Goal: Task Accomplishment & Management: Manage account settings

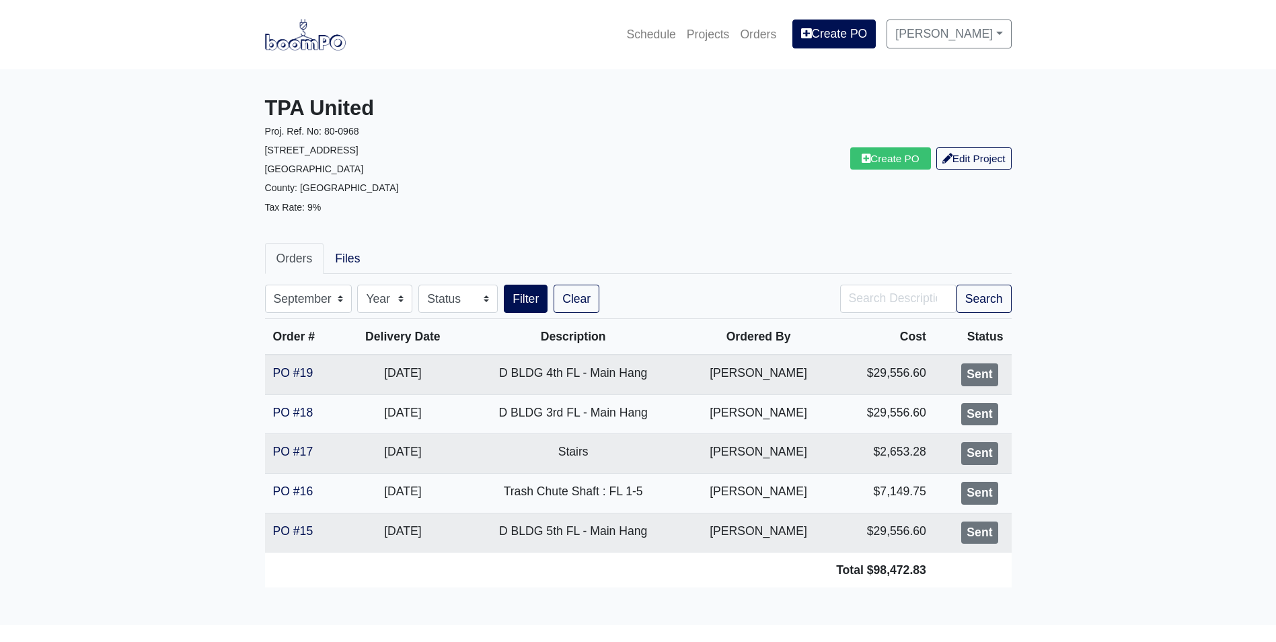
select select "9"
click at [313, 42] on img at bounding box center [305, 34] width 81 height 31
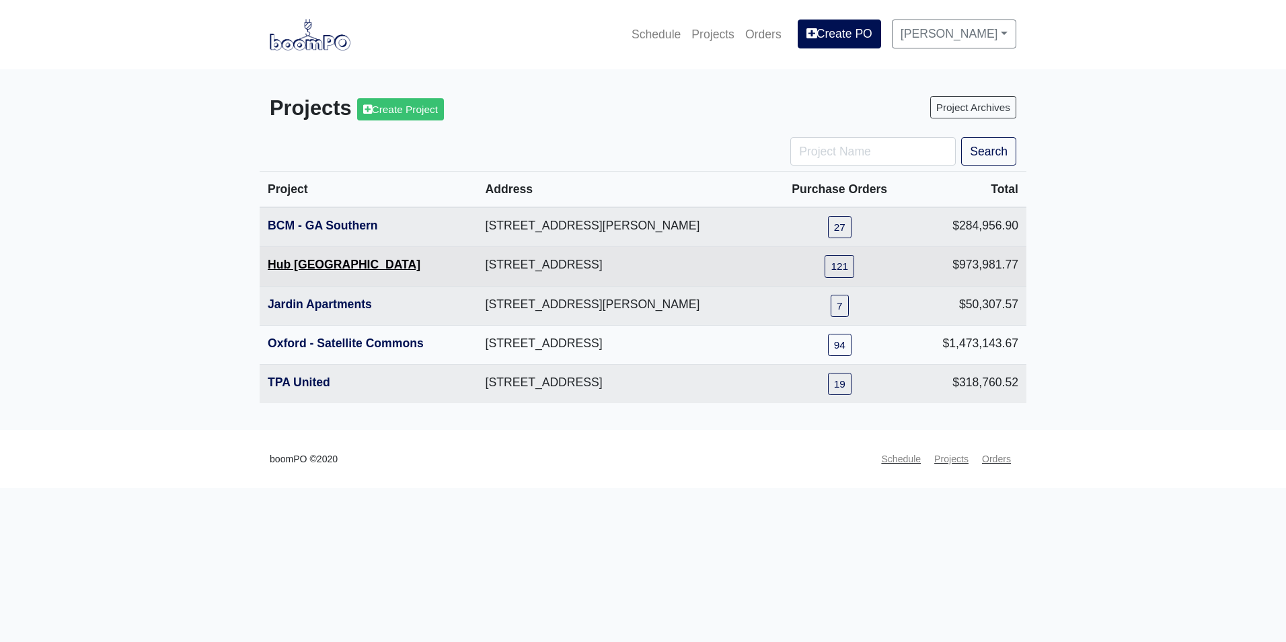
click at [313, 266] on link "Hub [GEOGRAPHIC_DATA]" at bounding box center [344, 264] width 153 height 13
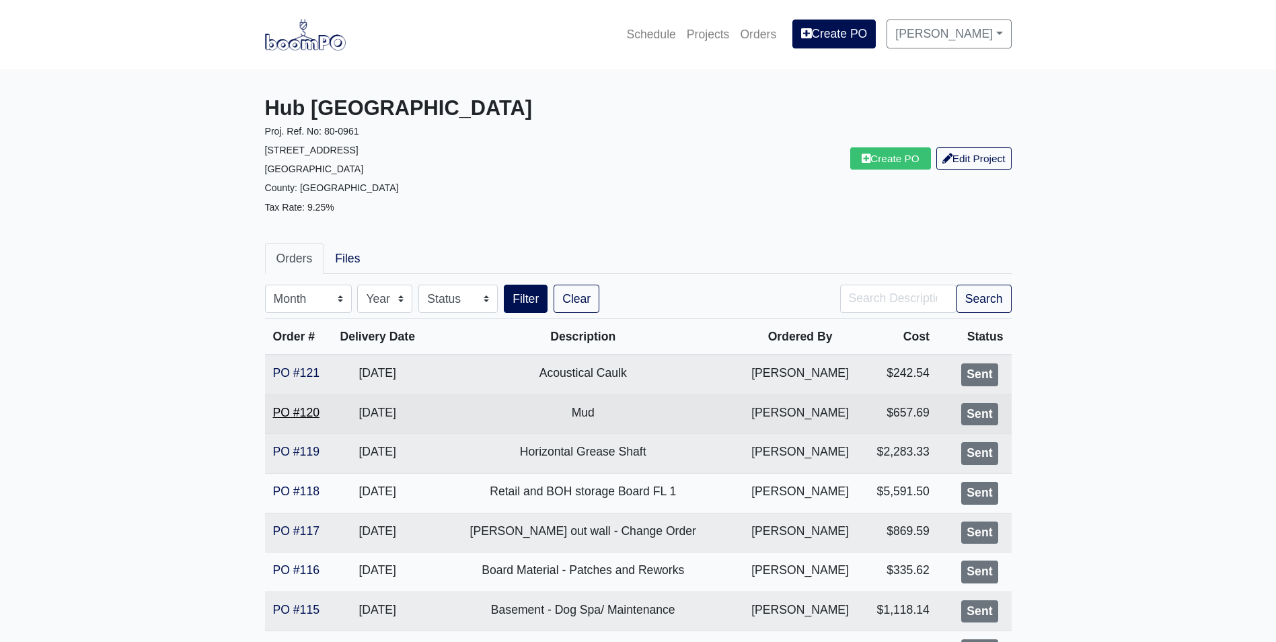
click at [289, 409] on link "PO #120" at bounding box center [296, 412] width 46 height 13
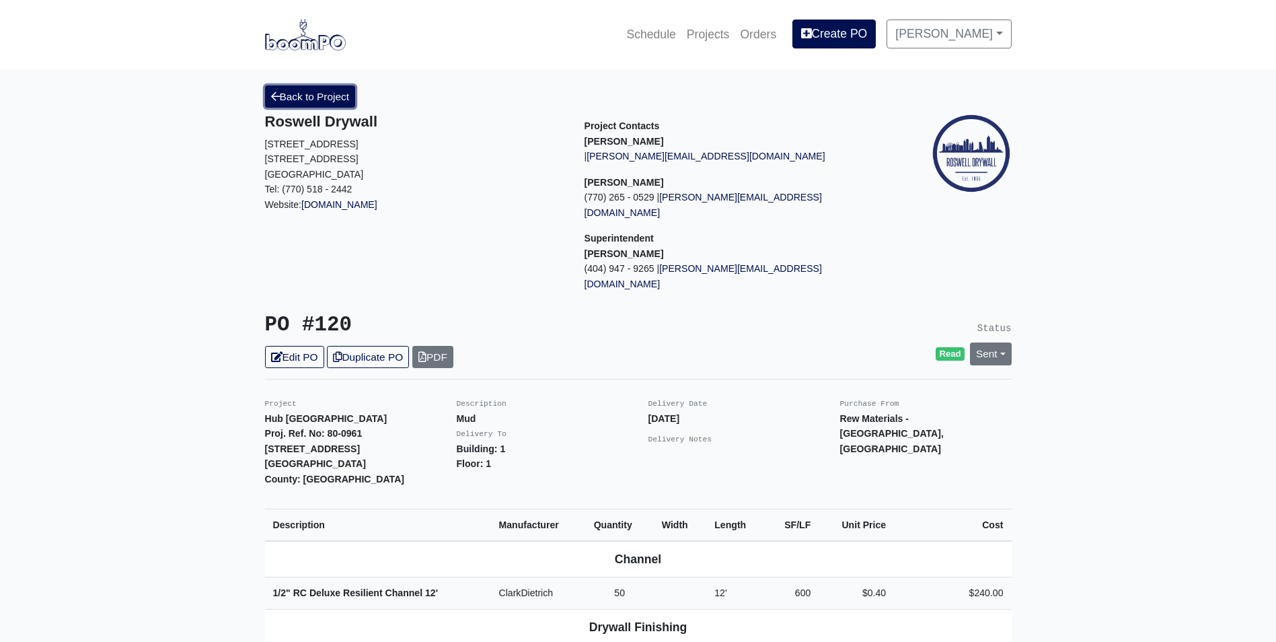
click at [299, 97] on link "Back to Project" at bounding box center [310, 96] width 91 height 22
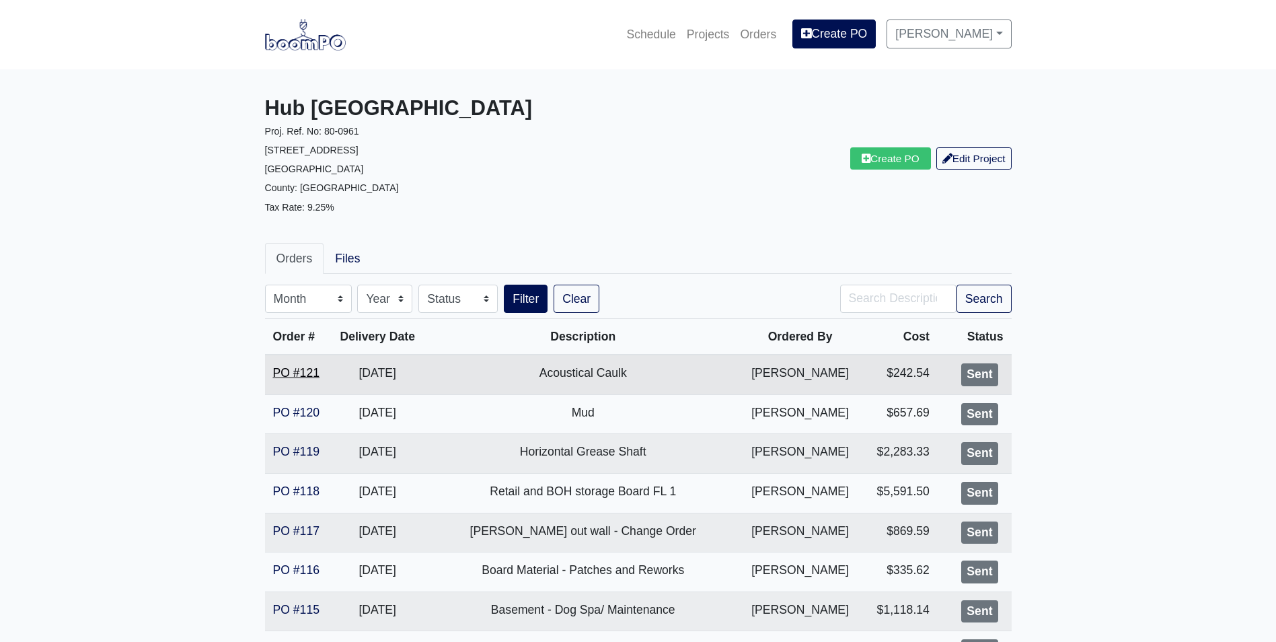
click at [298, 373] on link "PO #121" at bounding box center [296, 372] width 46 height 13
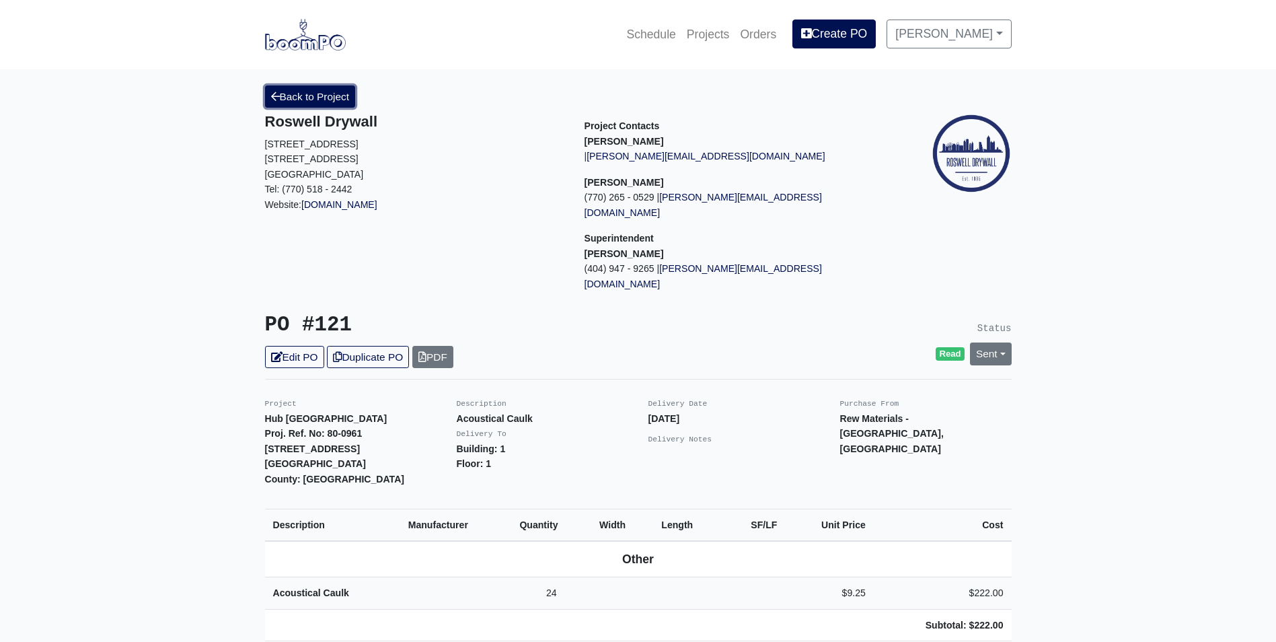
click at [340, 102] on link "Back to Project" at bounding box center [310, 96] width 91 height 22
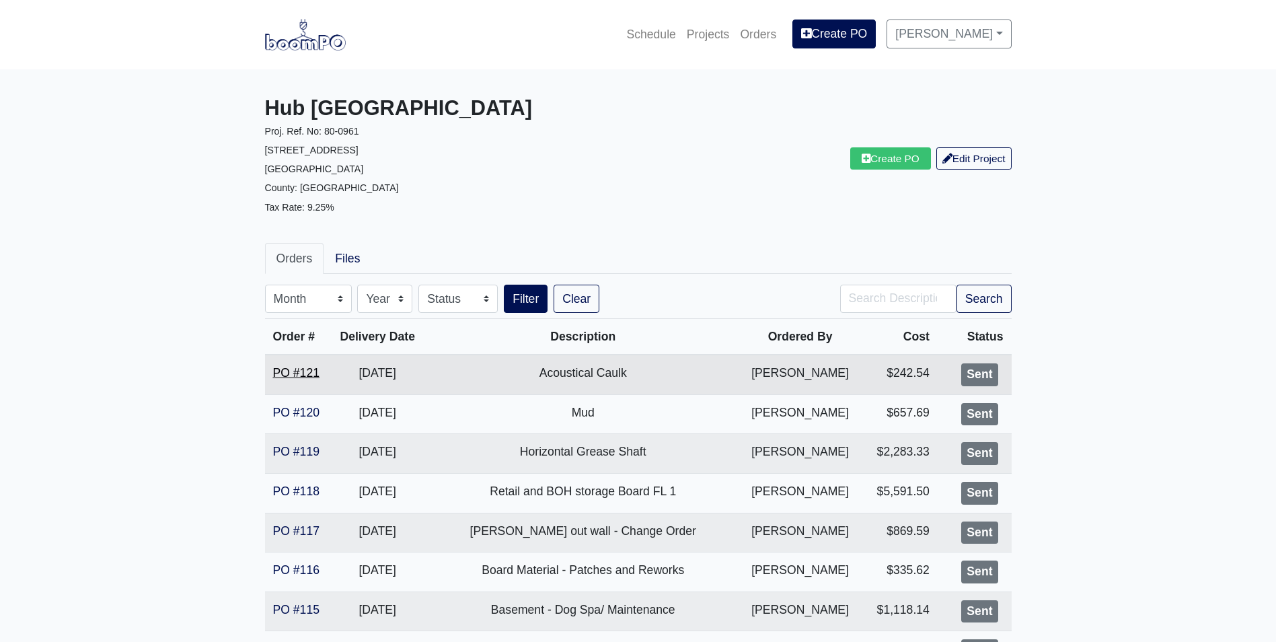
click at [305, 371] on link "PO #121" at bounding box center [296, 372] width 46 height 13
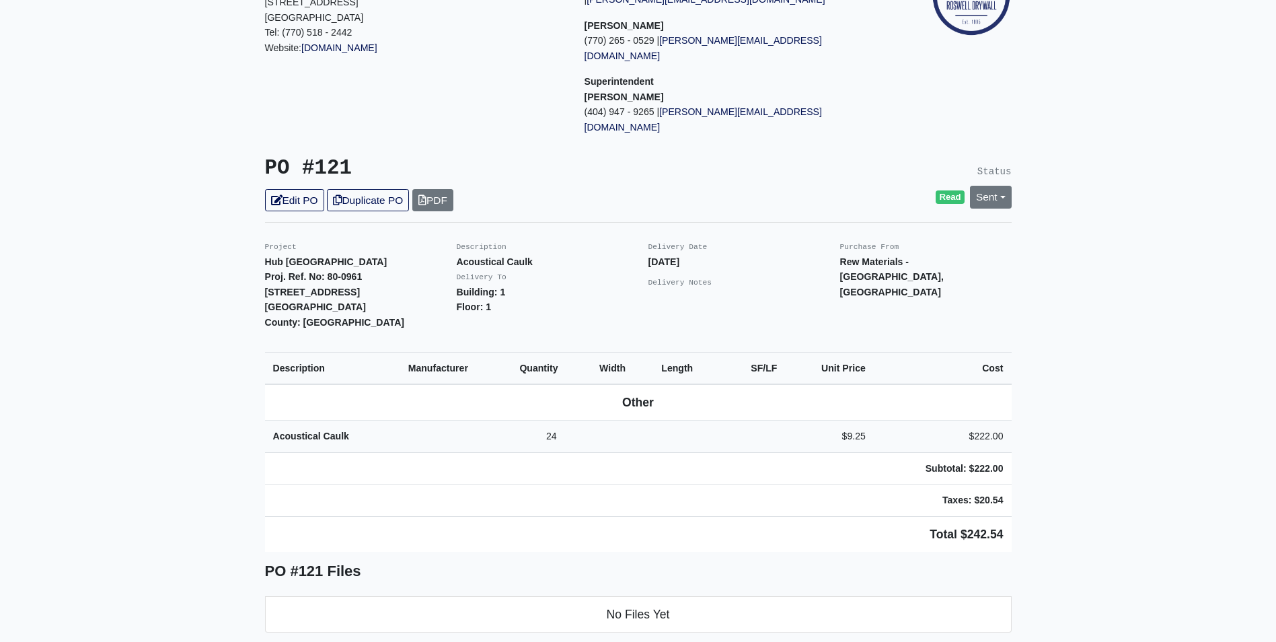
scroll to position [135, 0]
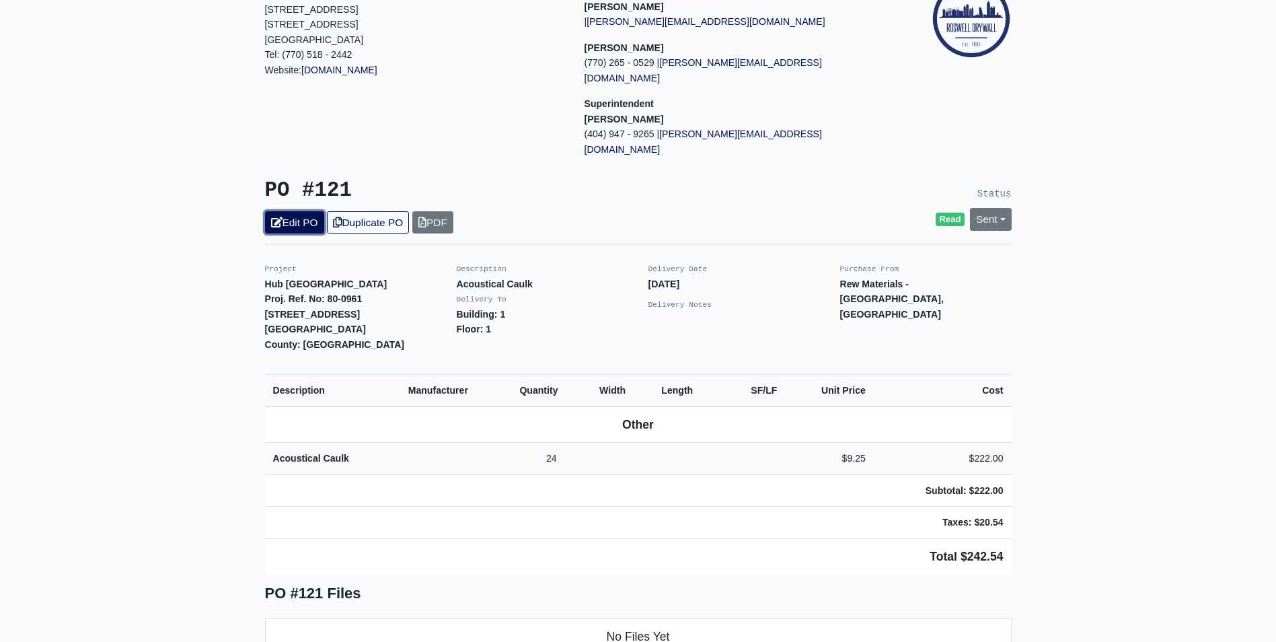
click at [299, 211] on link "Edit PO" at bounding box center [294, 222] width 59 height 22
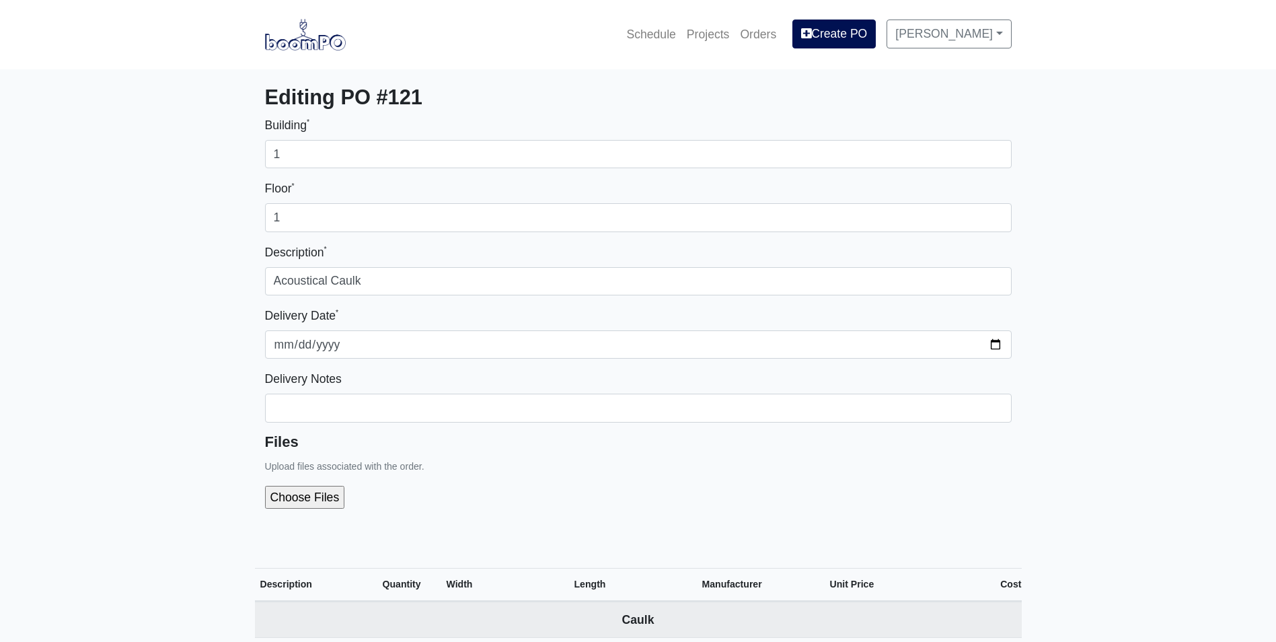
select select
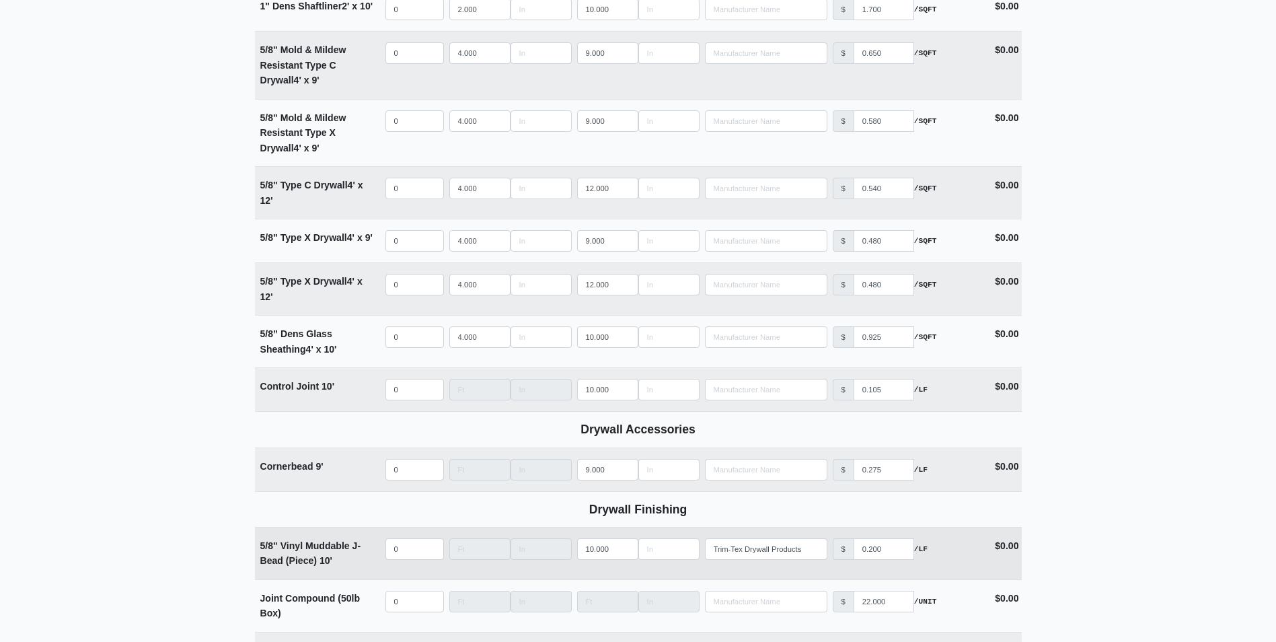
scroll to position [1076, 0]
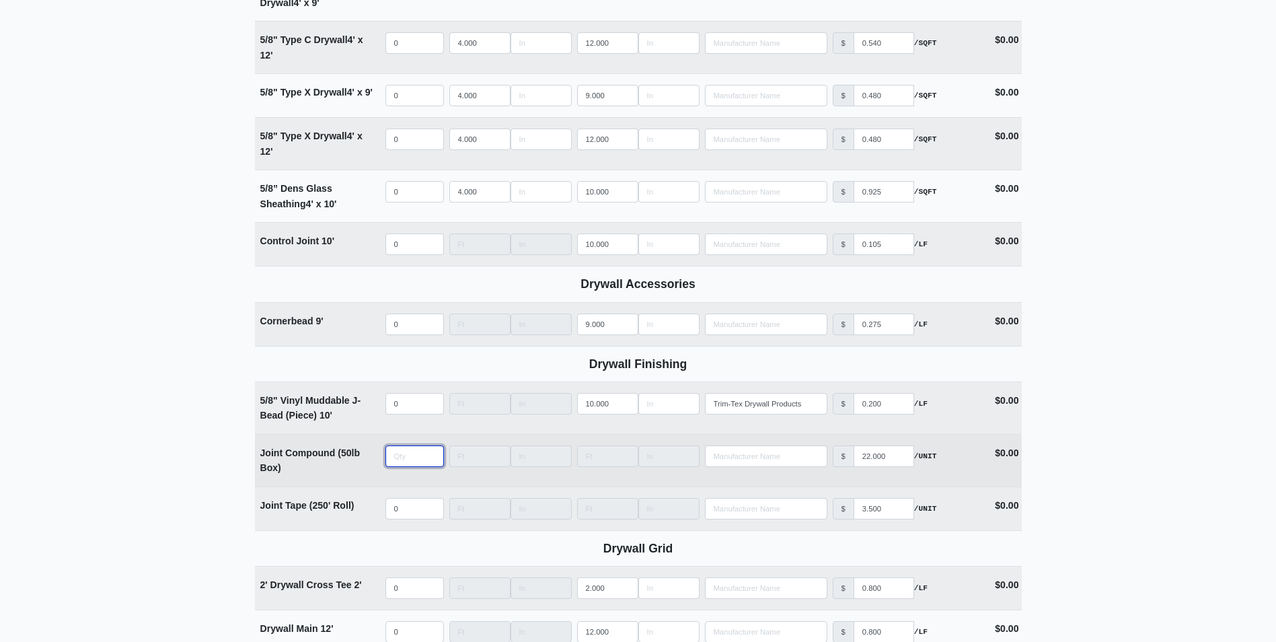
click at [400, 455] on input "quantity" at bounding box center [414, 456] width 59 height 22
type input "3"
select select
type input "30"
select select
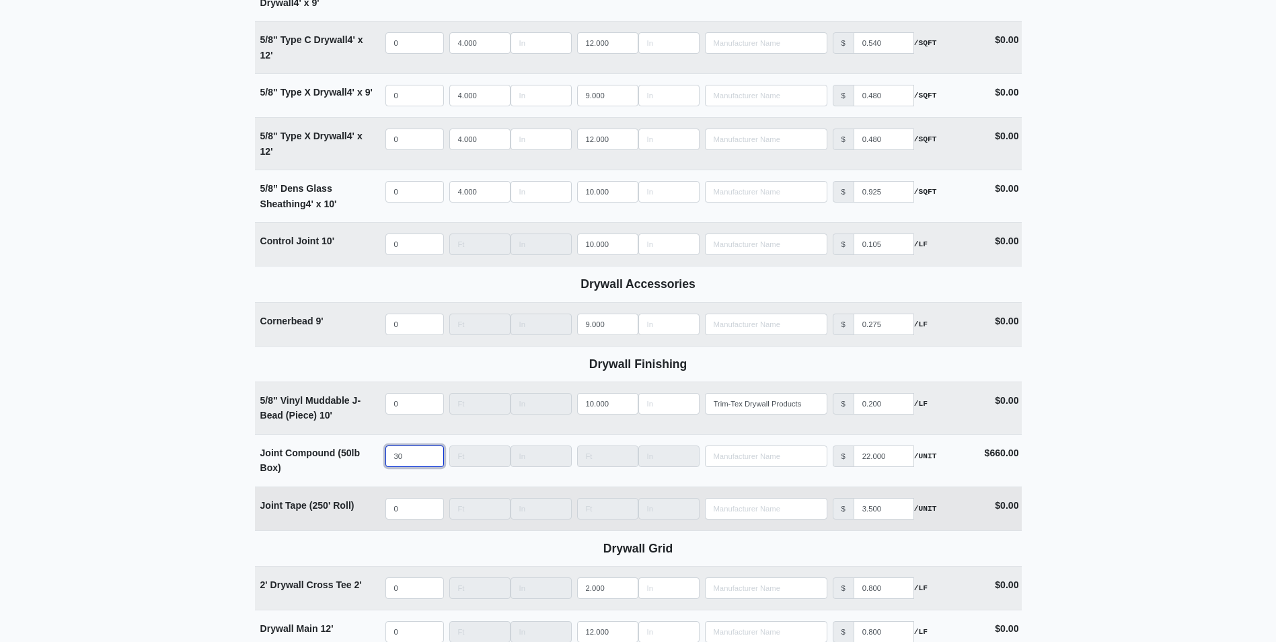
type input "30"
click at [398, 500] on input "quantity" at bounding box center [414, 509] width 59 height 22
type input "2"
select select
type input "20"
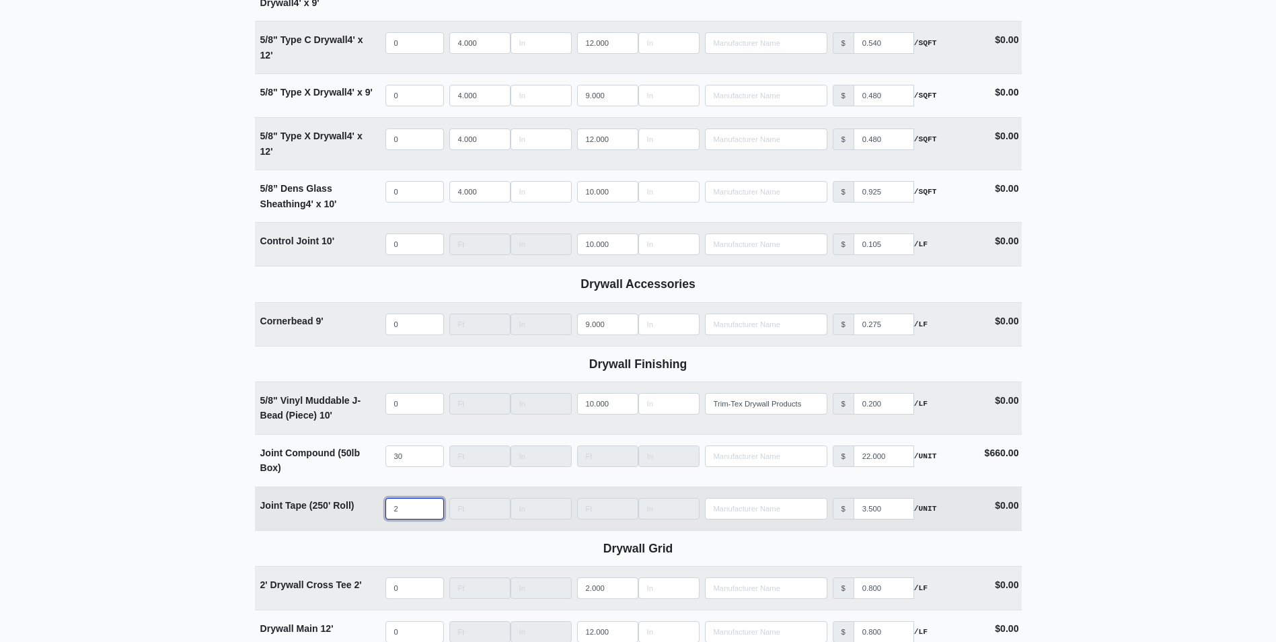
select select
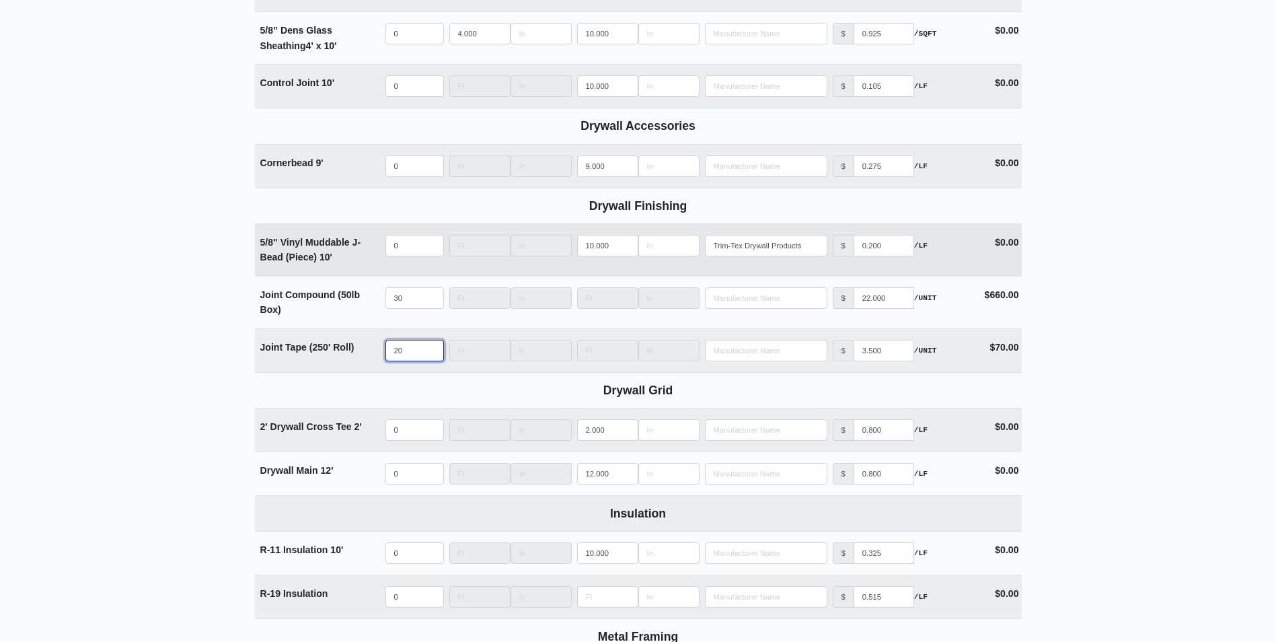
scroll to position [1211, 0]
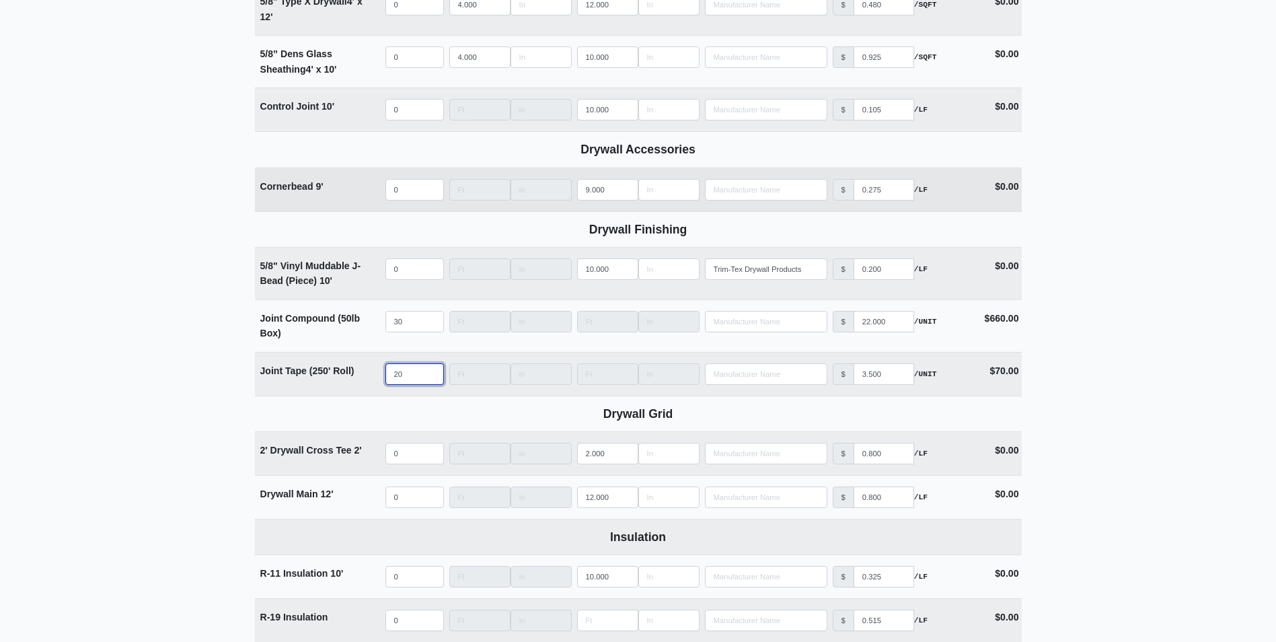
type input "20"
click at [406, 199] on input "quantity" at bounding box center [414, 190] width 59 height 22
type input "2"
select select
type input "25"
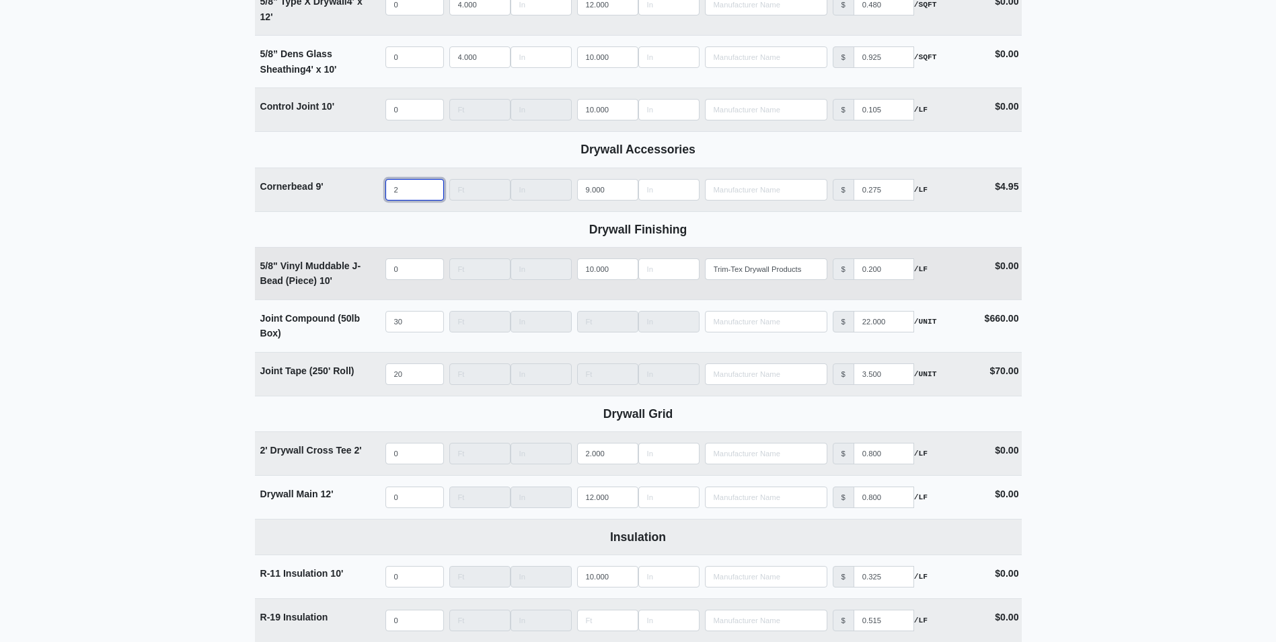
select select
type input "2"
select select
type input "1"
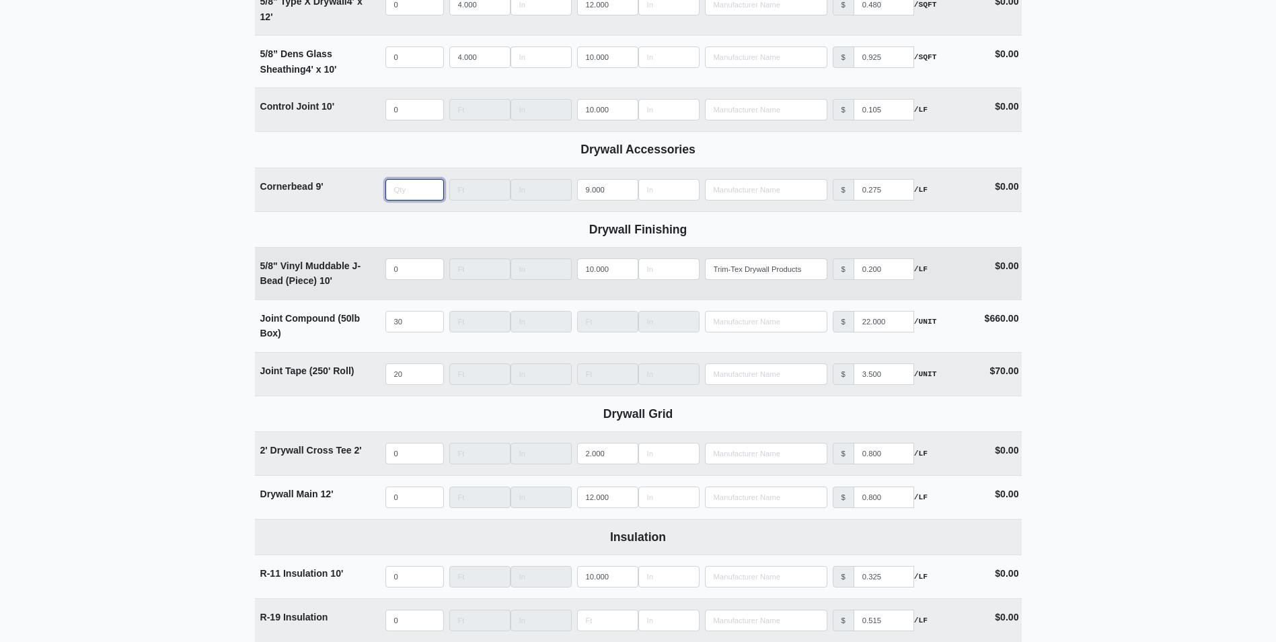
select select
type input "18"
select select
type input "180"
select select
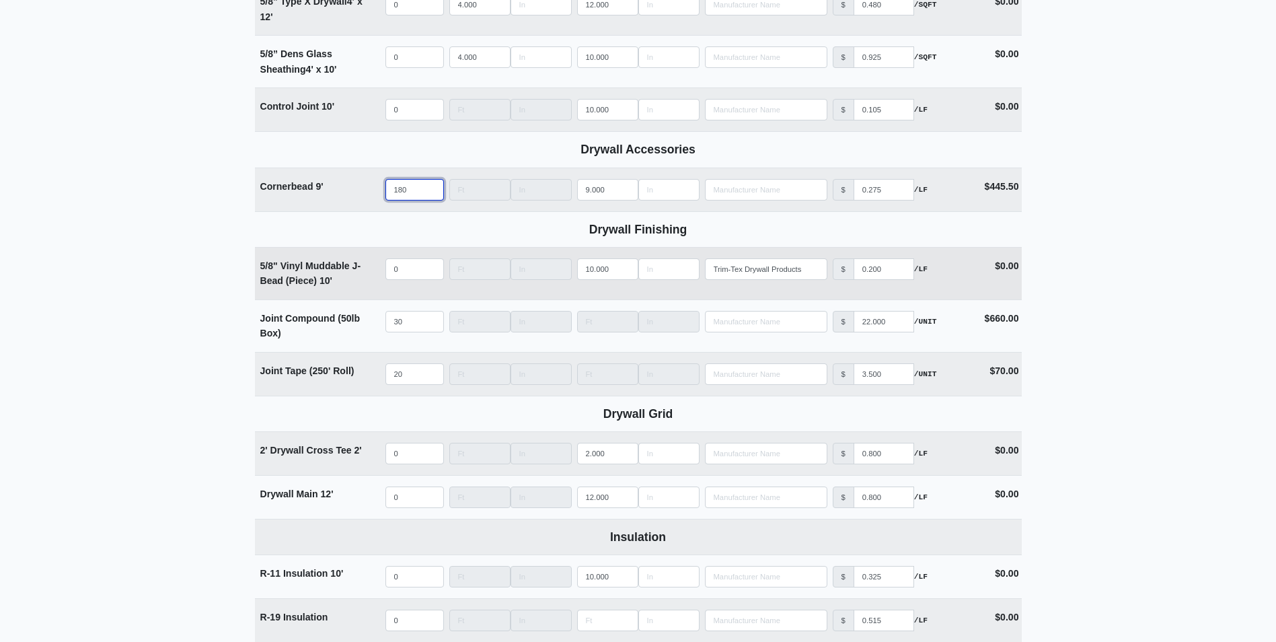
type input "18"
select select
type input "1"
select select
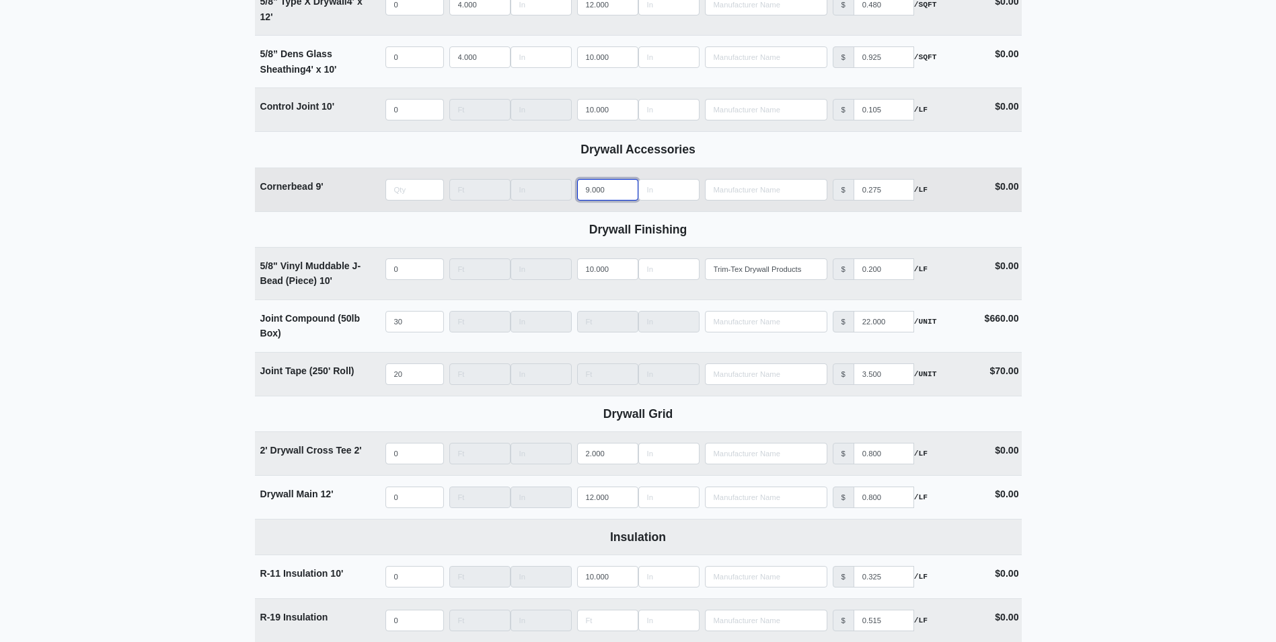
type input "0"
click at [562, 189] on tr "Cornerbead 9' Qty 0 Width Length 9.000 Manufacturer No Results Price $ 0.275 /L…" at bounding box center [638, 189] width 767 height 44
type input "10"
click at [400, 193] on input "quantity" at bounding box center [414, 190] width 59 height 22
type input "2"
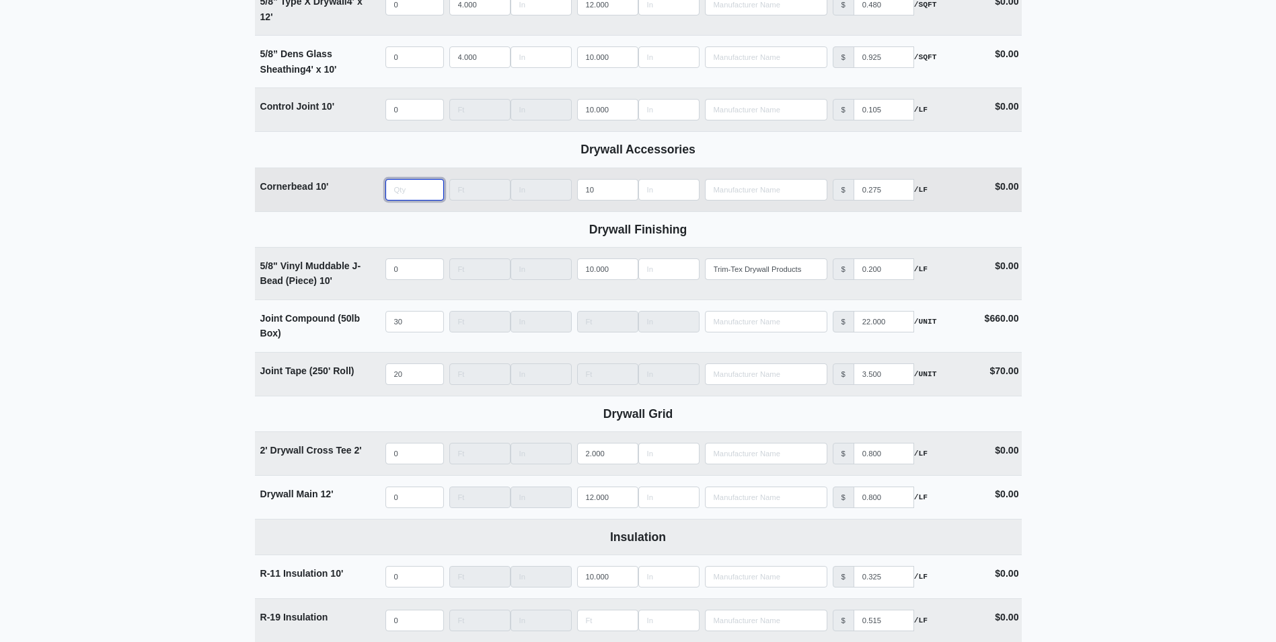
select select
type input "25"
select select
type input "2"
select select
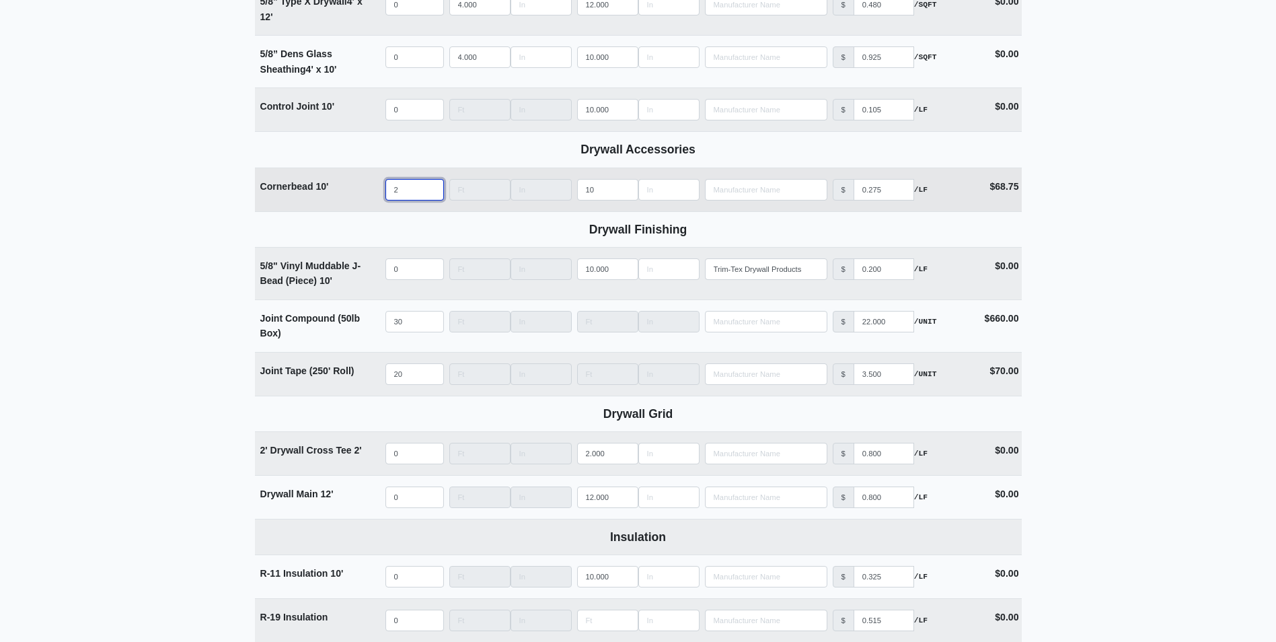
select select
type input "2"
select select
type input "25"
select select
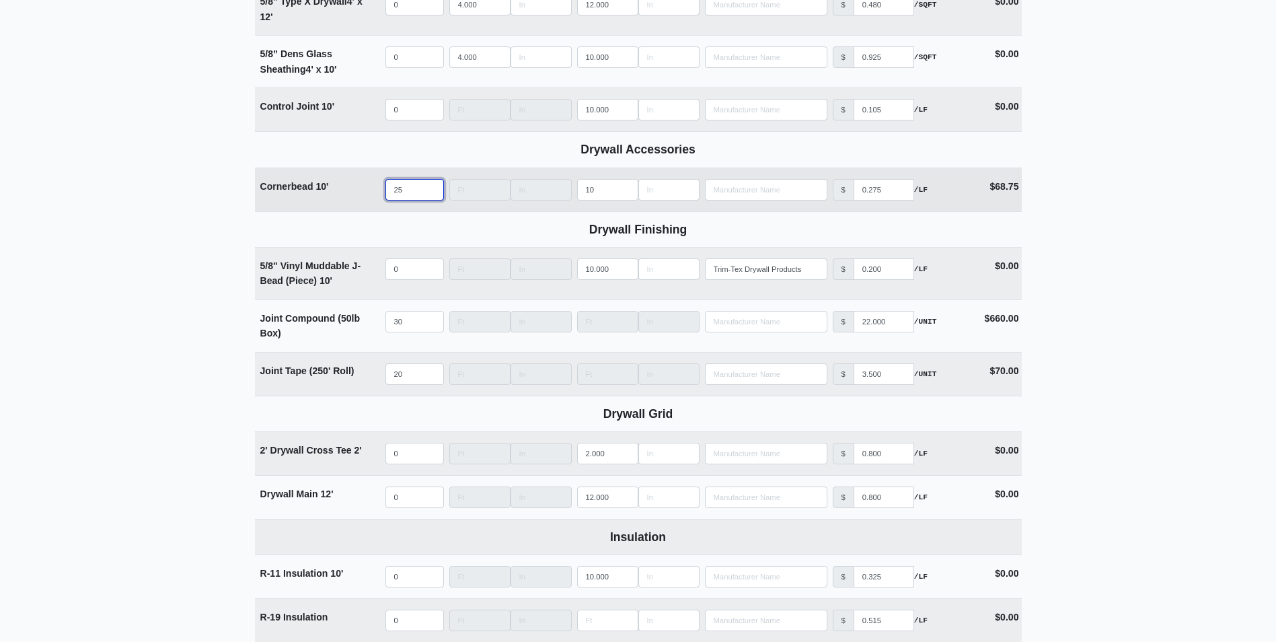
type input "250"
select select
type input "25"
select select
type input "2"
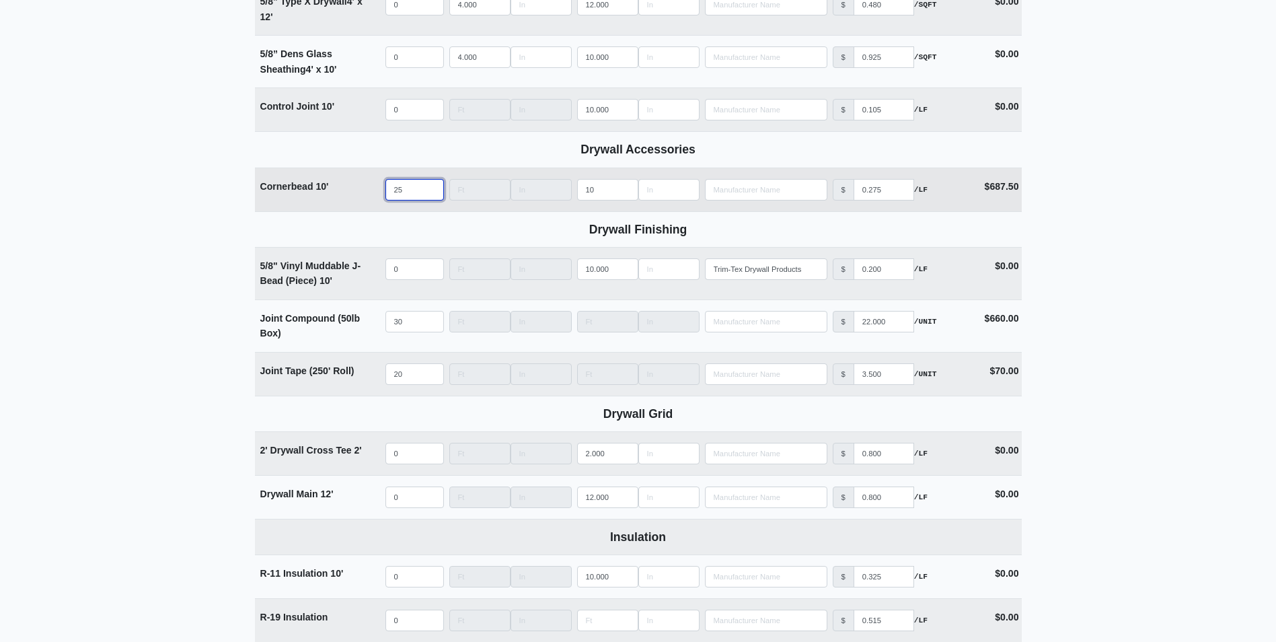
select select
type input "1"
select select
type input "10"
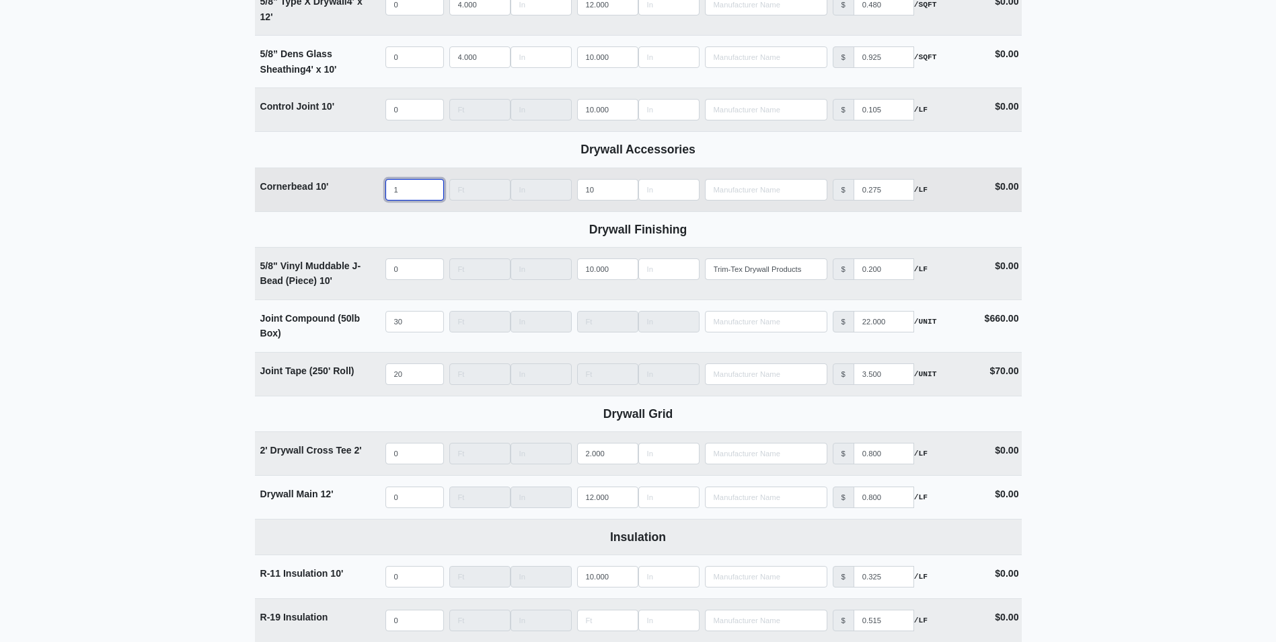
select select
type input "100"
select select
type input "10"
select select
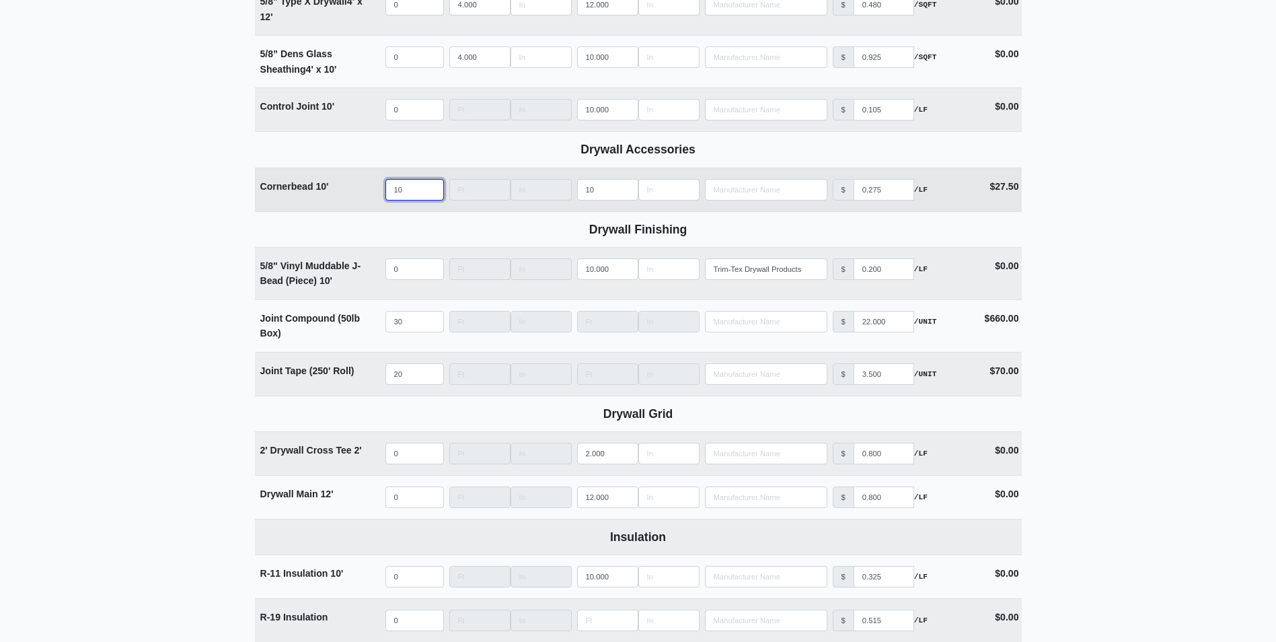
type input "1"
select select
type input "5"
select select
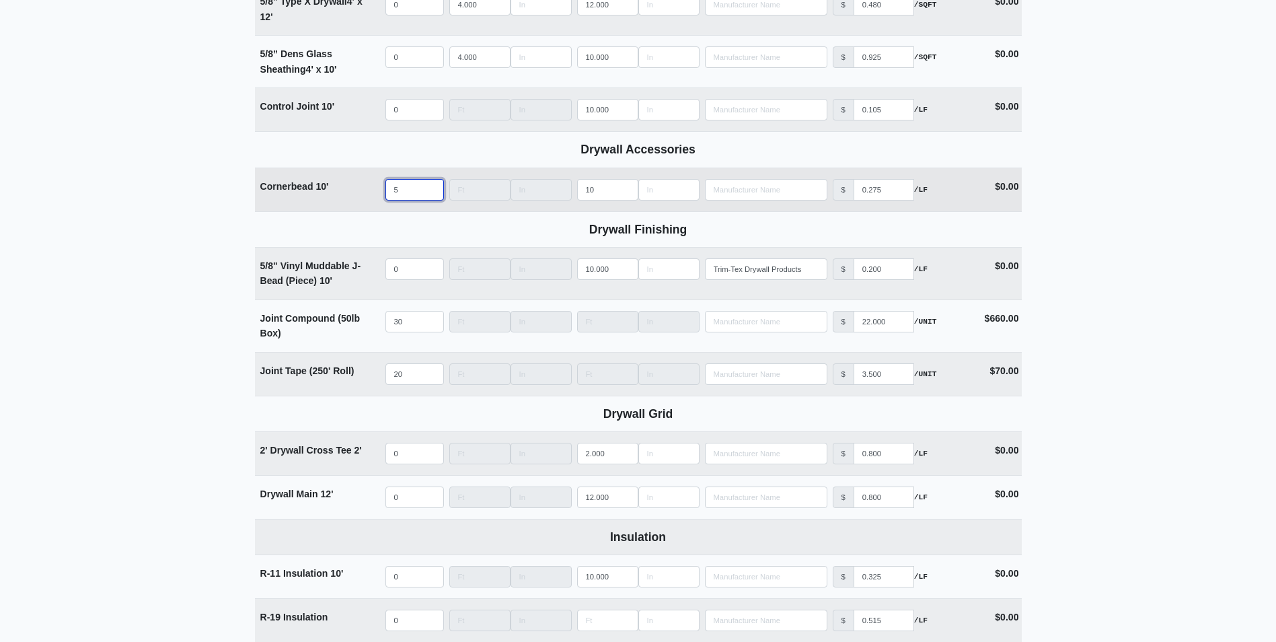
type input "50"
select select
type input "50"
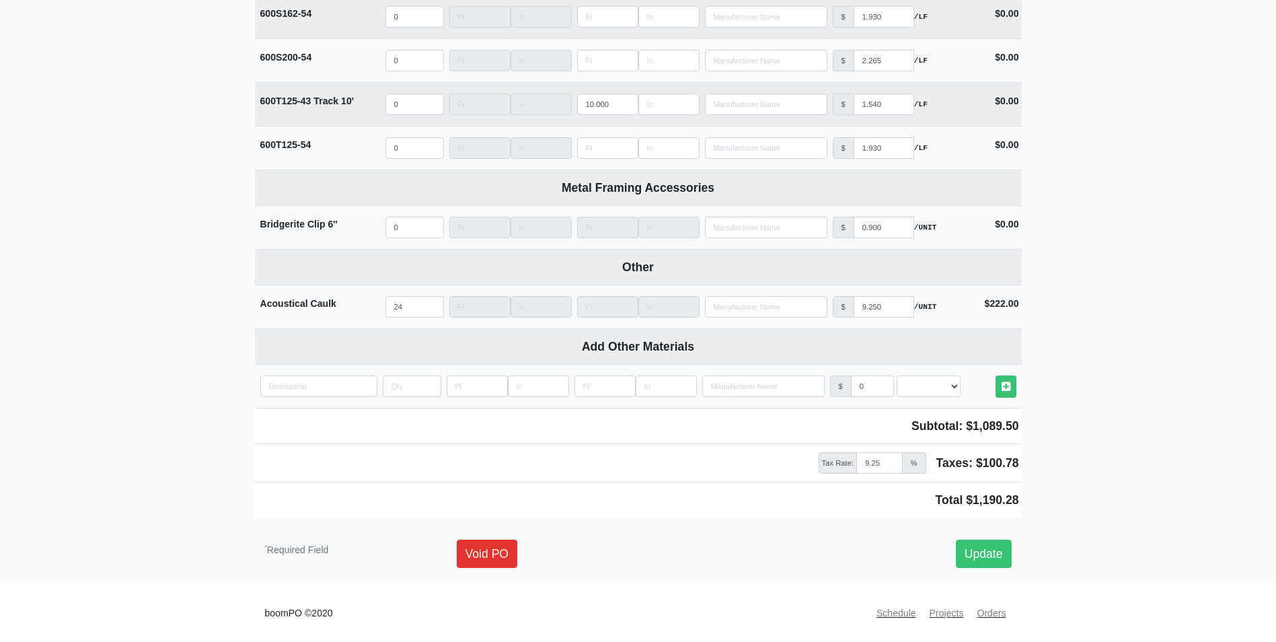
scroll to position [2517, 0]
click at [993, 547] on link "Update" at bounding box center [984, 553] width 56 height 28
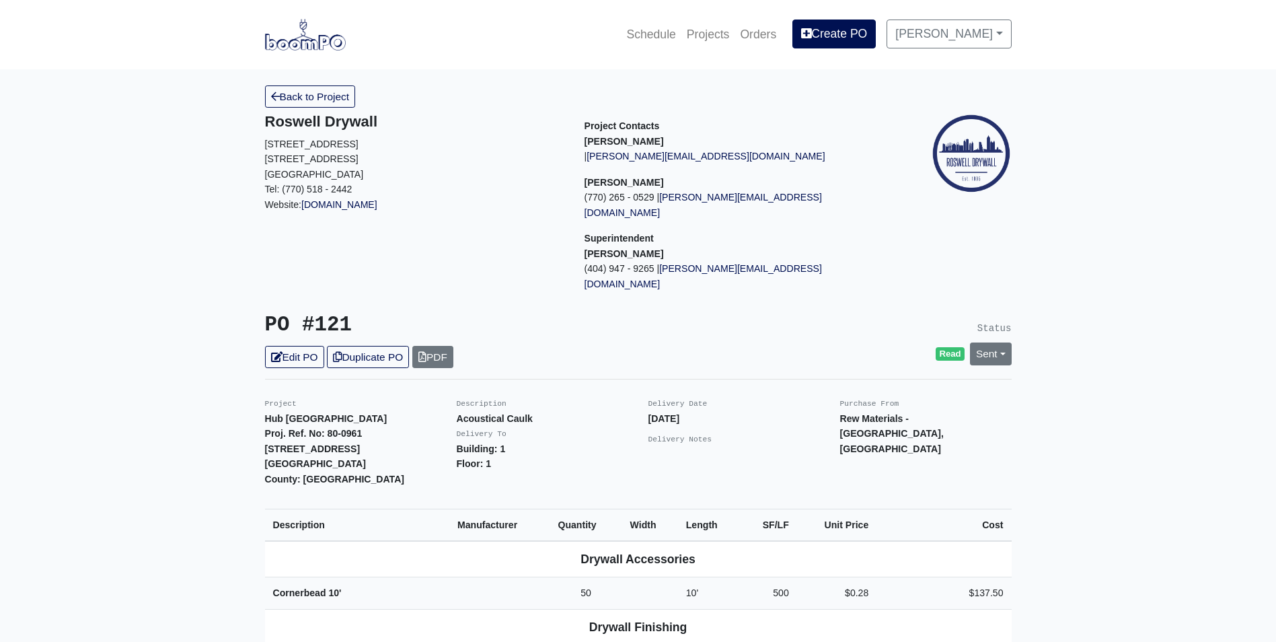
click at [287, 114] on h5 "Roswell Drywall" at bounding box center [414, 121] width 299 height 17
click at [344, 96] on link "Back to Project" at bounding box center [310, 96] width 91 height 22
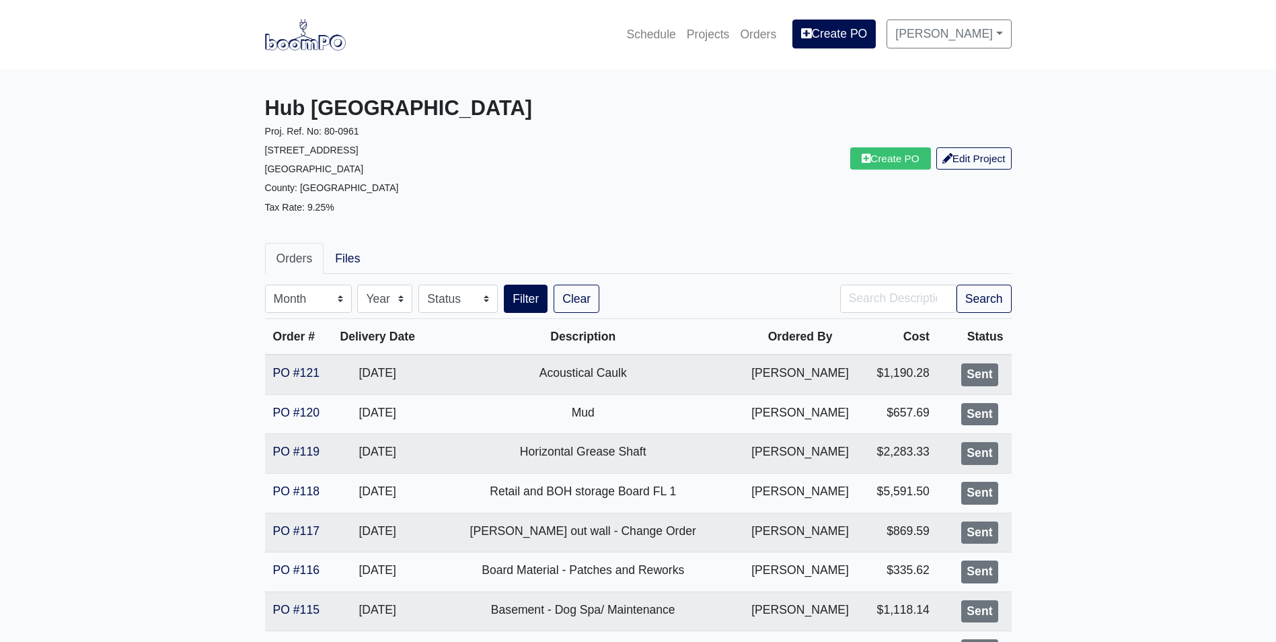
click at [319, 49] on img at bounding box center [305, 34] width 81 height 31
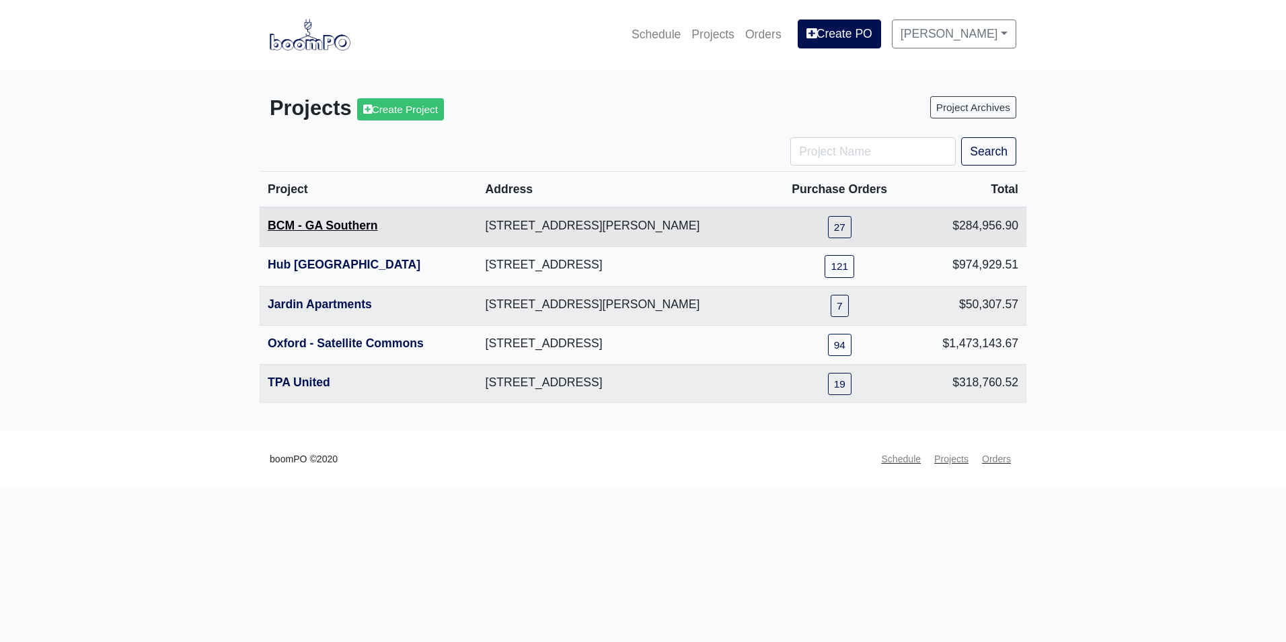
click at [333, 226] on link "BCM - GA Southern" at bounding box center [323, 225] width 110 height 13
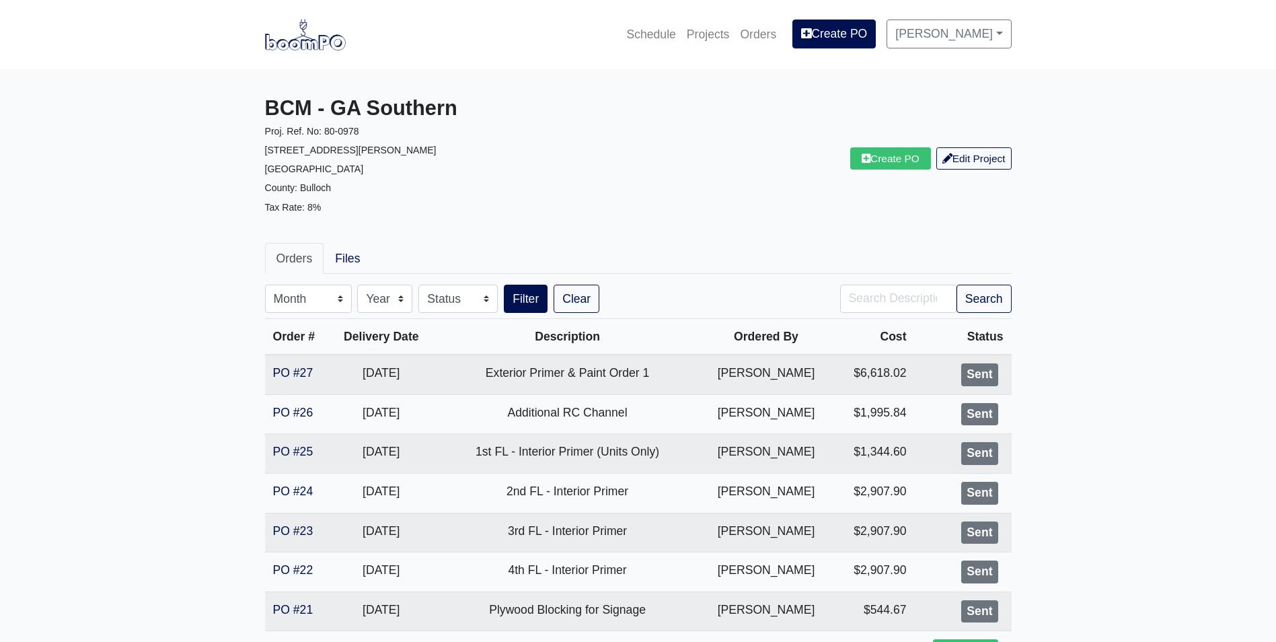
click at [305, 52] on link at bounding box center [305, 34] width 81 height 37
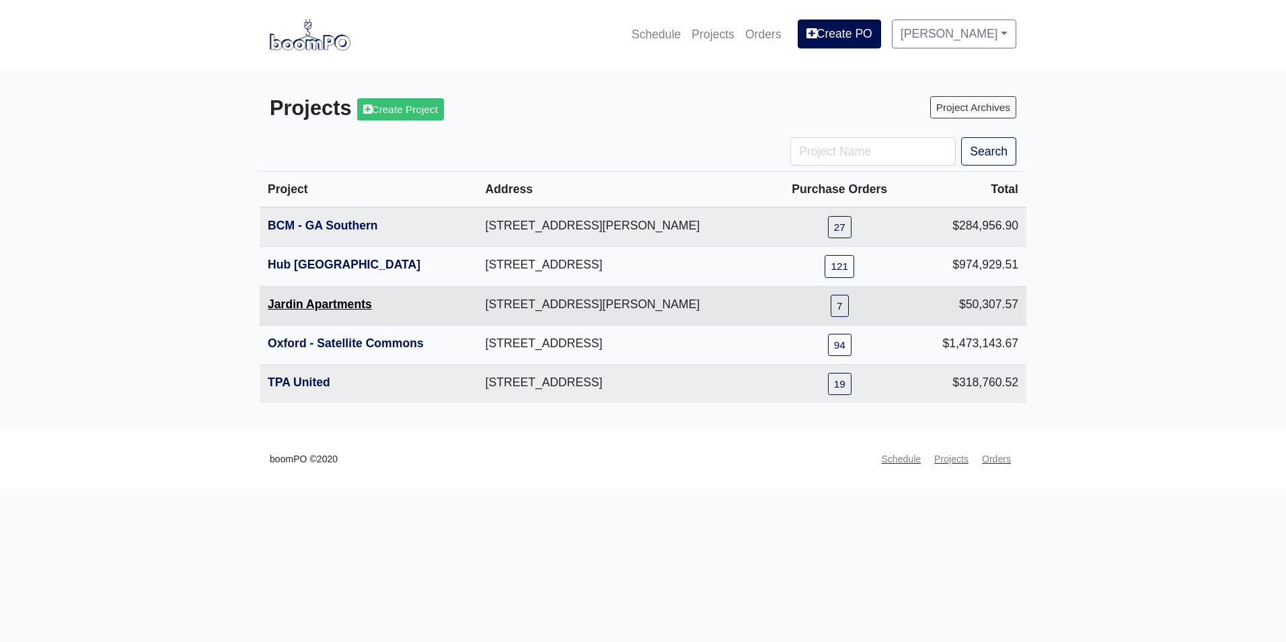
click at [305, 305] on link "Jardin Apartments" at bounding box center [320, 303] width 104 height 13
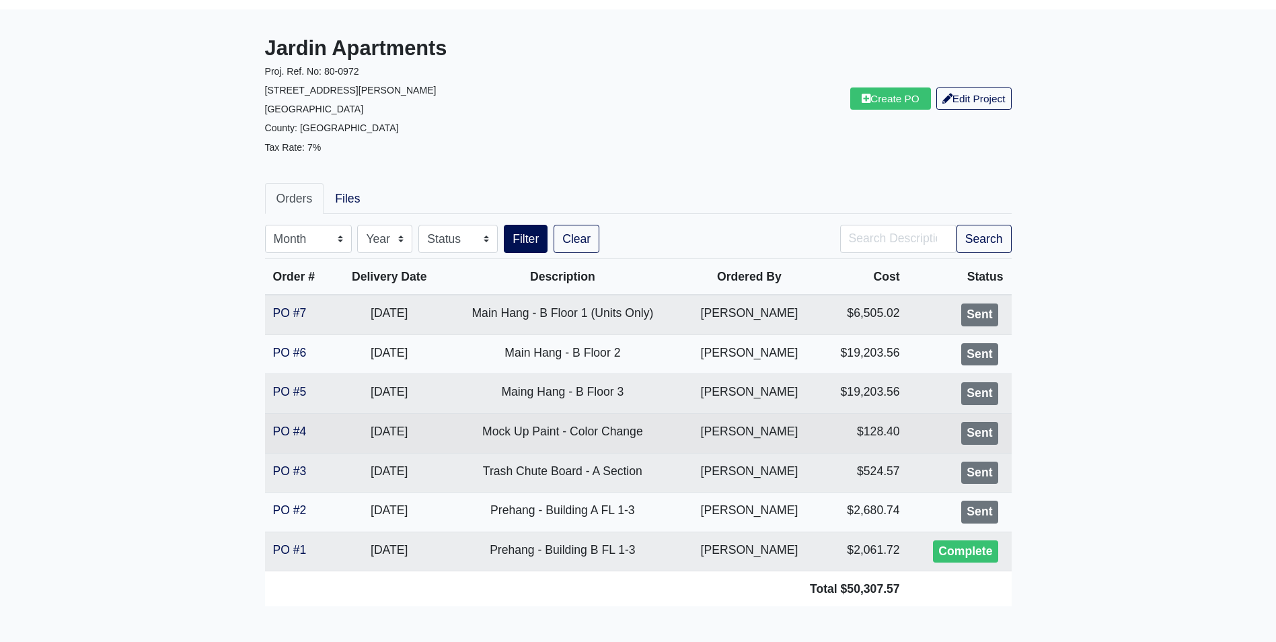
scroll to position [120, 0]
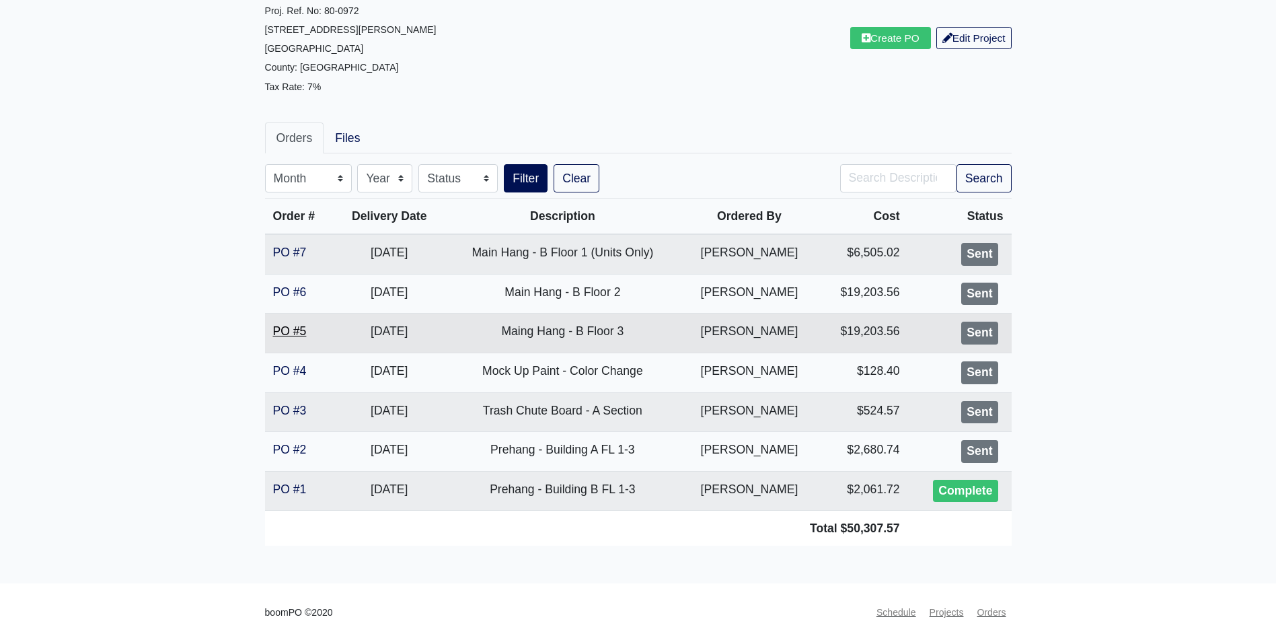
click at [280, 329] on link "PO #5" at bounding box center [290, 330] width 34 height 13
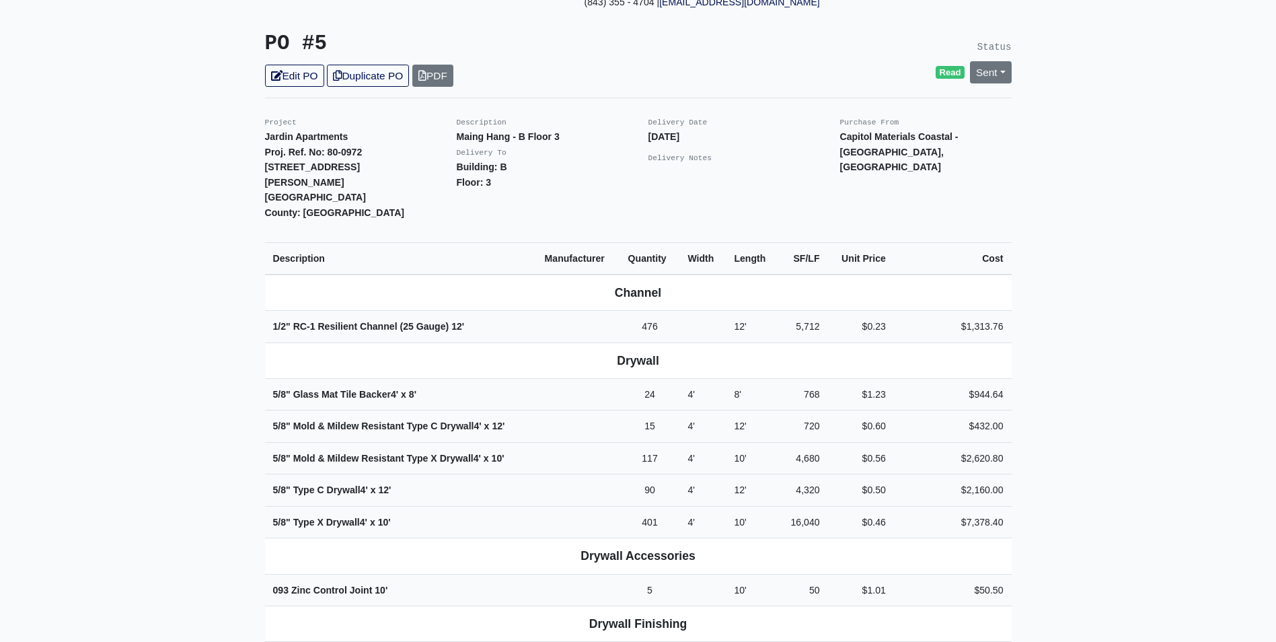
scroll to position [269, 0]
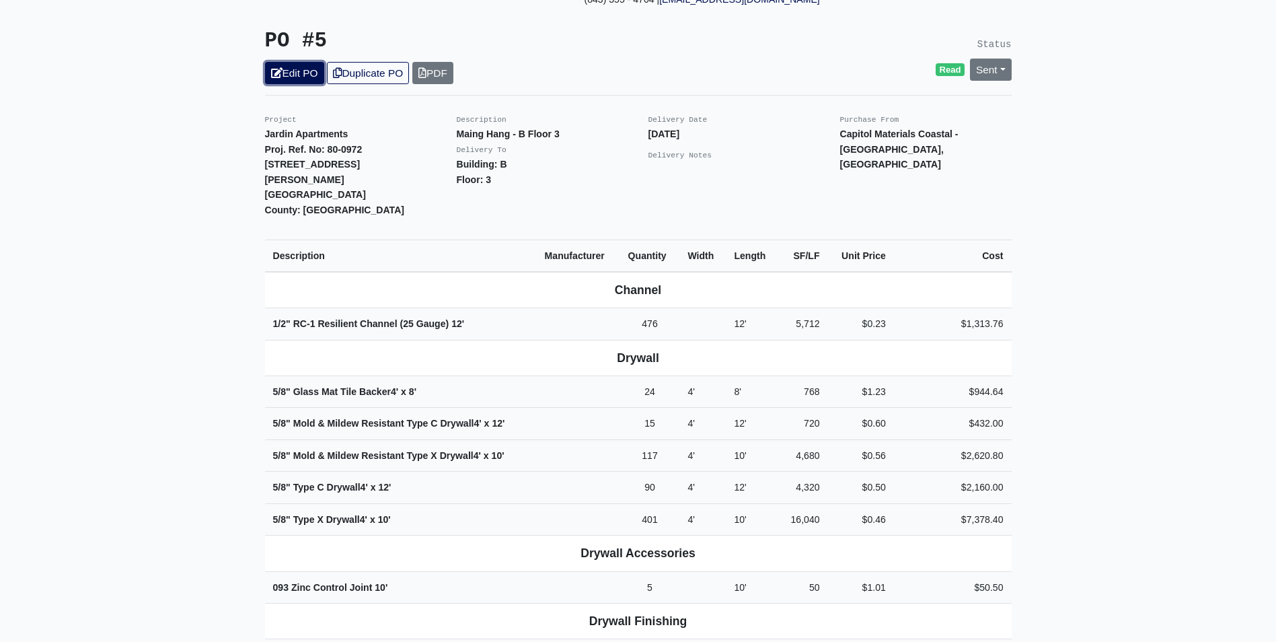
click at [309, 62] on link "Edit PO" at bounding box center [294, 73] width 59 height 22
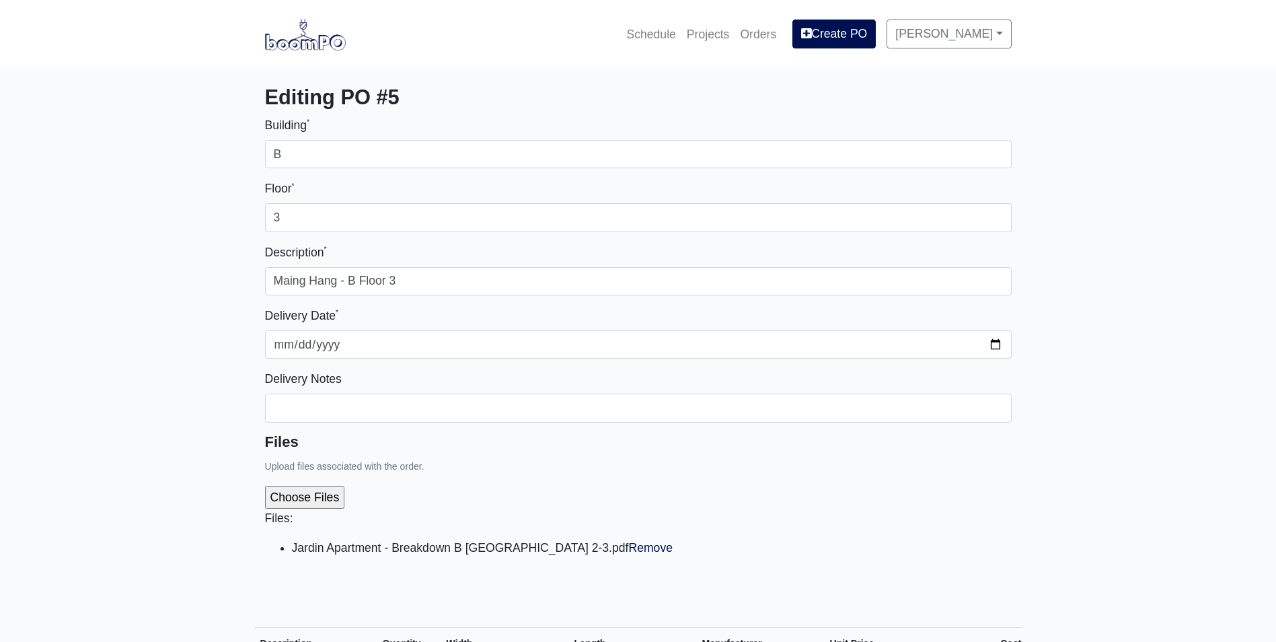
select select
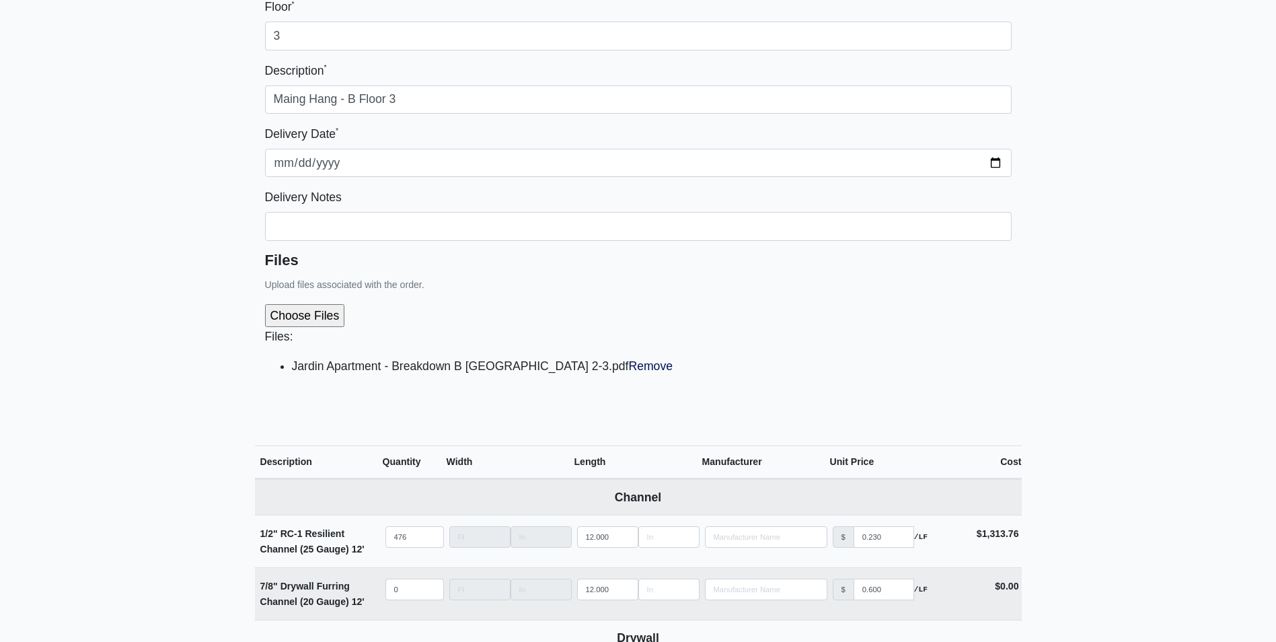
scroll to position [404, 0]
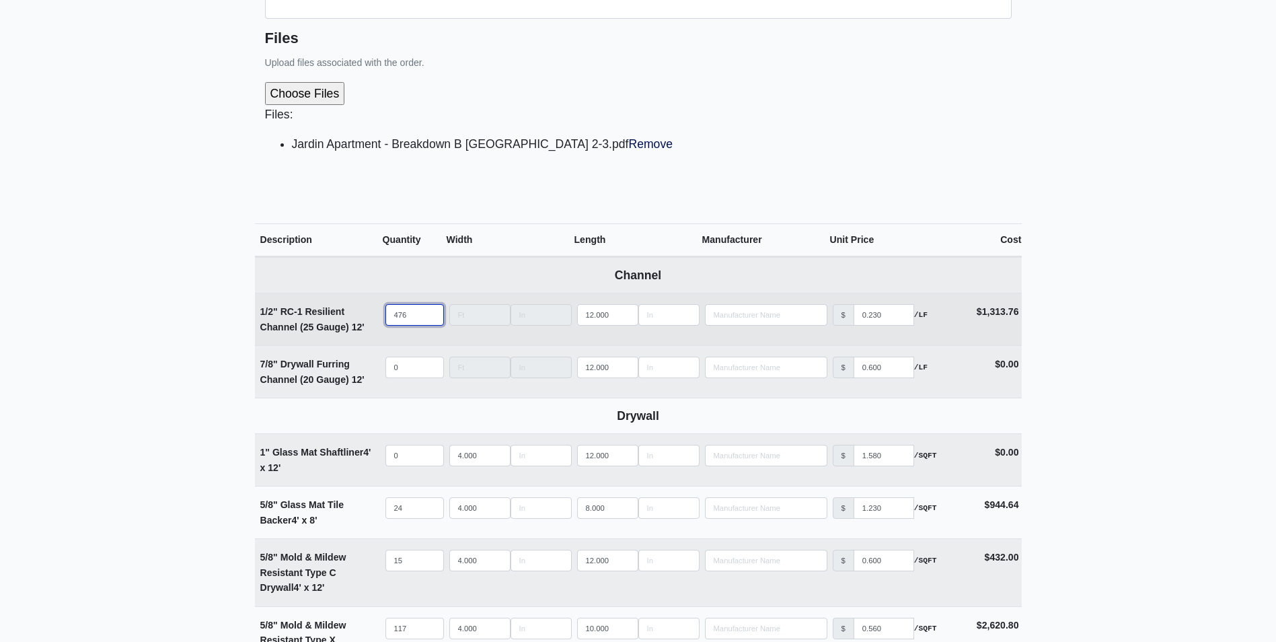
drag, startPoint x: 416, startPoint y: 313, endPoint x: 361, endPoint y: 317, distance: 54.6
click at [361, 317] on tr "1/2" RC-1 Resilient Channel (25 Gauge) 12' Qty 476 Width Length 12.000 Manufact…" at bounding box center [638, 319] width 767 height 52
type input "6"
select select
type input "67"
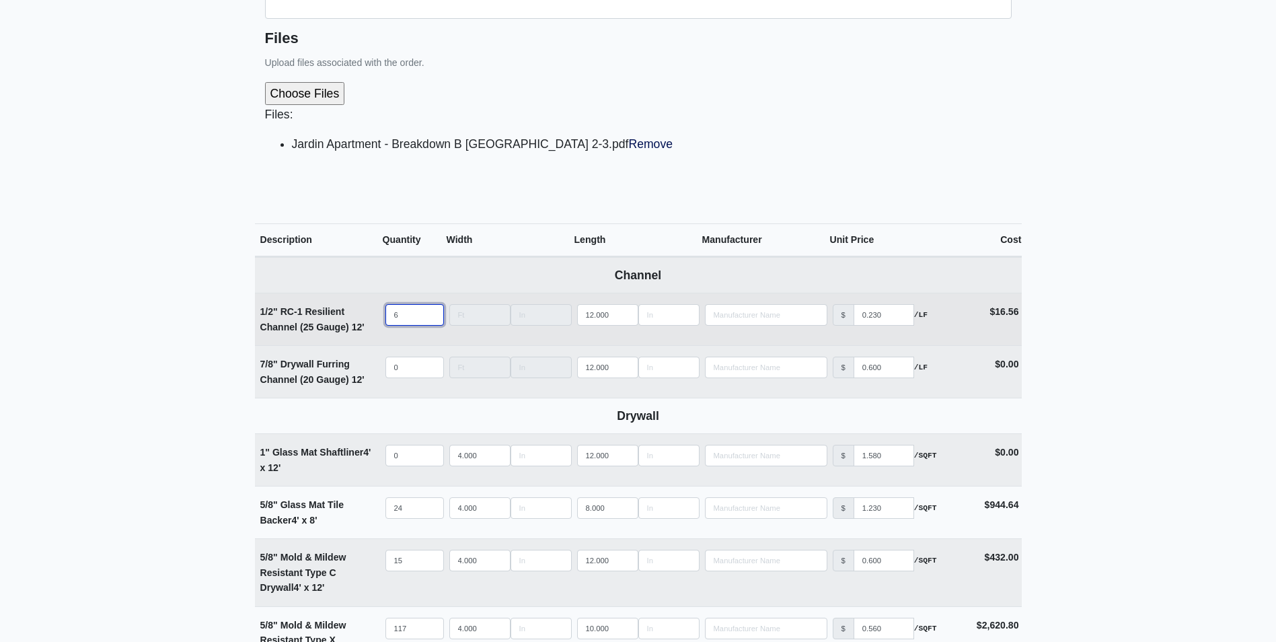
select select
type input "678"
select select
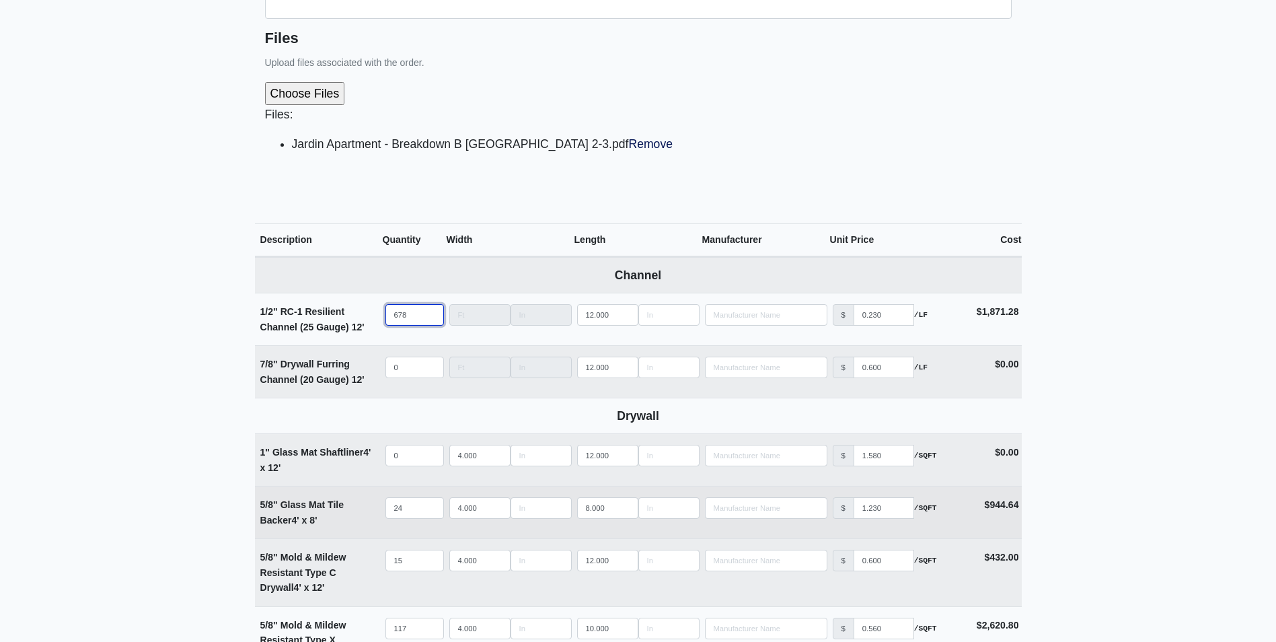
type input "678"
drag, startPoint x: 410, startPoint y: 510, endPoint x: 324, endPoint y: 507, distance: 86.2
click at [324, 507] on tr "5/8" Glass Mat Tile Backer 4' x 8' Qty 24 Width 4.000 Length 8.000 Manufacturer…" at bounding box center [638, 512] width 767 height 52
type input "3"
select select
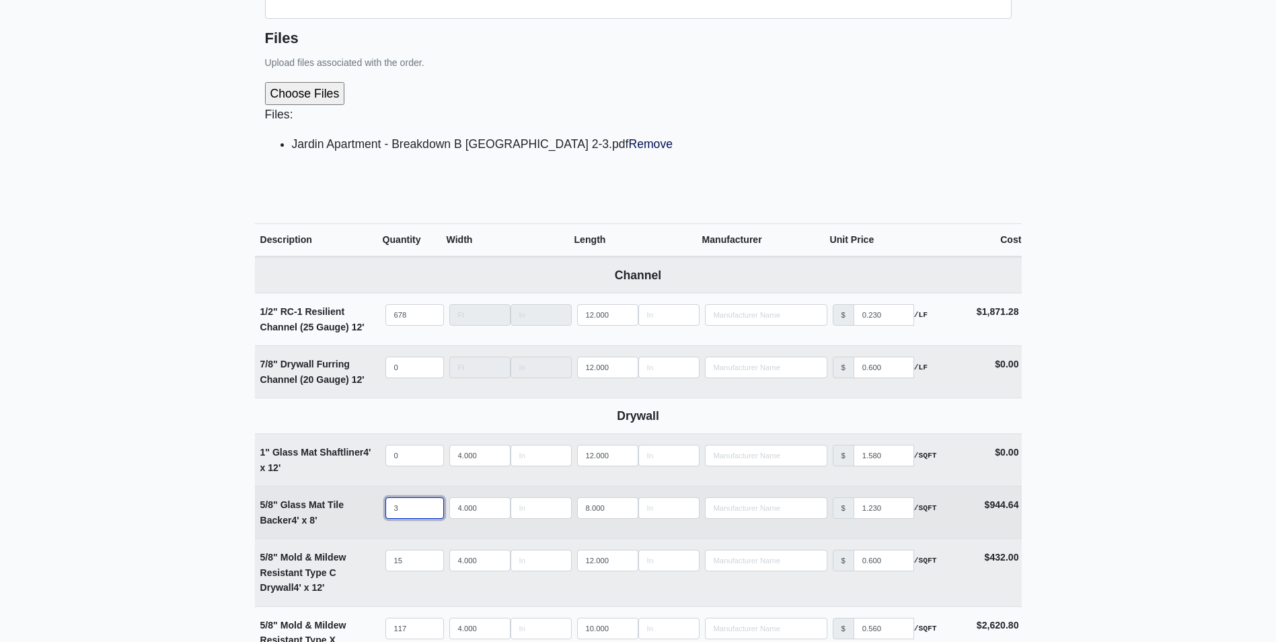
type input "32"
select select
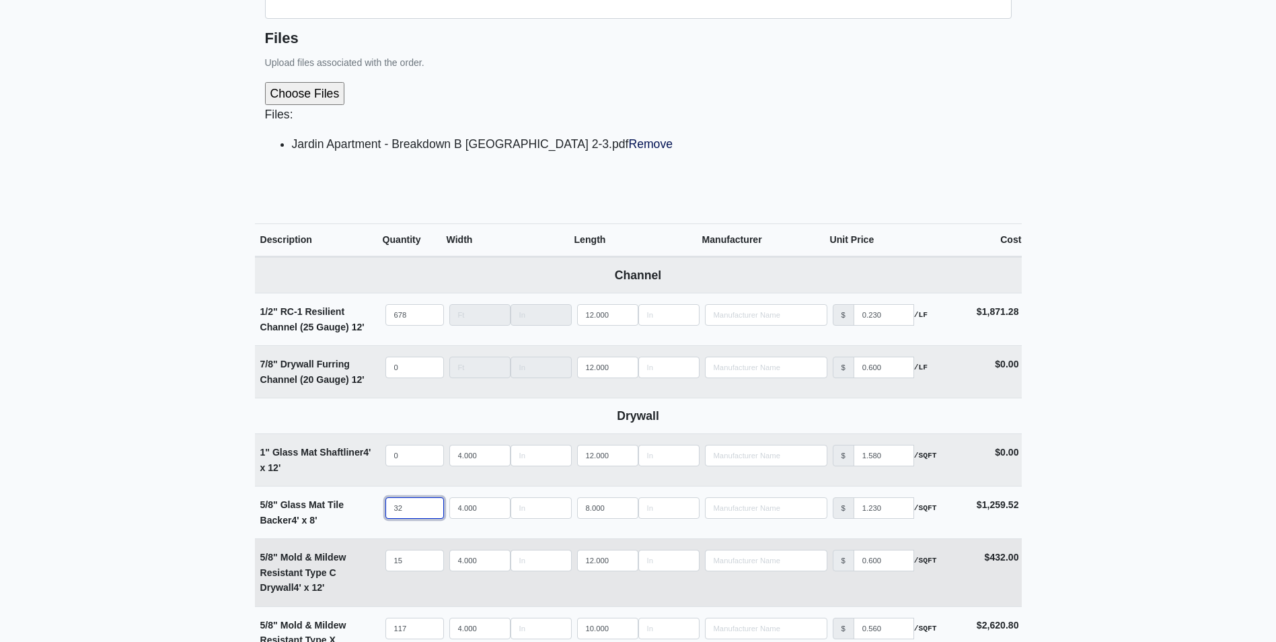
type input "32"
drag, startPoint x: 406, startPoint y: 556, endPoint x: 363, endPoint y: 563, distance: 43.6
click at [363, 562] on tr "5/8" Mold & Mildew Resistant Type C Drywall 4' x 12' Qty 15 Width 4.000 Length …" at bounding box center [638, 572] width 767 height 68
type input "2"
select select
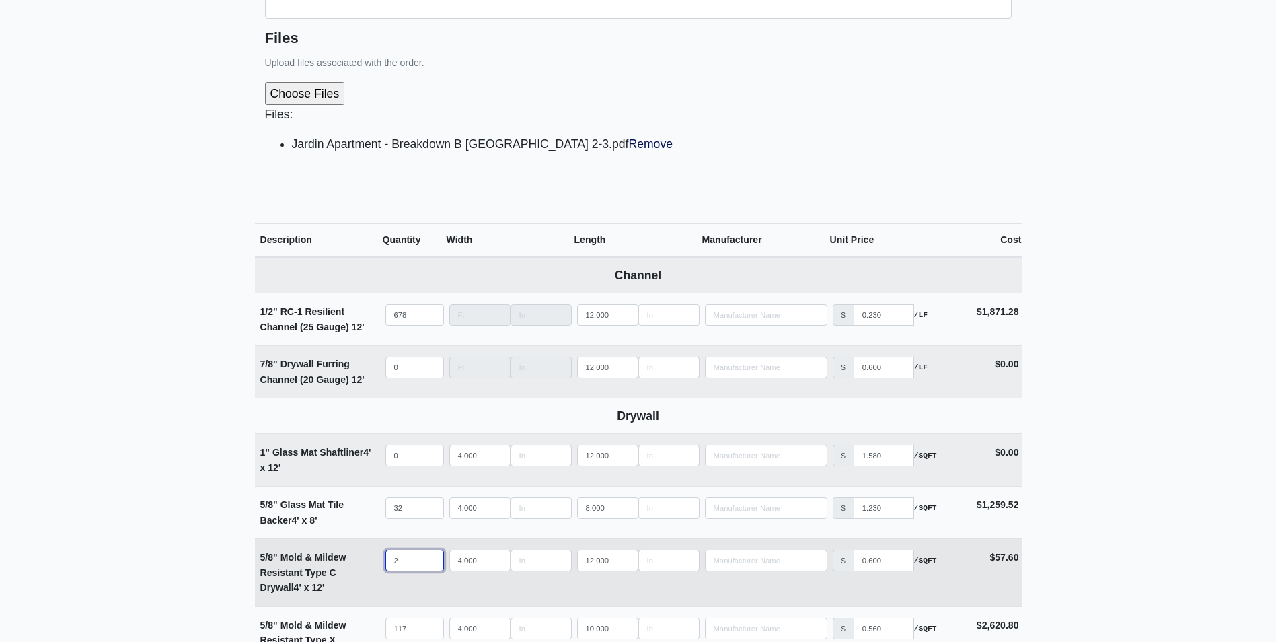
type input "24"
select select
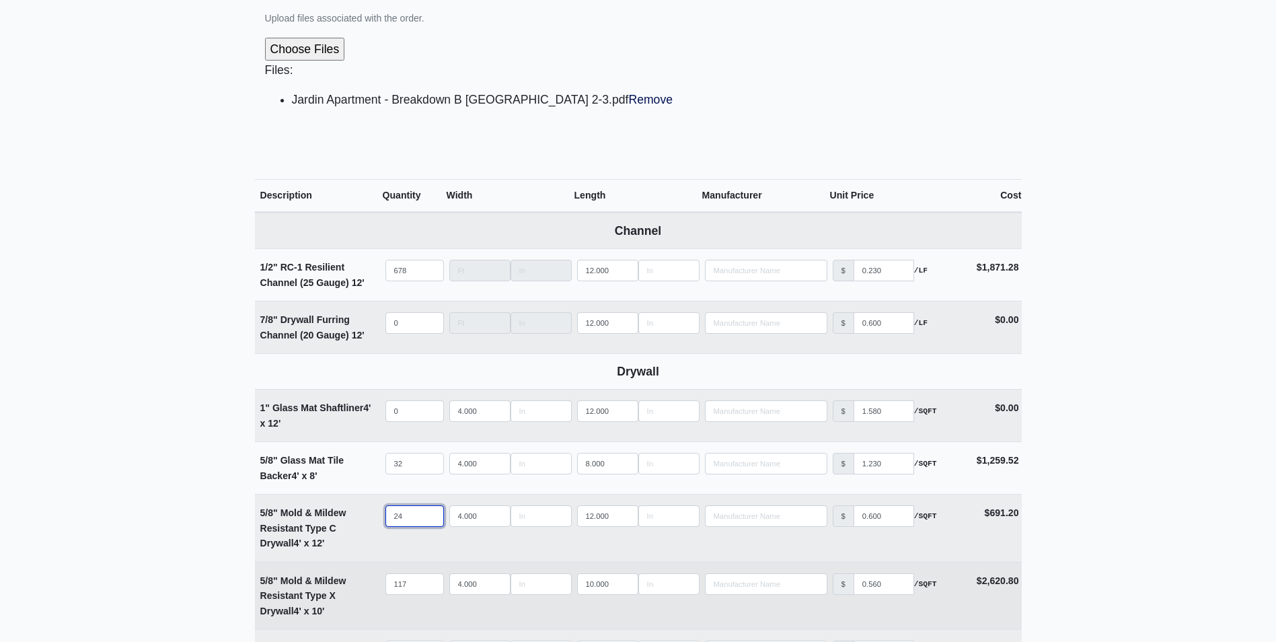
scroll to position [471, 0]
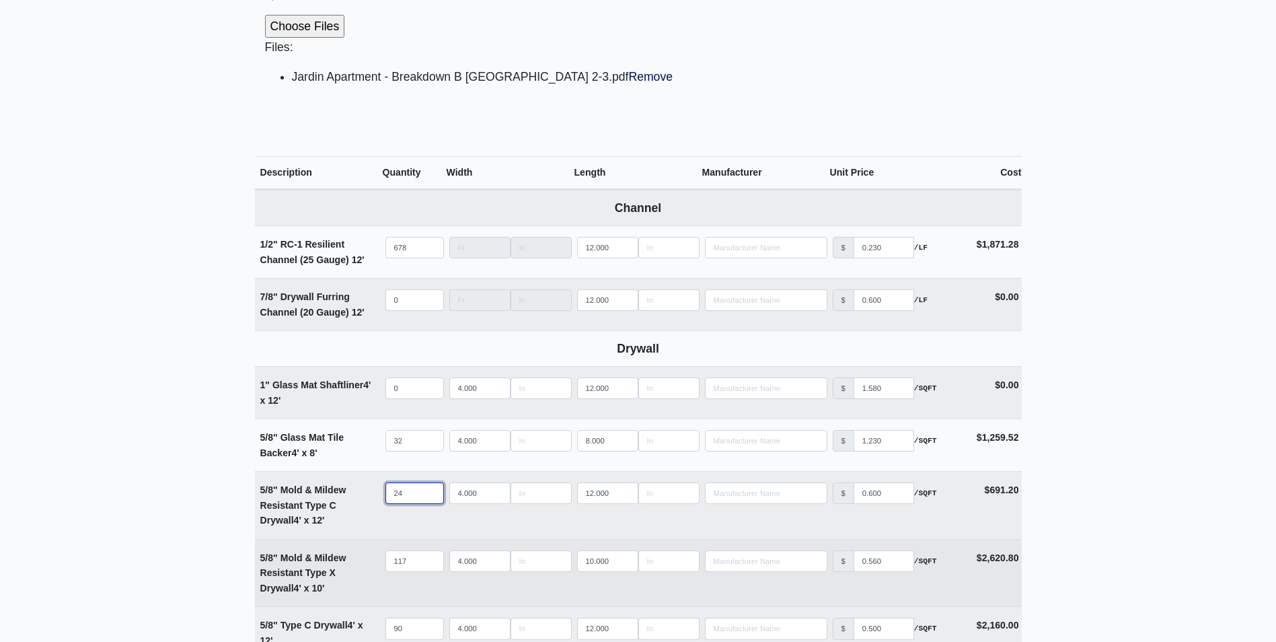
type input "24"
drag, startPoint x: 397, startPoint y: 563, endPoint x: 369, endPoint y: 566, distance: 28.4
click at [369, 566] on tr "5/8" Mold & Mildew Resistant Type X Drywall 4' x 10' Qty 117 Width 4.000 Length…" at bounding box center [638, 573] width 767 height 68
type input "1"
select select
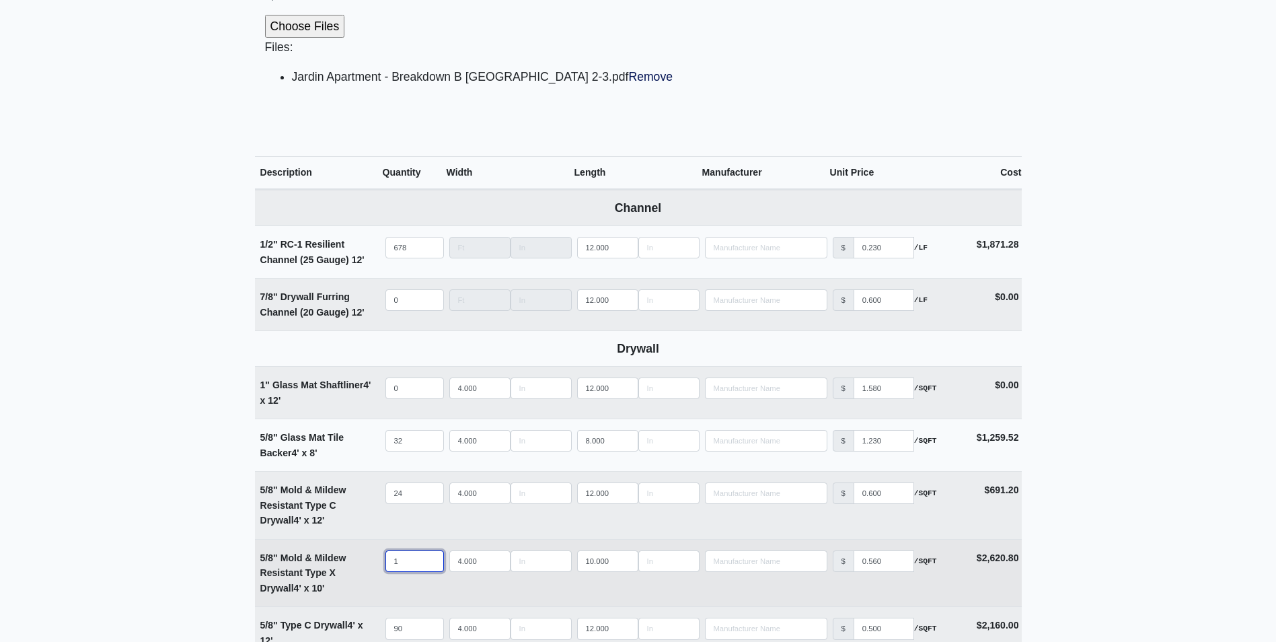
type input "17"
select select
type input "170"
select select
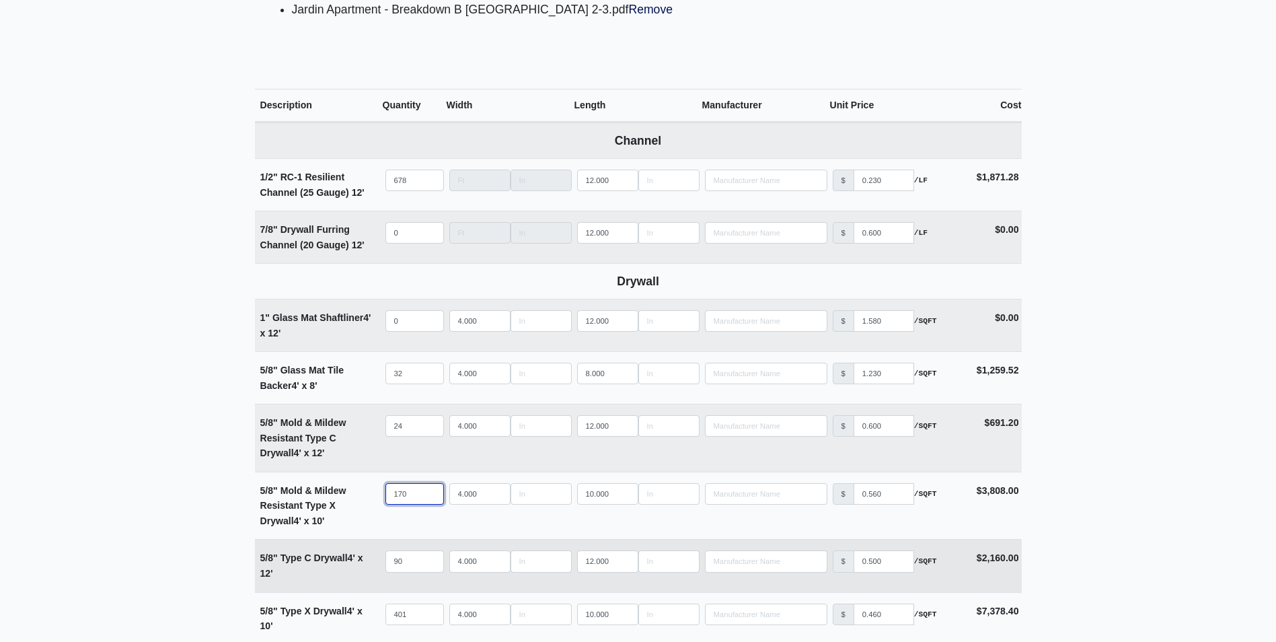
type input "170"
drag, startPoint x: 412, startPoint y: 564, endPoint x: 373, endPoint y: 570, distance: 39.6
click at [373, 570] on tr "5/8" Type C Drywall 4' x 12' Qty 90 Width 4.000 Length 12.000 Manufacturer No R…" at bounding box center [638, 565] width 767 height 52
type input "1"
select select
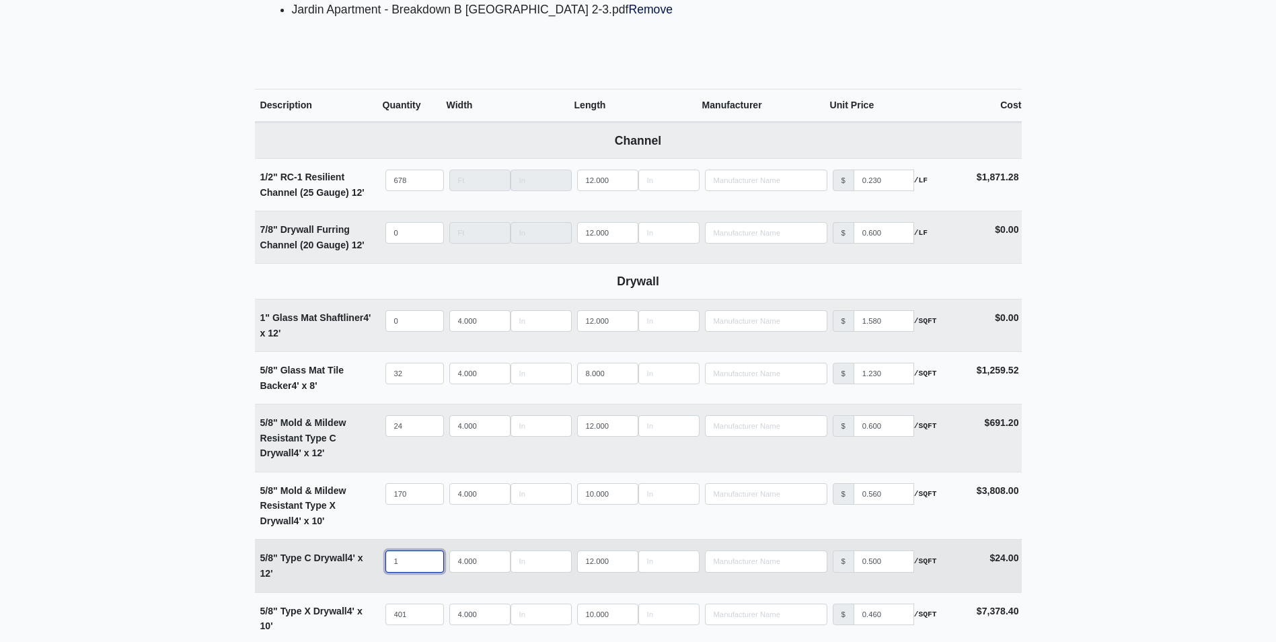
type input "12"
select select
type input "126"
select select
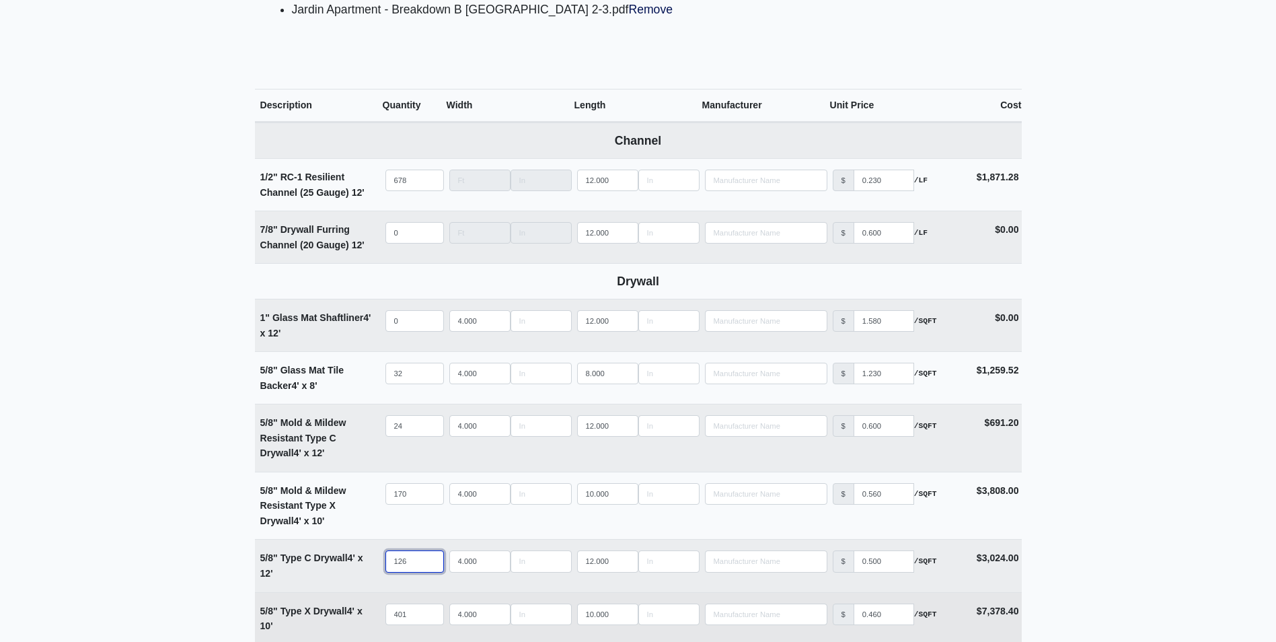
type input "126"
drag, startPoint x: 408, startPoint y: 615, endPoint x: 376, endPoint y: 613, distance: 32.3
click at [376, 613] on tr "5/8" Type X Drywall 4' x 10' Qty 401 Width 4.000 Length 10.000 Manufacturer No …" at bounding box center [638, 618] width 767 height 52
type input "3"
select select
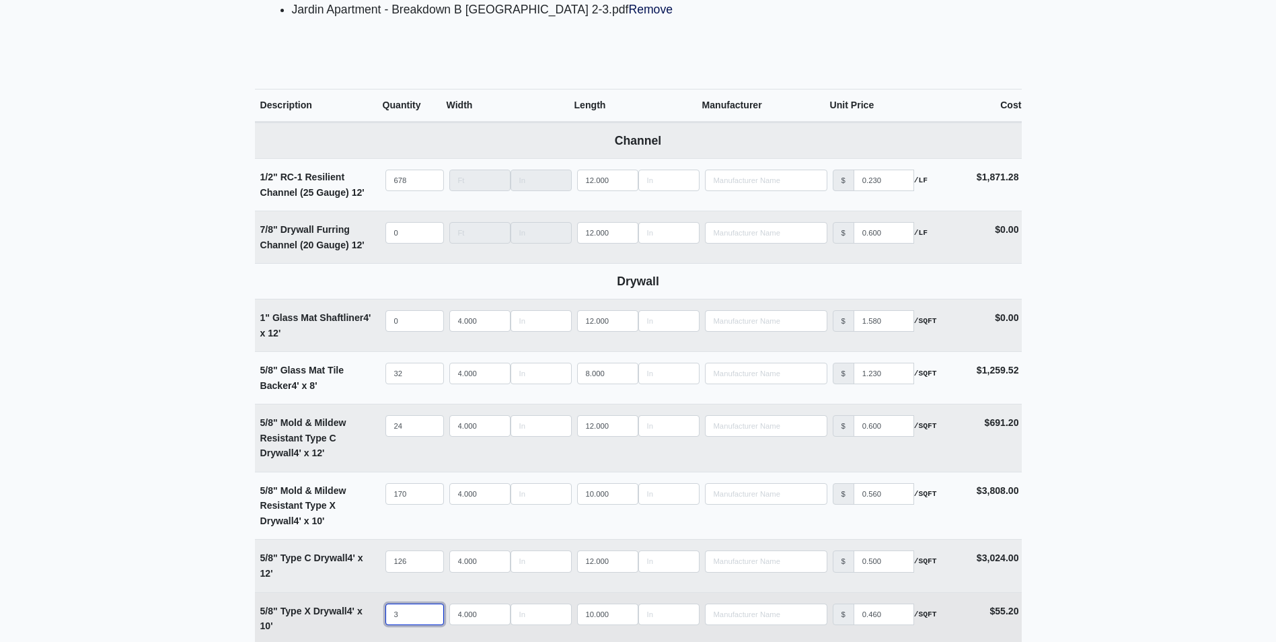
type input "34"
select select
type input "347"
select select
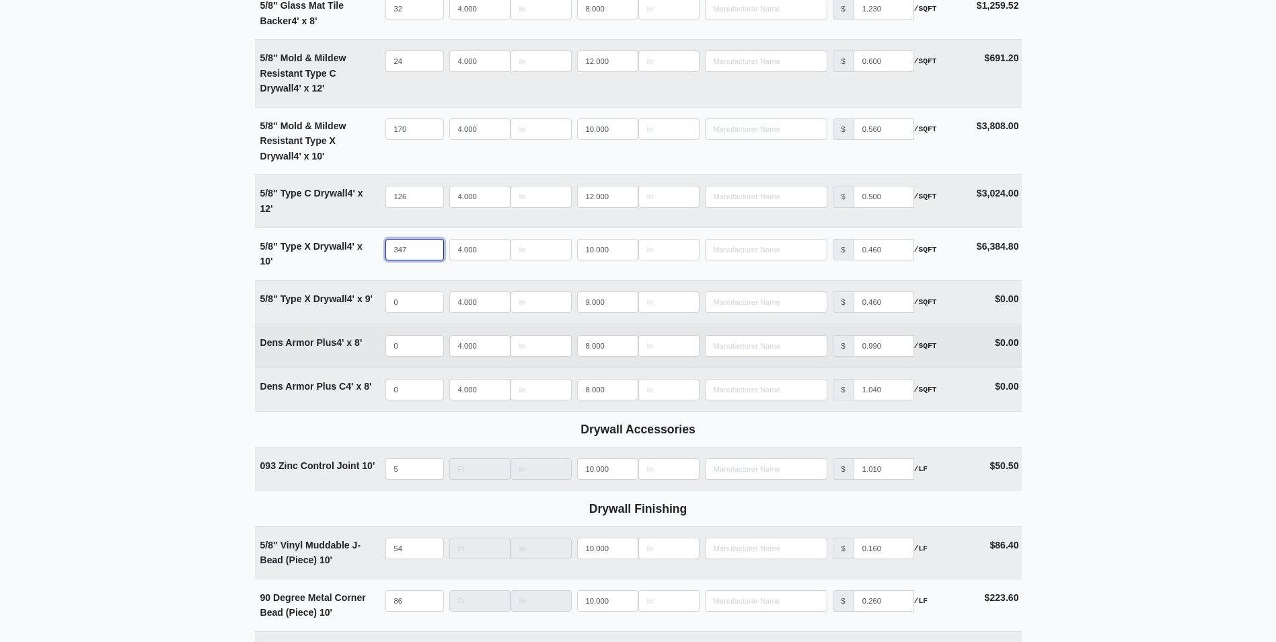
scroll to position [942, 0]
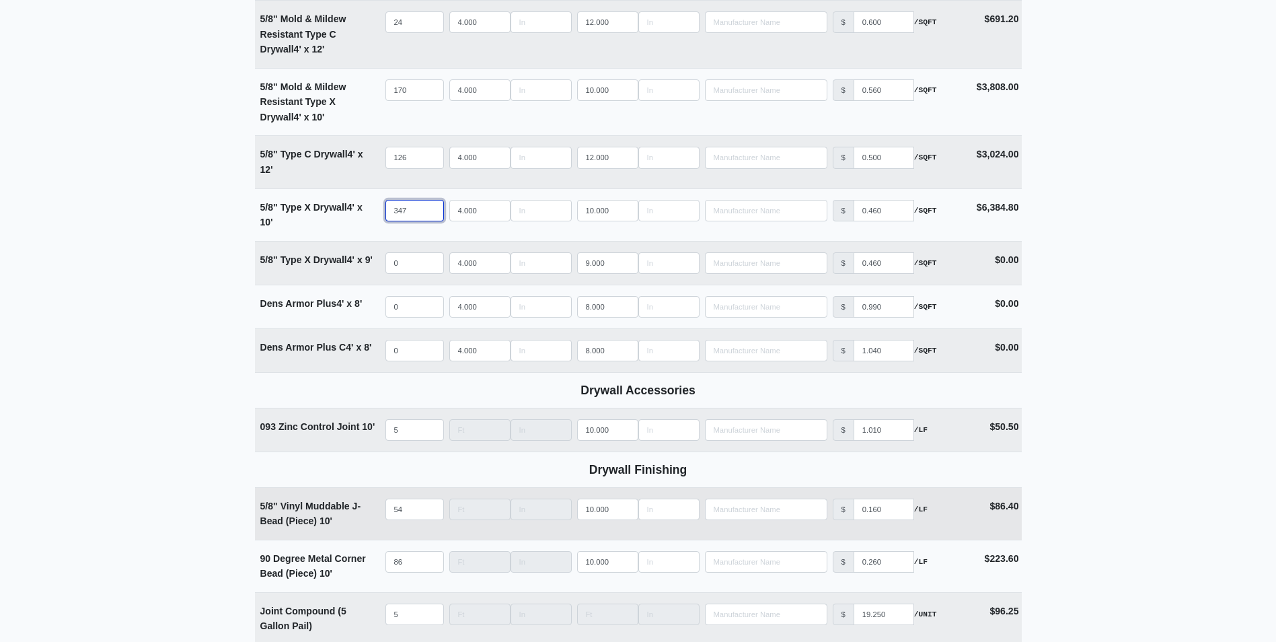
type input "347"
drag, startPoint x: 408, startPoint y: 509, endPoint x: 324, endPoint y: 511, distance: 83.4
click at [324, 511] on tr "5/8" Vinyl Muddable J-Bead (Piece) 10' Qty 54 Width Length 10.000 Manufacturer …" at bounding box center [638, 513] width 767 height 52
click at [219, 535] on main "Editing PO #5 Building * B Floor * 3 Description * Maing Hang - B Floor 3 Deliv…" at bounding box center [638, 237] width 1276 height 2219
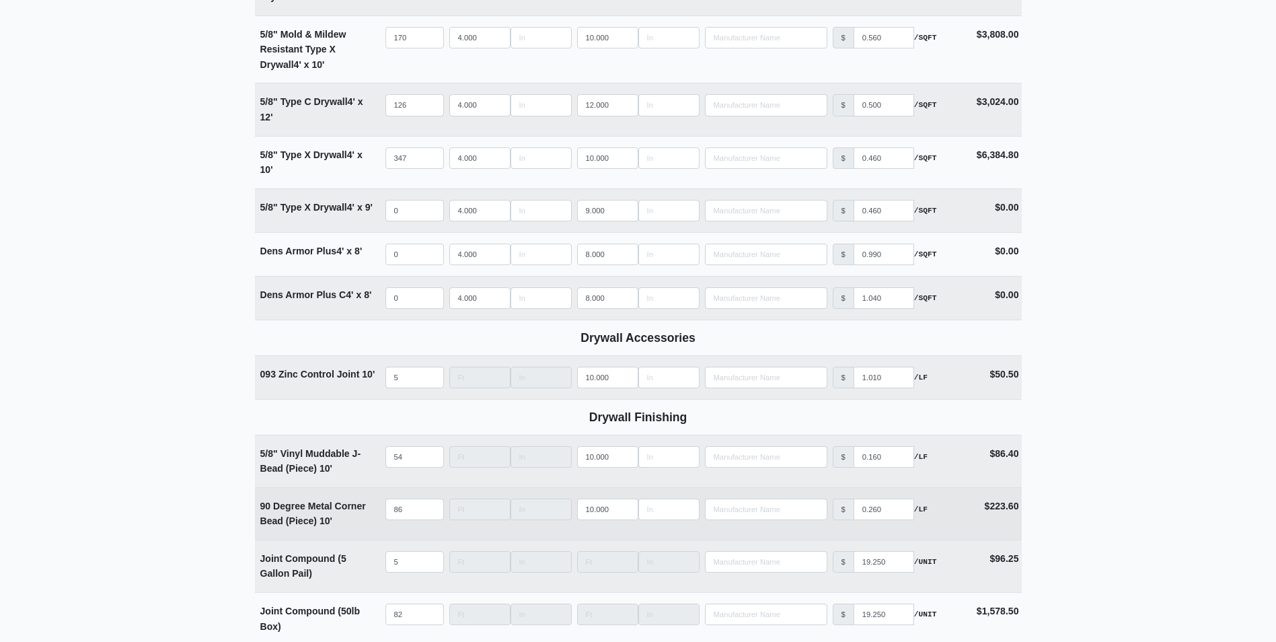
scroll to position [1009, 0]
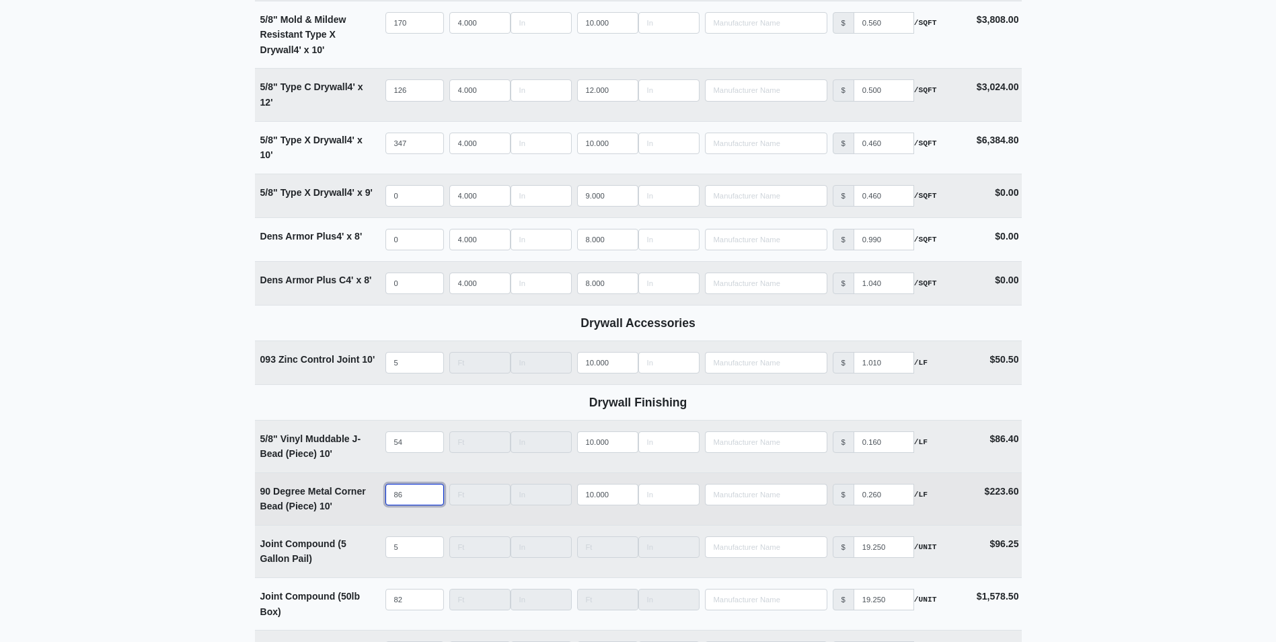
drag, startPoint x: 402, startPoint y: 494, endPoint x: 348, endPoint y: 498, distance: 53.3
click at [349, 498] on tr "90 Degree Metal Corner Bead (Piece) 10' Qty 86 Width Length 10.000 Manufacturer…" at bounding box center [638, 498] width 767 height 52
type input "1"
select select
type input "10"
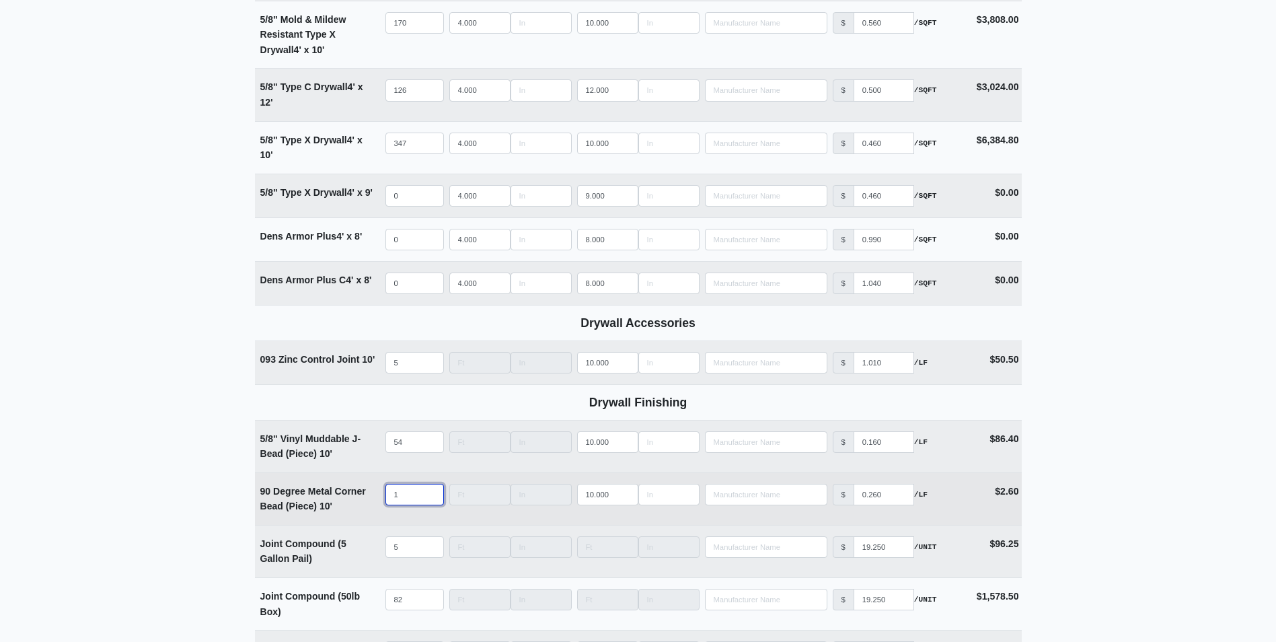
select select
type input "100"
select select
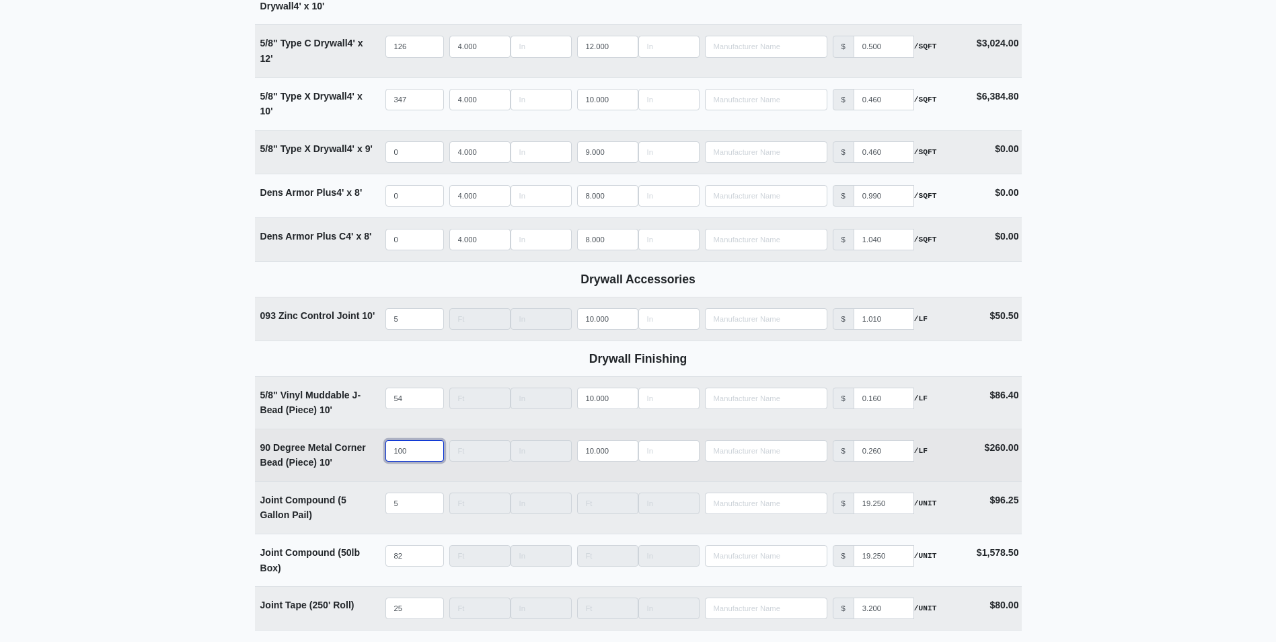
scroll to position [1076, 0]
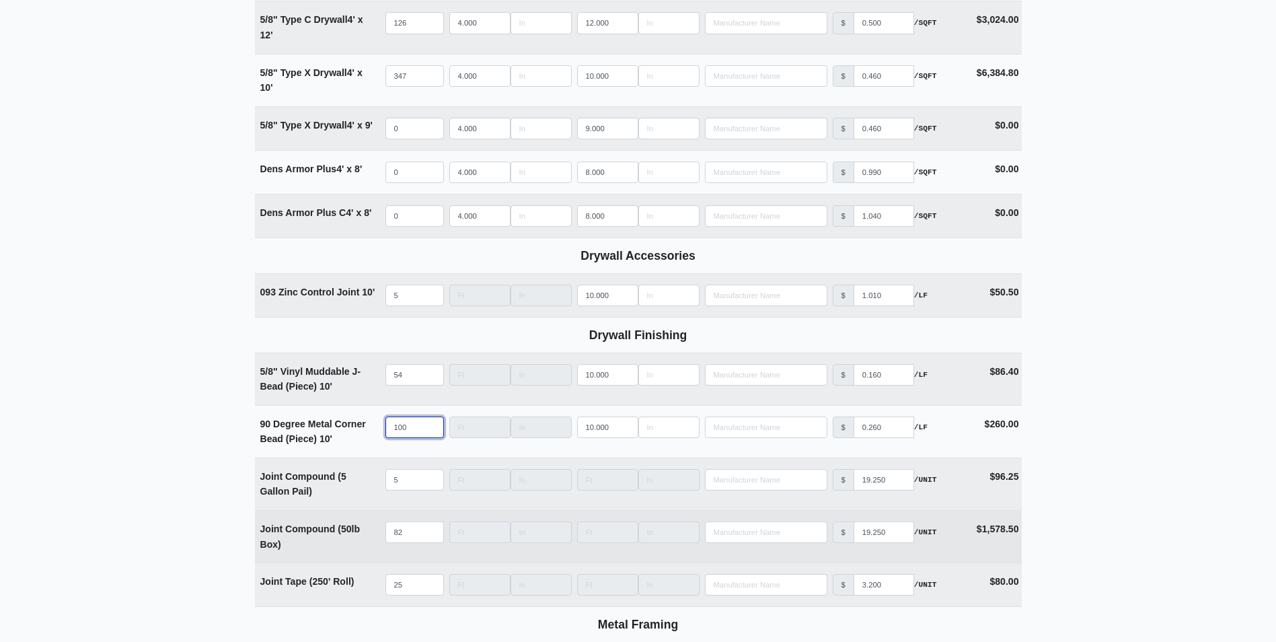
type input "100"
drag, startPoint x: 412, startPoint y: 534, endPoint x: 273, endPoint y: 543, distance: 139.5
click at [274, 543] on tr "Joint Compound (50lb Box) Qty 82 Width Length Manufacturer No Results Price $ 1…" at bounding box center [638, 536] width 767 height 52
type input "9"
select select
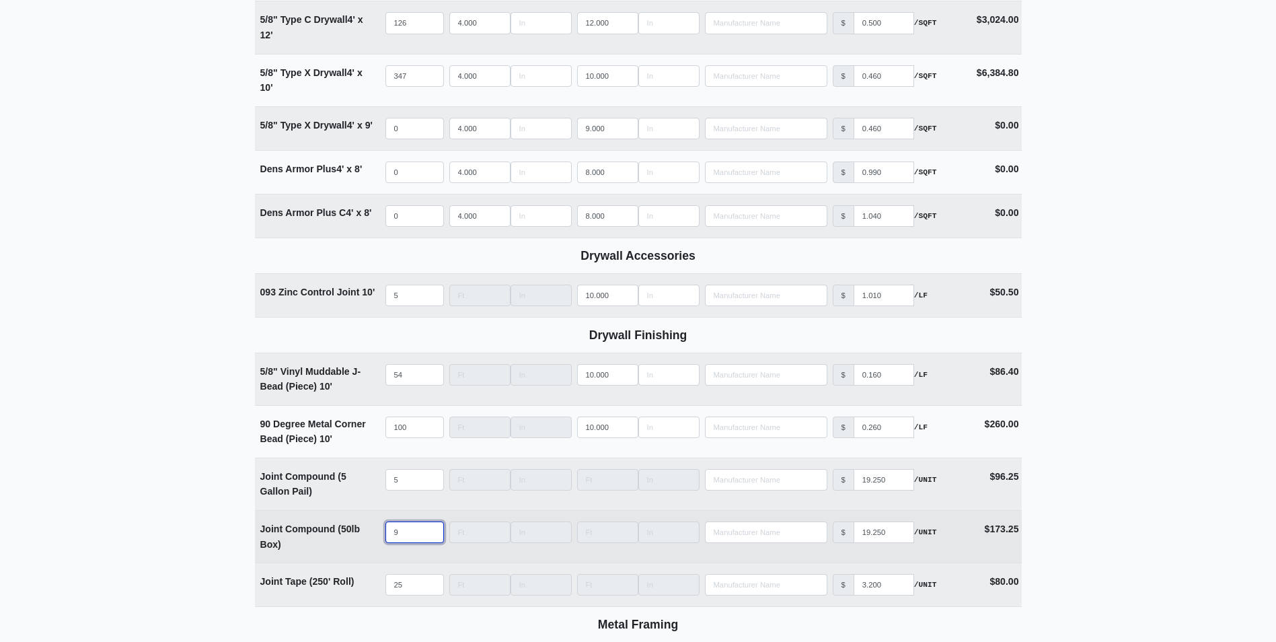
type input "90"
select select
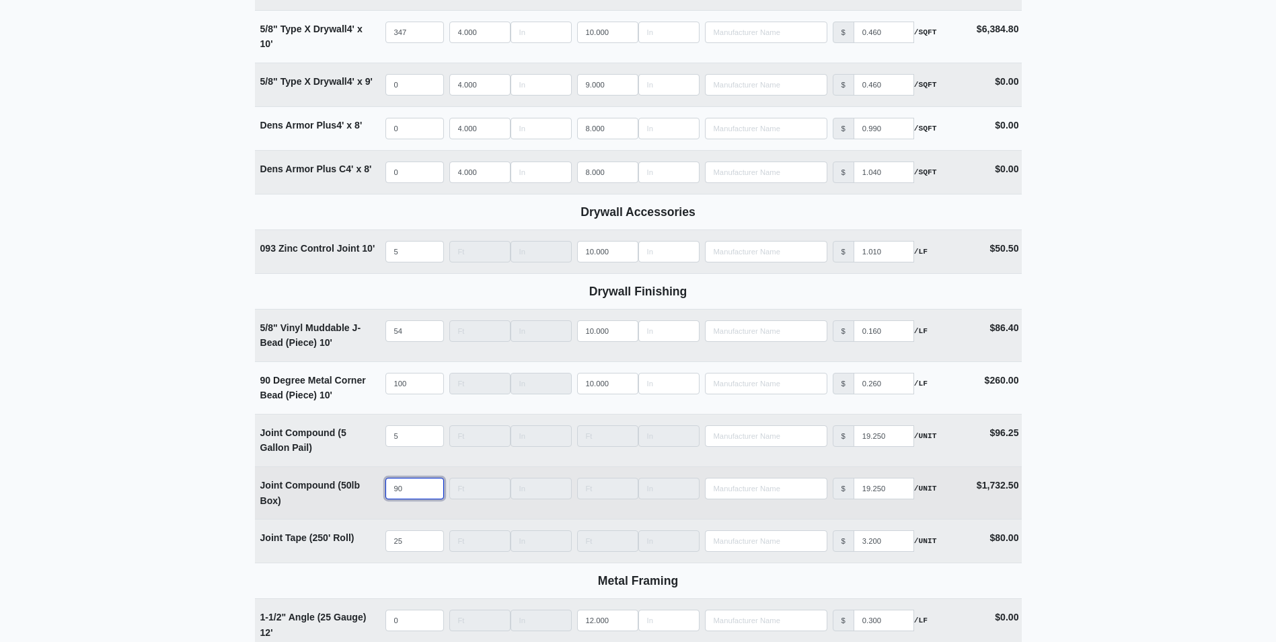
scroll to position [1143, 0]
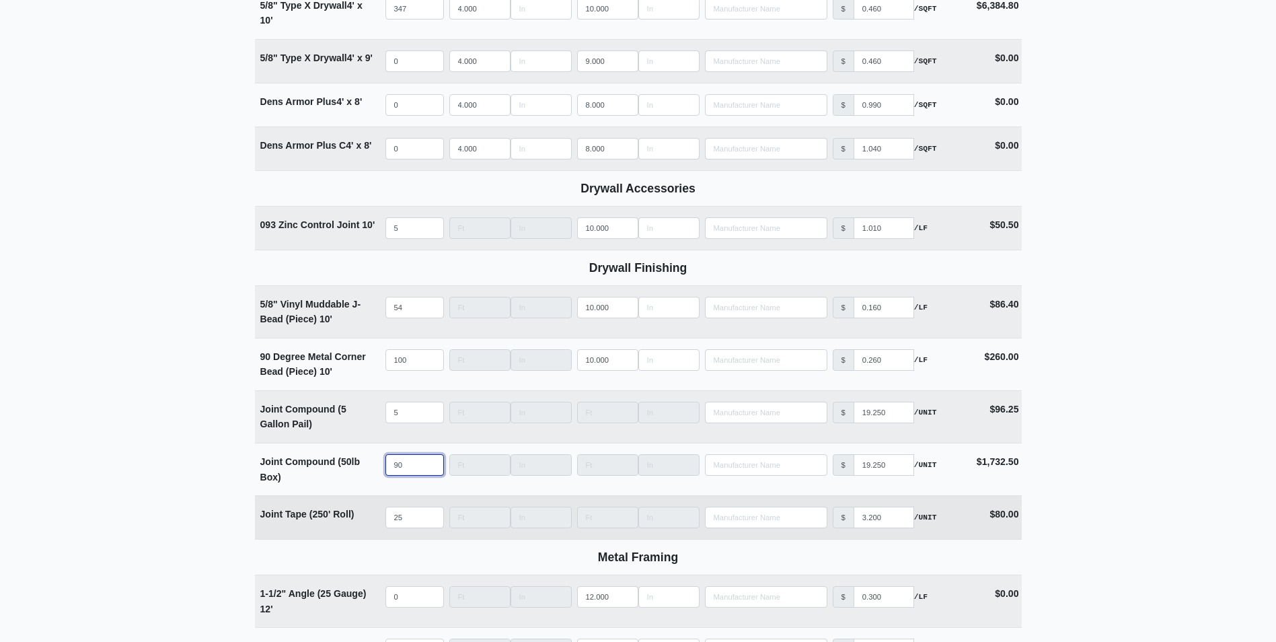
type input "90"
drag, startPoint x: 358, startPoint y: 525, endPoint x: 332, endPoint y: 524, distance: 26.2
click at [332, 524] on tr "Joint Tape (250' Roll) Qty 25 Width Length Manufacturer No Results Price $ 3.20…" at bounding box center [638, 517] width 767 height 44
type input "3"
select select
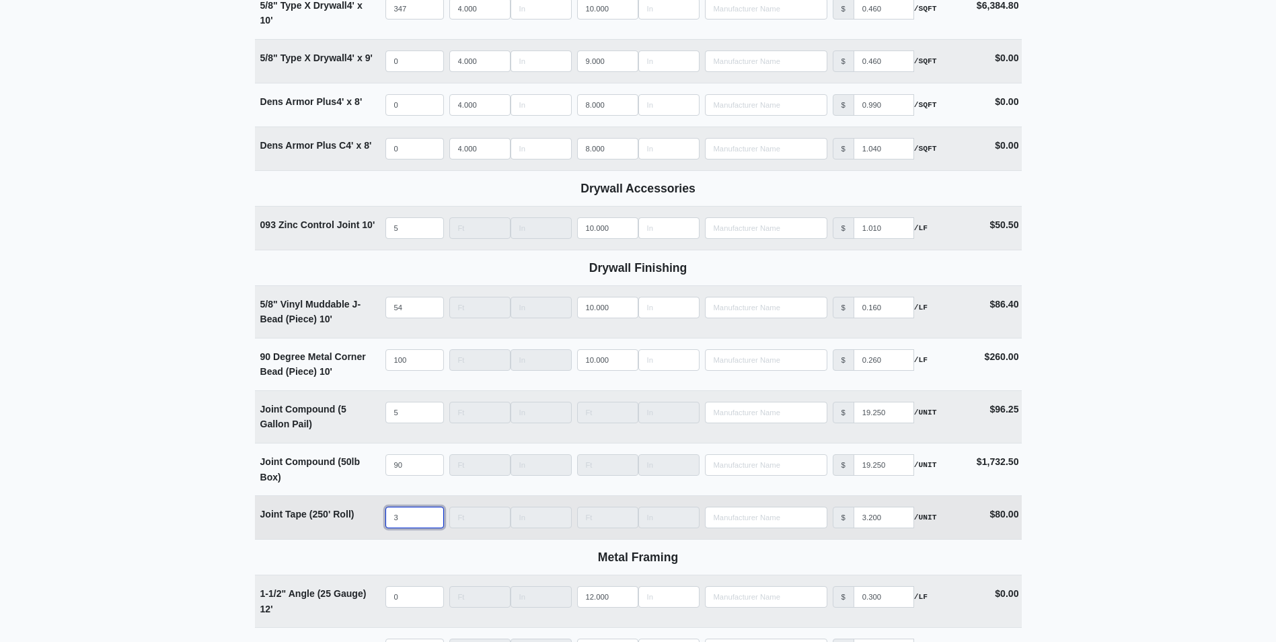
type input "30"
select select
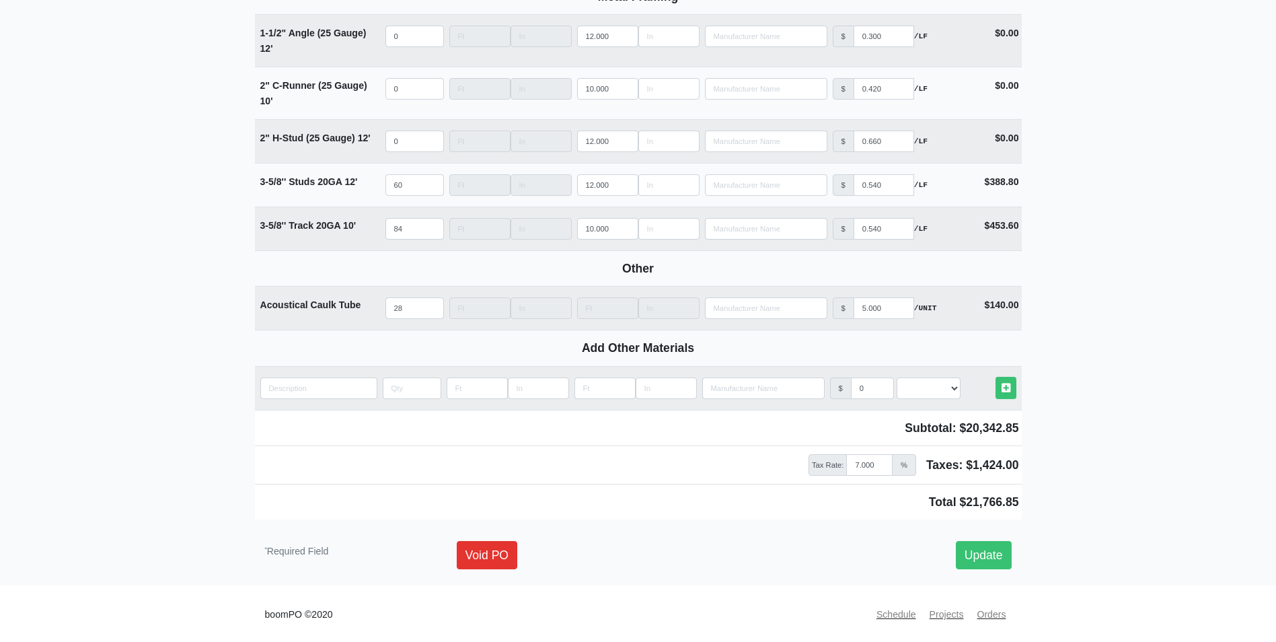
scroll to position [1710, 0]
type input "30"
click at [991, 549] on link "Update" at bounding box center [984, 553] width 56 height 28
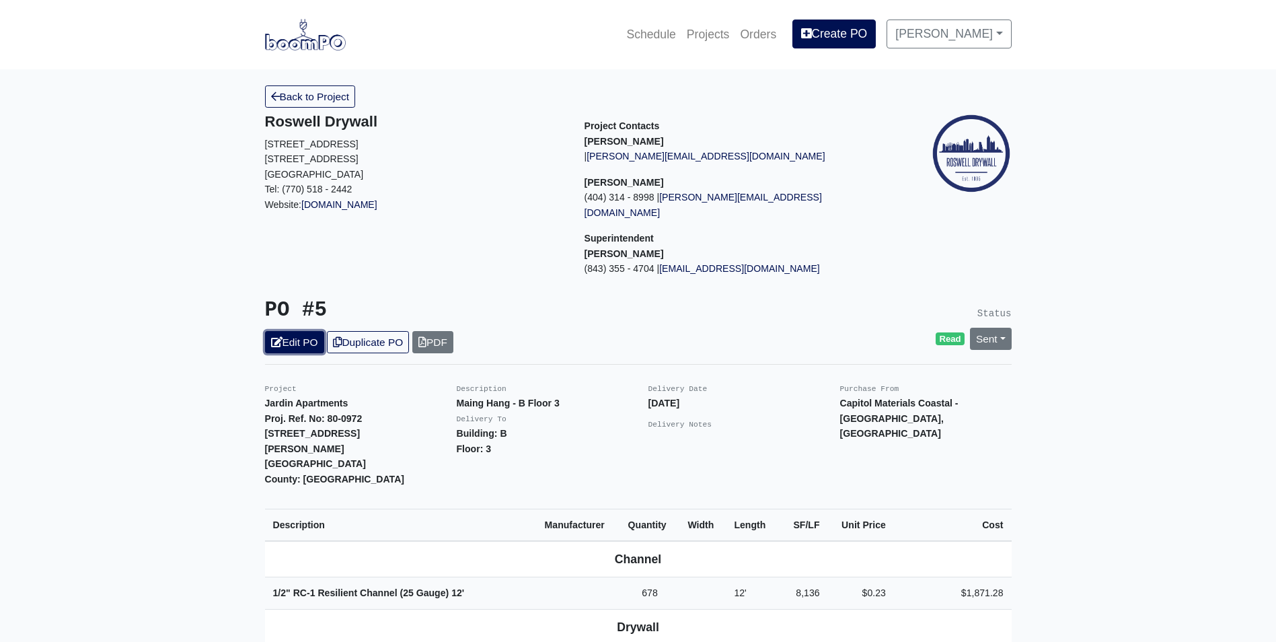
click at [291, 331] on link "Edit PO" at bounding box center [294, 342] width 59 height 22
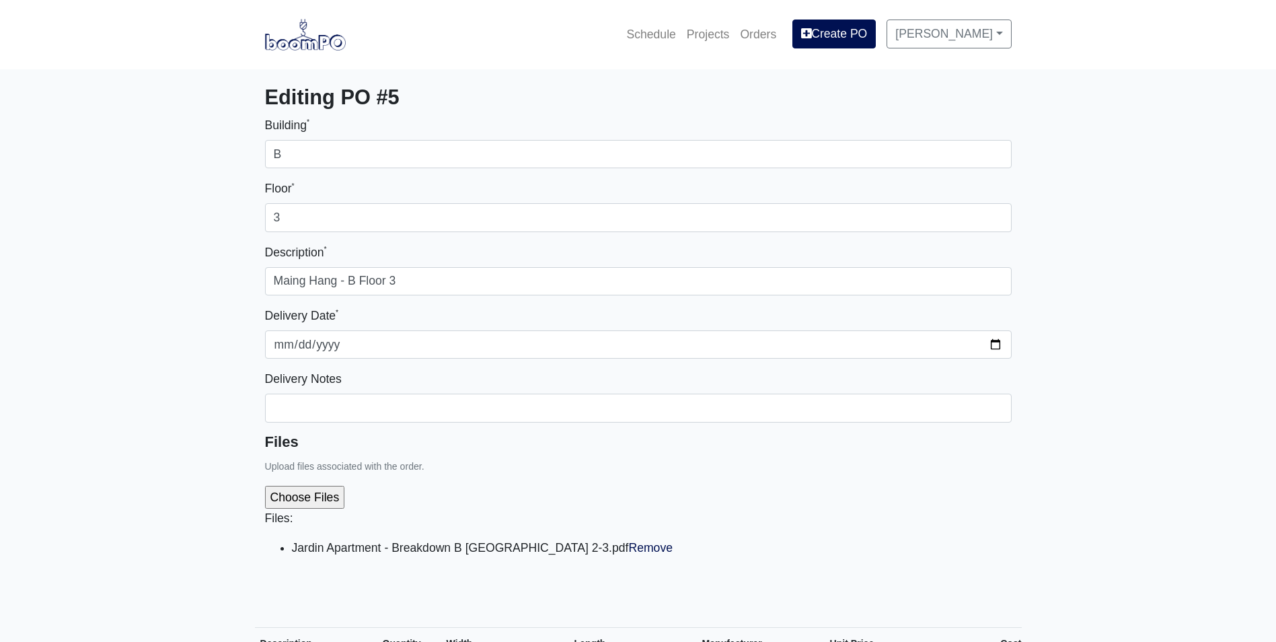
select select
click at [628, 544] on link "Remove" at bounding box center [650, 547] width 44 height 13
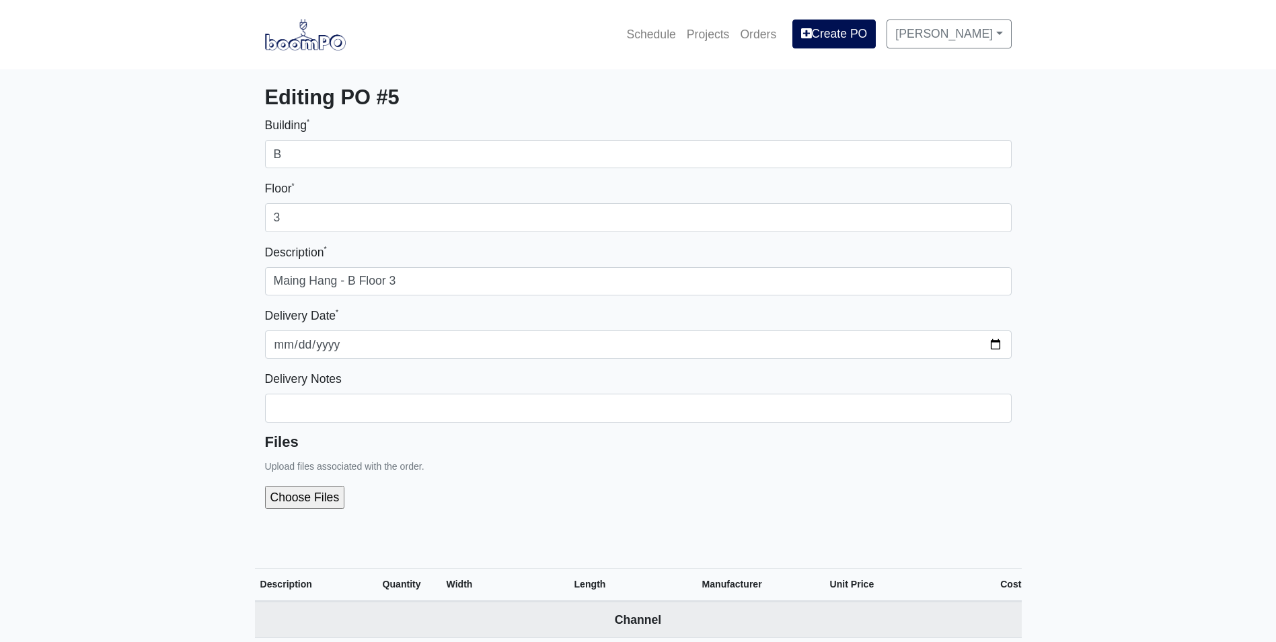
click at [321, 489] on input "file" at bounding box center [377, 497] width 224 height 23
type input "C:\fakepath\Jardin Apartment - Breakdown B FL 2-3.pdf"
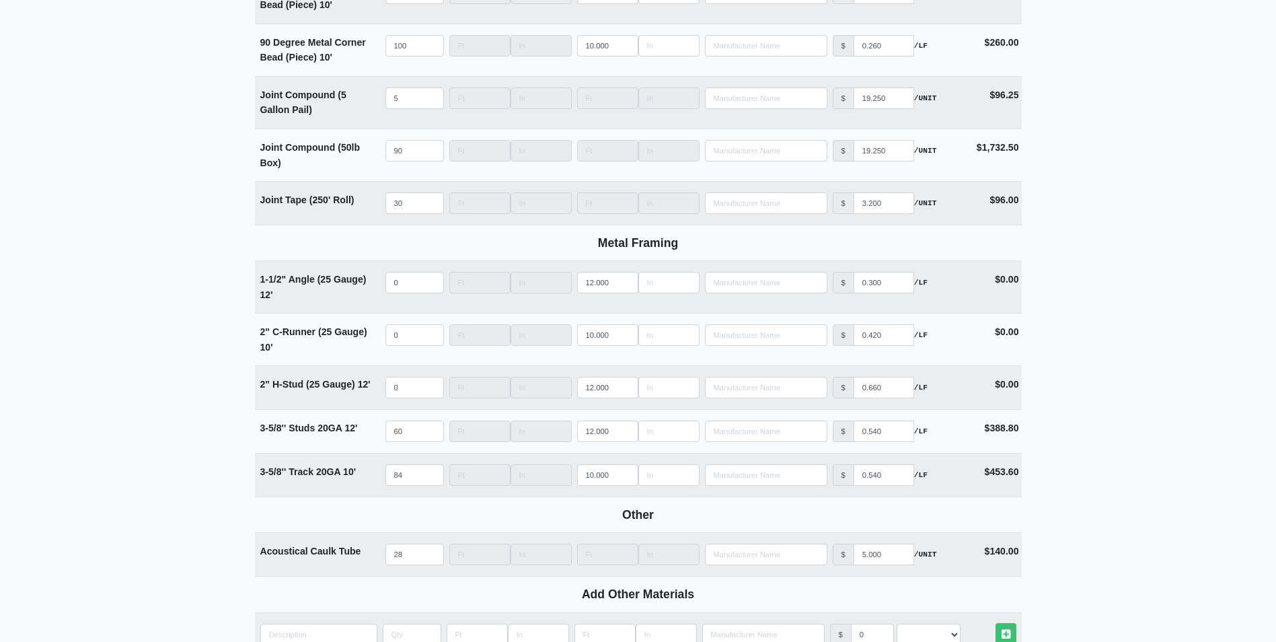
scroll to position [1710, 0]
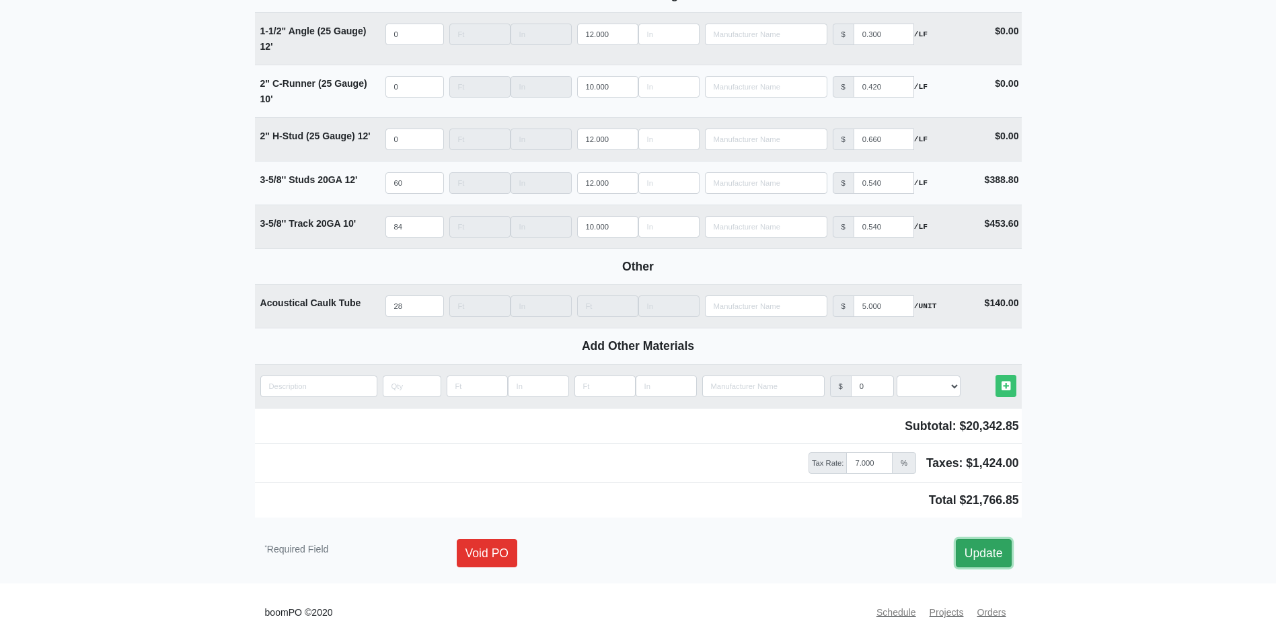
click at [979, 550] on link "Update" at bounding box center [984, 553] width 56 height 28
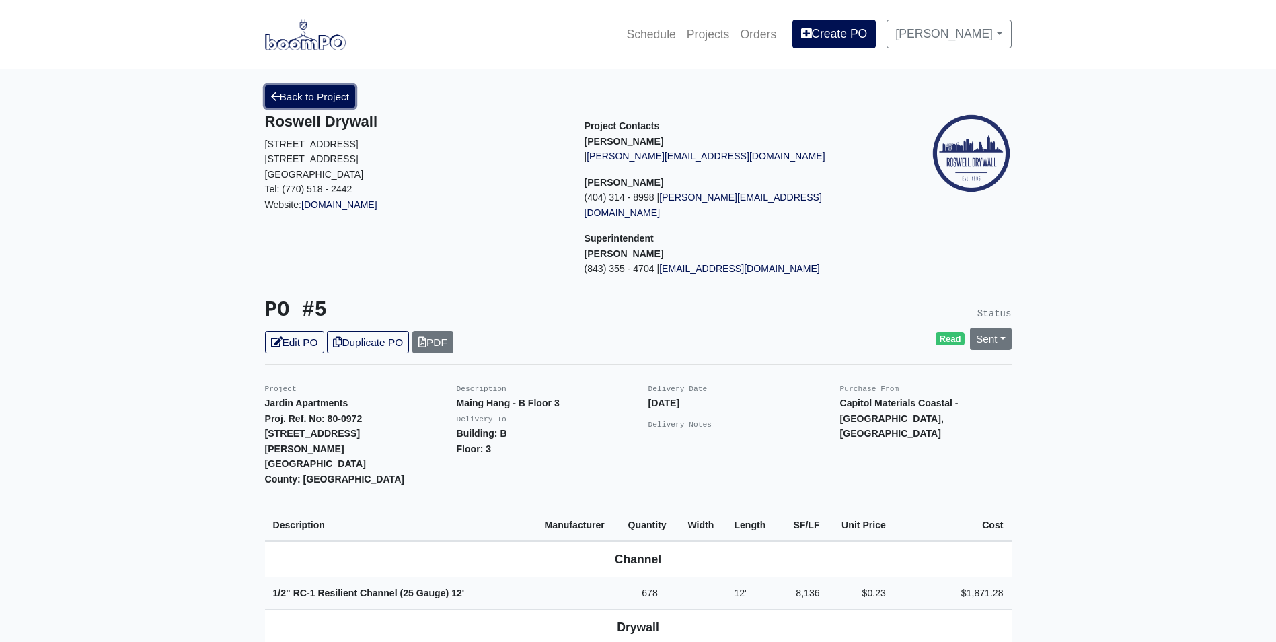
click at [305, 103] on link "Back to Project" at bounding box center [310, 96] width 91 height 22
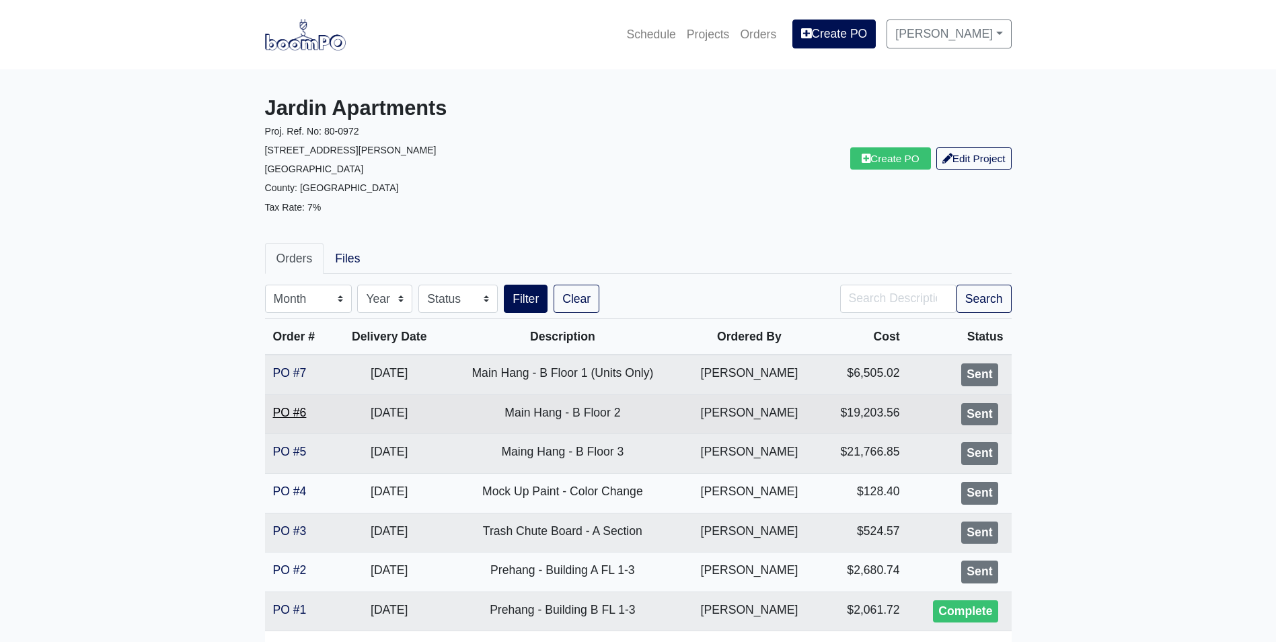
click at [291, 408] on link "PO #6" at bounding box center [290, 412] width 34 height 13
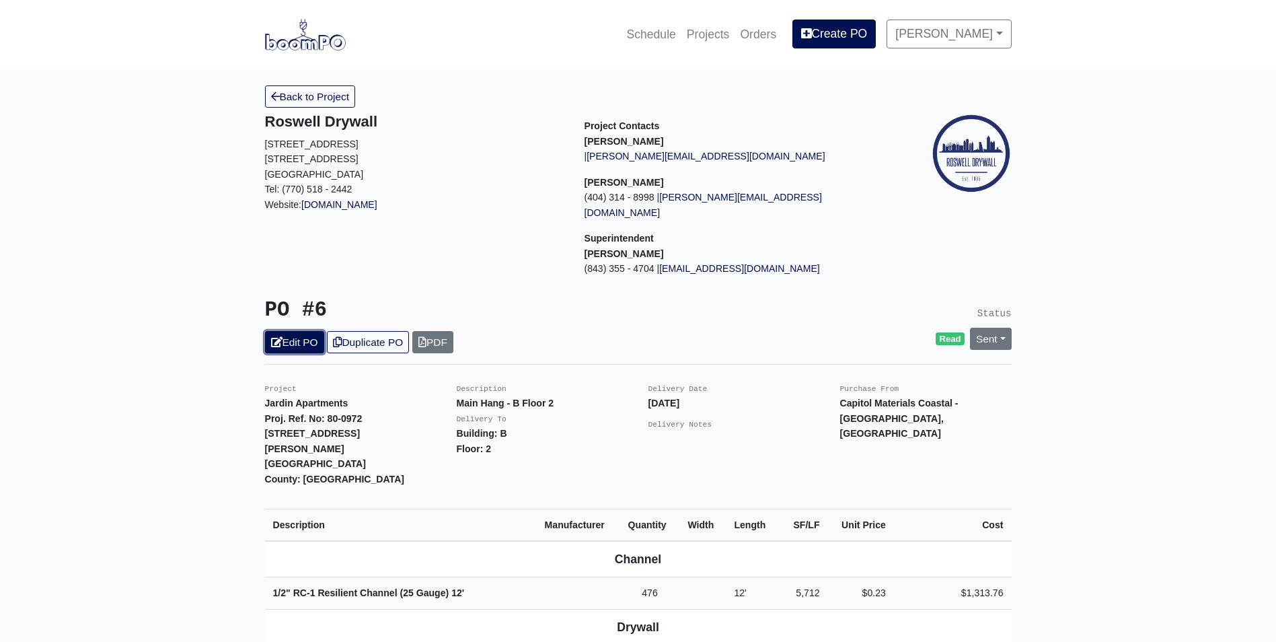
click at [297, 331] on link "Edit PO" at bounding box center [294, 342] width 59 height 22
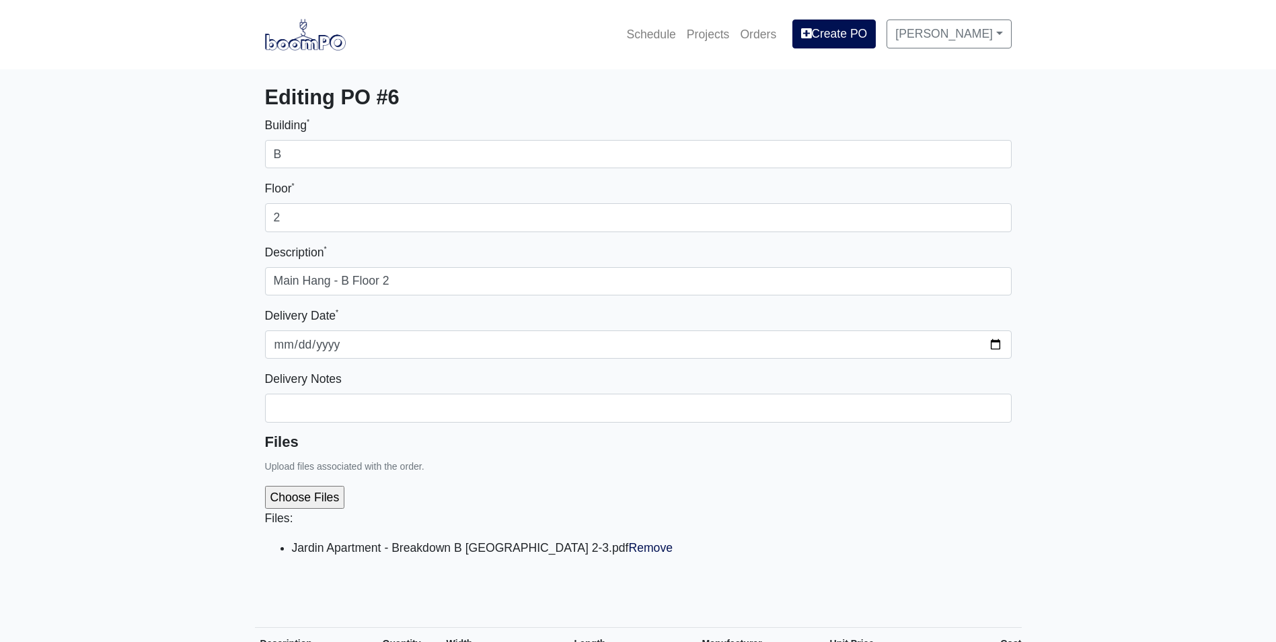
select select
click at [628, 547] on link "Remove" at bounding box center [650, 547] width 44 height 13
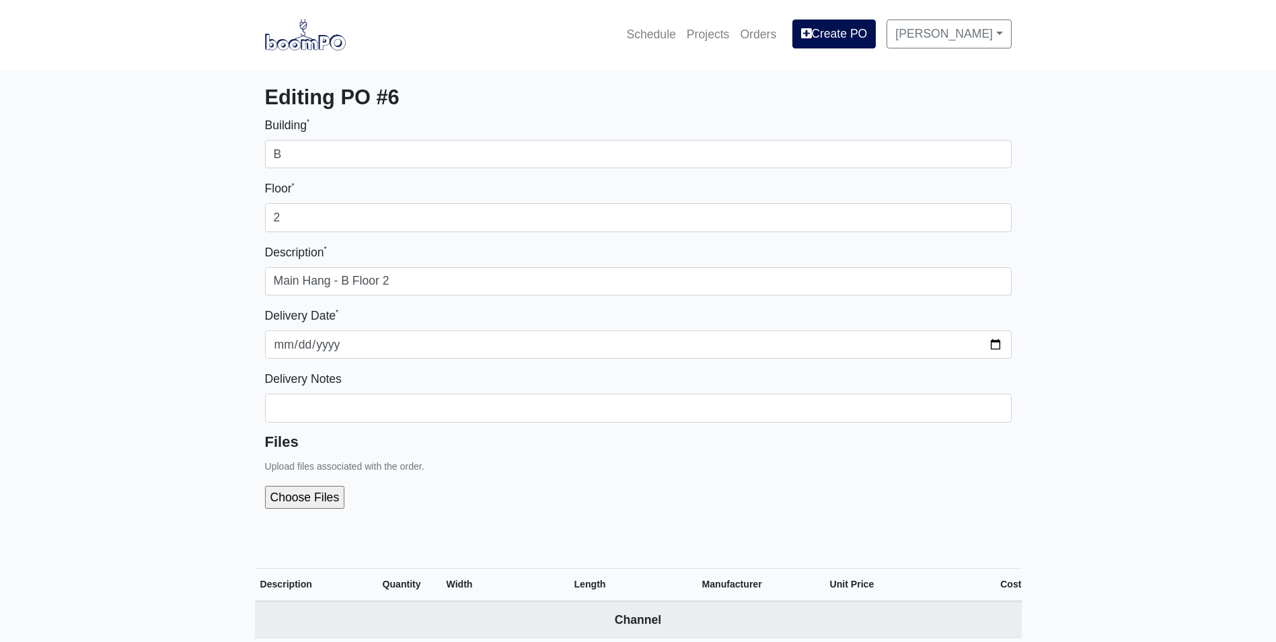
click at [306, 493] on input "file" at bounding box center [377, 497] width 224 height 23
type input "C:\fakepath\Jardin Apartment - Breakdown B FL 2-3.pdf"
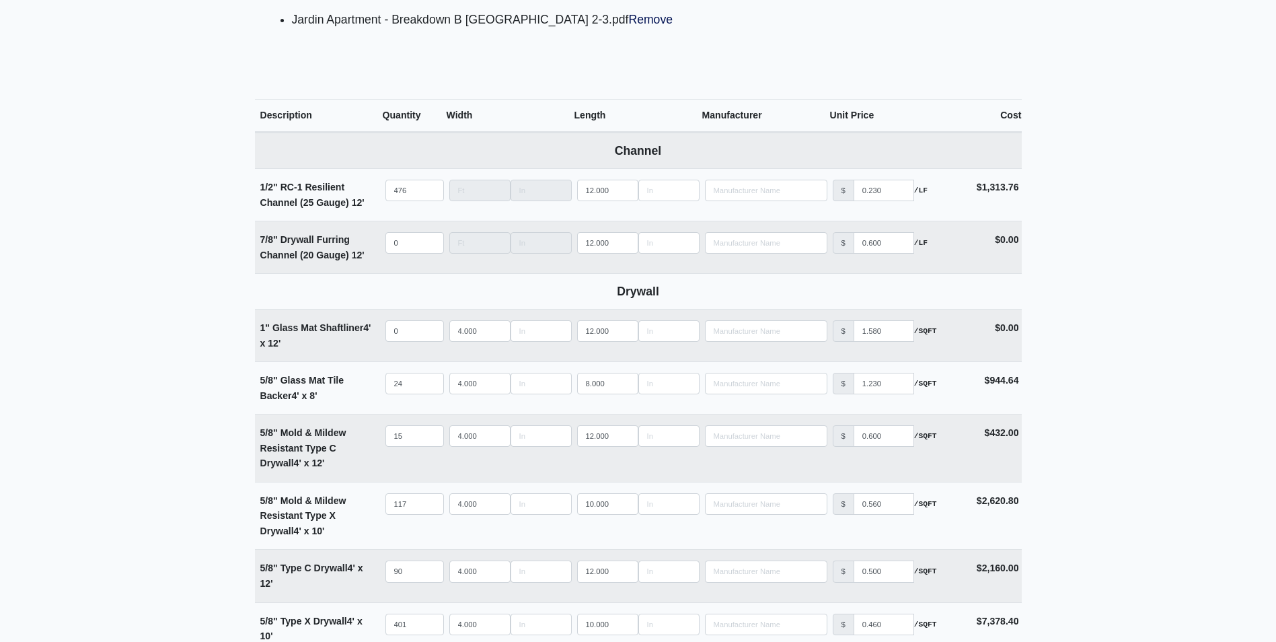
scroll to position [538, 0]
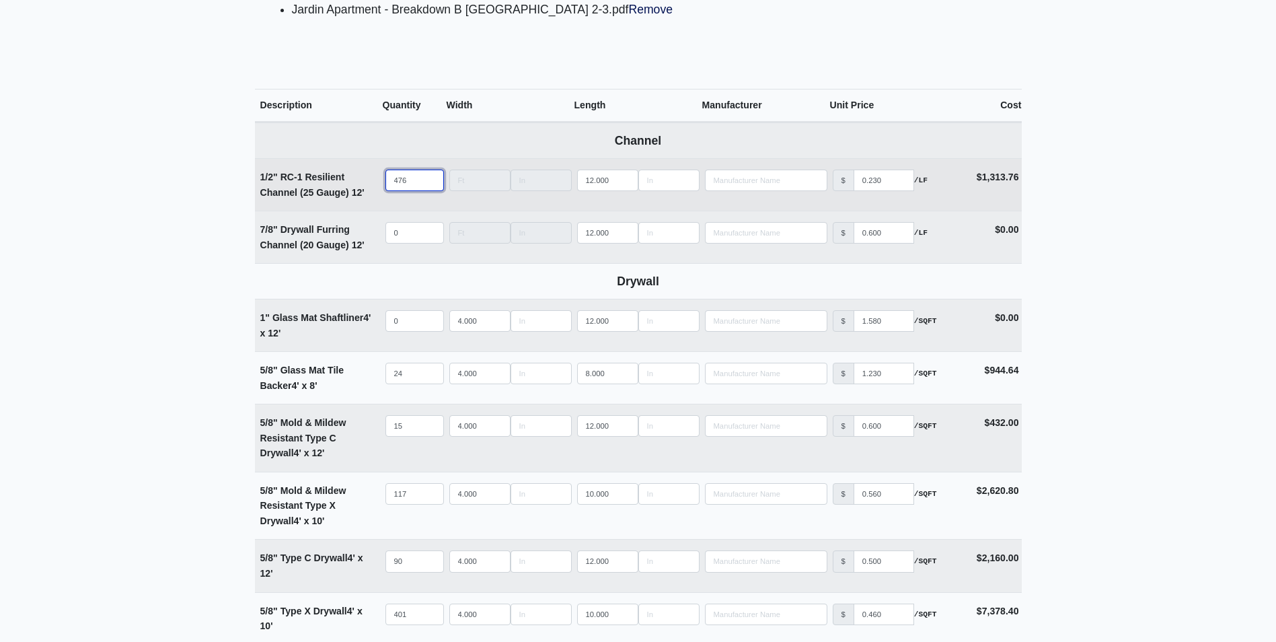
drag, startPoint x: 410, startPoint y: 176, endPoint x: 341, endPoint y: 184, distance: 69.7
click at [341, 184] on tr "1/2" RC-1 Resilient Channel (25 Gauge) 12' Qty 476 Width Length 12.000 Manufact…" at bounding box center [638, 184] width 767 height 52
type input "6"
select select
type input "67"
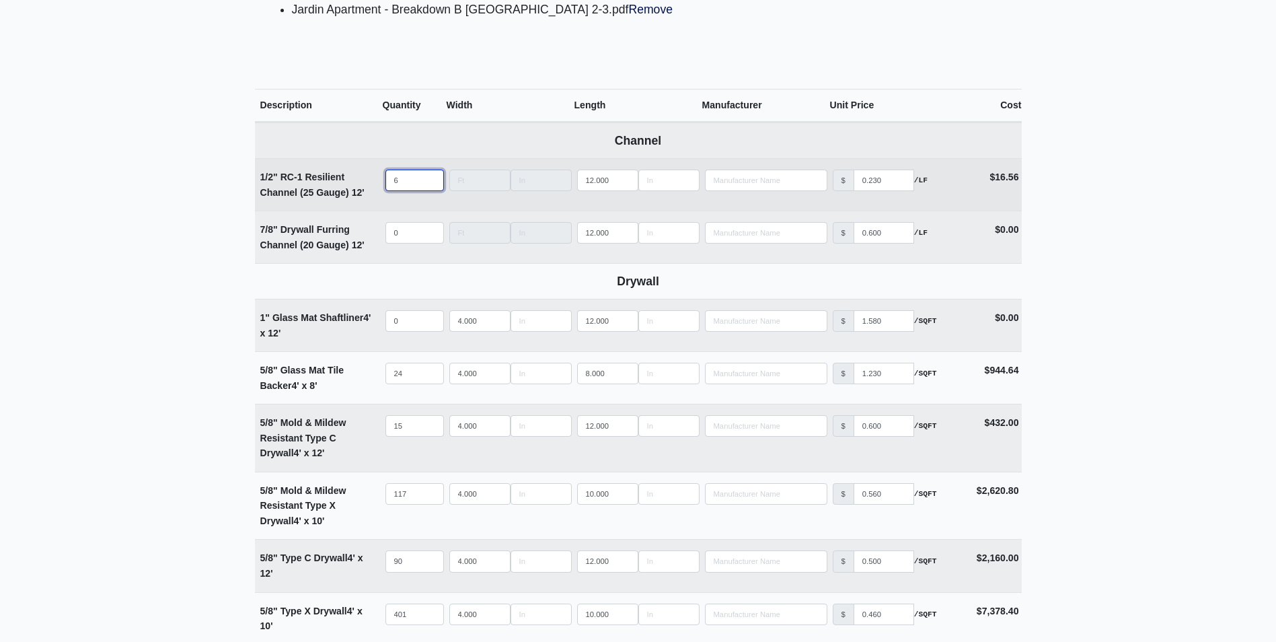
select select
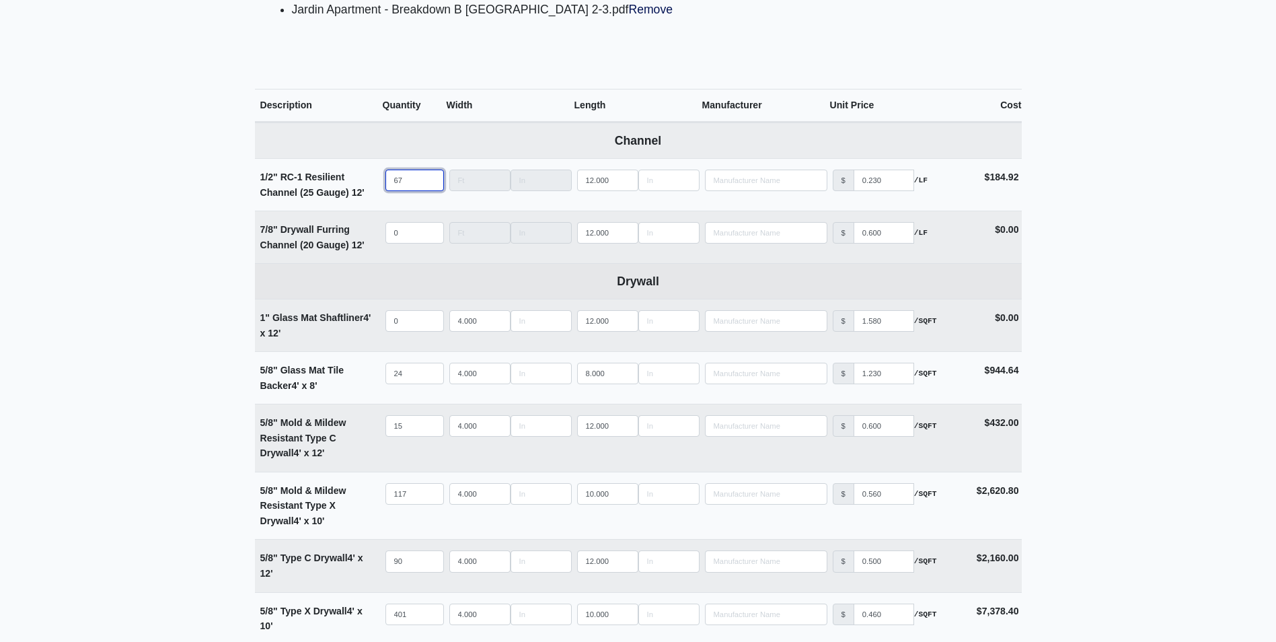
type input "678"
select select
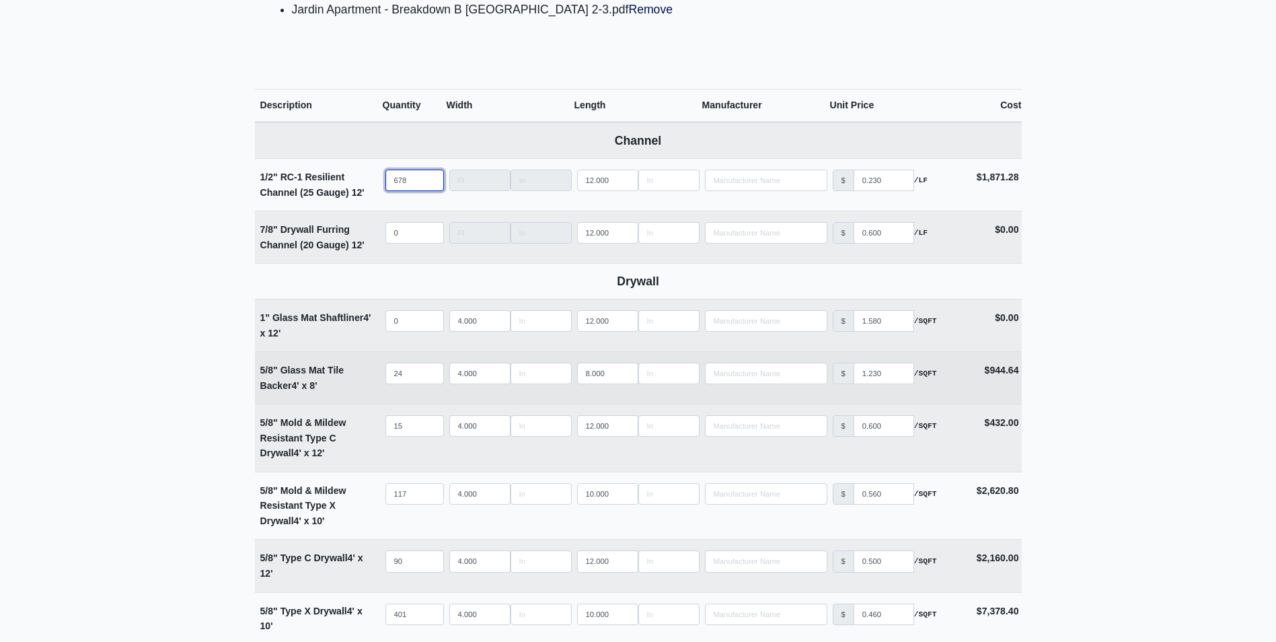
type input "678"
drag, startPoint x: 412, startPoint y: 377, endPoint x: 371, endPoint y: 378, distance: 41.0
click at [371, 378] on tr "5/8" Glass Mat Tile Backer 4' x 8' Qty 24 Width 4.000 Length 8.000 Manufacturer…" at bounding box center [638, 377] width 767 height 52
type input "3"
select select
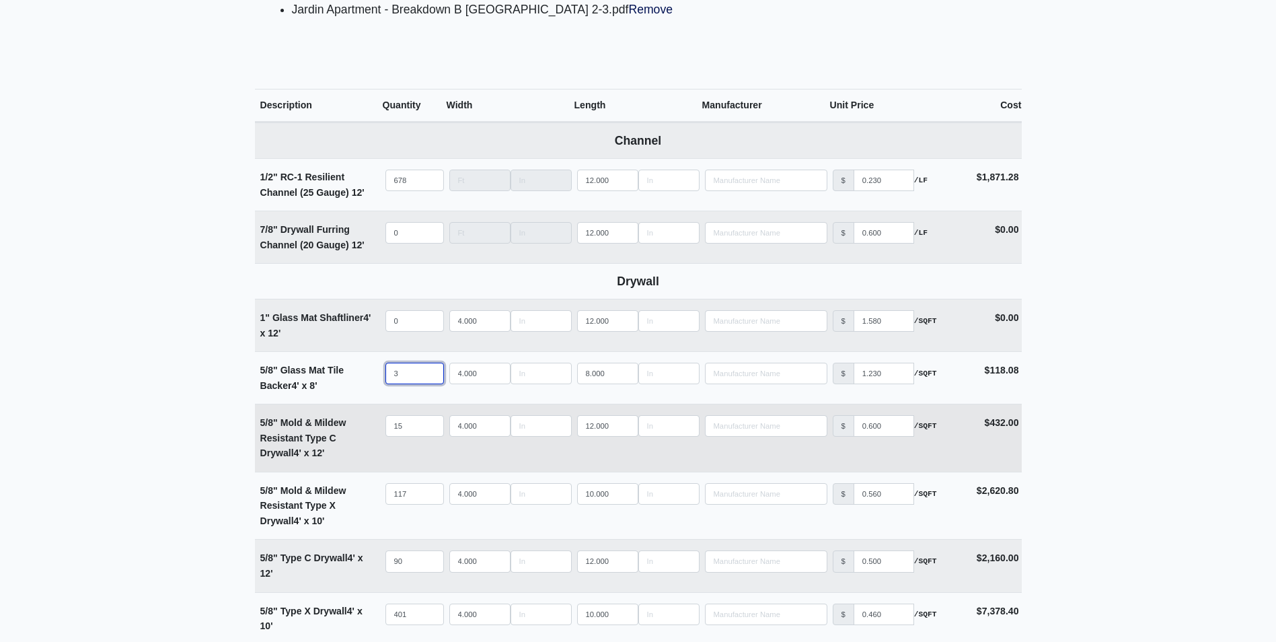
type input "31"
select select
type input "31"
drag, startPoint x: 410, startPoint y: 424, endPoint x: 357, endPoint y: 422, distance: 52.5
click at [357, 422] on tr "5/8" Mold & Mildew Resistant Type C Drywall 4' x 12' Qty 15 Width 4.000 Length …" at bounding box center [638, 438] width 767 height 68
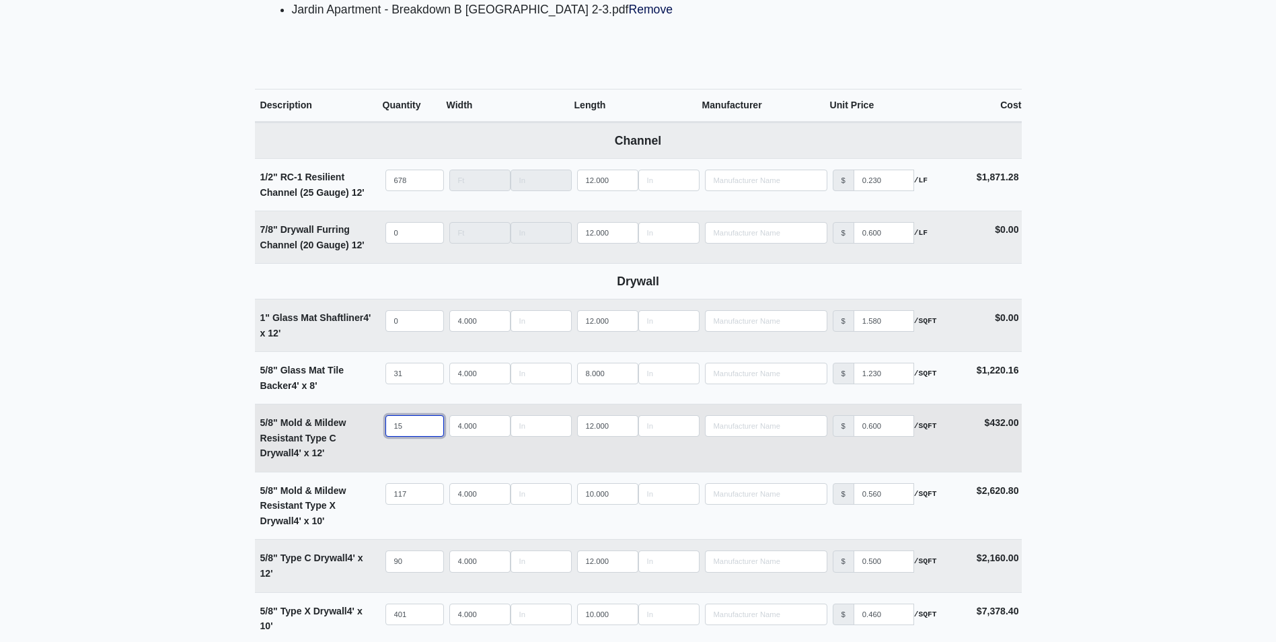
type input "2"
select select
type input "24"
select select
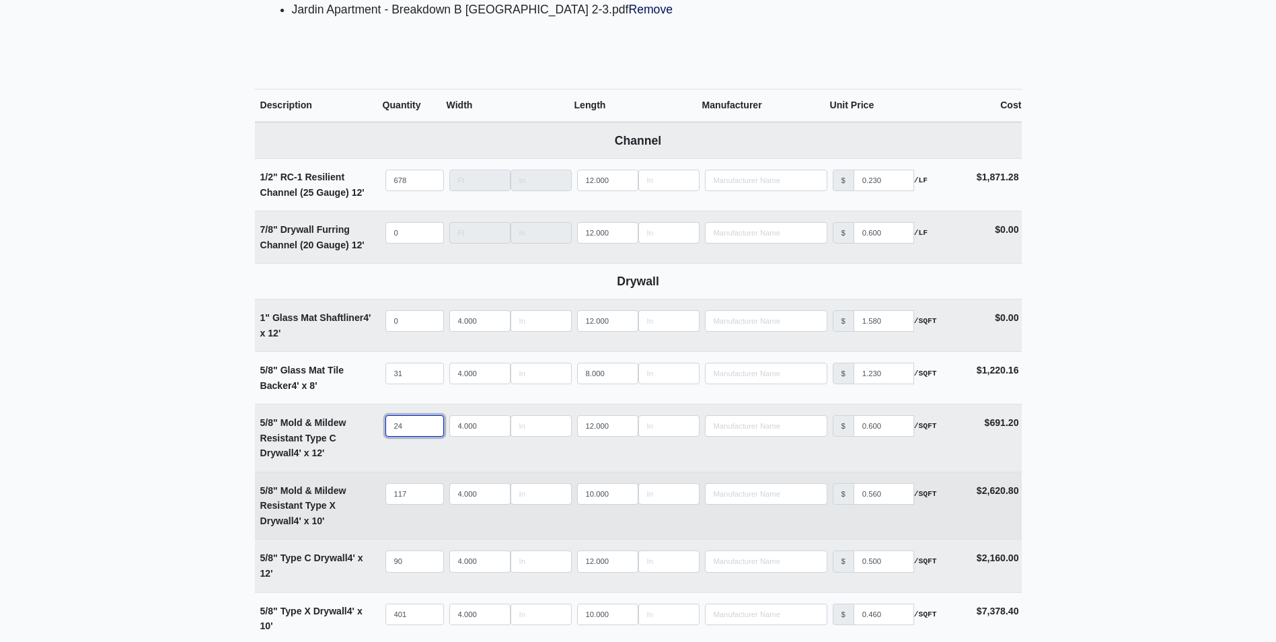
type input "24"
drag, startPoint x: 410, startPoint y: 492, endPoint x: 326, endPoint y: 487, distance: 84.9
click at [326, 487] on tr "5/8" Mold & Mildew Resistant Type X Drywall 4' x 10' Qty 117 Width 4.000 Length…" at bounding box center [638, 505] width 767 height 68
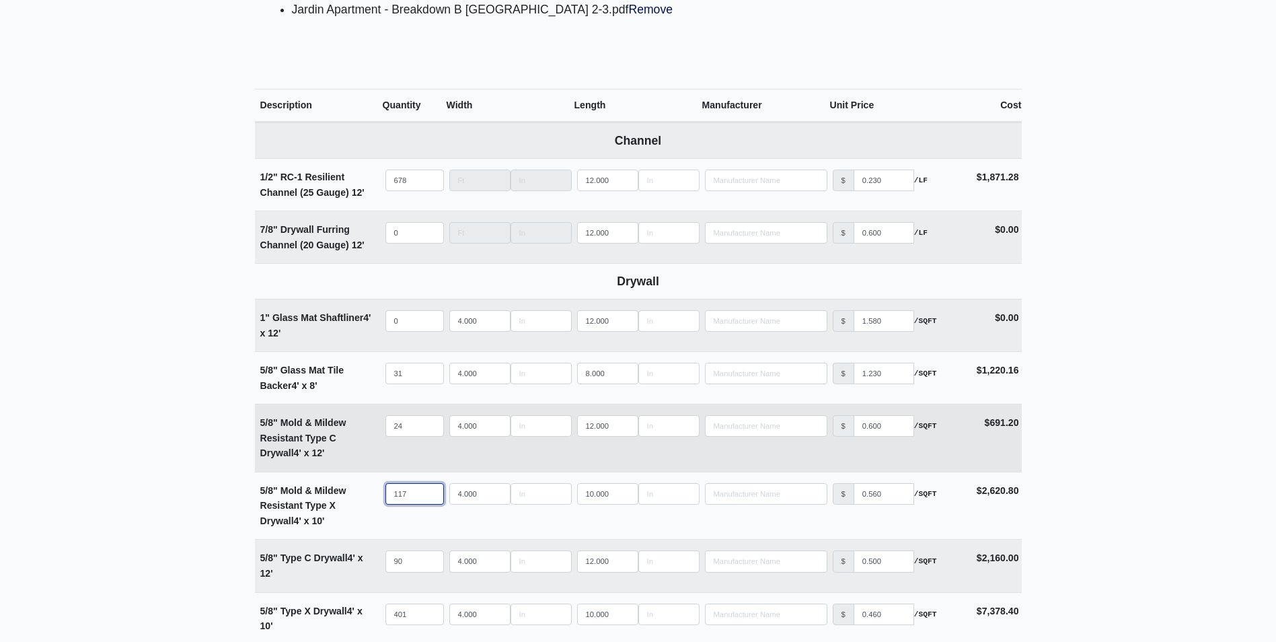
type input "1"
select select
type input "17"
select select
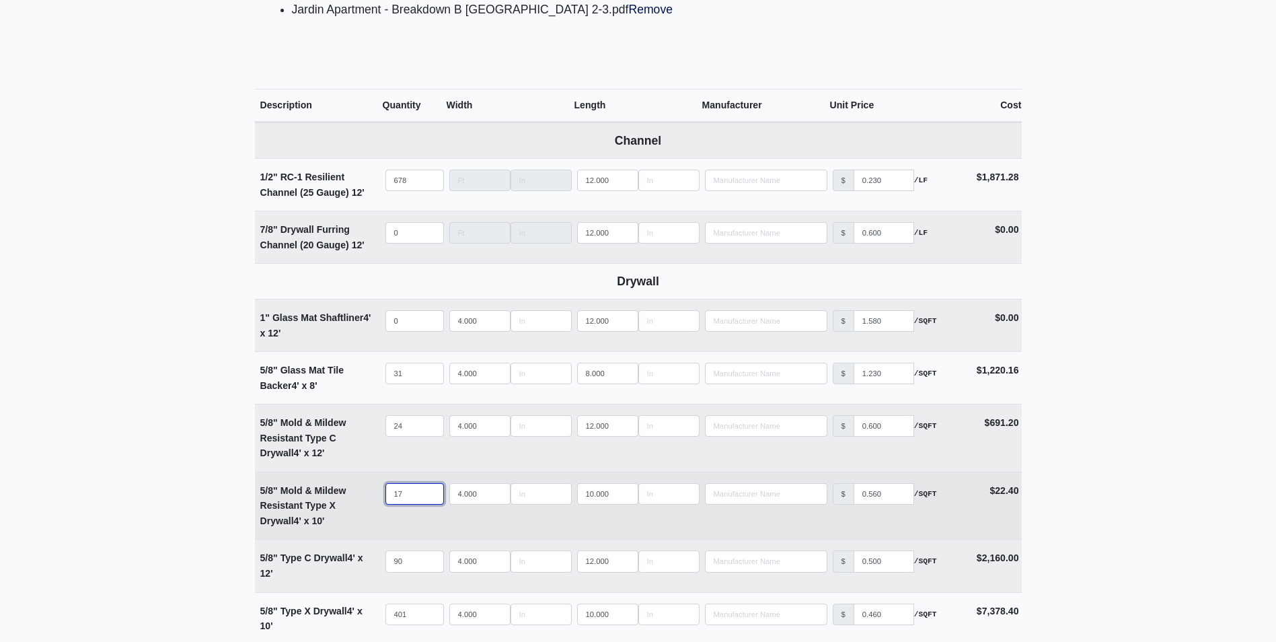
type input "170"
select select
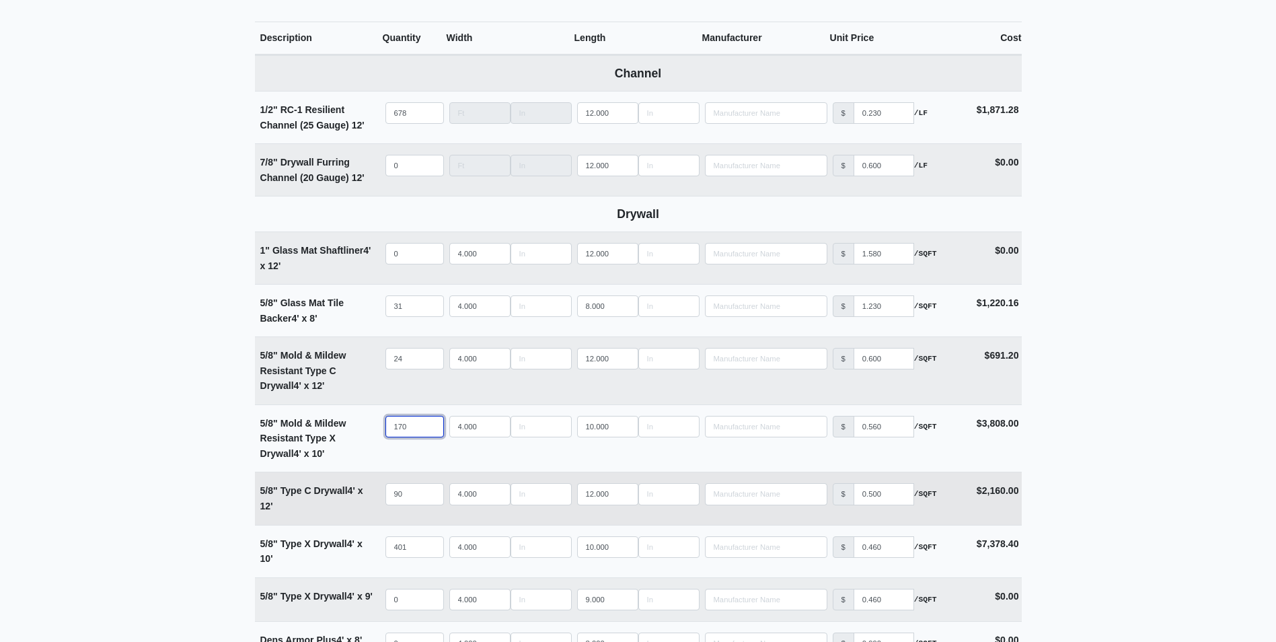
type input "170"
drag, startPoint x: 407, startPoint y: 496, endPoint x: 342, endPoint y: 496, distance: 64.6
click at [342, 499] on tr "5/8" Type C Drywall 4' x 12' Qty 90 Width 4.000 Length 12.000 Manufacturer No R…" at bounding box center [638, 497] width 767 height 52
type input "1"
select select
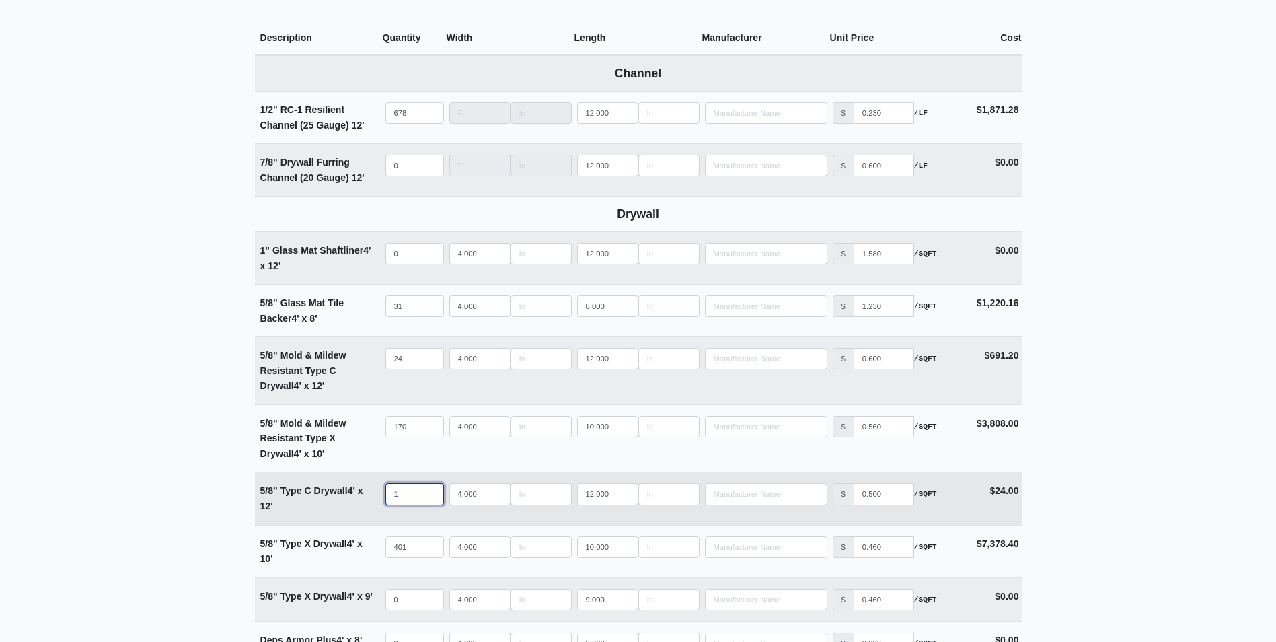
type input "12"
select select
type input "126"
select select
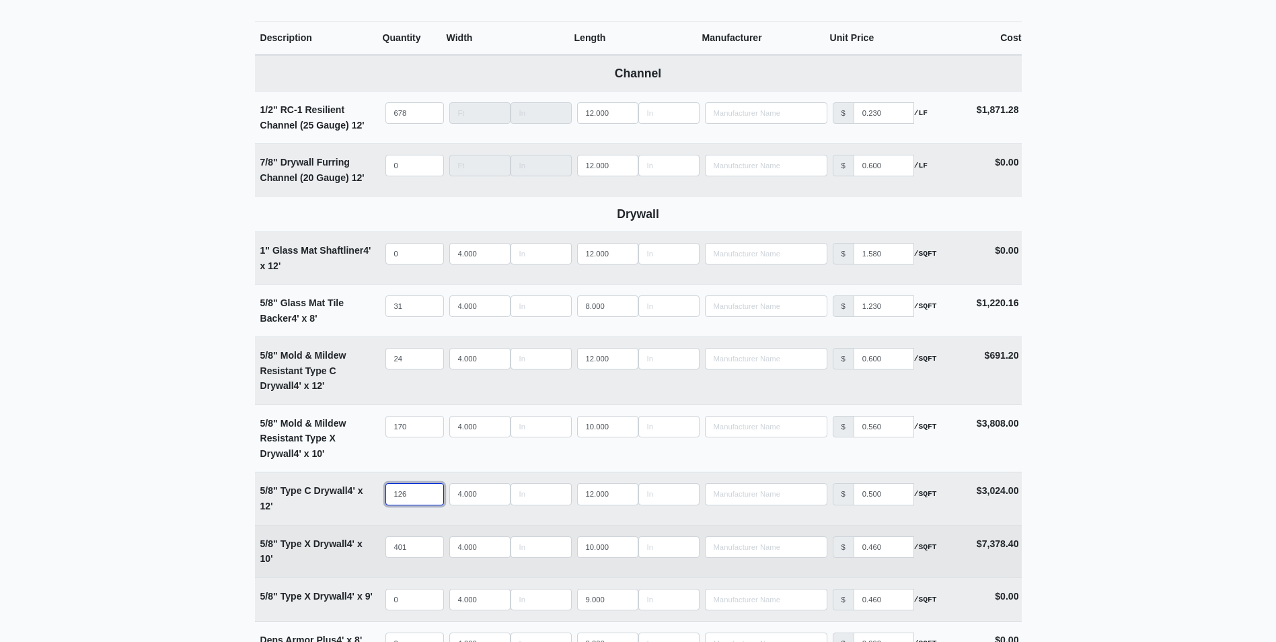
type input "126"
drag, startPoint x: 402, startPoint y: 545, endPoint x: 342, endPoint y: 545, distance: 59.9
click at [342, 545] on tr "5/8" Type X Drywall 4' x 10' Qty 401 Width 4.000 Length 10.000 Manufacturer No …" at bounding box center [638, 551] width 767 height 52
type input "3"
select select
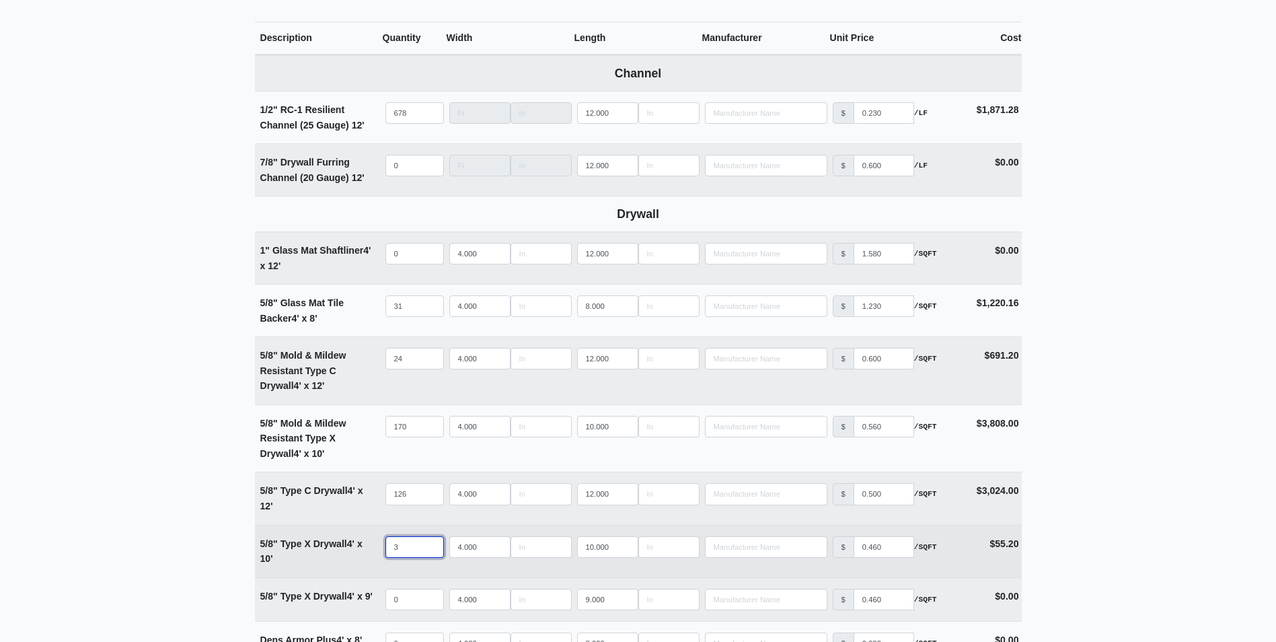
type input "34"
select select
type input "347"
select select
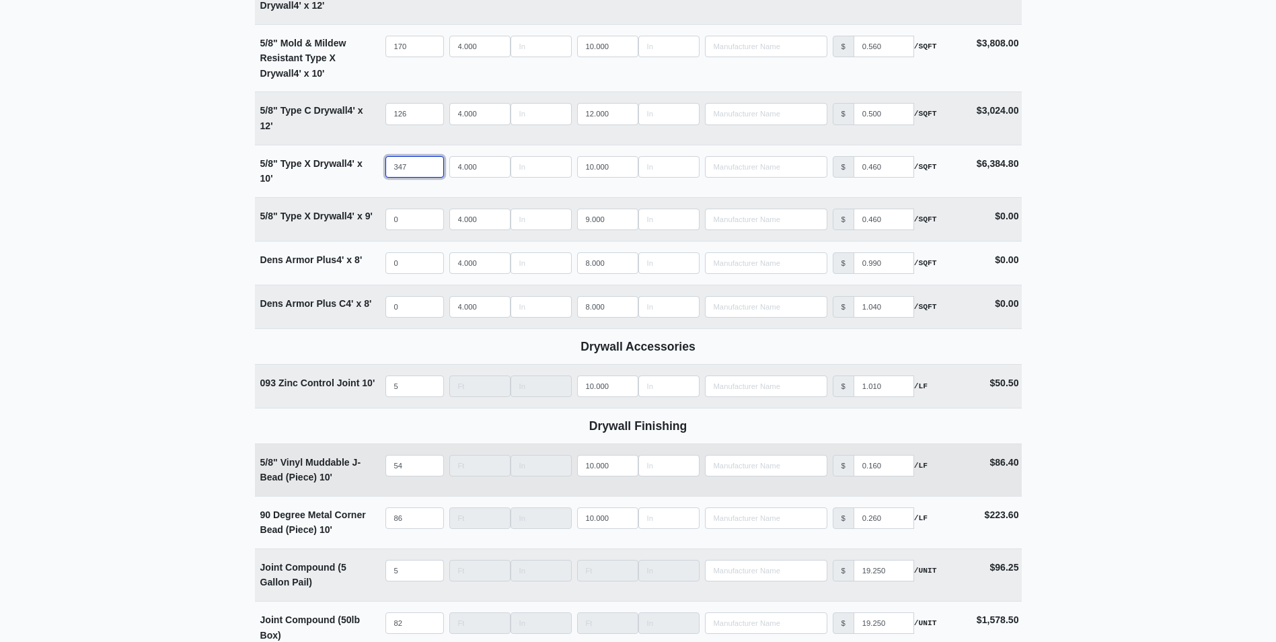
scroll to position [1009, 0]
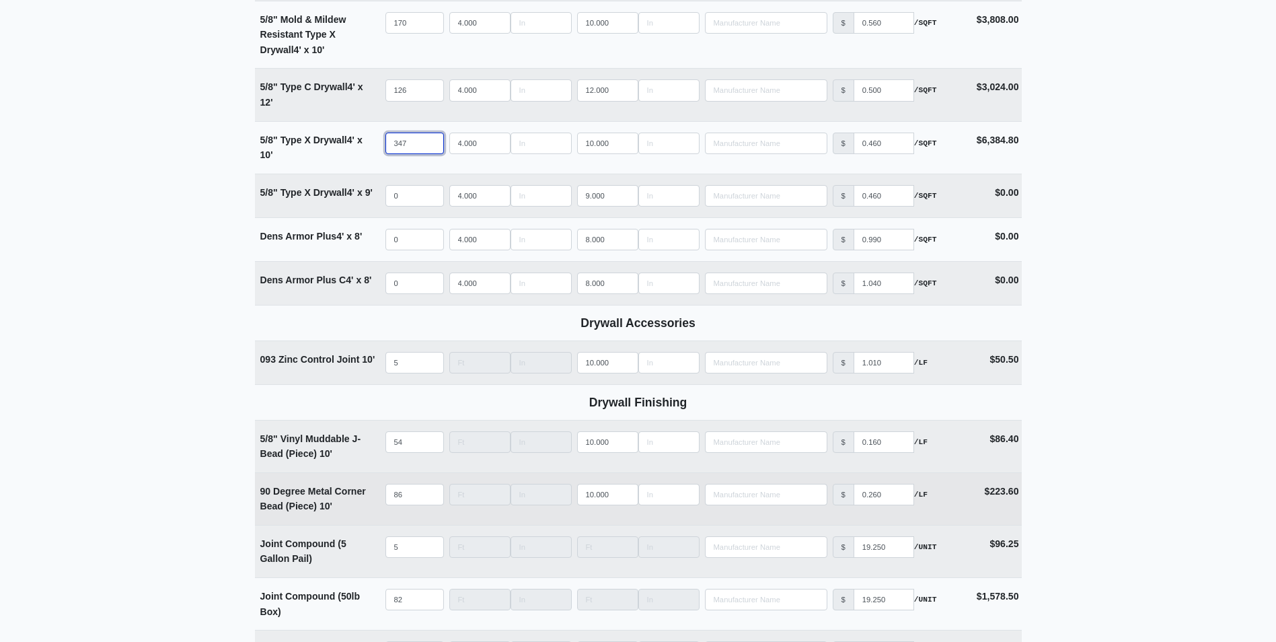
type input "347"
drag, startPoint x: 389, startPoint y: 500, endPoint x: 359, endPoint y: 500, distance: 29.6
click at [359, 500] on tr "90 Degree Metal Corner Bead (Piece) 10' Qty 86 Width Length 10.000 Manufacturer…" at bounding box center [638, 498] width 767 height 52
type input "1"
select select
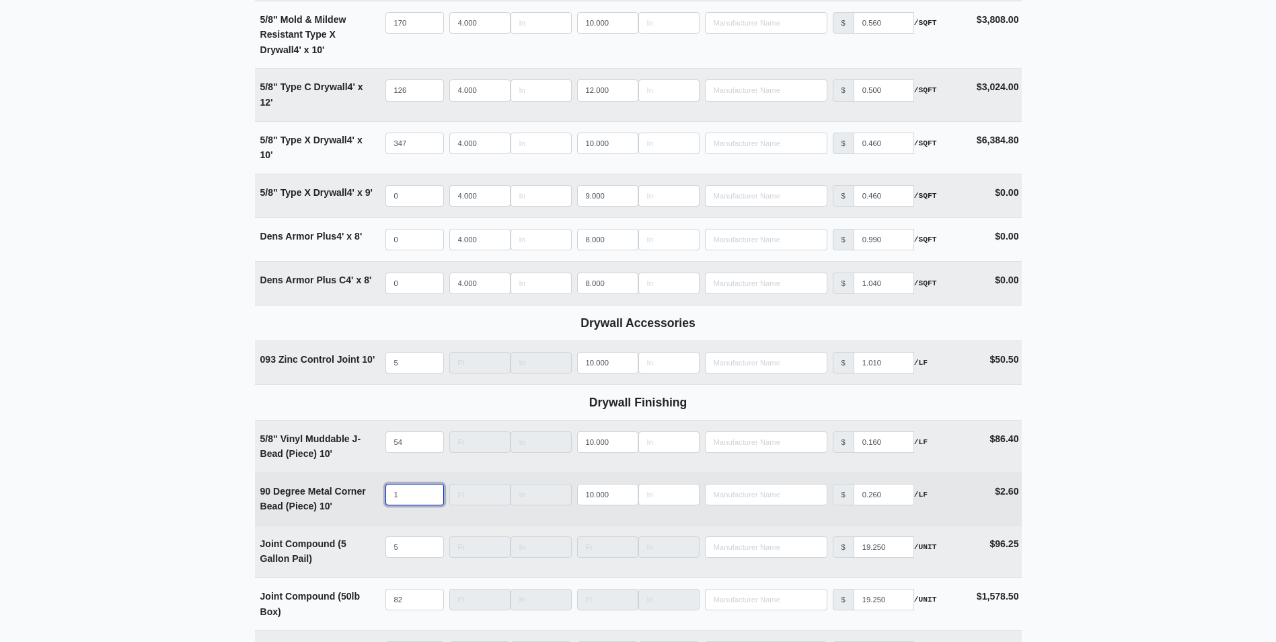
type input "10"
select select
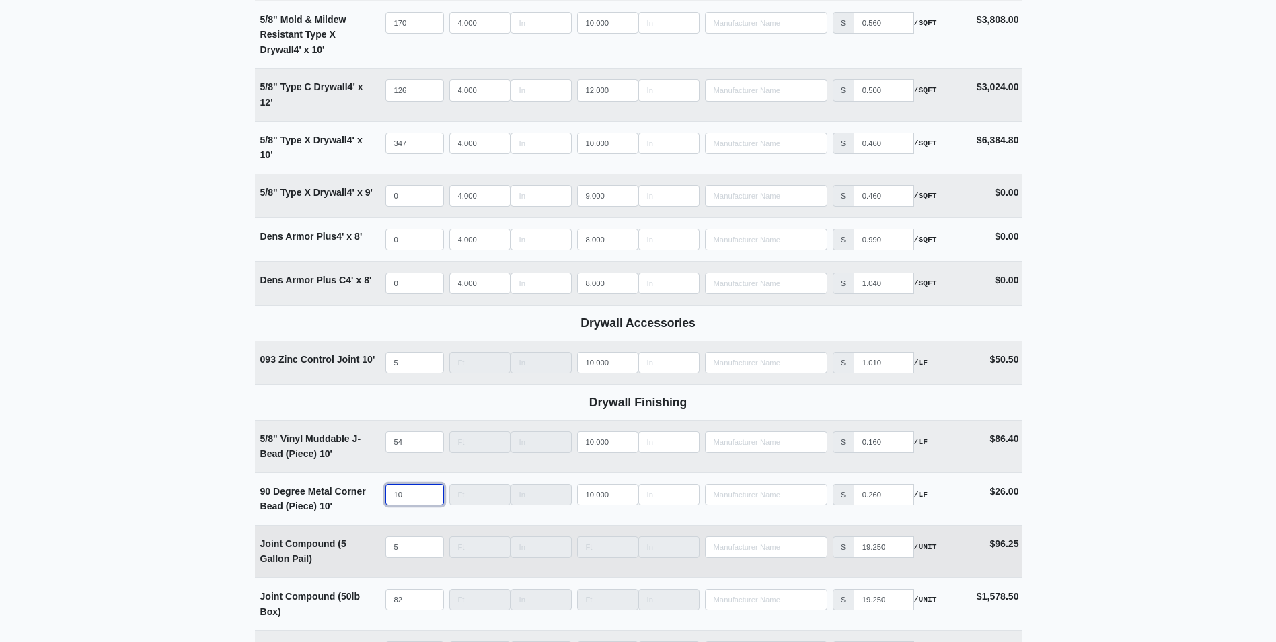
type input "100"
select select
type input "100"
drag, startPoint x: 412, startPoint y: 547, endPoint x: 377, endPoint y: 554, distance: 35.5
click at [377, 554] on tr "Joint Compound (5 Gallon Pail) Qty 5 Width Length Manufacturer No Results Price…" at bounding box center [638, 551] width 767 height 52
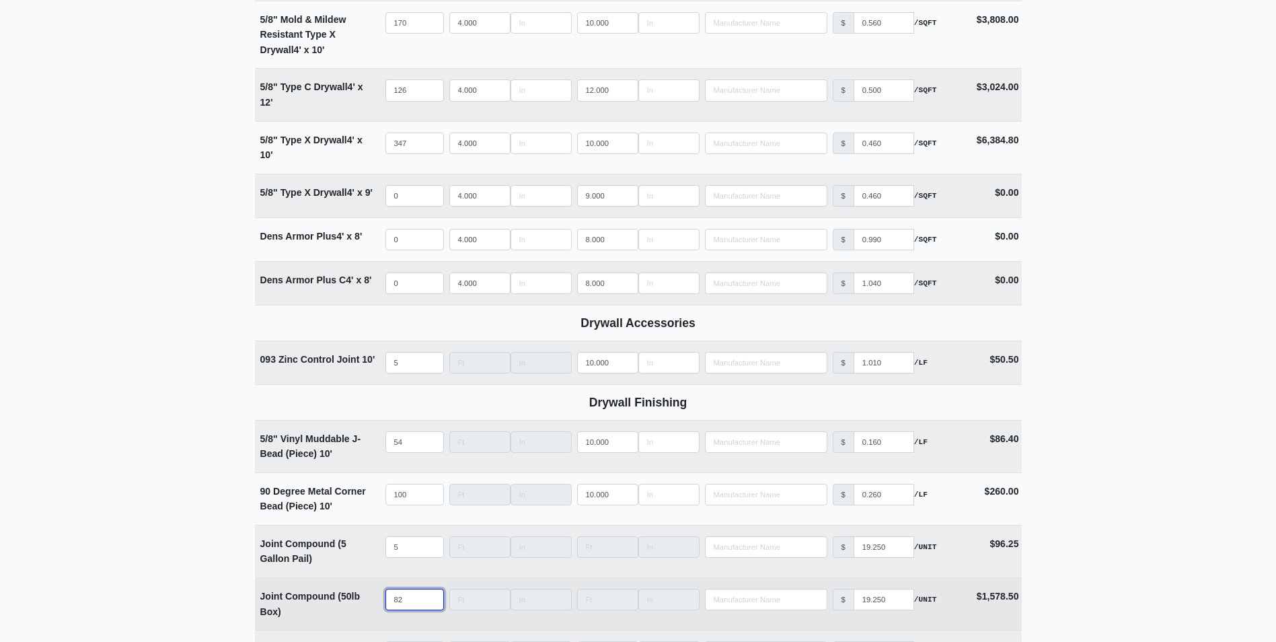
drag, startPoint x: 404, startPoint y: 601, endPoint x: 363, endPoint y: 605, distance: 41.2
click at [363, 604] on tr "Joint Compound (50lb Box) Qty 82 Width Length Manufacturer No Results Price $ 1…" at bounding box center [638, 603] width 767 height 52
type input "9"
select select
type input "90"
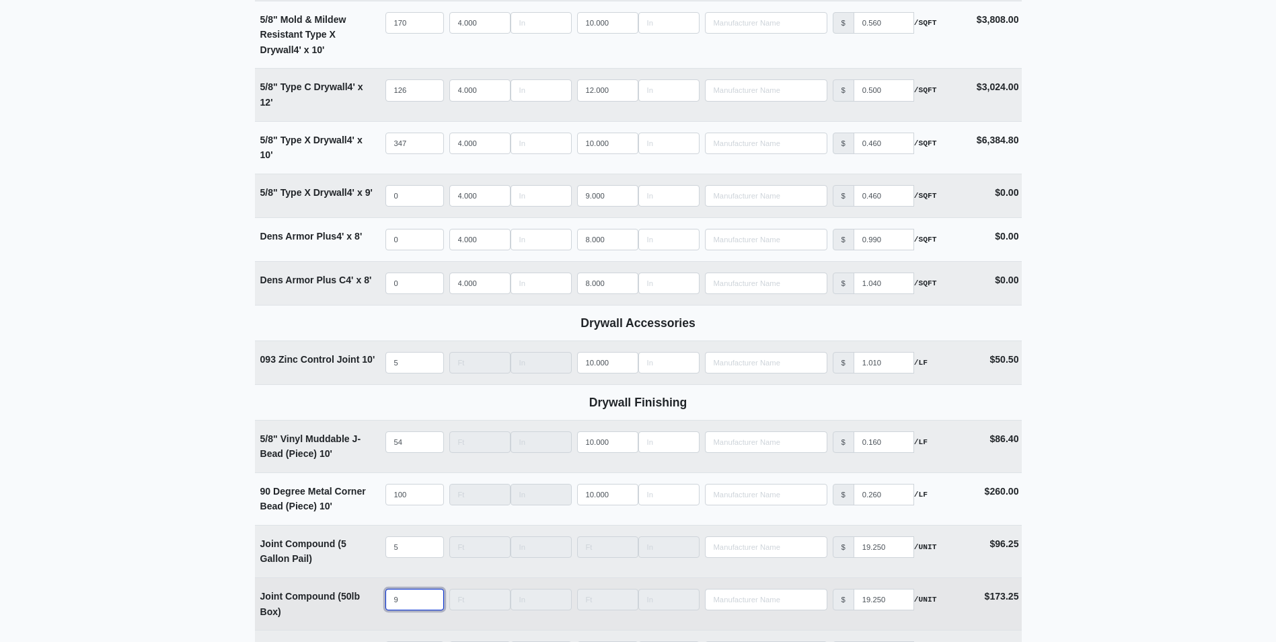
select select
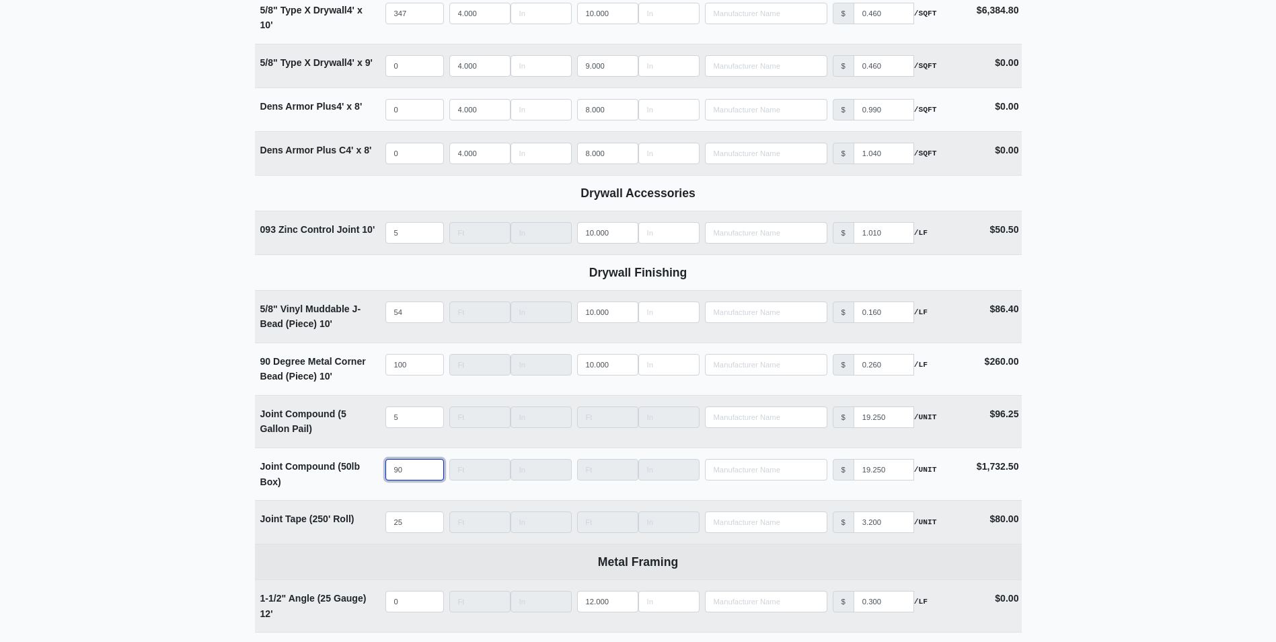
scroll to position [1143, 0]
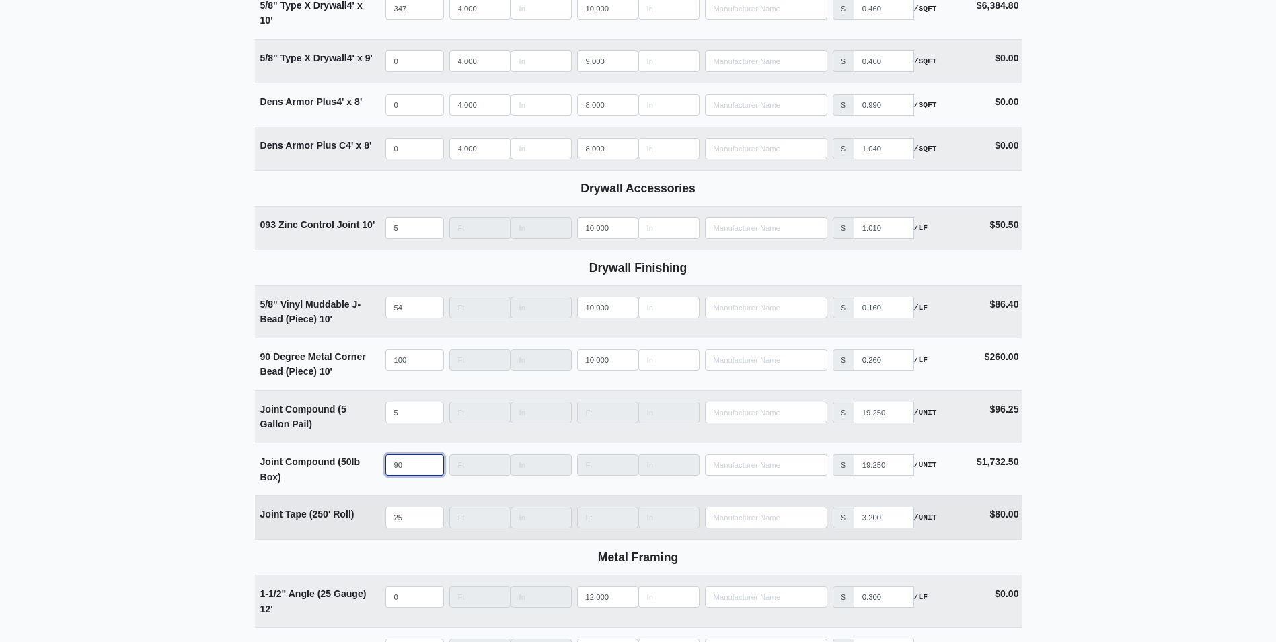
type input "90"
drag, startPoint x: 403, startPoint y: 513, endPoint x: 375, endPoint y: 519, distance: 28.1
click at [375, 519] on tr "Joint Tape (250' Roll) Qty 25 Width Length Manufacturer No Results Price $ 3.20…" at bounding box center [638, 517] width 767 height 44
type input "3"
select select
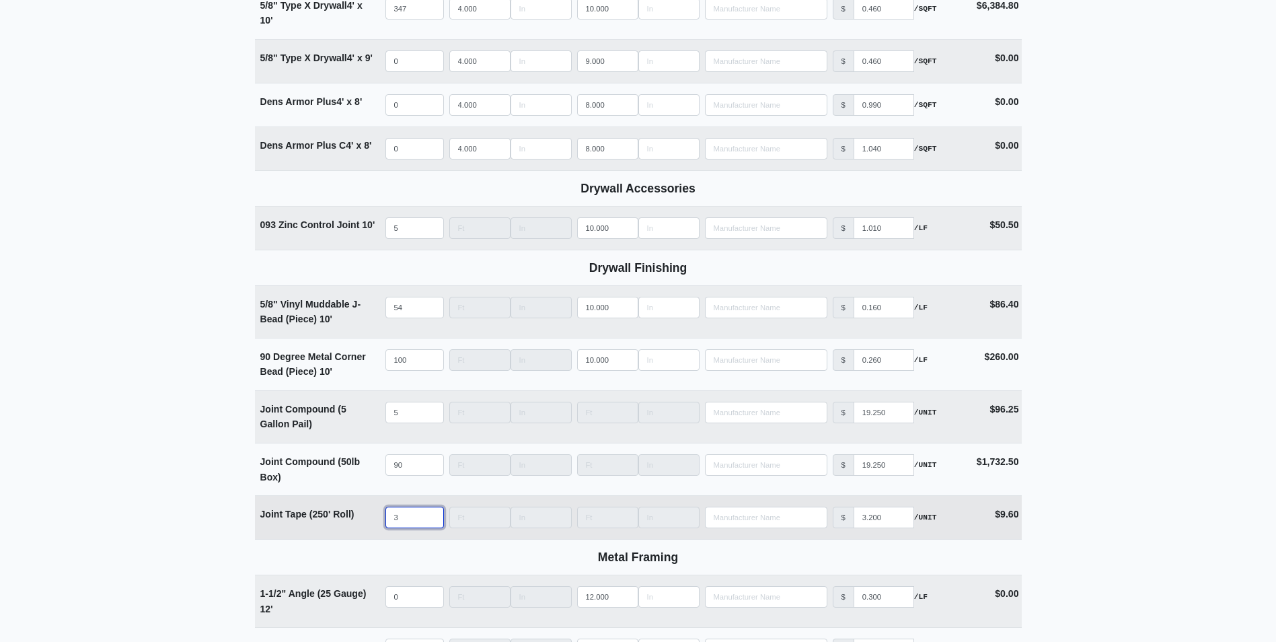
type input "30"
select select
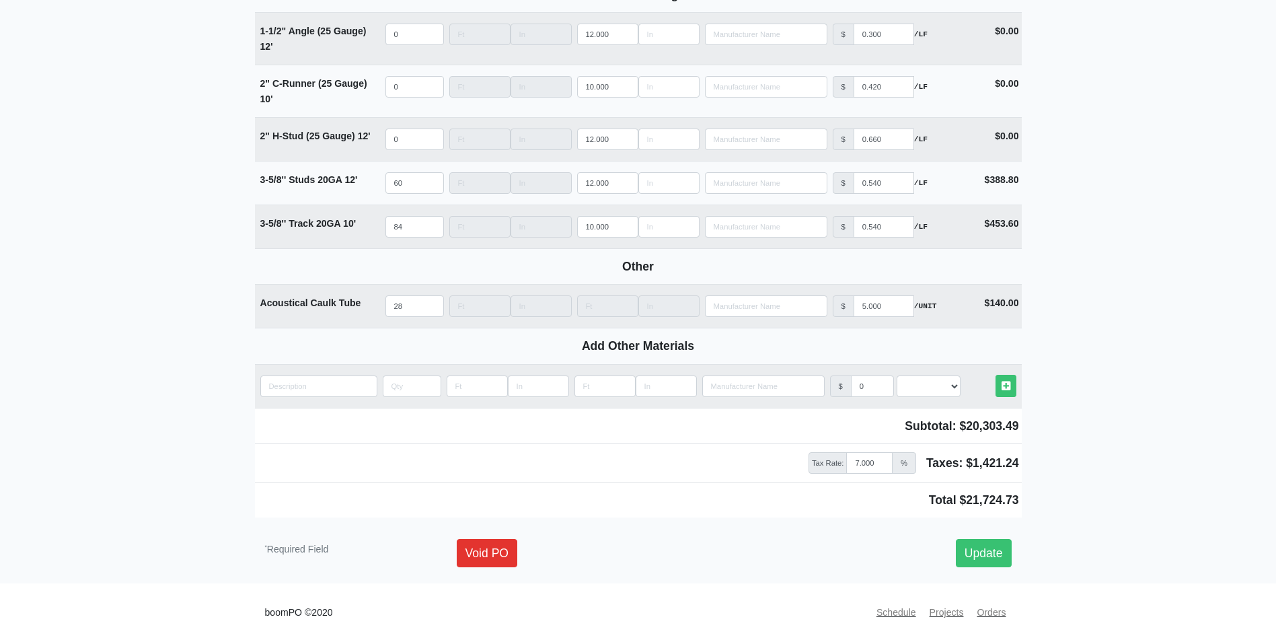
scroll to position [1710, 0]
type input "30"
click at [989, 554] on link "Update" at bounding box center [984, 553] width 56 height 28
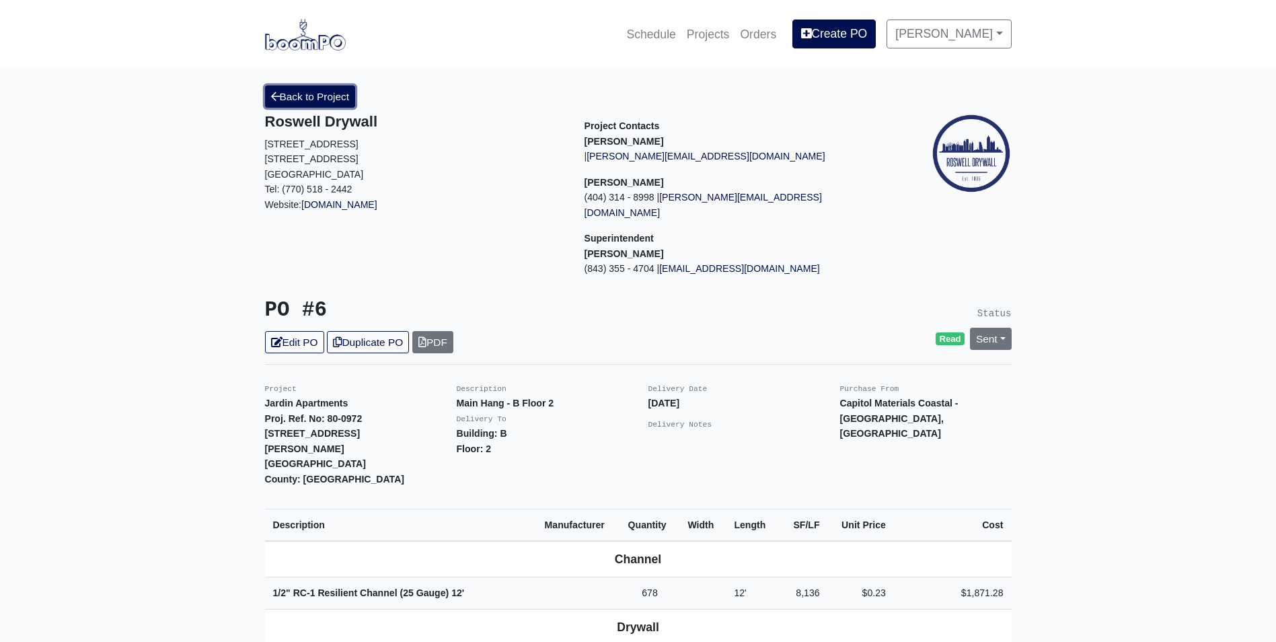
click at [333, 100] on link "Back to Project" at bounding box center [310, 96] width 91 height 22
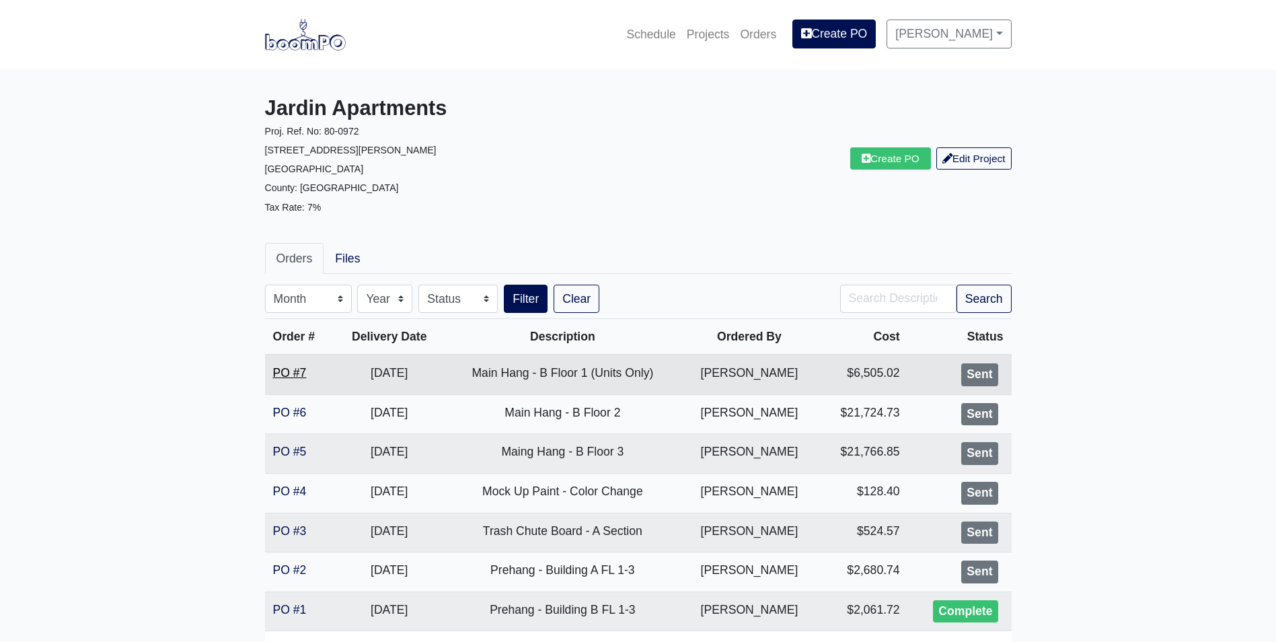
click at [294, 372] on link "PO #7" at bounding box center [290, 372] width 34 height 13
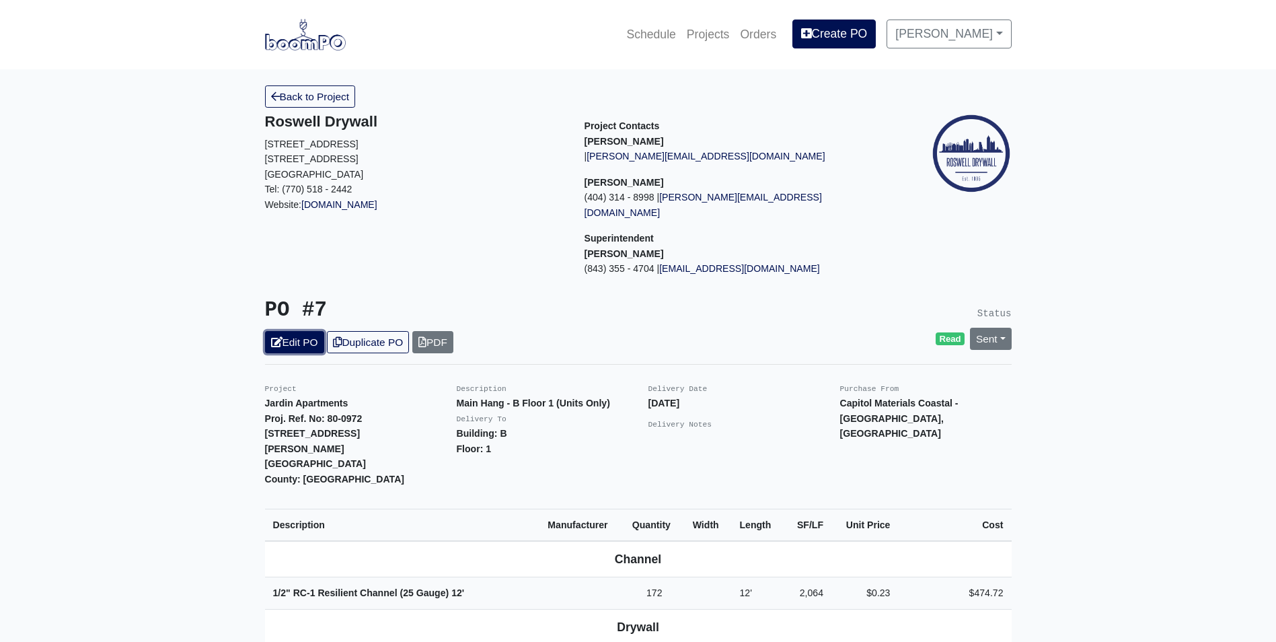
click at [303, 331] on link "Edit PO" at bounding box center [294, 342] width 59 height 22
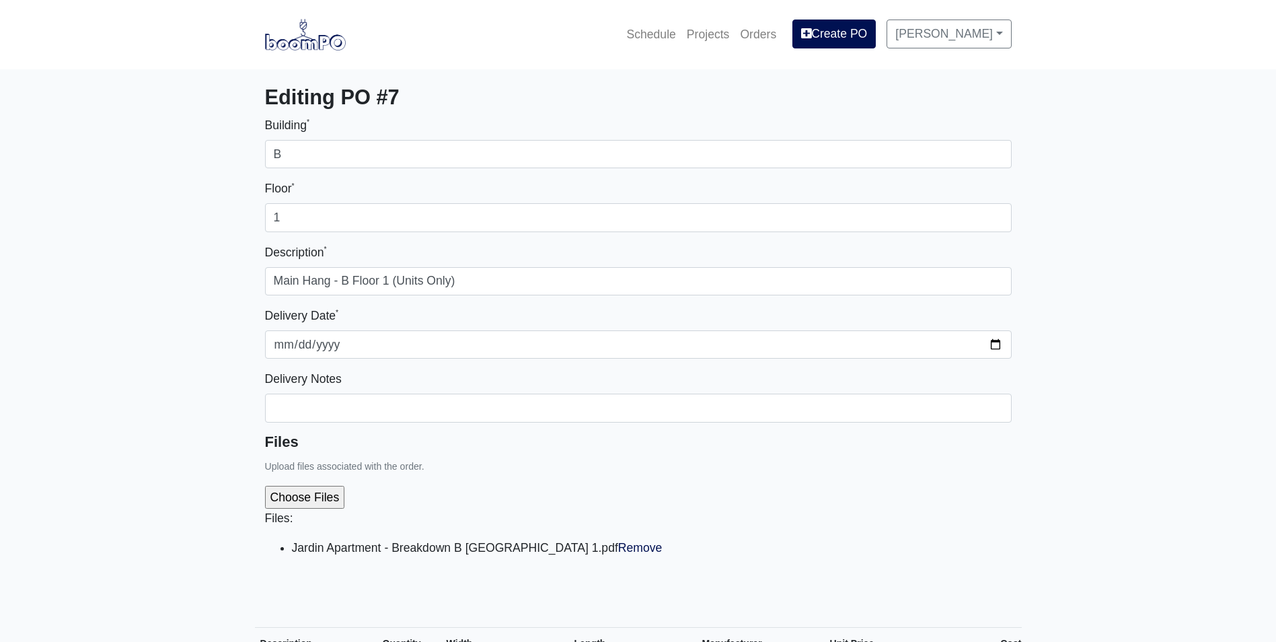
select select
click at [510, 541] on li "Jardin Apartment - Breakdown B FL 1.pdf Remove" at bounding box center [652, 547] width 720 height 19
click at [618, 548] on link "Remove" at bounding box center [640, 547] width 44 height 13
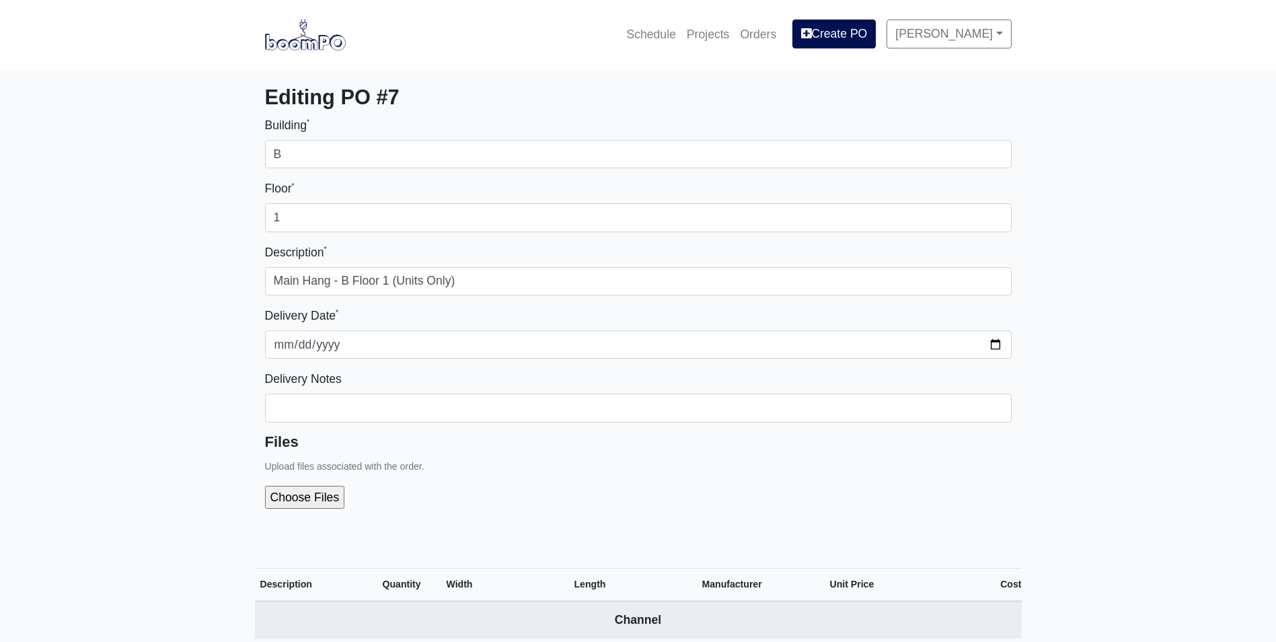
click at [319, 485] on div at bounding box center [638, 497] width 747 height 44
click at [316, 495] on input "file" at bounding box center [377, 497] width 224 height 23
type input "C:\fakepath\Jardin Apartment - Breakdown B FL 1.pdf"
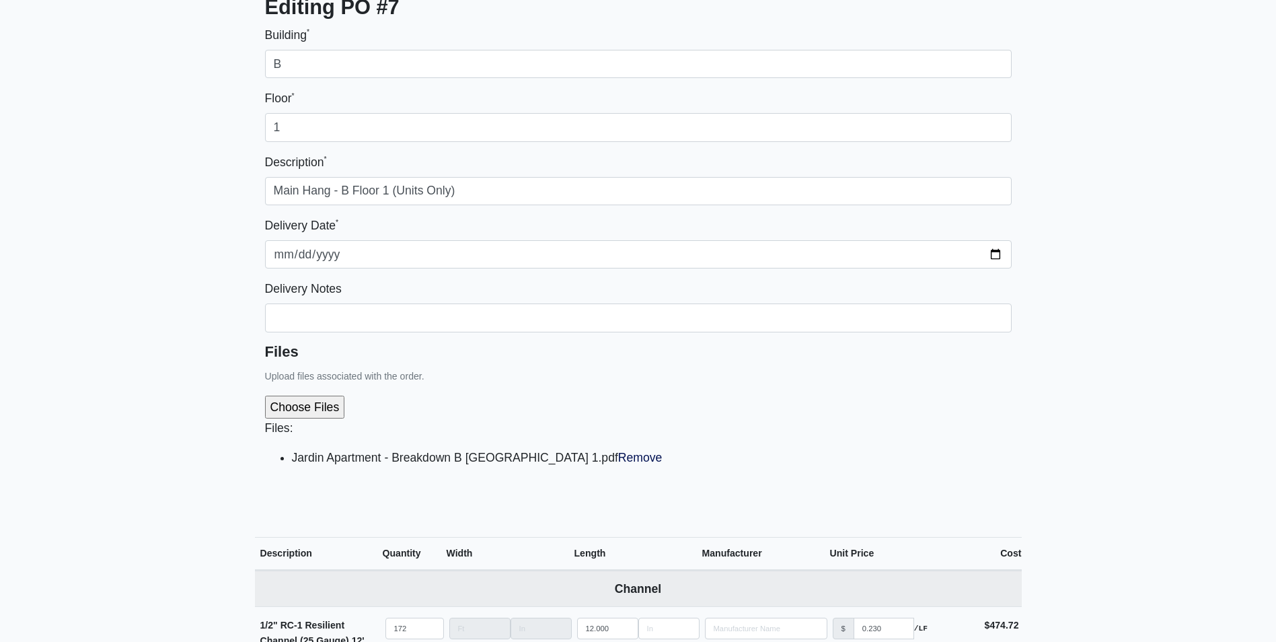
scroll to position [404, 0]
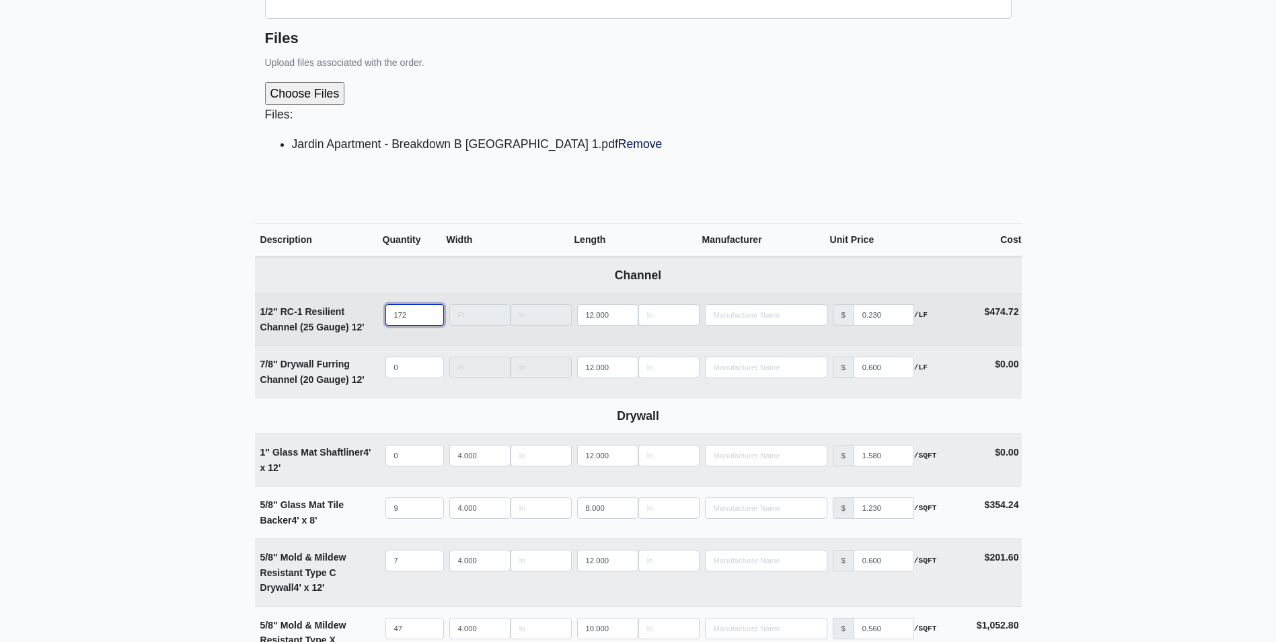
drag, startPoint x: 417, startPoint y: 315, endPoint x: 344, endPoint y: 324, distance: 73.8
click at [344, 324] on tr "1/2" RC-1 Resilient Channel (25 Gauge) 12' Qty 172 Width Length 12.000 Manufact…" at bounding box center [638, 319] width 767 height 52
type input "3"
select select
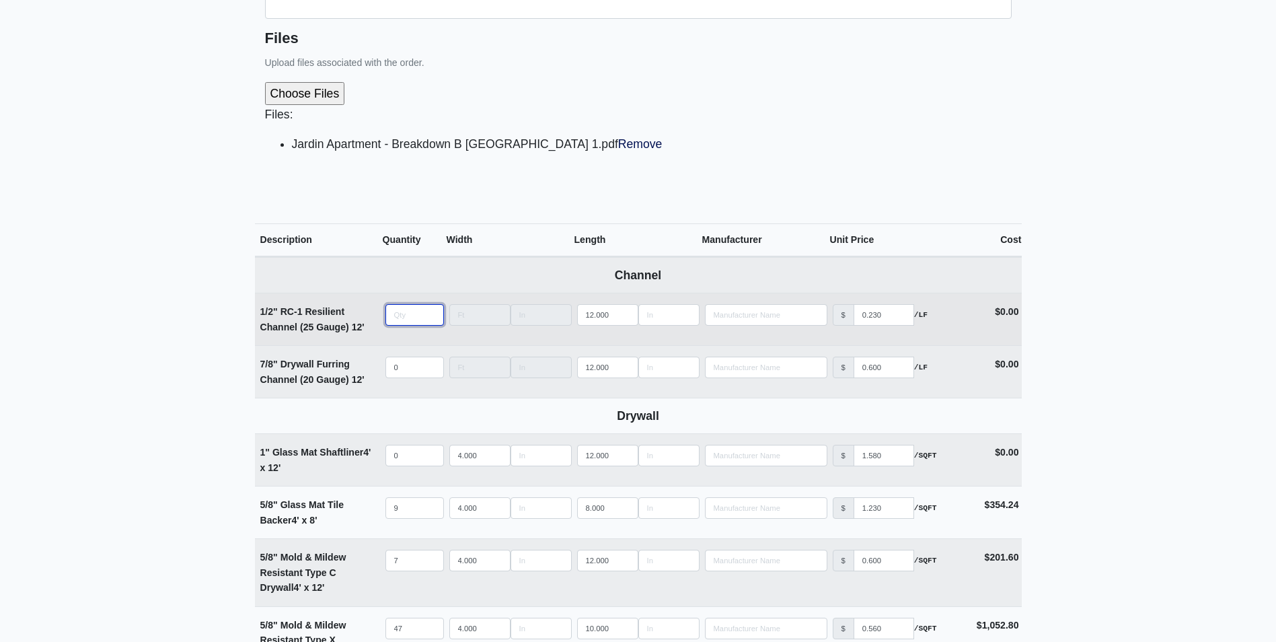
type input "2"
select select
type input "23"
select select
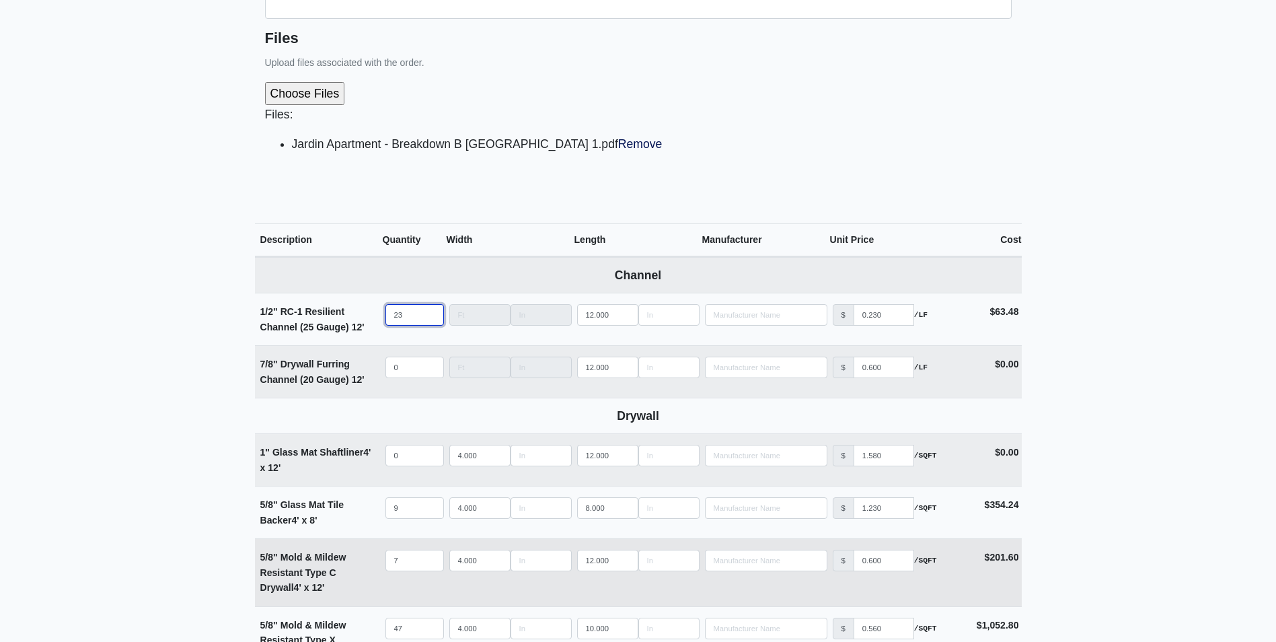
type input "231"
select select
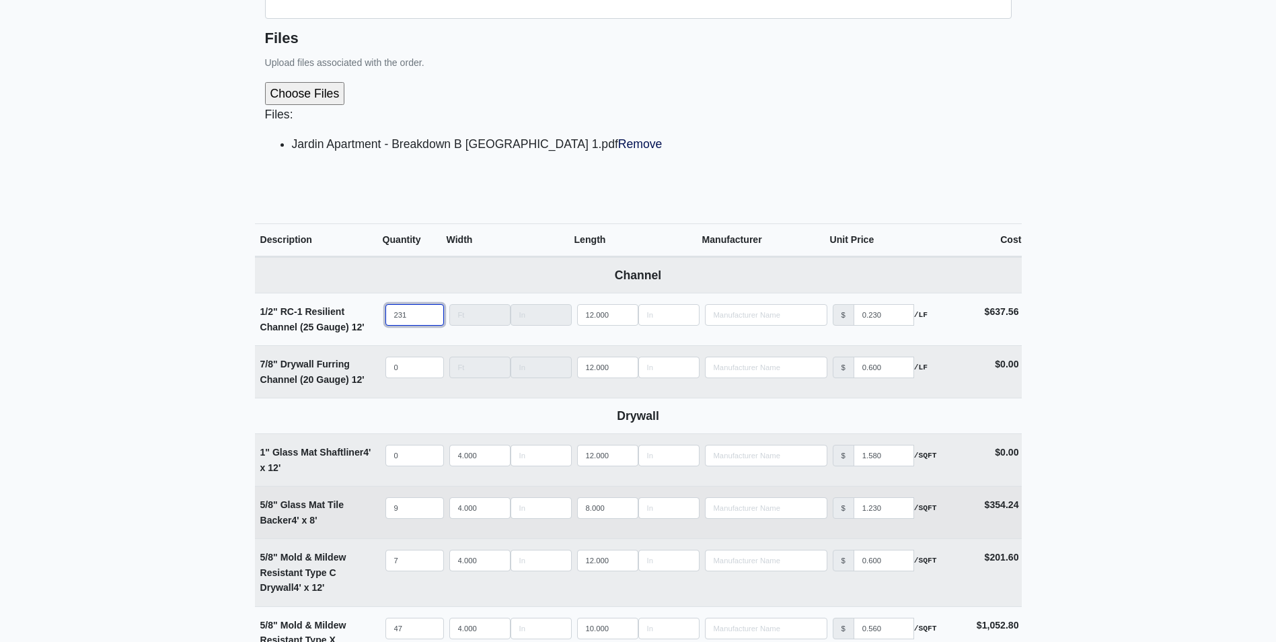
type input "231"
drag, startPoint x: 412, startPoint y: 506, endPoint x: 354, endPoint y: 513, distance: 57.6
click at [354, 513] on tr "5/8" Glass Mat Tile Backer 4' x 8' Qty 9 Width 4.000 Length 8.000 Manufacturer …" at bounding box center [638, 512] width 767 height 52
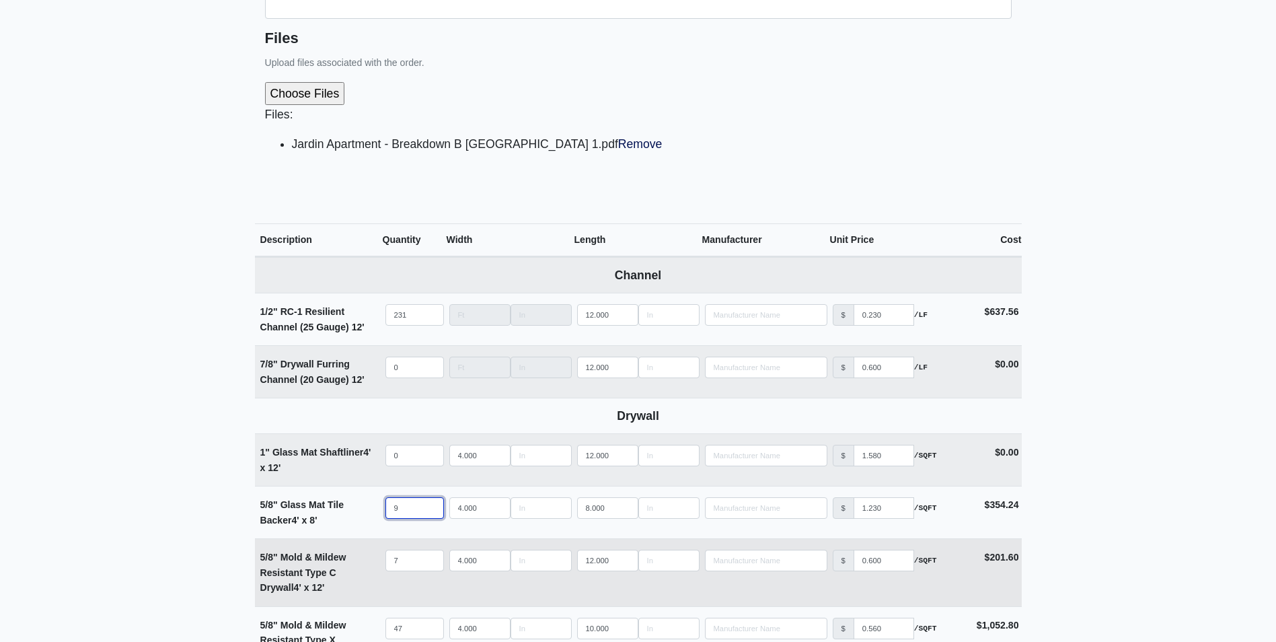
type input "1"
select select
type input "11"
select select
type input "11"
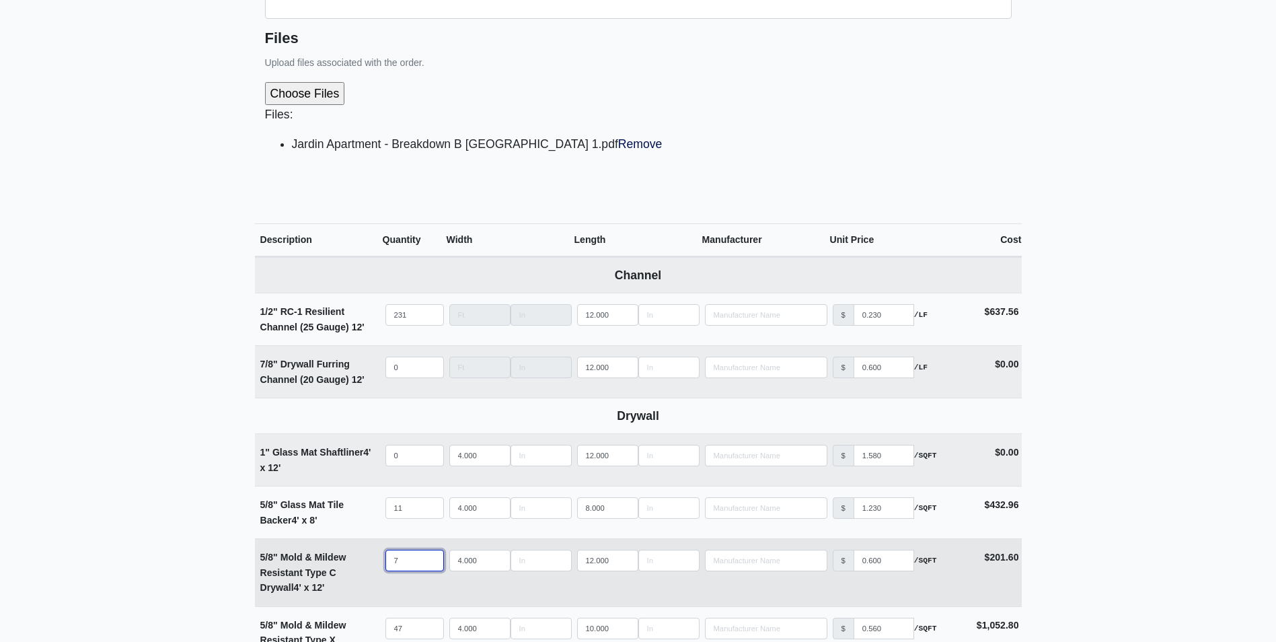
drag, startPoint x: 408, startPoint y: 558, endPoint x: 394, endPoint y: 559, distance: 14.2
click at [394, 559] on input "7" at bounding box center [414, 560] width 59 height 22
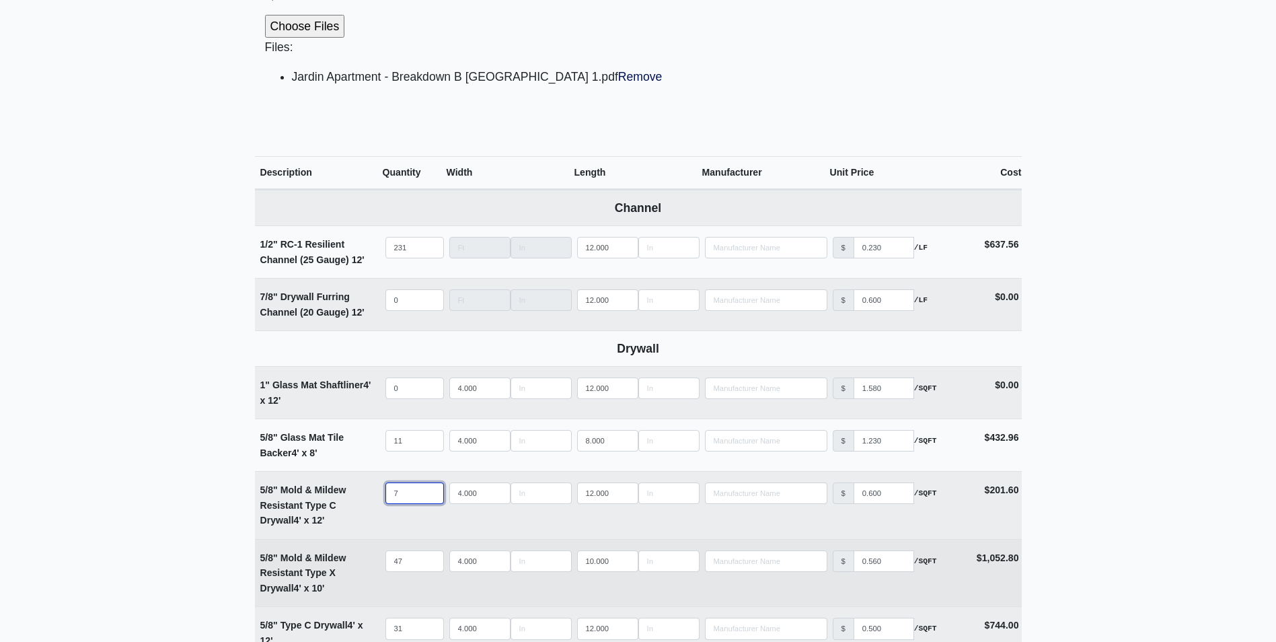
type input "9"
select select
type input "9"
drag, startPoint x: 411, startPoint y: 557, endPoint x: 342, endPoint y: 563, distance: 68.9
click at [342, 563] on tr "5/8" Mold & Mildew Resistant Type X Drywall 4' x 10' Qty 47 Width 4.000 Length …" at bounding box center [638, 573] width 767 height 68
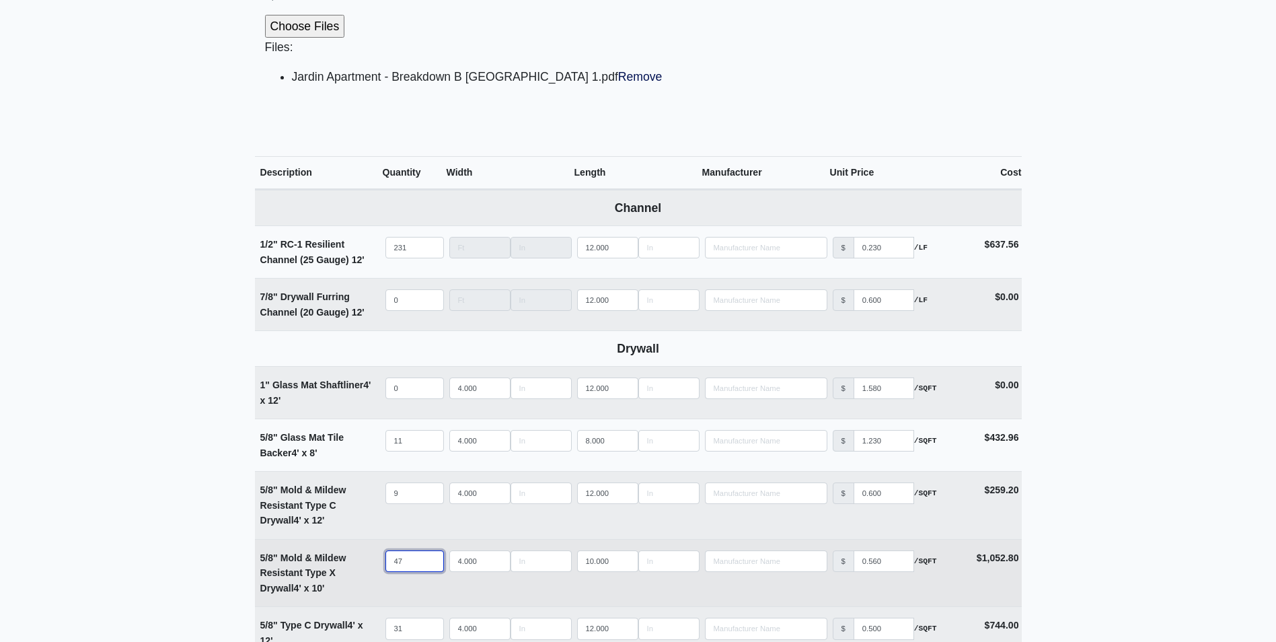
type input "6"
select select
type input "66"
select select
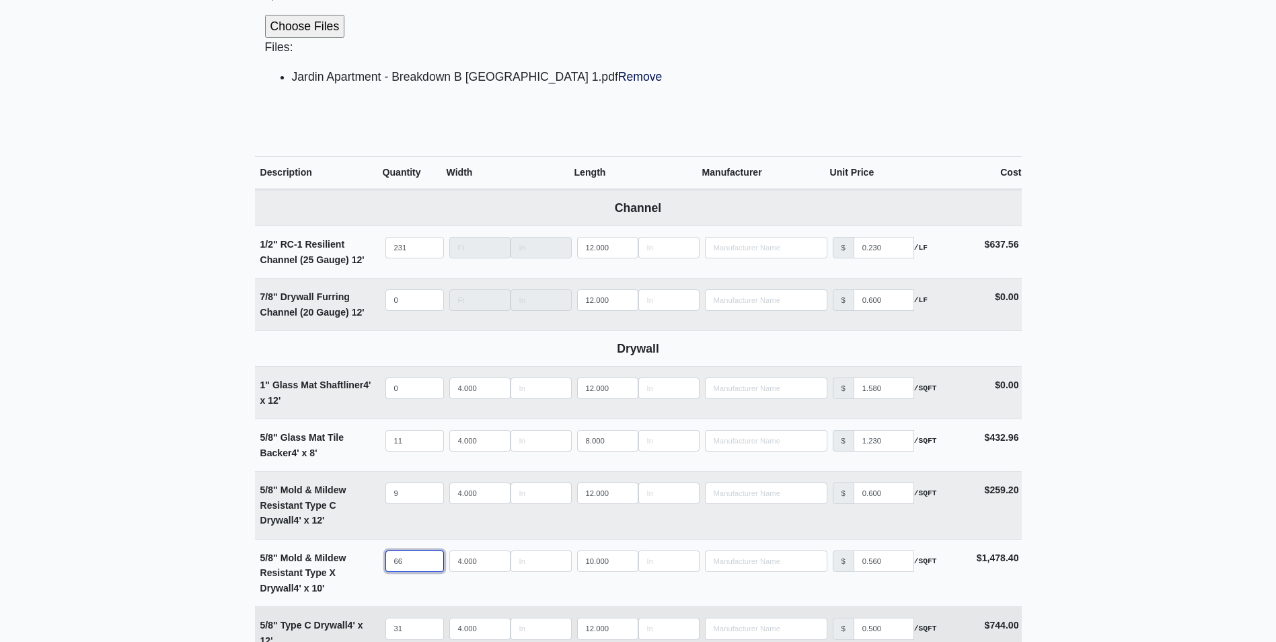
type input "66"
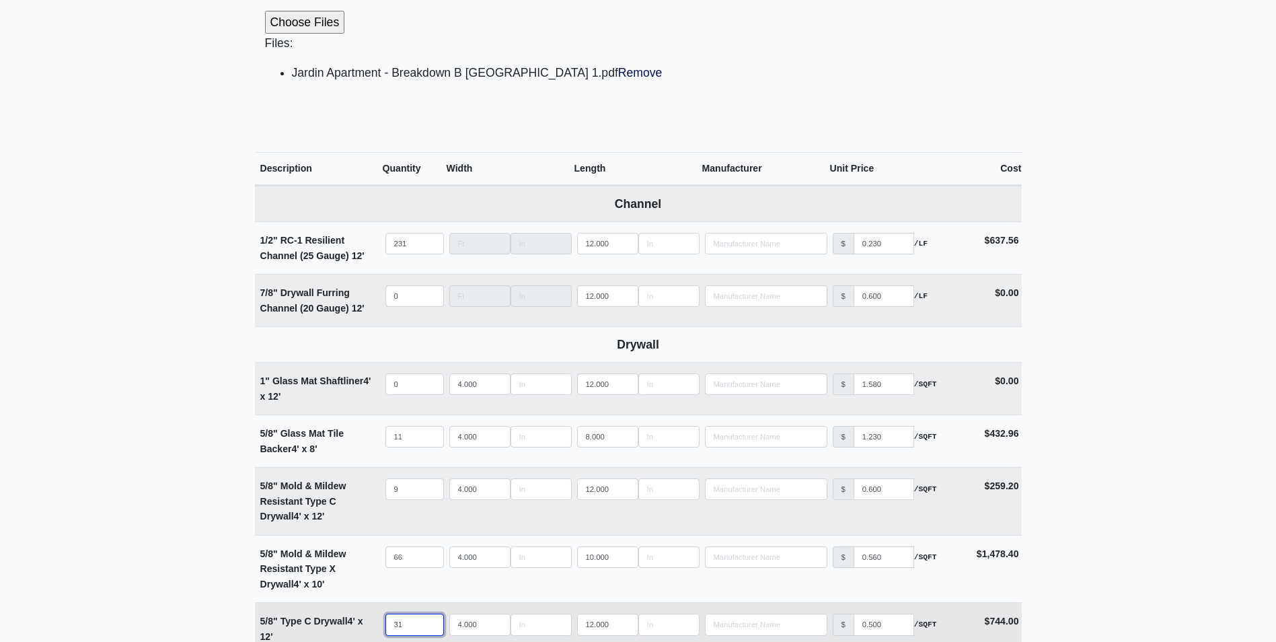
drag, startPoint x: 414, startPoint y: 629, endPoint x: 332, endPoint y: 628, distance: 82.1
click at [332, 628] on tr "5/8" Type C Drywall 4' x 12' Qty 31 Width 4.000 Length 12.000 Manufacturer No R…" at bounding box center [638, 628] width 767 height 52
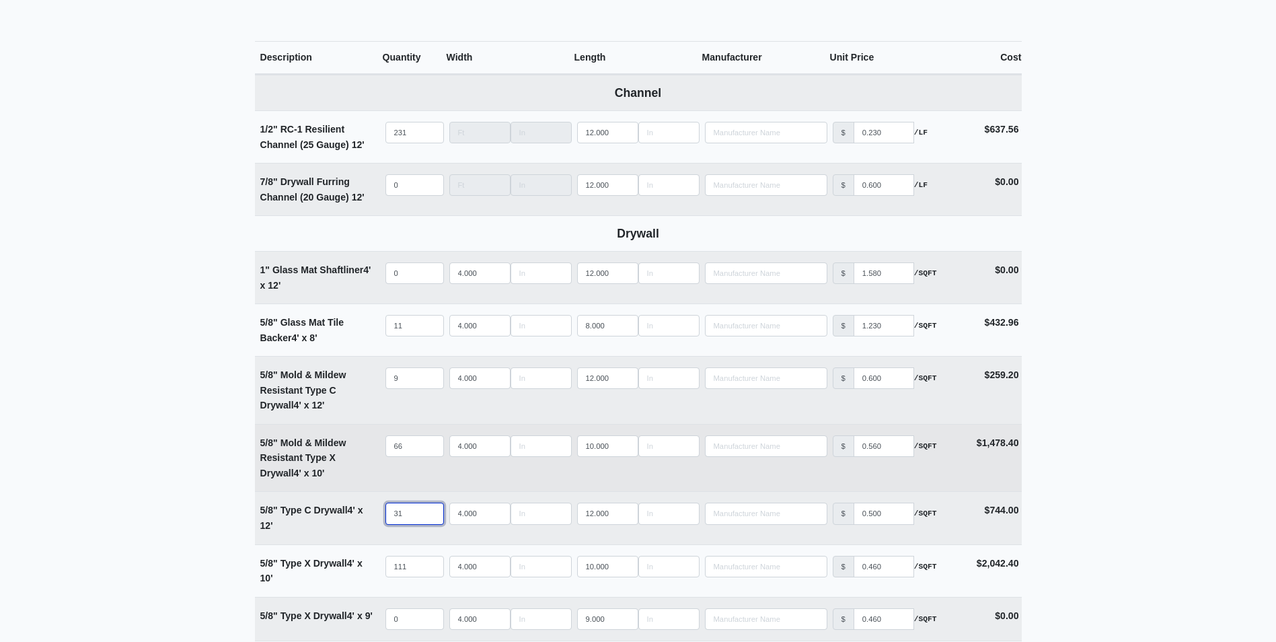
scroll to position [609, 0]
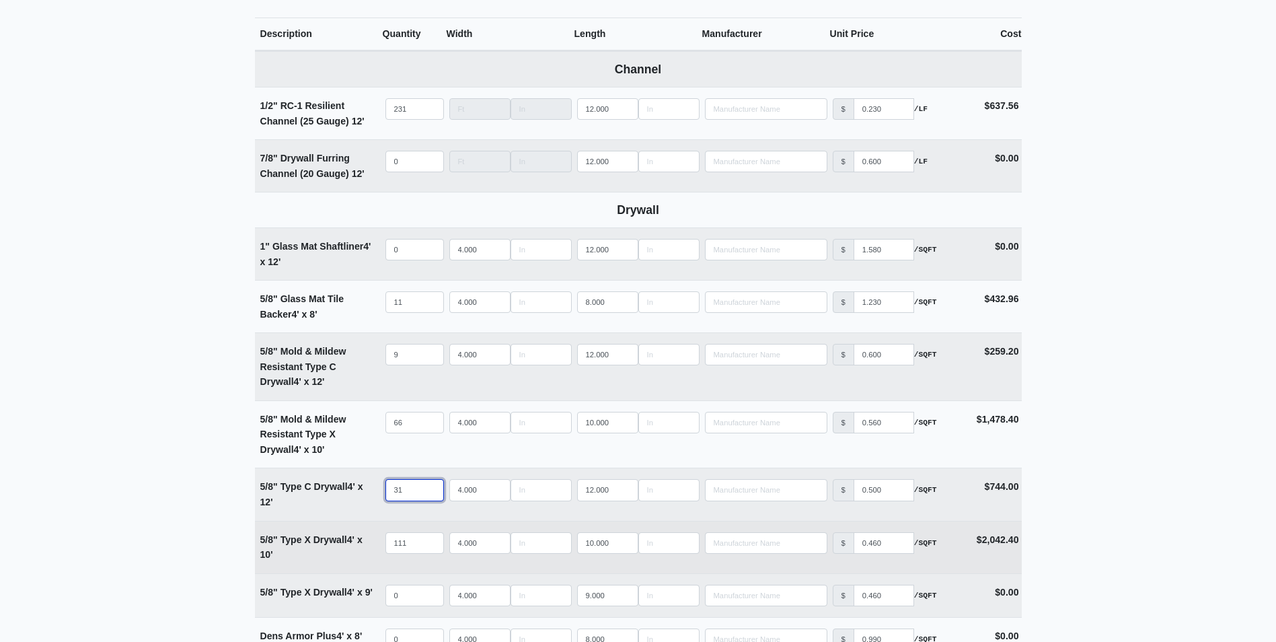
type input "4"
select select
type input "42"
select select
type input "42"
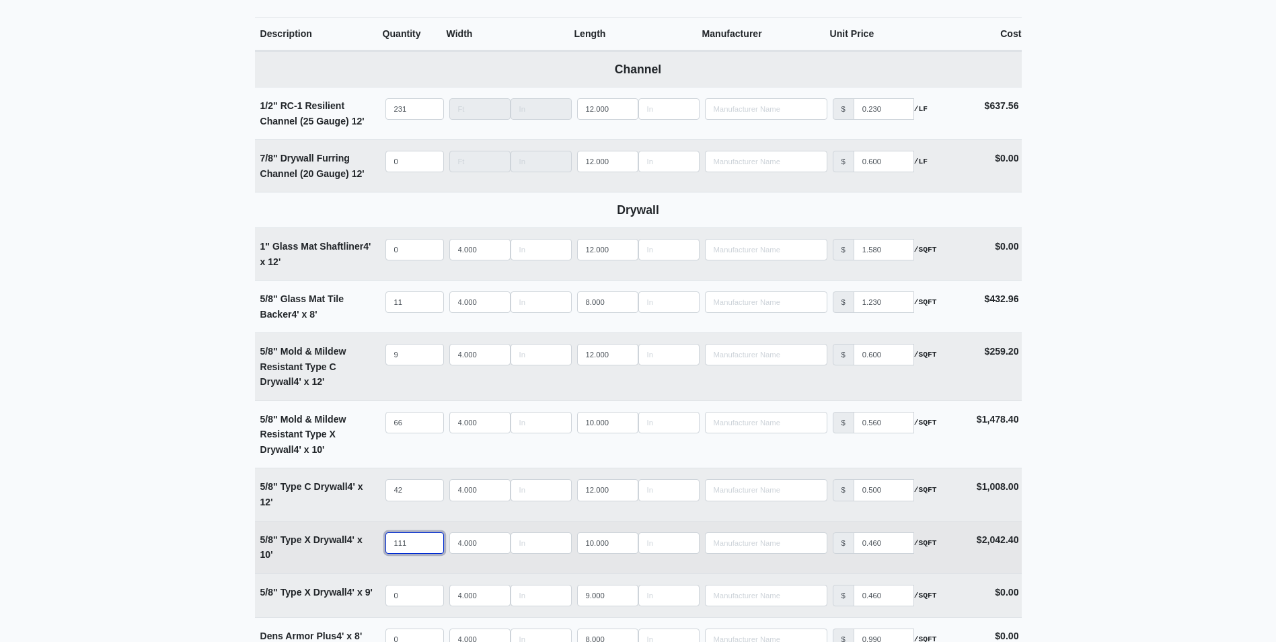
drag, startPoint x: 415, startPoint y: 544, endPoint x: 337, endPoint y: 547, distance: 78.1
click at [337, 547] on tr "5/8" Type X Drywall 4' x 10' Qty 111 Width 4.000 Length 10.000 Manufacturer No …" at bounding box center [638, 547] width 767 height 52
type input "4"
select select
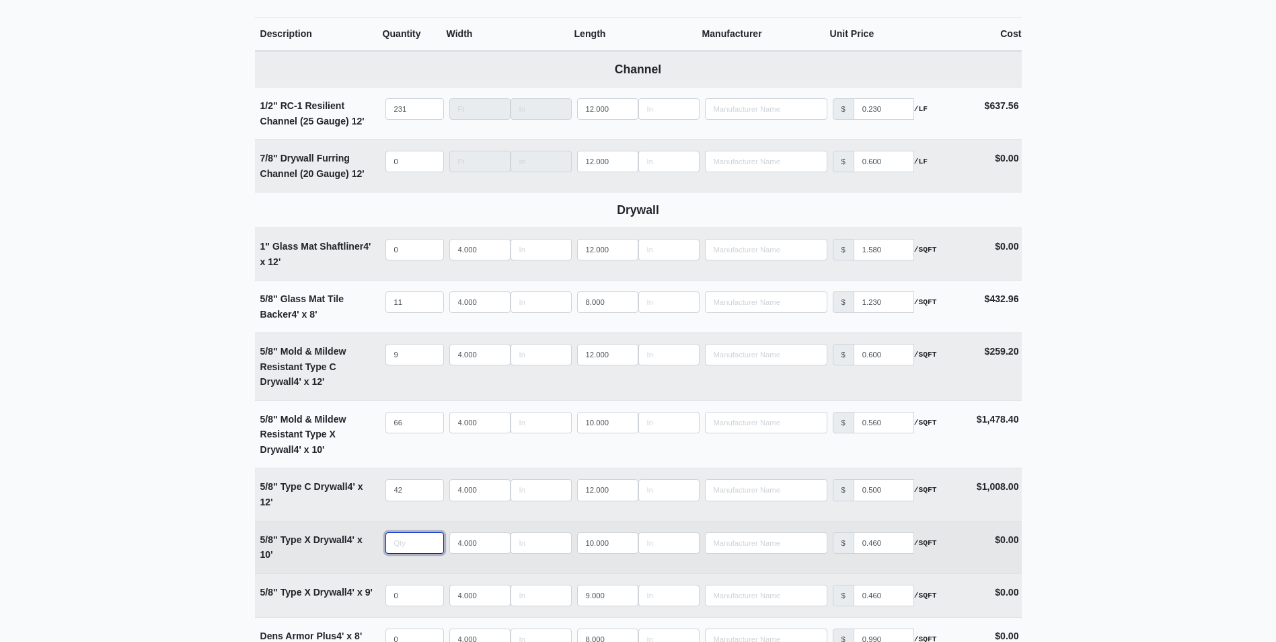
type input "1"
select select
type input "12"
select select
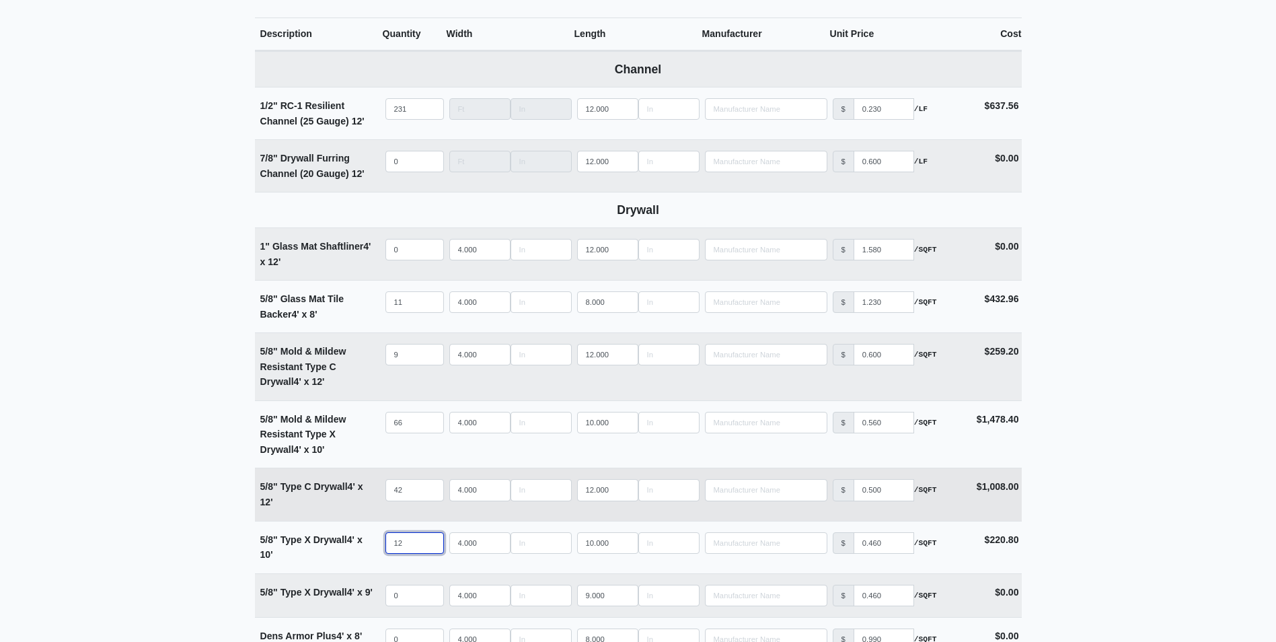
type input "122"
select select
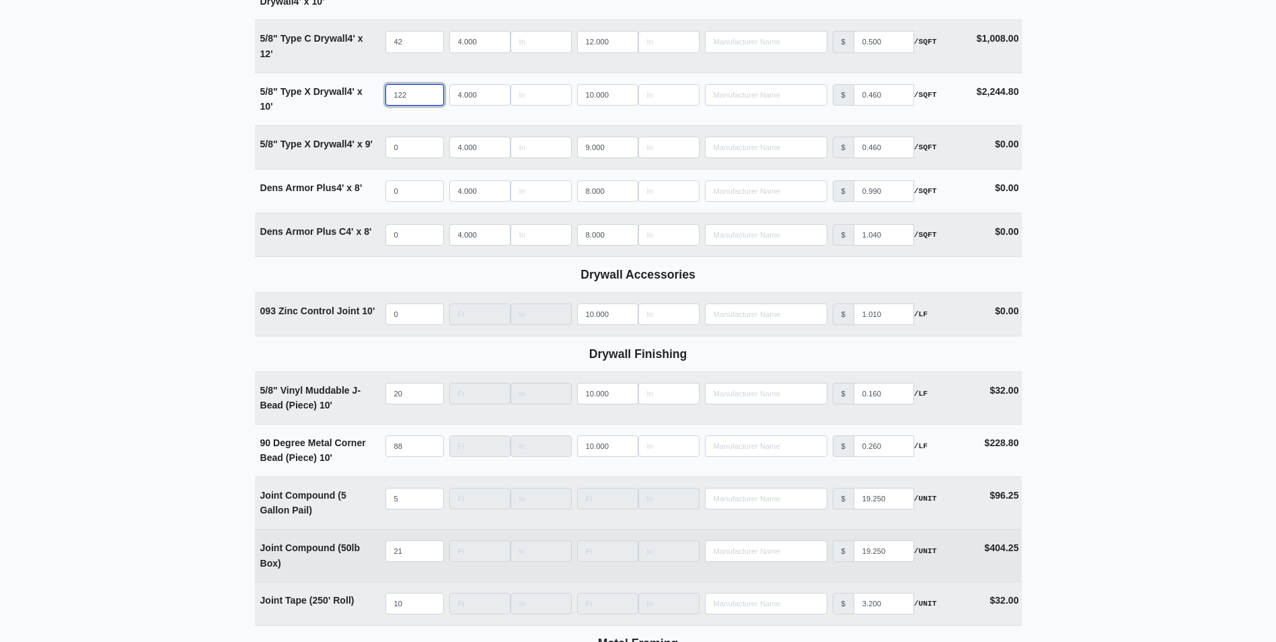
scroll to position [1080, 0]
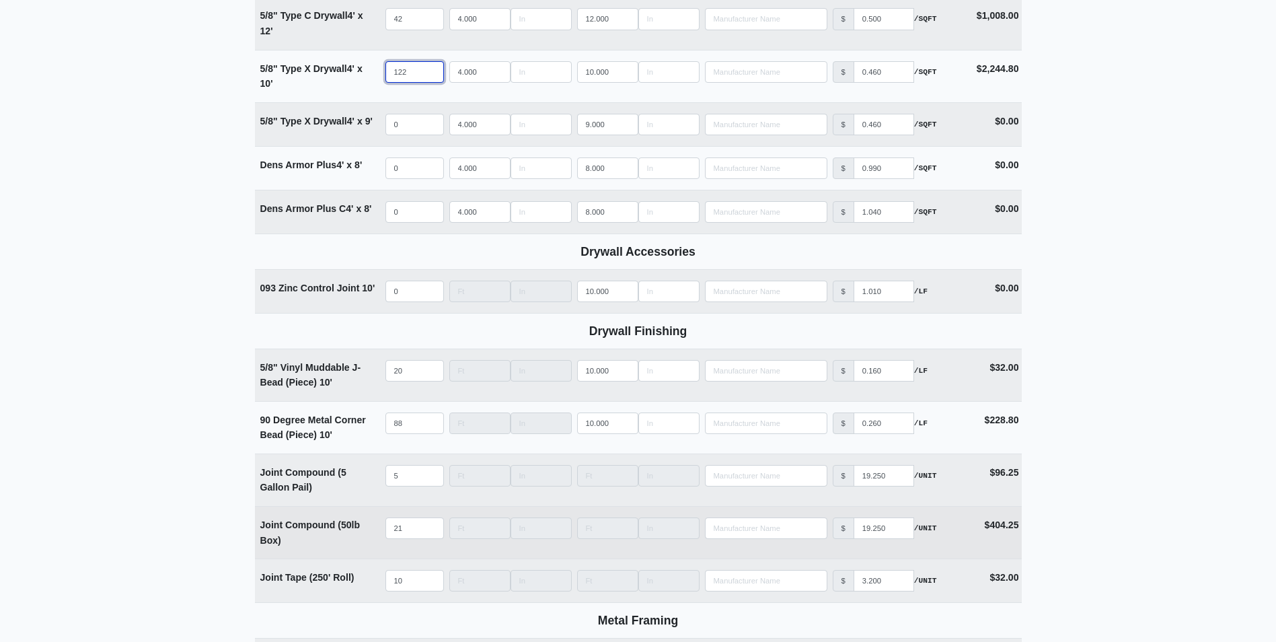
type input "122"
drag, startPoint x: 408, startPoint y: 529, endPoint x: 329, endPoint y: 531, distance: 79.4
click at [329, 531] on tr "Joint Compound (50lb Box) Qty 21 Width Length Manufacturer No Results Price $ 1…" at bounding box center [638, 532] width 767 height 52
type input "2"
select select
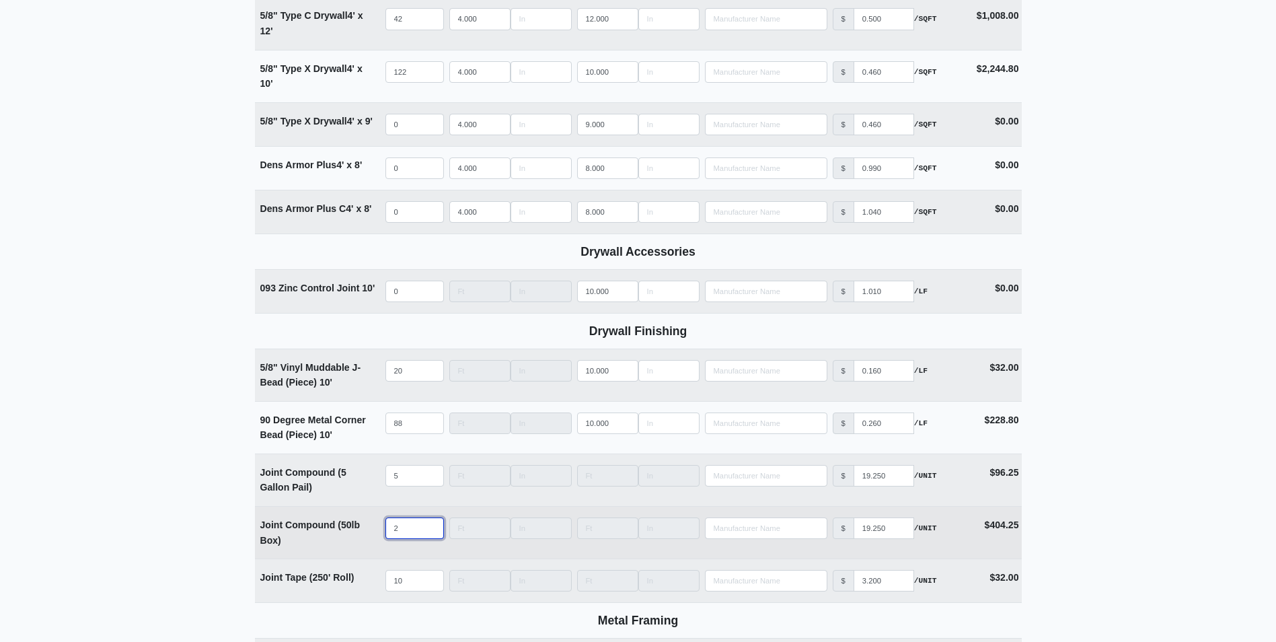
type input "28"
select select
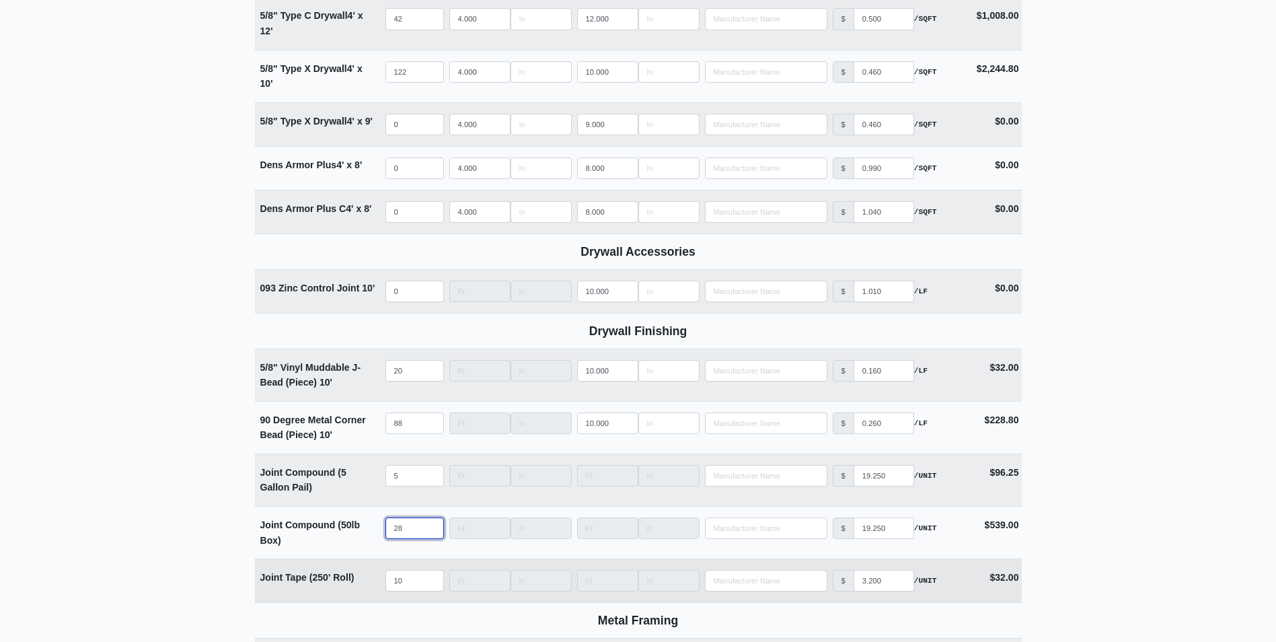
type input "28"
drag, startPoint x: 408, startPoint y: 584, endPoint x: 344, endPoint y: 582, distance: 64.6
click at [344, 582] on tr "Joint Tape (250' Roll) Qty 10 Width Length Manufacturer No Results Price $ 3.20…" at bounding box center [638, 580] width 767 height 44
click at [108, 517] on main "Editing PO #7 Building * B Floor * 1 Description * Main Hang - B Floor 1 (Units…" at bounding box center [638, 98] width 1276 height 2219
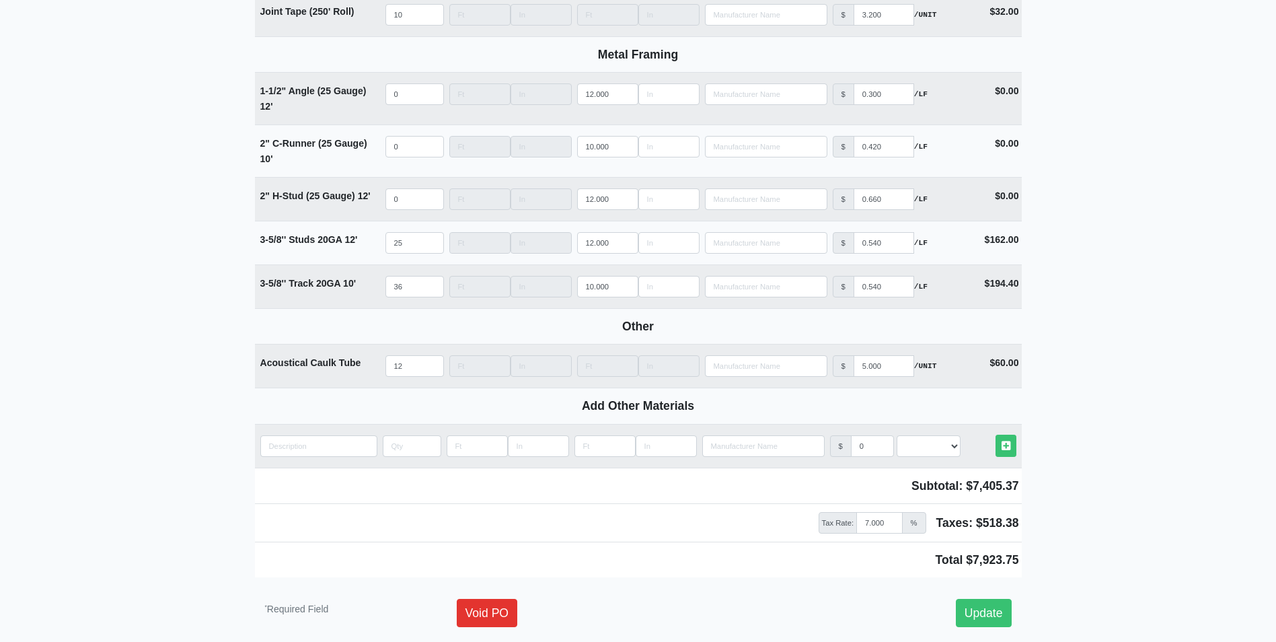
scroll to position [1710, 0]
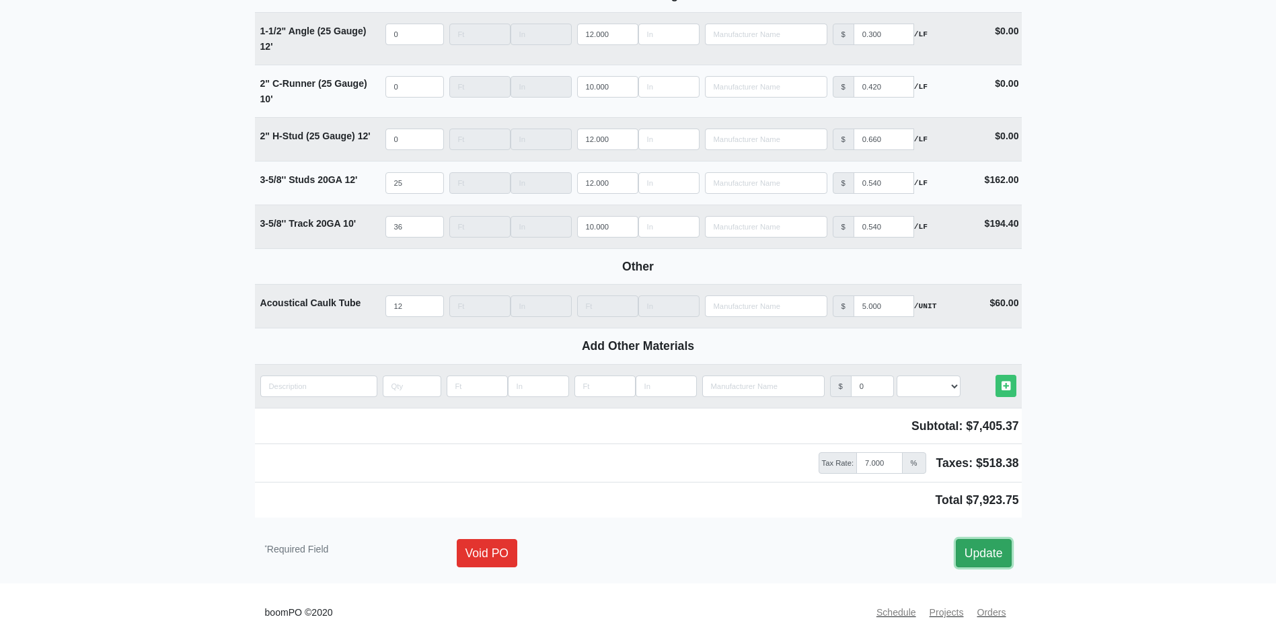
click at [990, 547] on link "Update" at bounding box center [984, 553] width 56 height 28
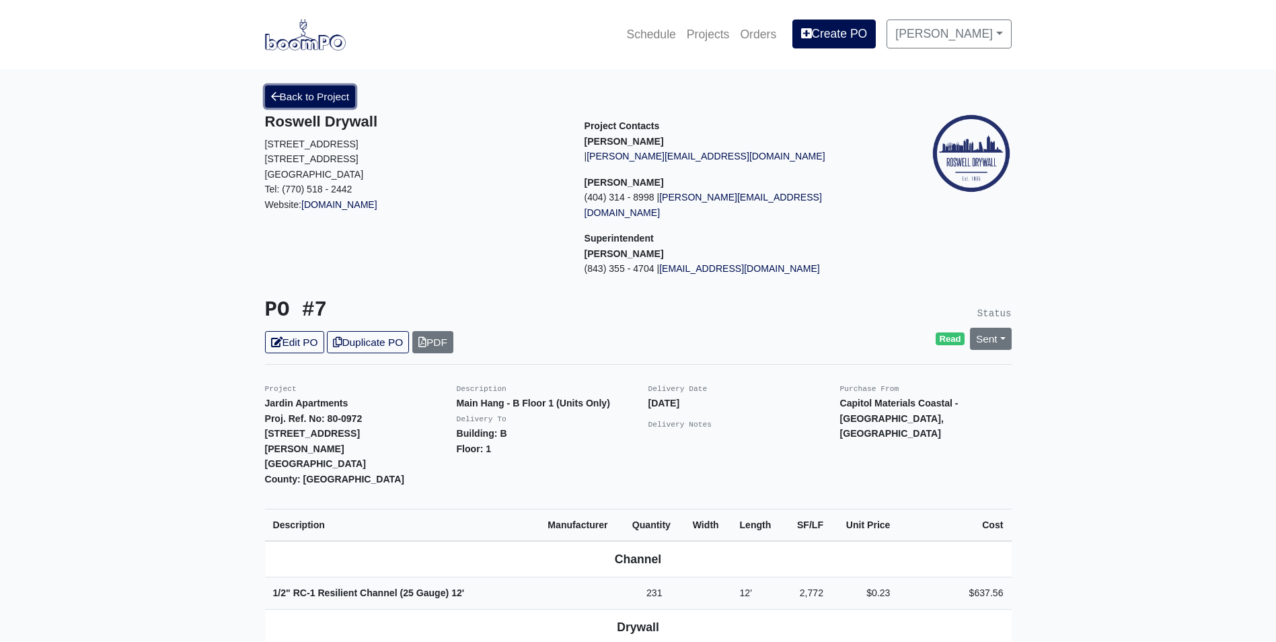
click at [336, 102] on link "Back to Project" at bounding box center [310, 96] width 91 height 22
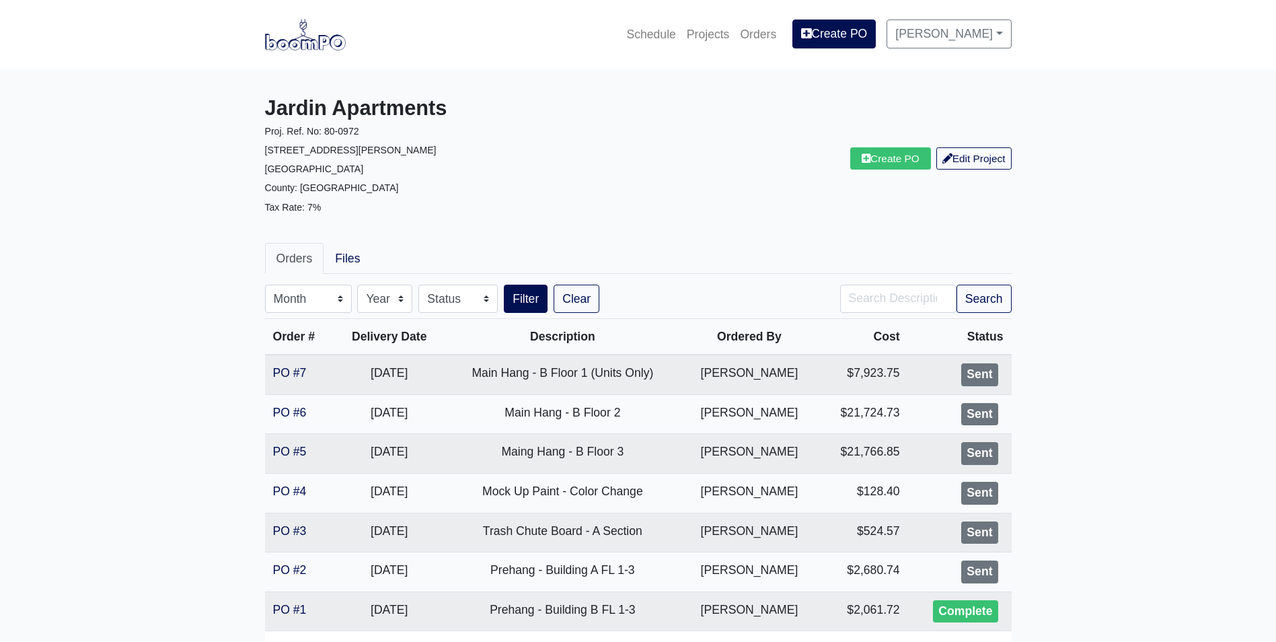
click at [701, 227] on div "Jardin Apartments Proj. Ref. No: 80-0972 2613 Montgomery St. Savannah, GA 31401…" at bounding box center [638, 158] width 767 height 147
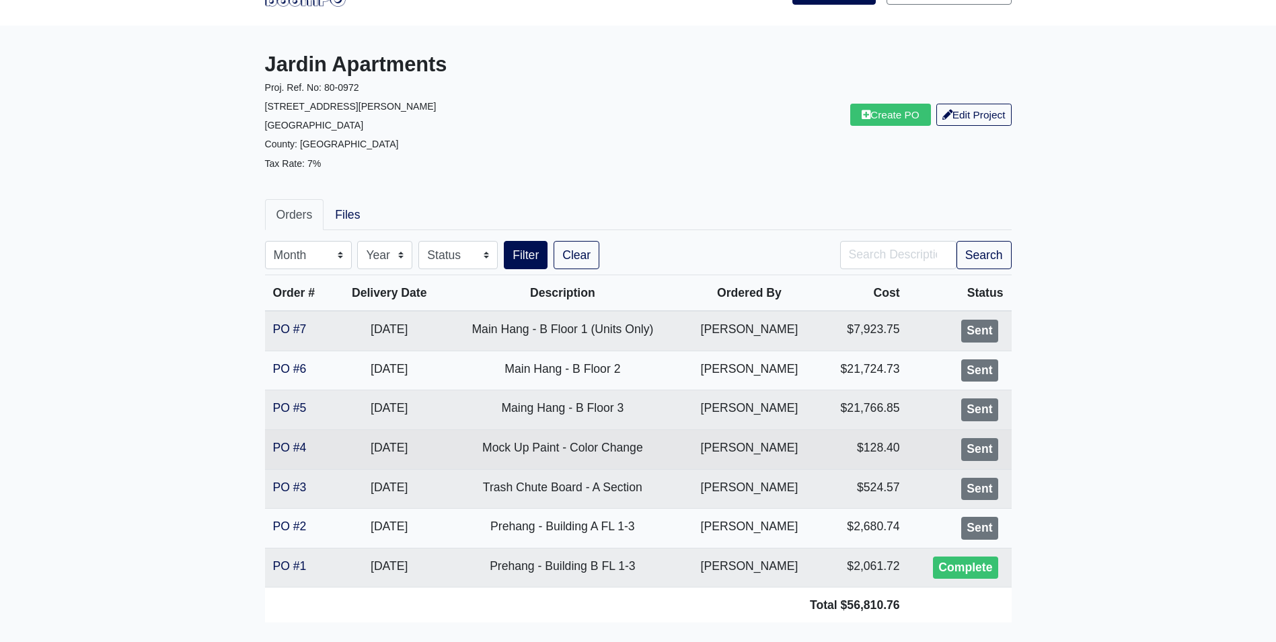
scroll to position [67, 0]
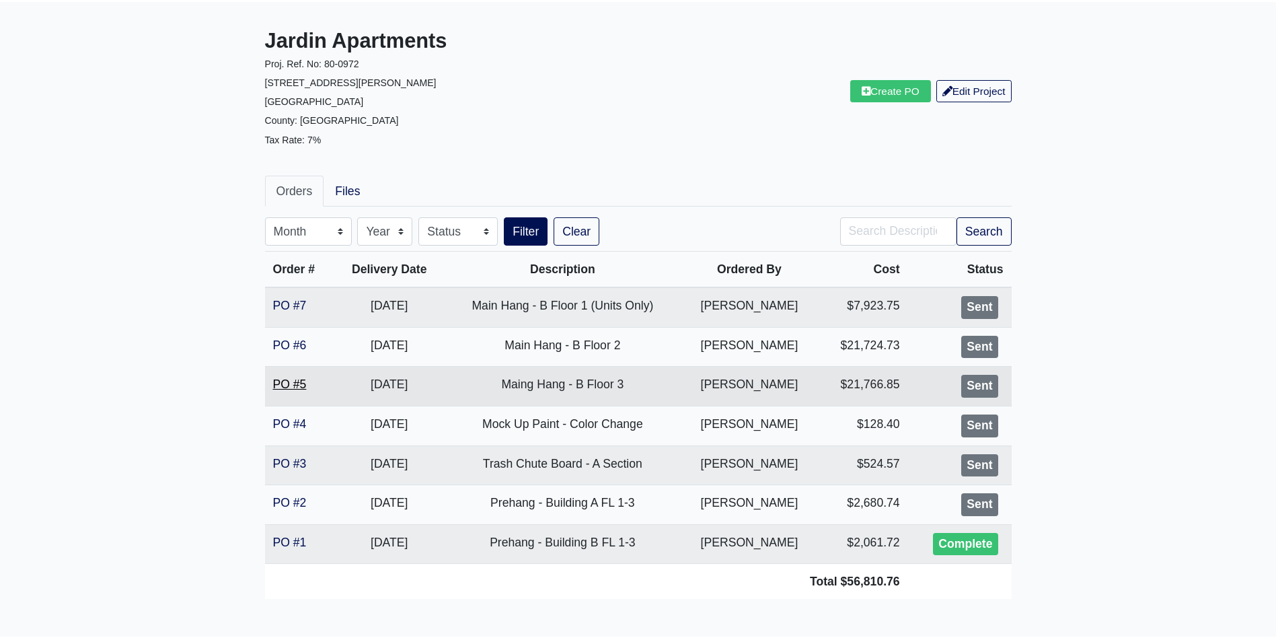
click at [278, 381] on link "PO #5" at bounding box center [290, 383] width 34 height 13
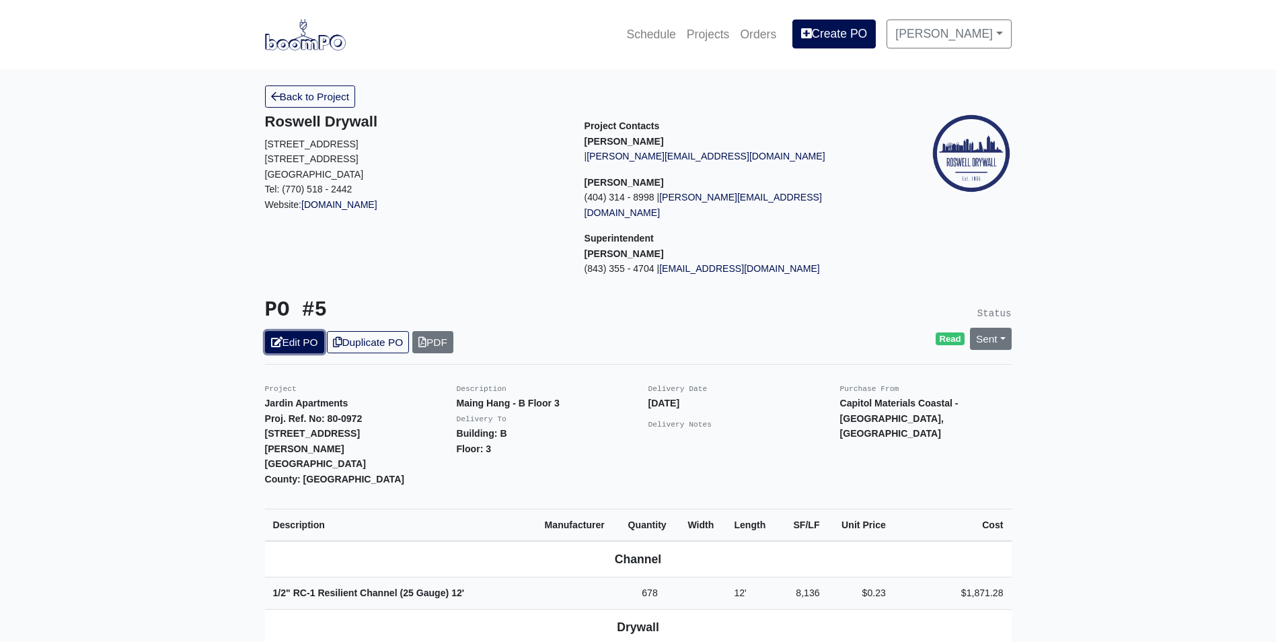
click at [285, 331] on link "Edit PO" at bounding box center [294, 342] width 59 height 22
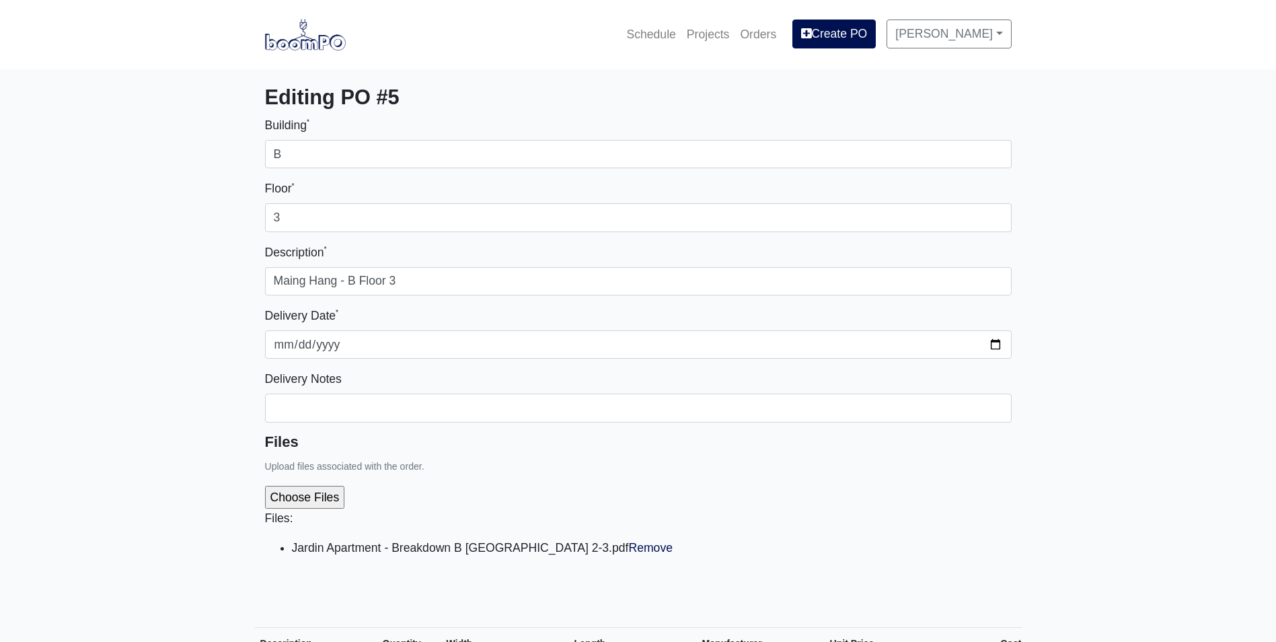
select select
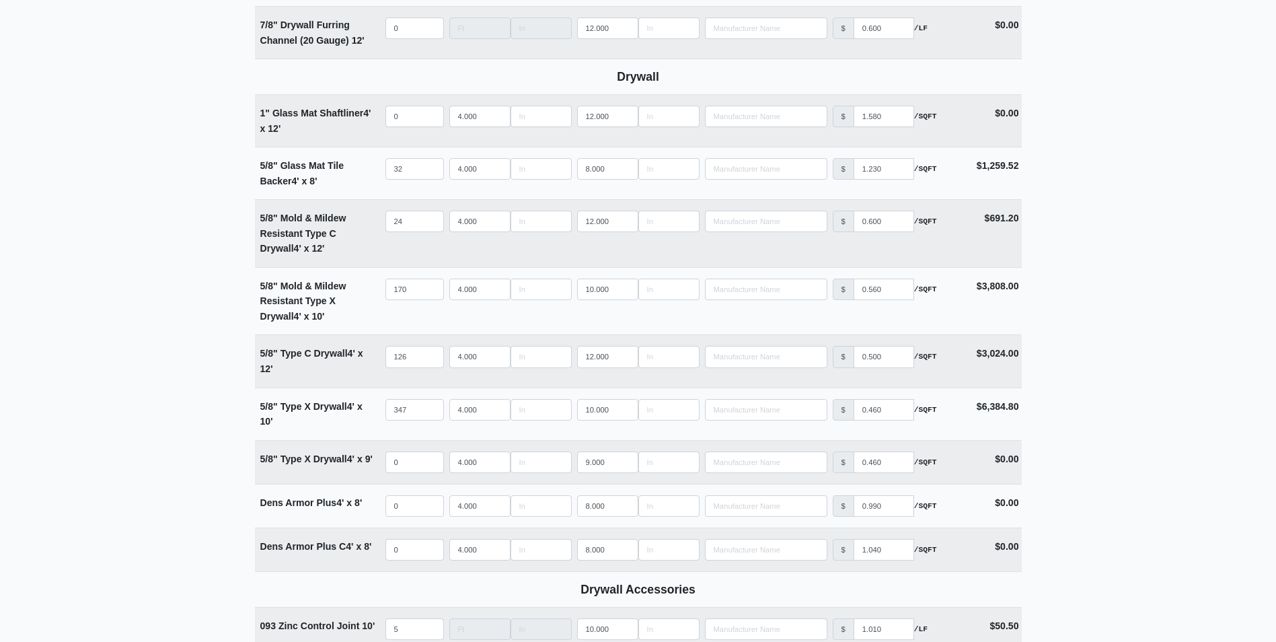
scroll to position [1710, 0]
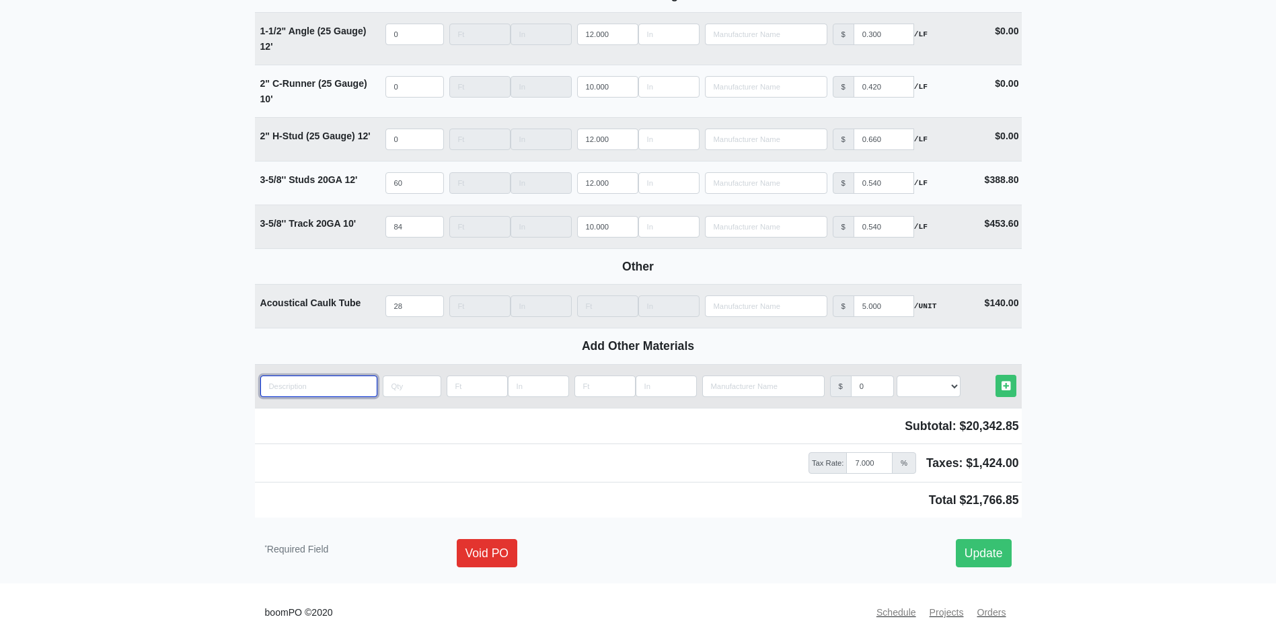
click at [303, 396] on input "quantity" at bounding box center [318, 386] width 117 height 22
type input "1"
select select
type input "1-"
select select
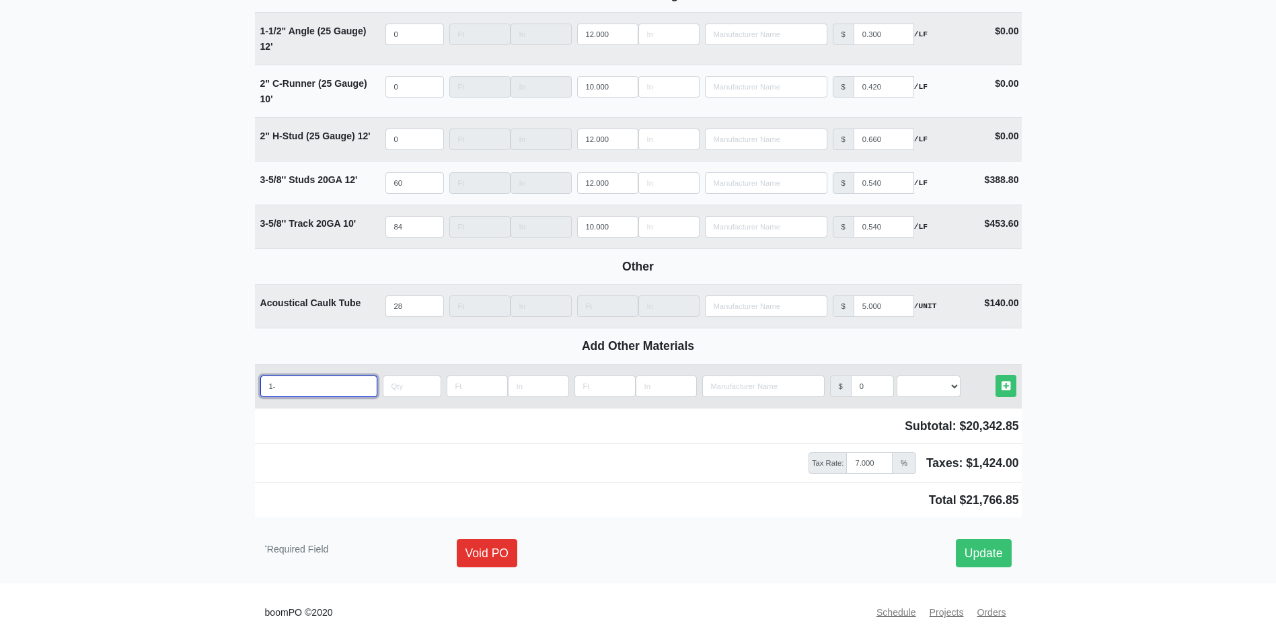
type input "1-1"
select select
type input "1-1/"
select select
type input "1-1/4"
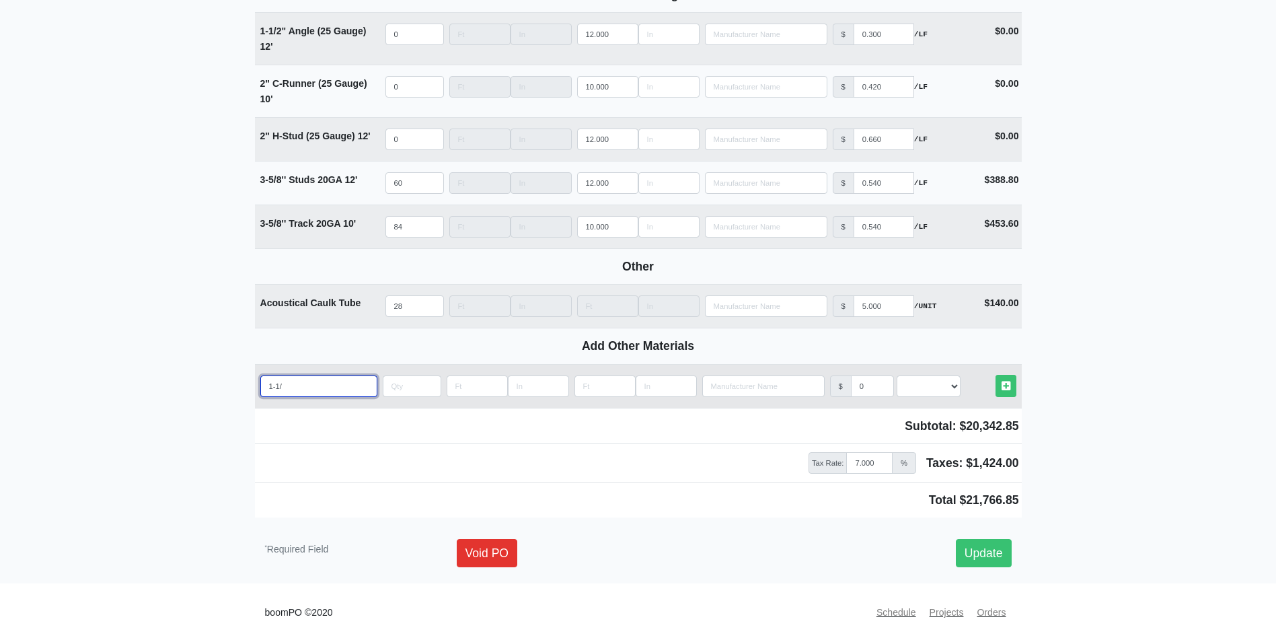
select select
type input "1-1/4'"
select select
type input "1-1/4''"
select select
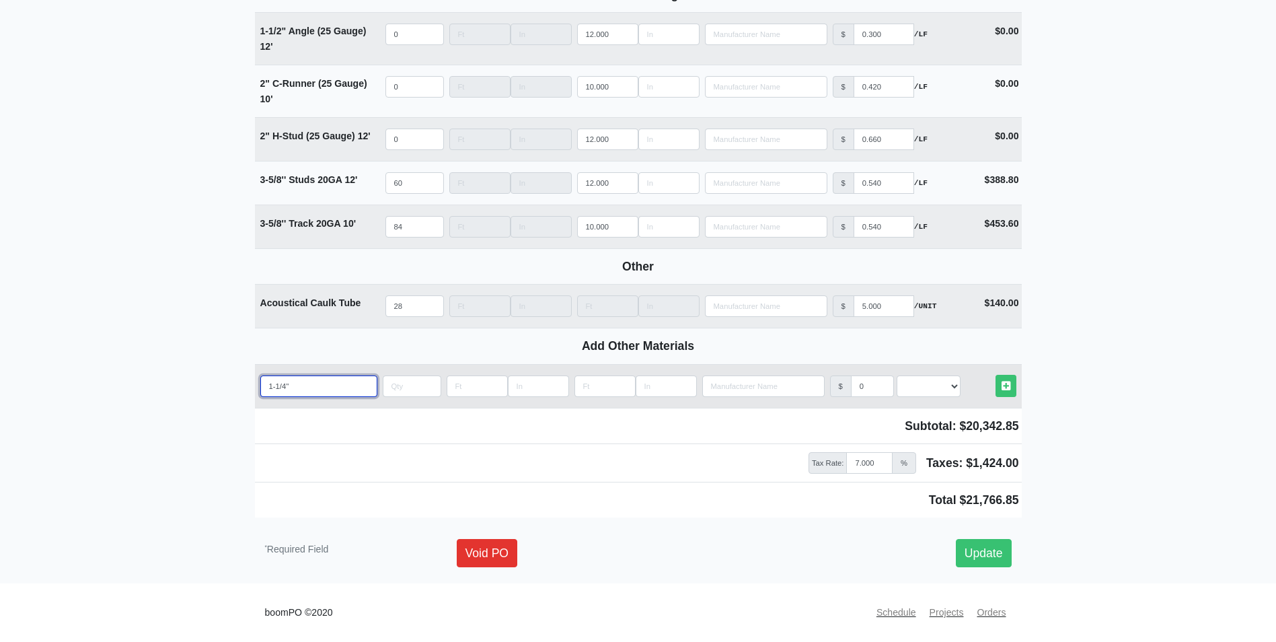
type input "1-1/4''"
select select
type input "1-1/4'' C"
select select
type input "1-1/4'' Co"
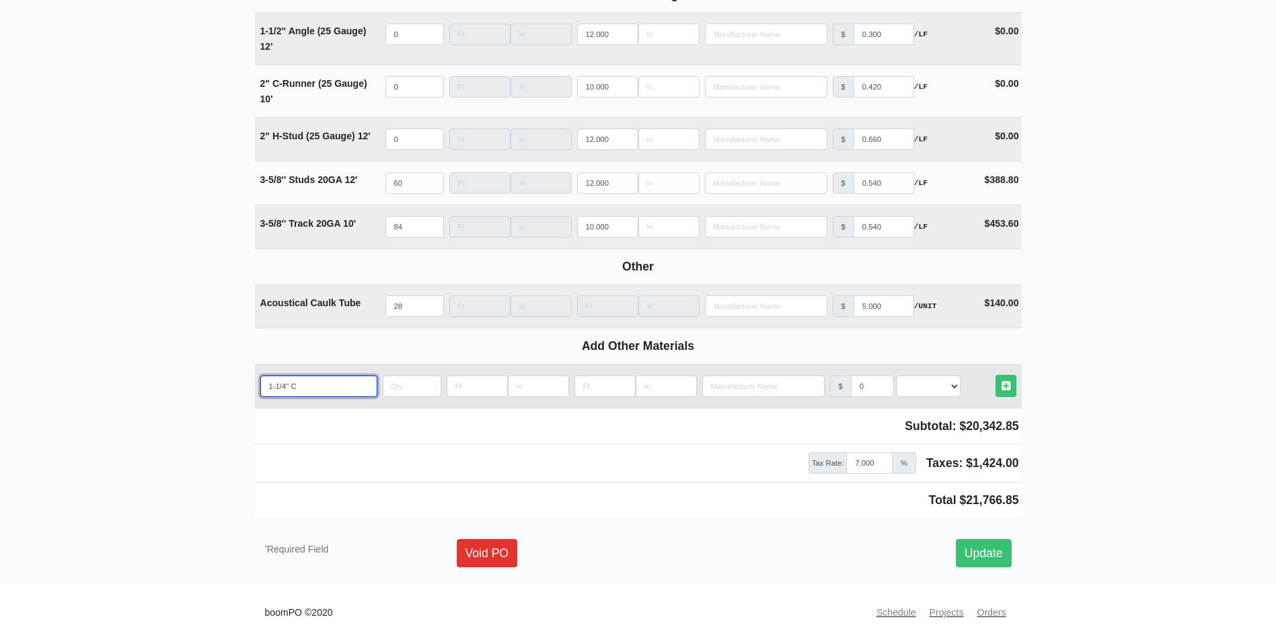
select select
type input "1-1/4'' Coa"
select select
type input "1-1/4'' Coar"
select select
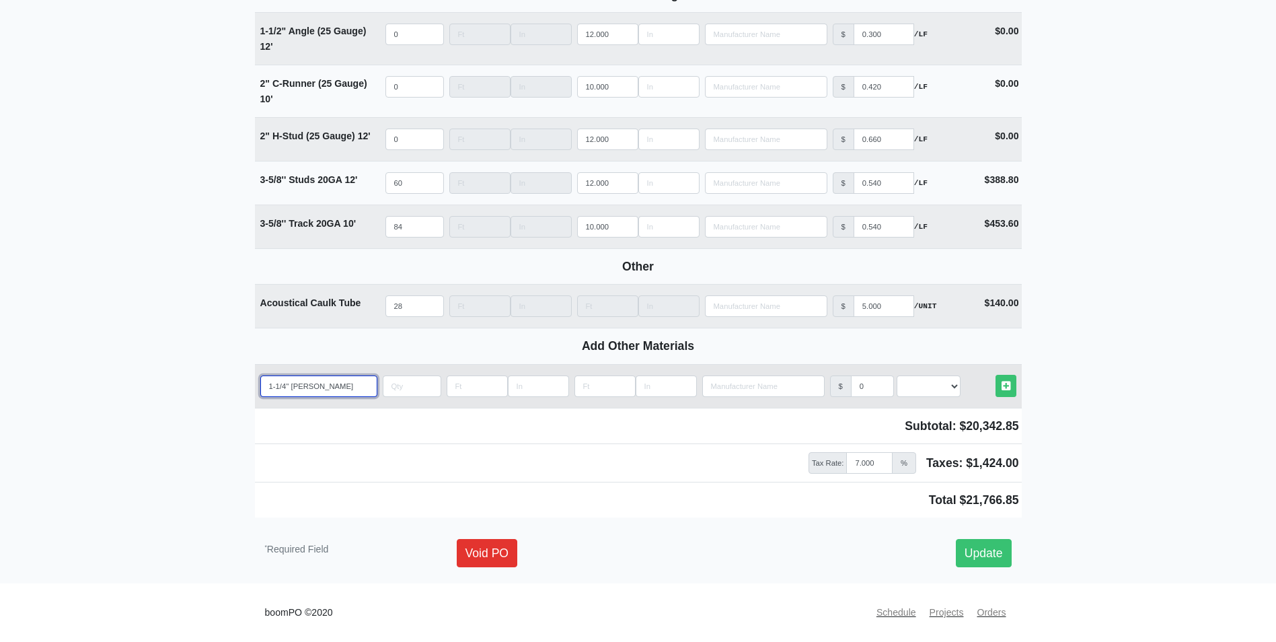
type input "1-1/4'' Coars"
select select
type input "1-1/4'' Coarse"
select select
type input "1-1/4'' Coarse"
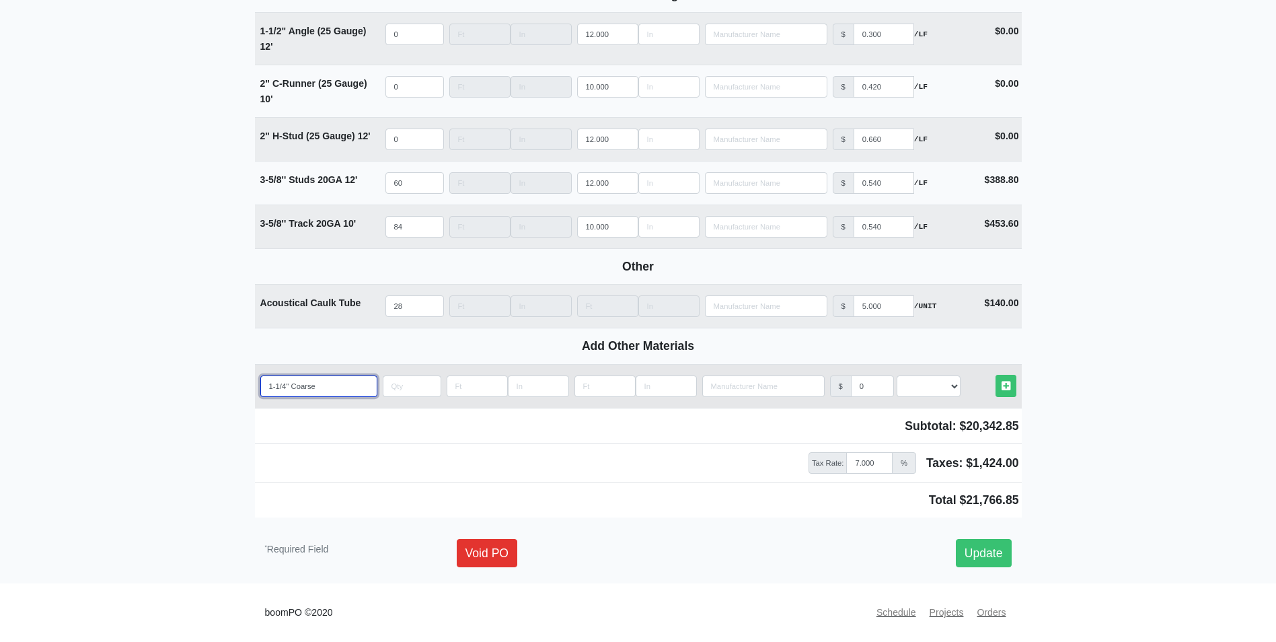
select select
type input "1-1/4'' Coarse t"
select select
type input "1-1/4'' Coarse tr"
select select
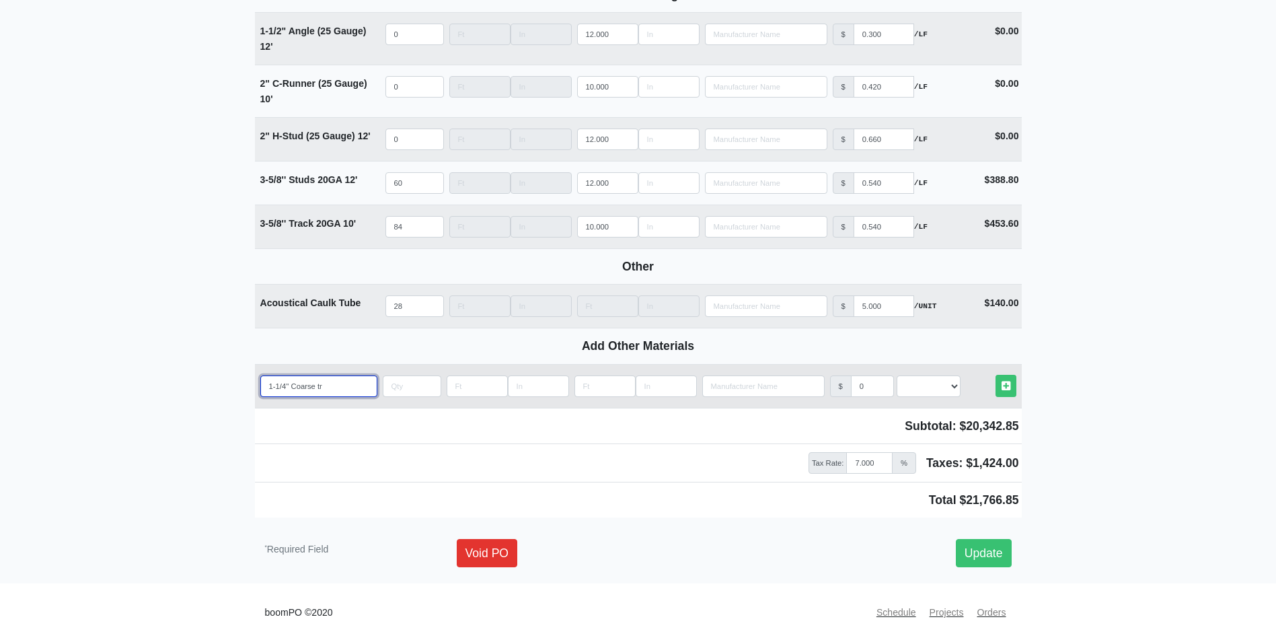
type input "1-1/4'' Coarse tre"
select select
type input "1-1/4'' Coarse trea"
select select
type input "1-1/4'' Coarse tread"
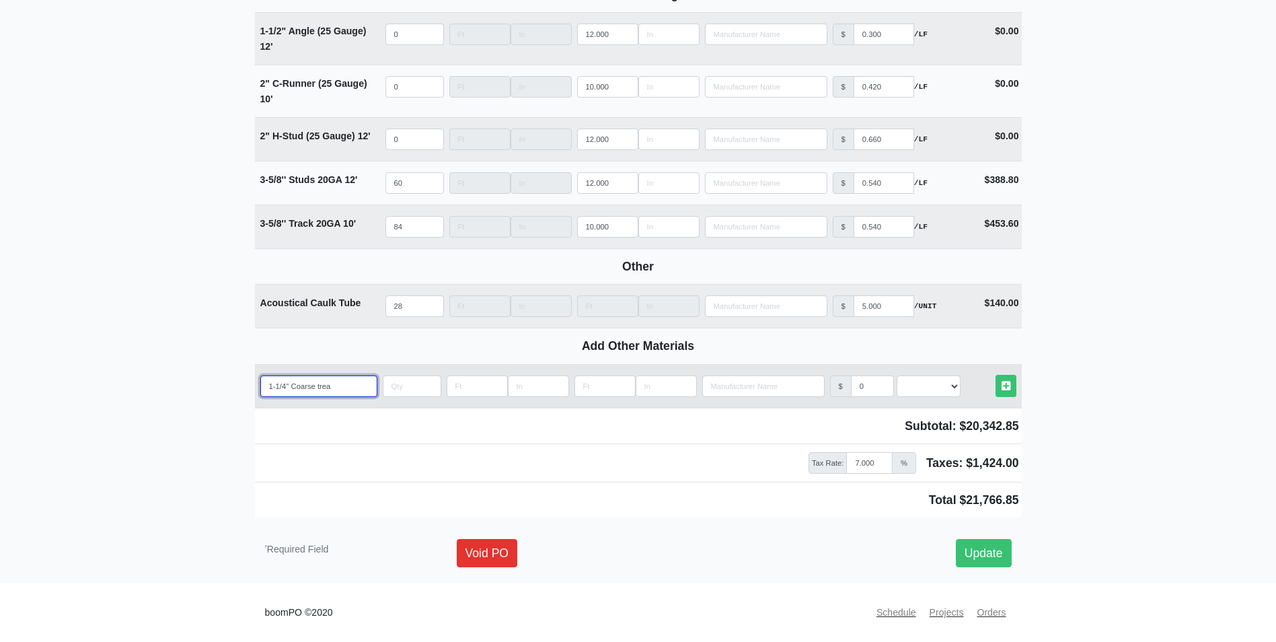
select select
type input "1-1/4'' Coarse tread"
select select
type input "1-1/4'' Coarse tread s"
select select
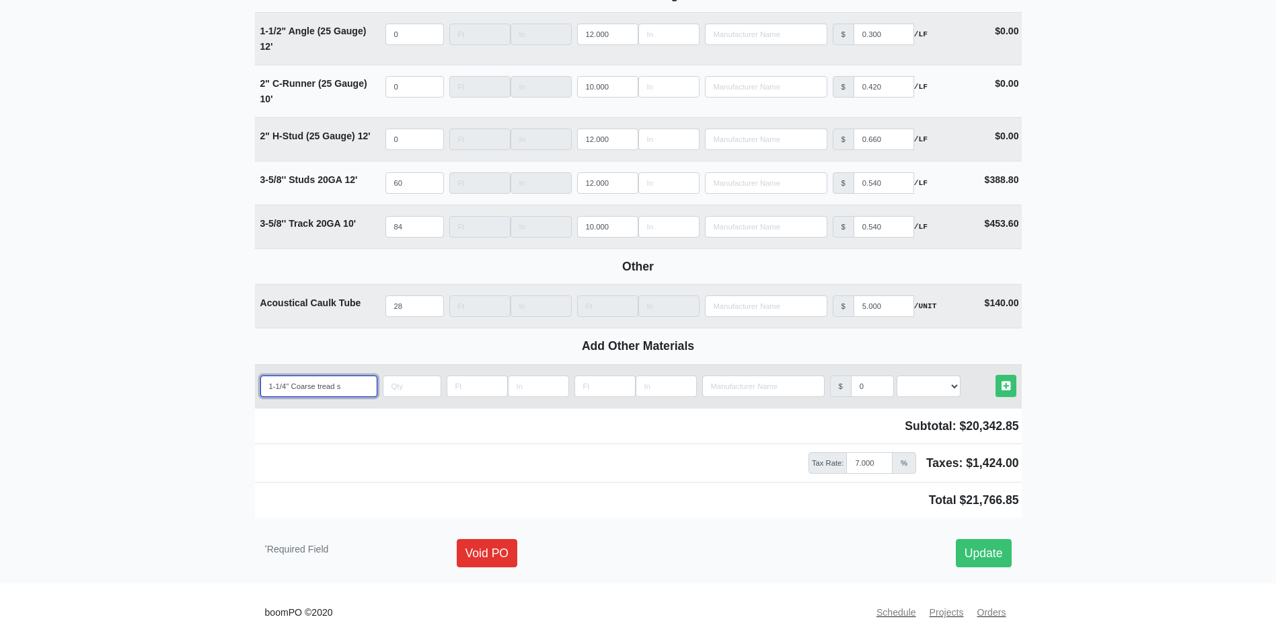
type input "1-1/4'' Coarse tread sc"
select select
type input "1-1/4'' Coarse tread scr"
select select
type input "1-1/4'' Coarse tread scre"
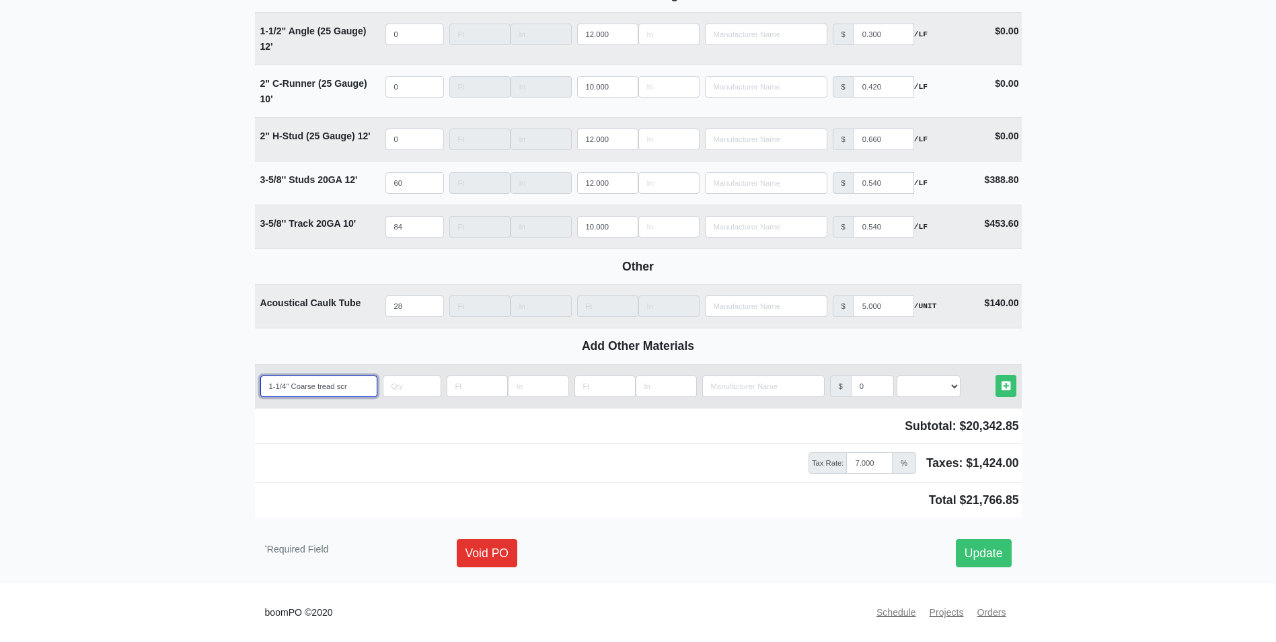
select select
type input "1-1/4'' Coarse tread screw"
select select
type input "1-1/4'' Coarse tread screw"
select select
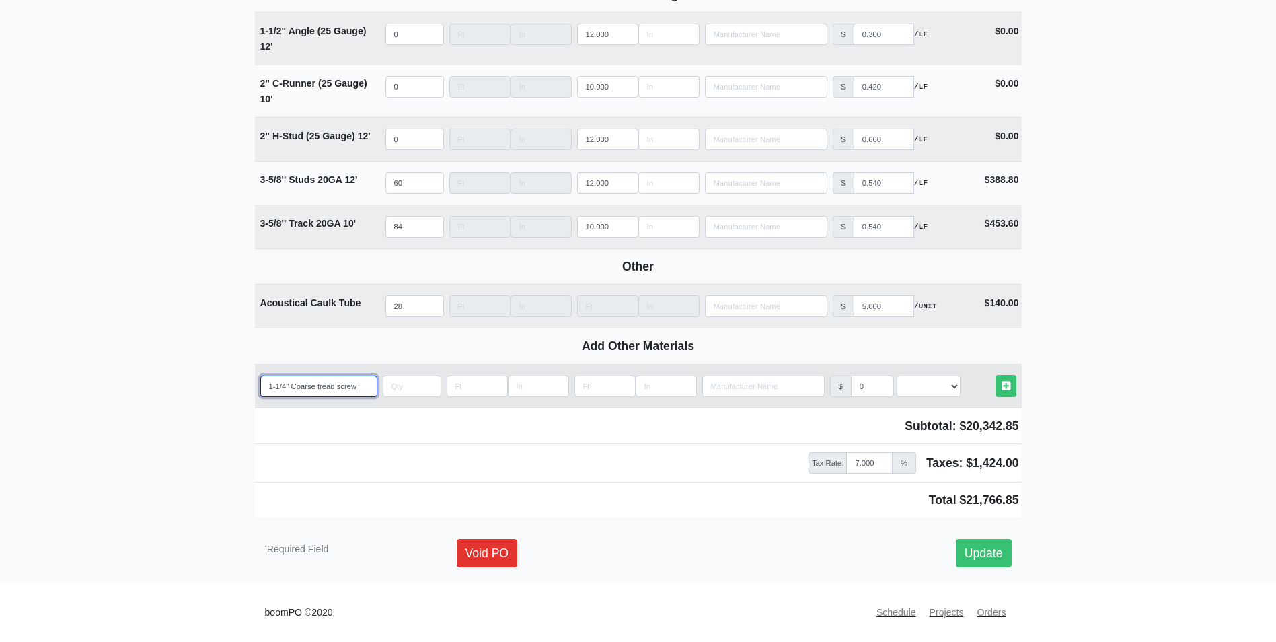
type input "1-1/4'' Coarse tread screw b"
select select
type input "1-1/4'' Coarse tread screw bo"
select select
type input "1-1/4'' Coarse tread screw box"
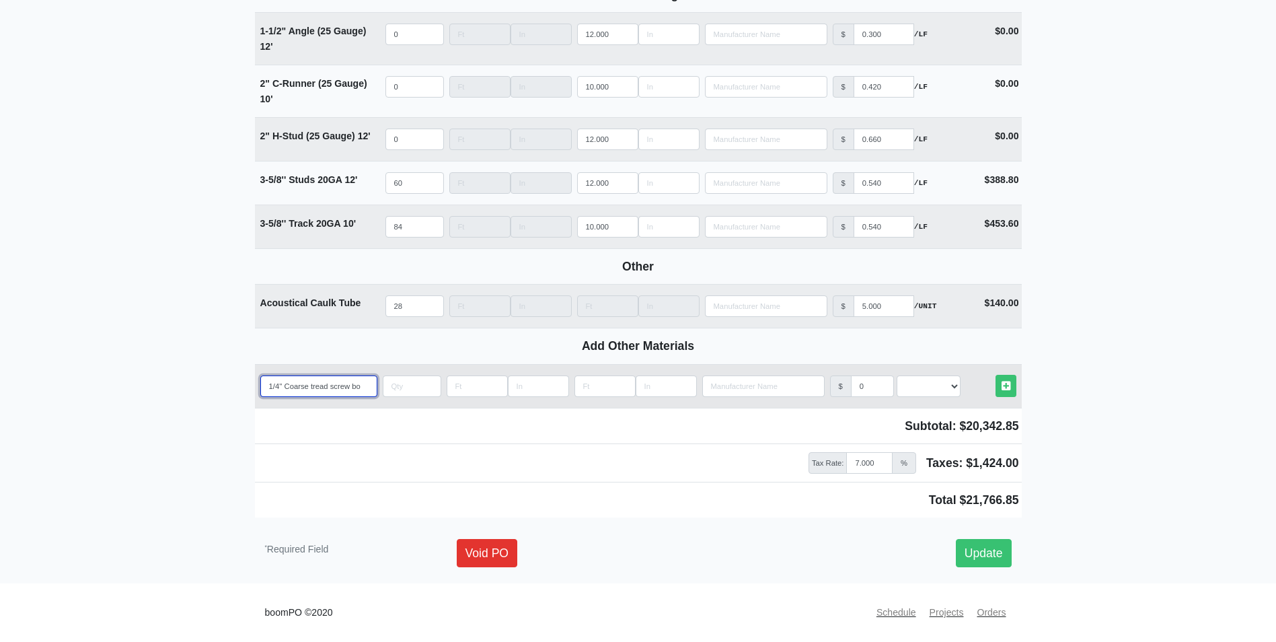
select select
type input "1-1/4'' Coarse tread screw box"
select select
type input "1-1/4'' Coarse tread screw box"
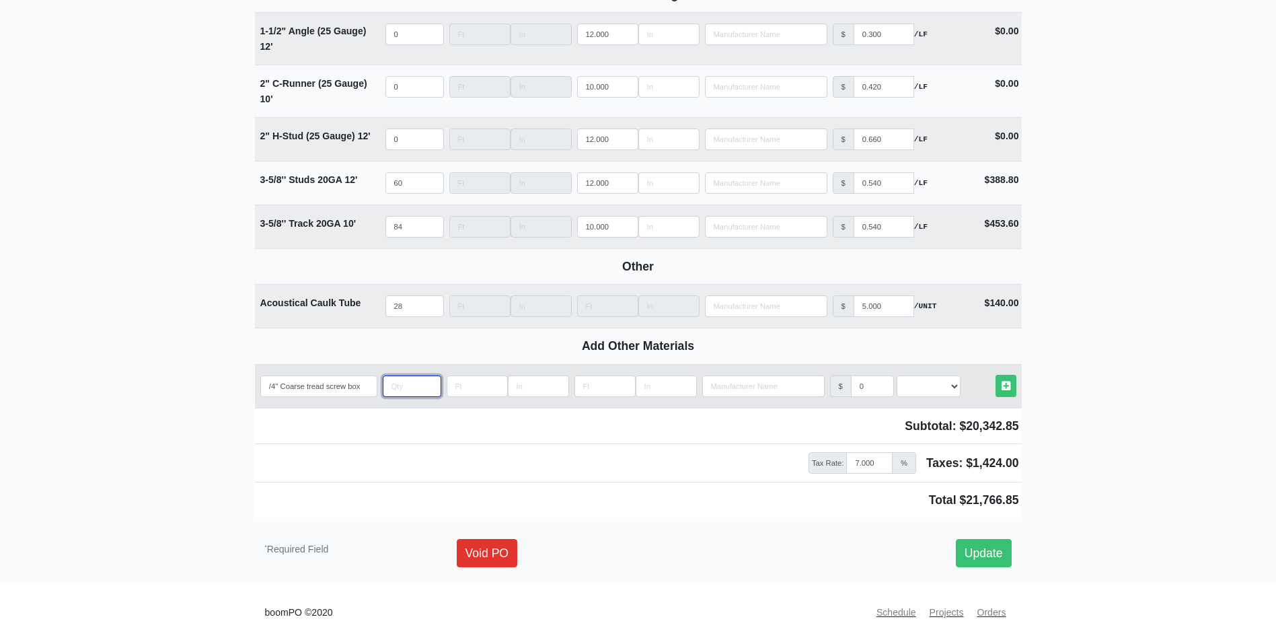
scroll to position [0, 0]
type input "6"
select select
type input "60"
select select
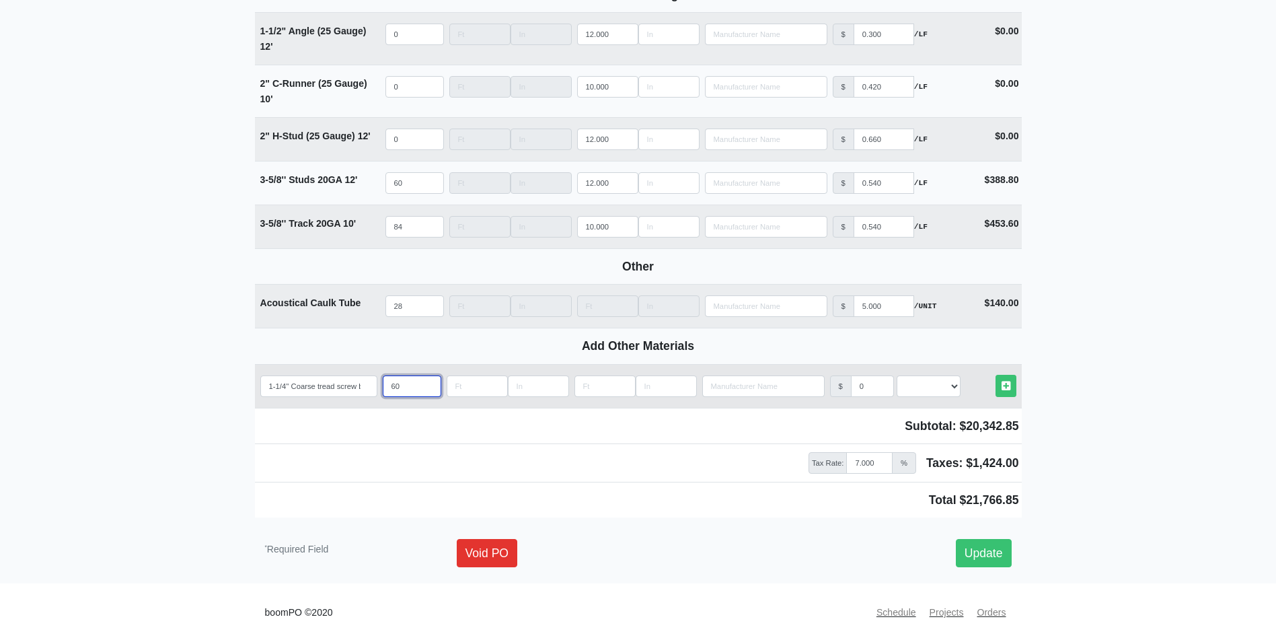
type input "60"
click at [867, 385] on input "0" at bounding box center [872, 386] width 43 height 22
select select
type input "2"
select select
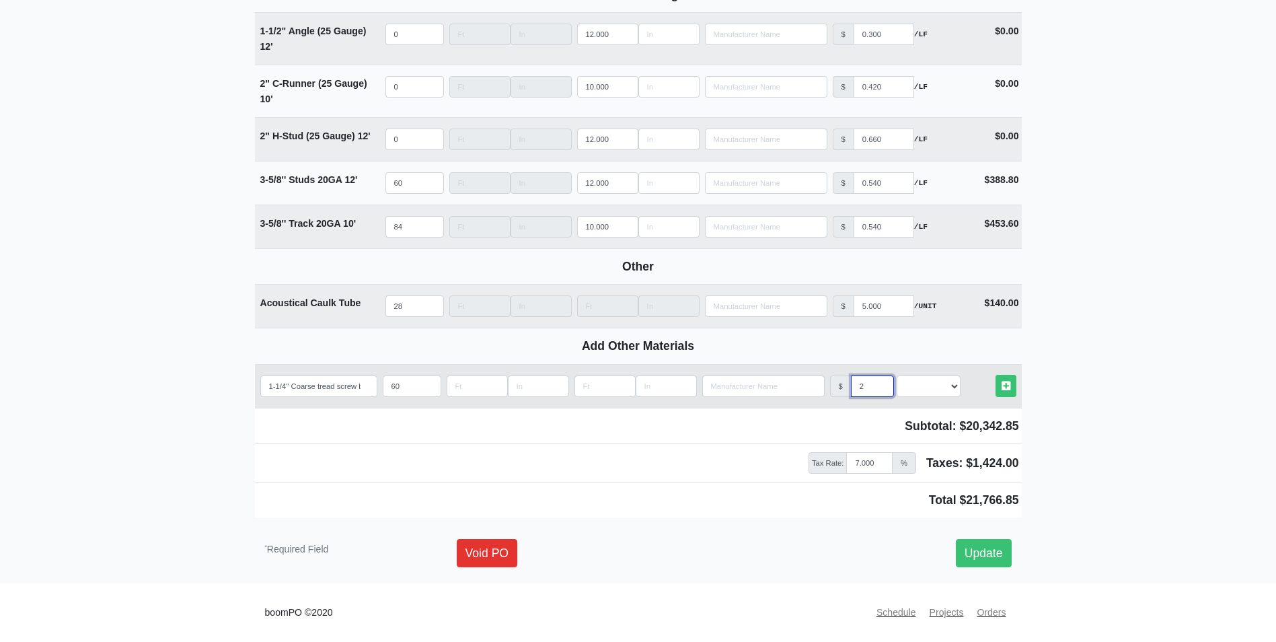
type input "20"
select select
type input "20"
click at [921, 383] on select "Select an Option! UNIT MLF LF MSQFT SQFT" at bounding box center [929, 386] width 64 height 22
select select "2"
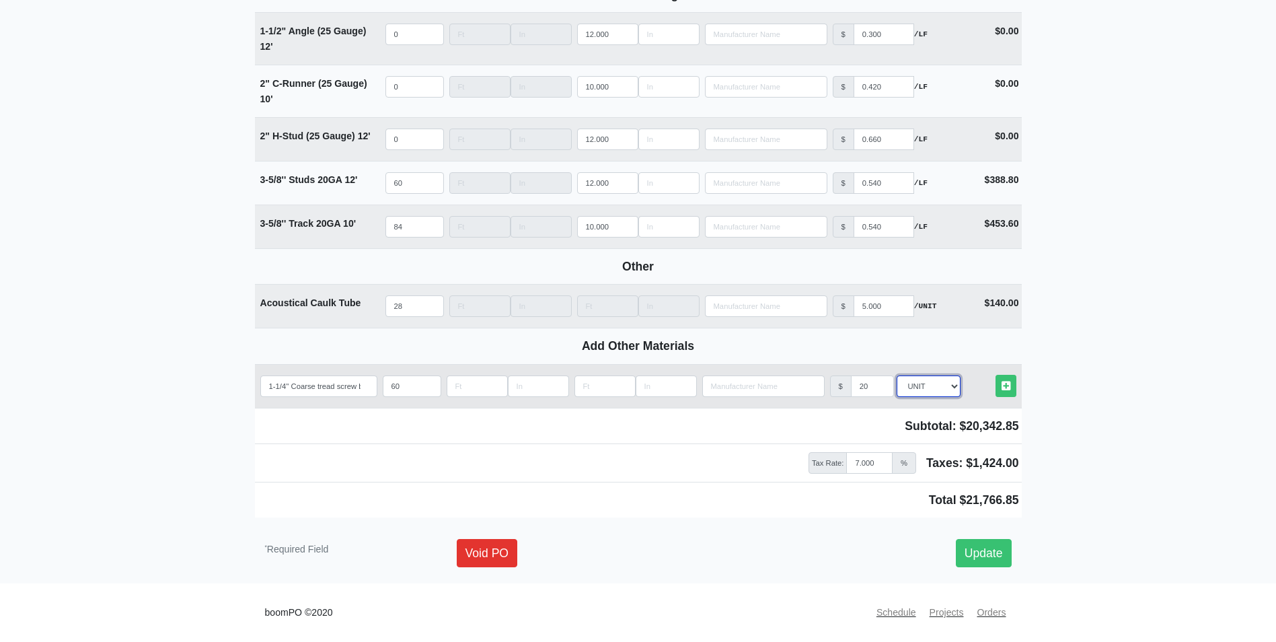
click at [897, 375] on select "Select an Option! UNIT MLF LF MSQFT SQFT" at bounding box center [929, 386] width 64 height 22
click at [1017, 380] on td "Other Materials" at bounding box center [990, 385] width 64 height 33
click at [1011, 386] on link "Other Materials" at bounding box center [1005, 386] width 21 height 22
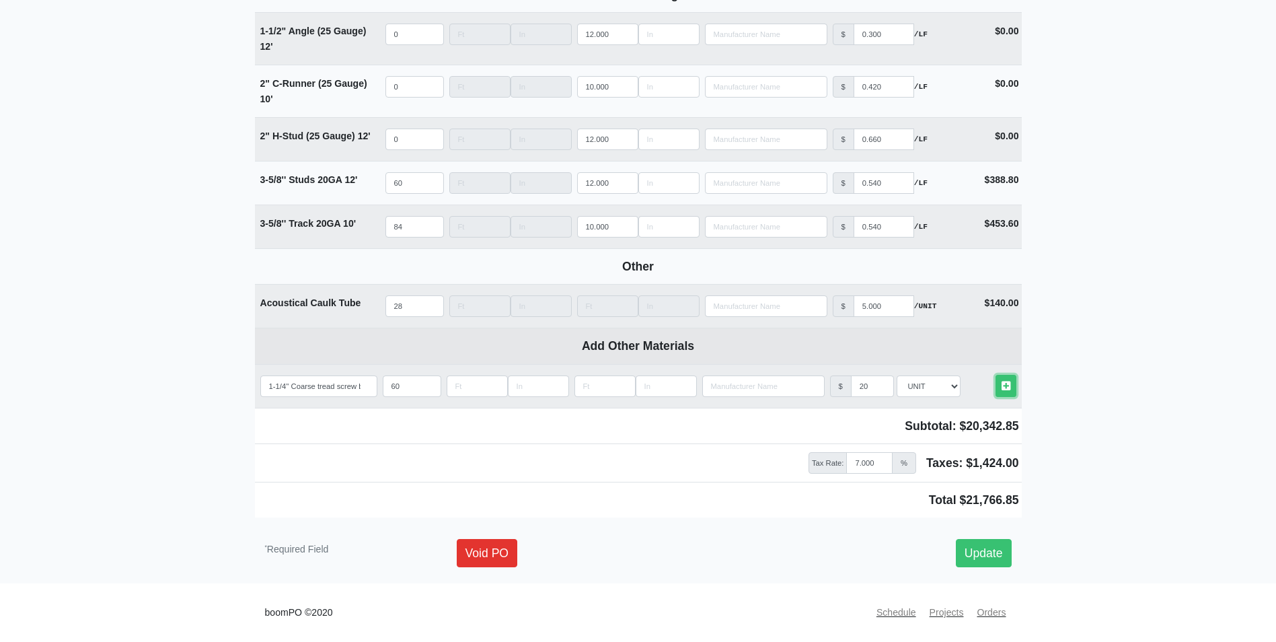
select select
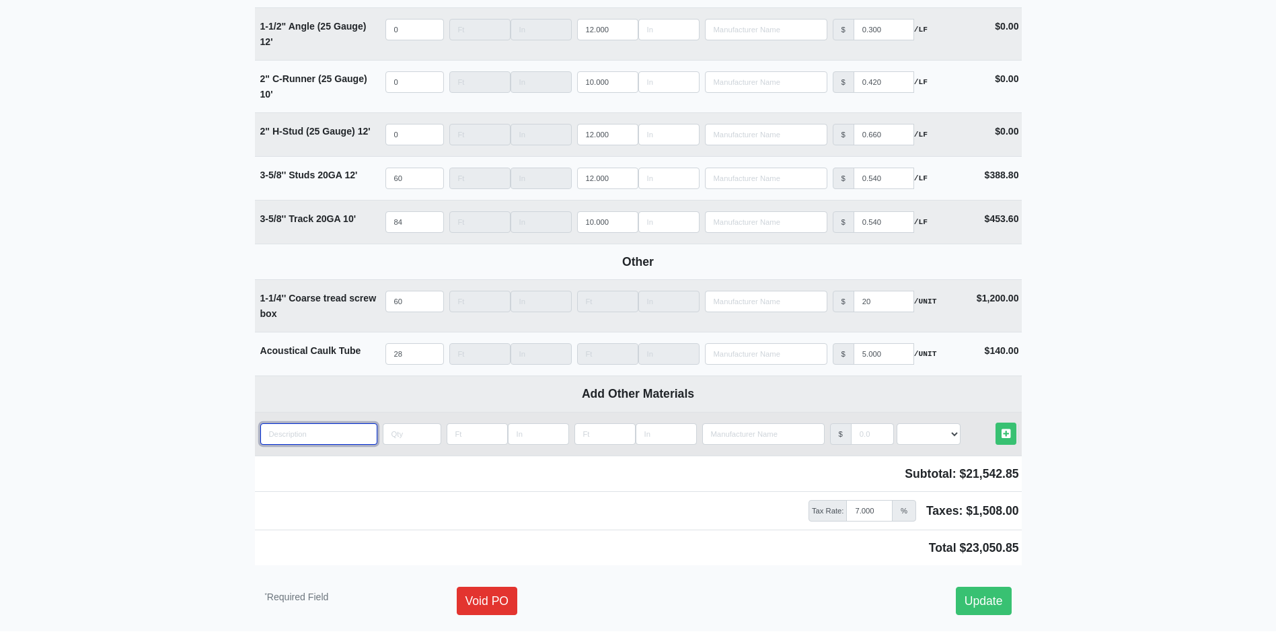
click at [301, 433] on input "quantity" at bounding box center [318, 434] width 117 height 22
type input "1"
select select
type input "1-"
select select
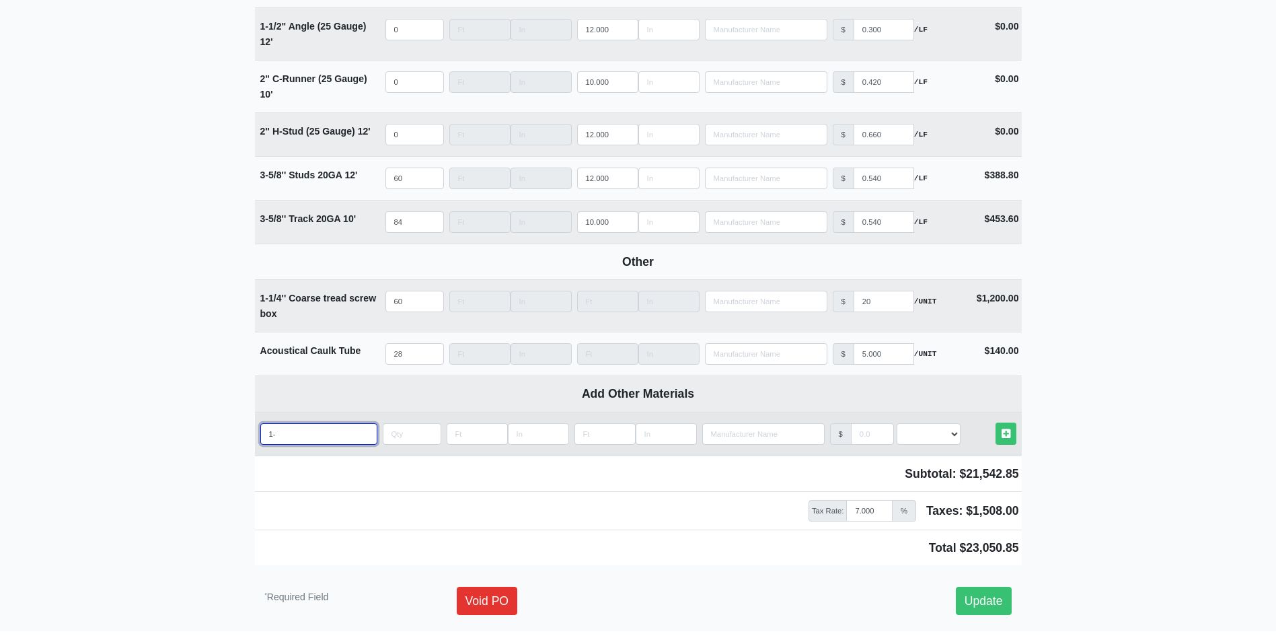
type input "1-1"
select select
type input "1-1/"
select select
type input "1-1/8"
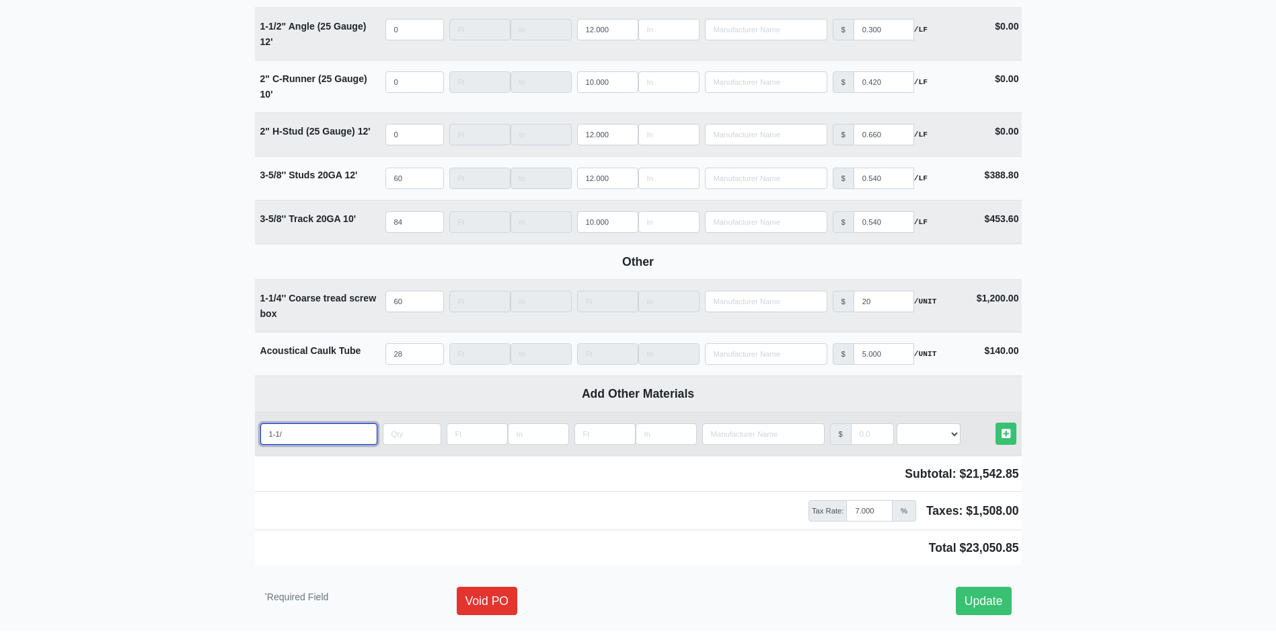
select select
type input "1-1/8"
select select
type input "1-1/8 s"
select select
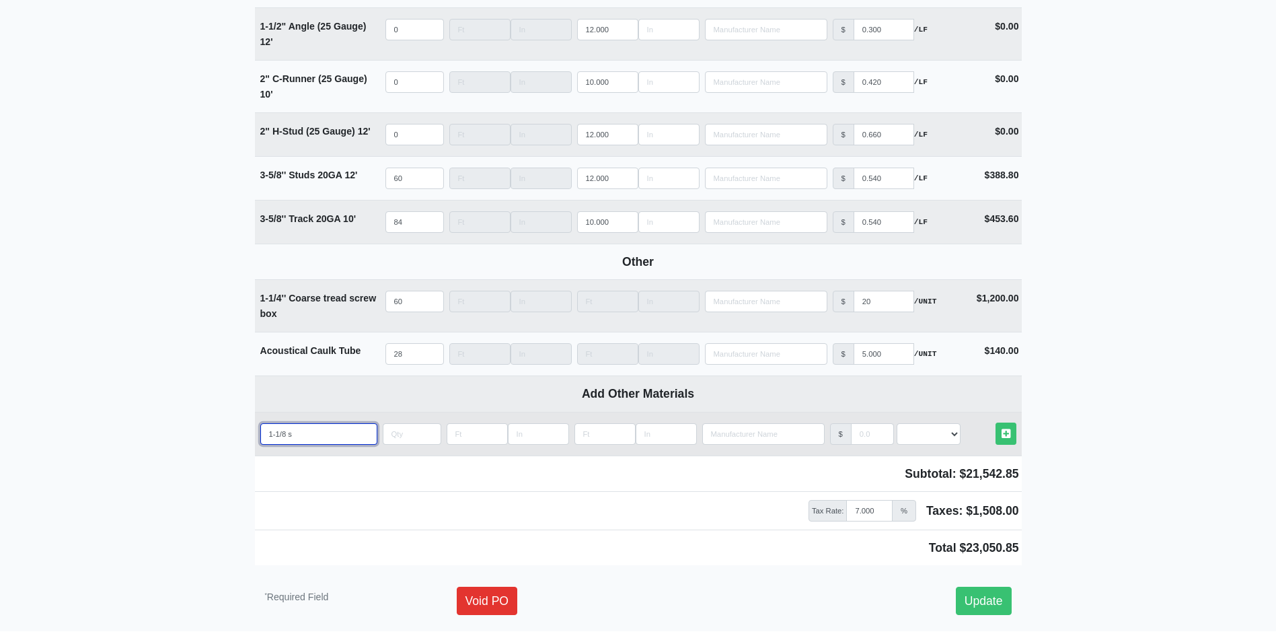
type input "1-1/8 sh"
select select
type input "1-1/8 sha"
select select
type input "1-1/8 shar"
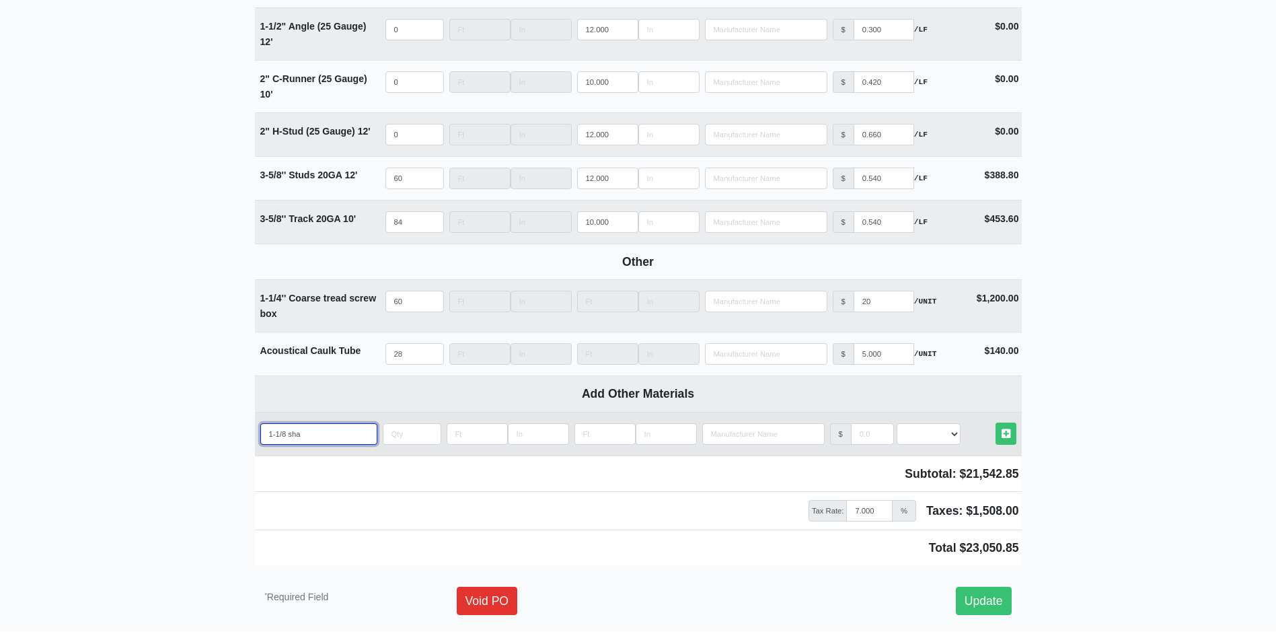
select select
type input "1-1/8 sharp"
select select
type input "1-1/8 sharpo"
select select
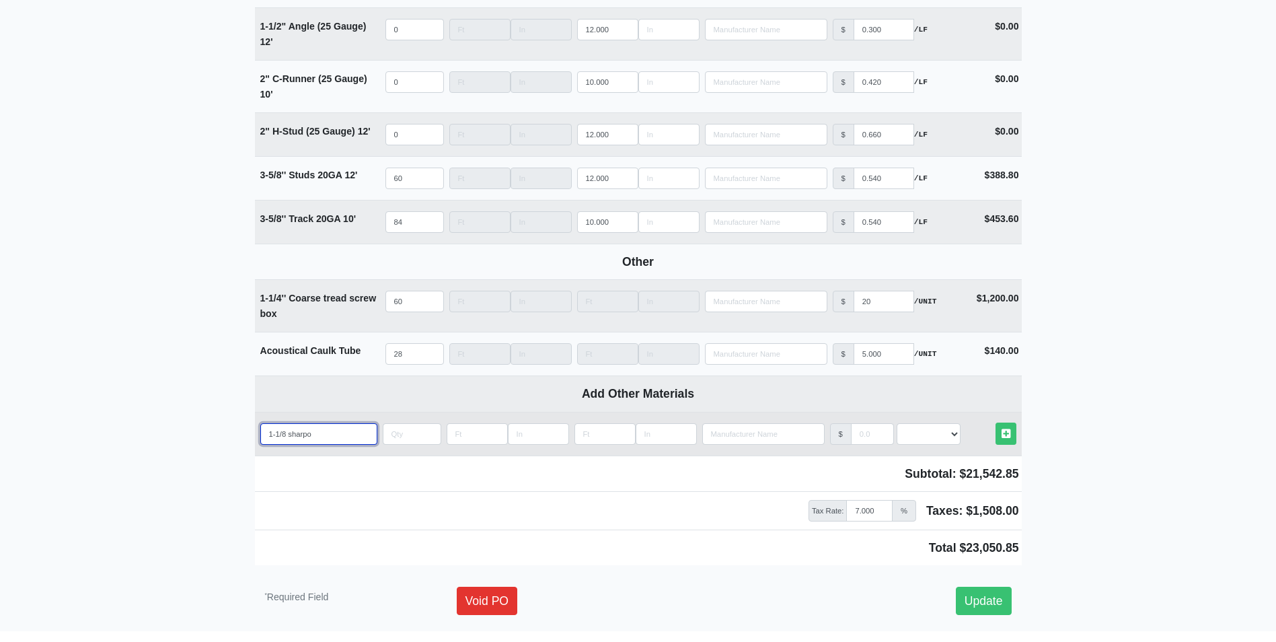
type input "1-1/8 sharp"
select select
type input "1-1/8 shar"
select select
type input "1-1/8 sharp"
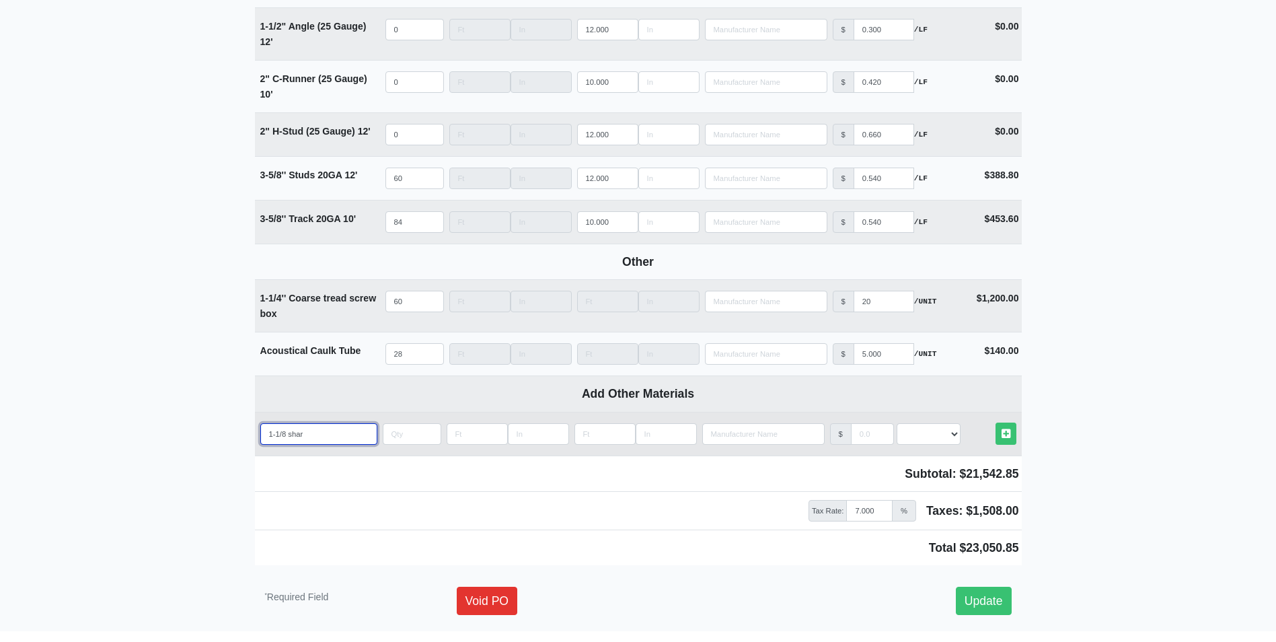
select select
type input "1-1/8 sharp"
select select
type input "1-1/8 sharp p"
select select
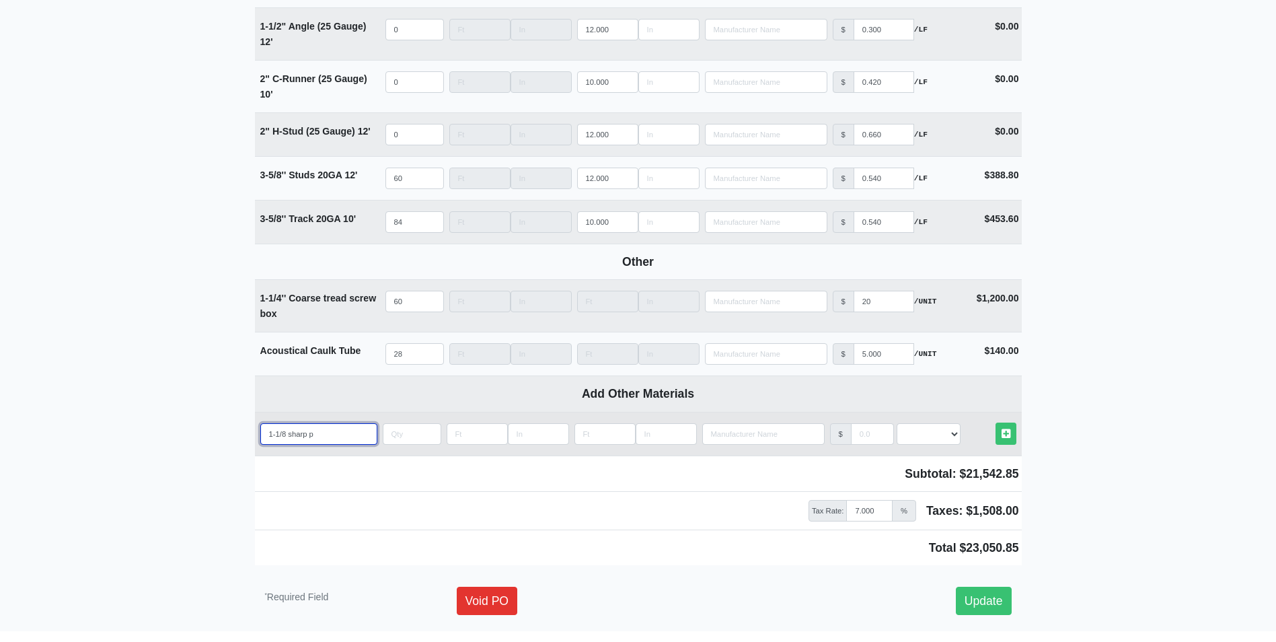
type input "1-1/8 sharp pa"
select select
type input "1-1/8 sharp pai"
select select
type input "1-1/8 sharp pain"
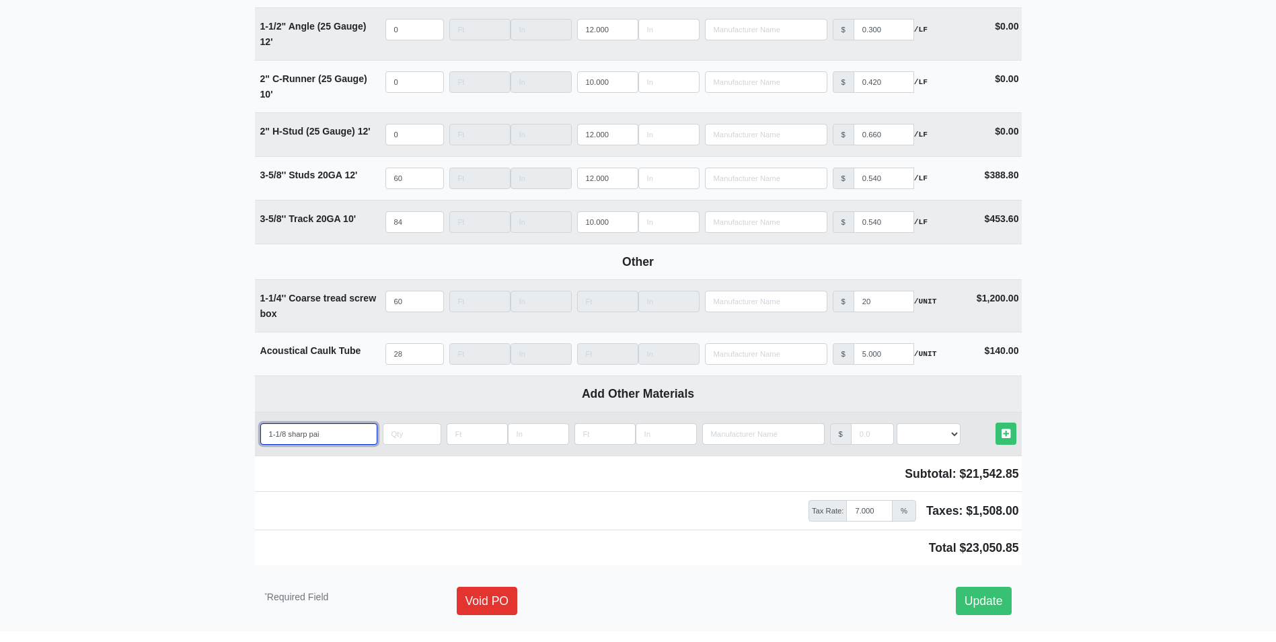
select select
type input "1-1/8 sharp paint"
select select
type input "1-1/8 sharp pain"
select select
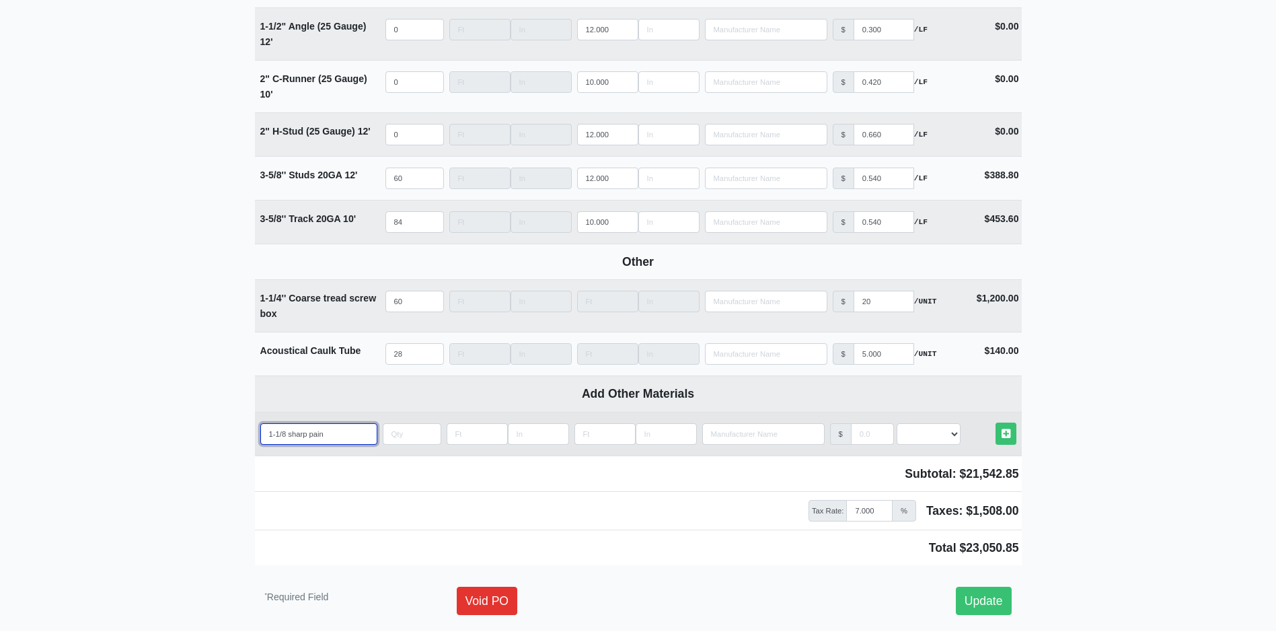
type input "1-1/8 sharp pai"
select select
type input "1-1/8 sharp pa"
select select
type input "1-1/8 sharp p"
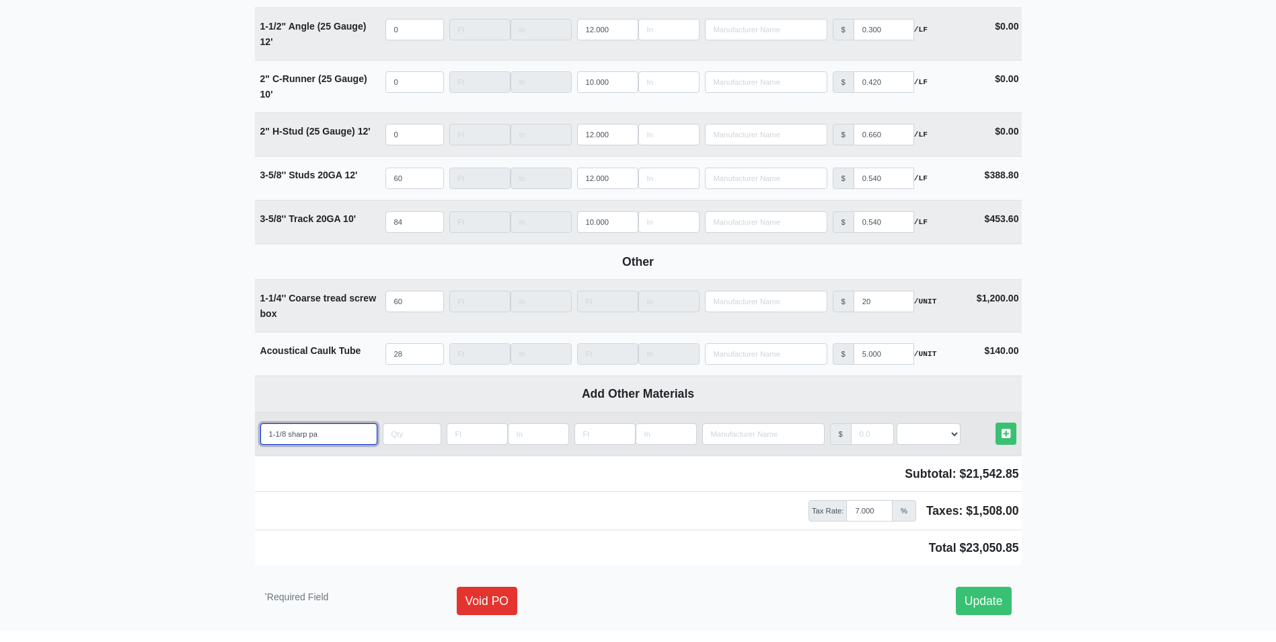
select select
type input "1-1/8 sharp po"
select select
type input "1-1/8 sharp poi"
select select
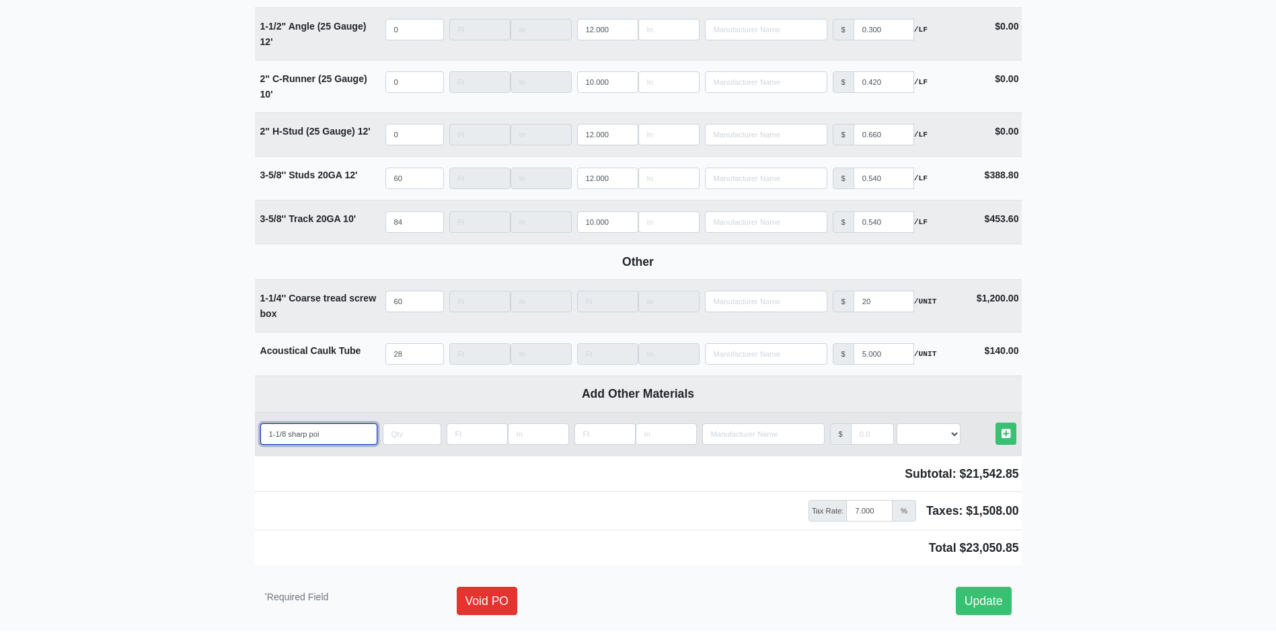
type input "1-1/8 sharp poin"
select select
type input "1-1/8 sharp point"
select select
type input "1-1/8 sharp point"
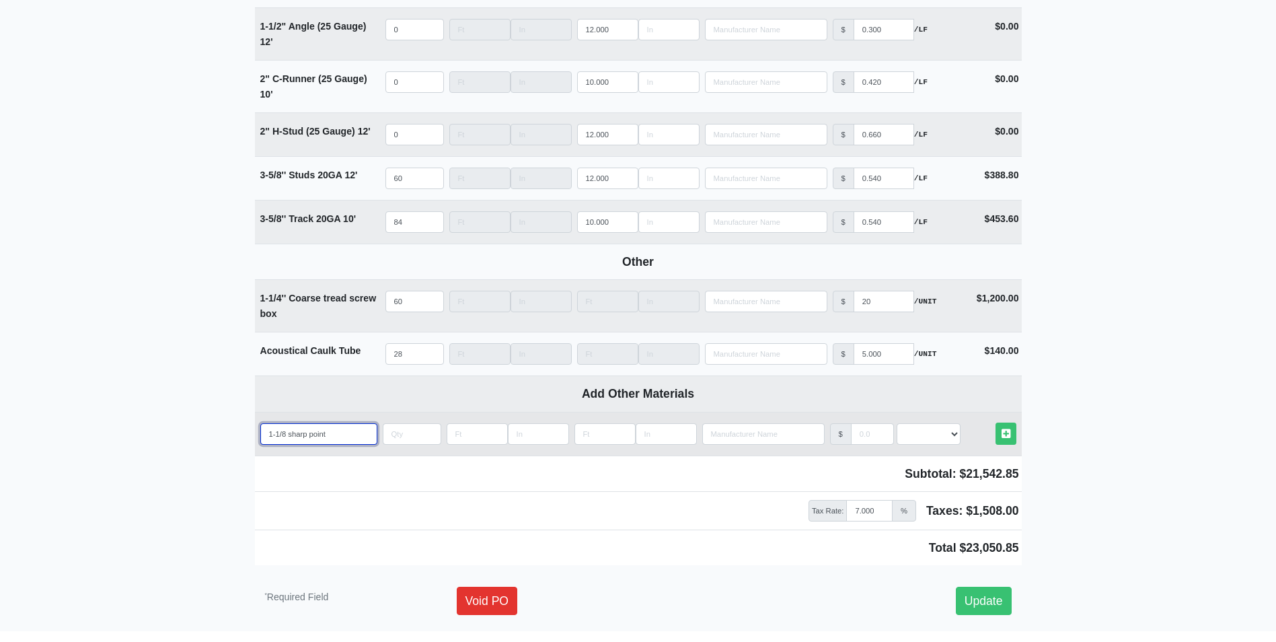
select select
type input "1-1/8 sharp point f"
select select
type input "1-1/8 sharp point fi"
select select
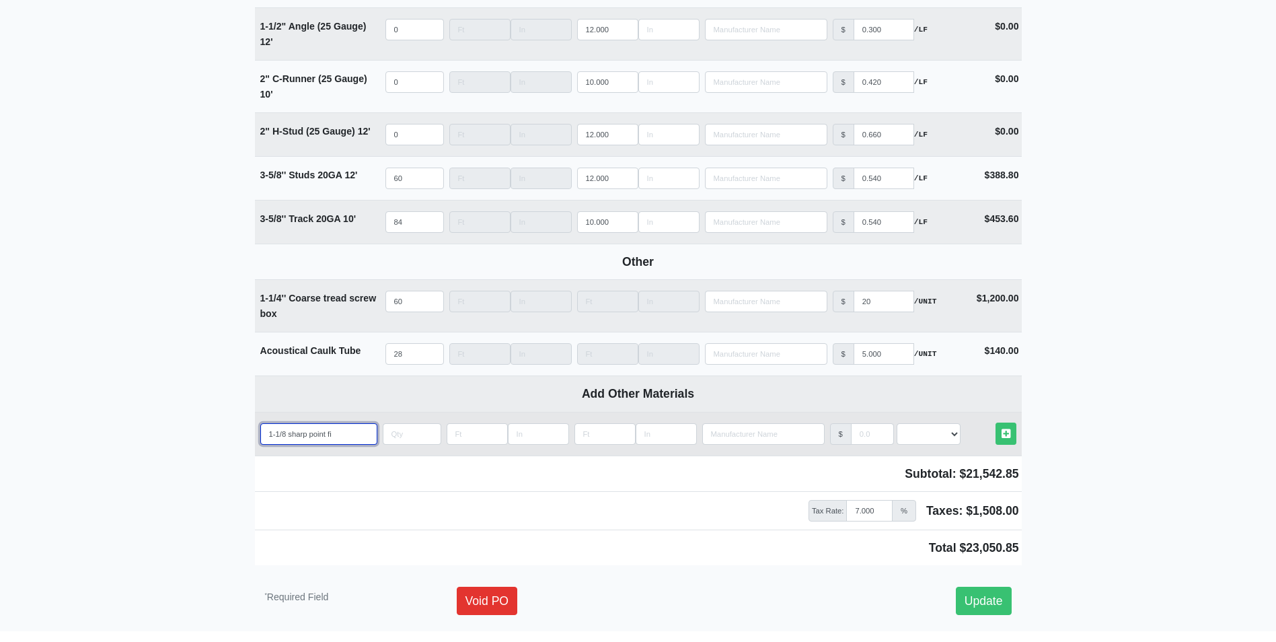
type input "1-1/8 sharp point fin"
select select
type input "1-1/8 sharp point fine"
select select
type input "1-1/8 sharp point fine"
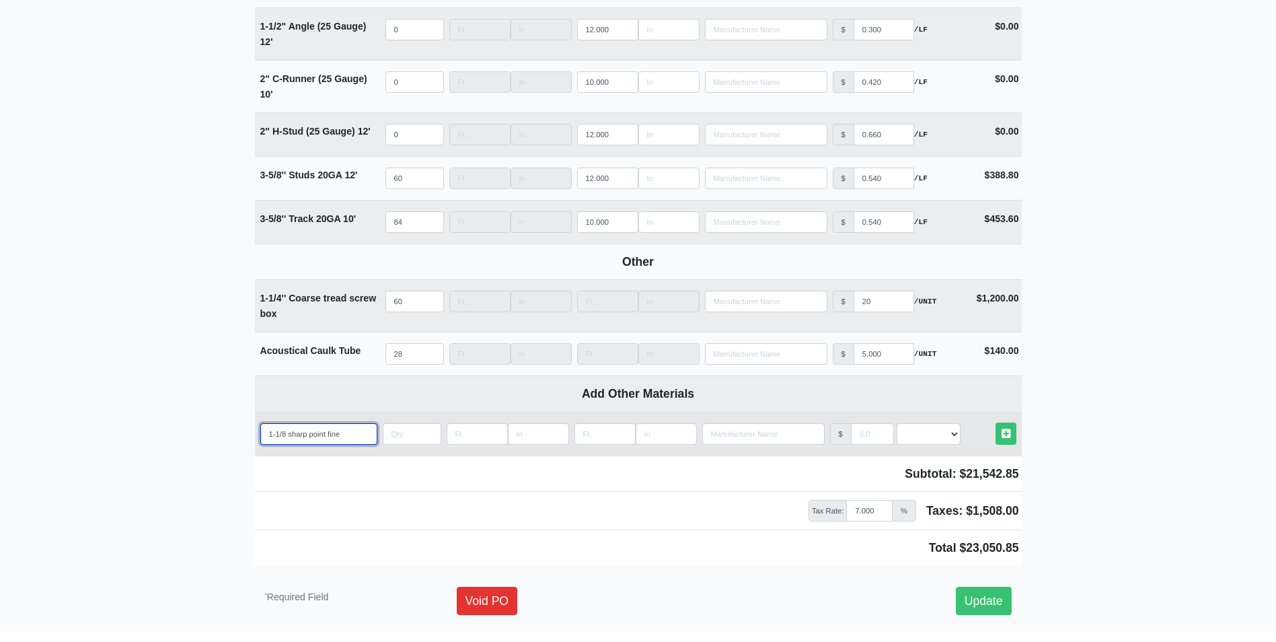
select select
type input "1-1/8 sharp point fine t"
select select
type input "1-1/8 sharp point fine tr"
select select
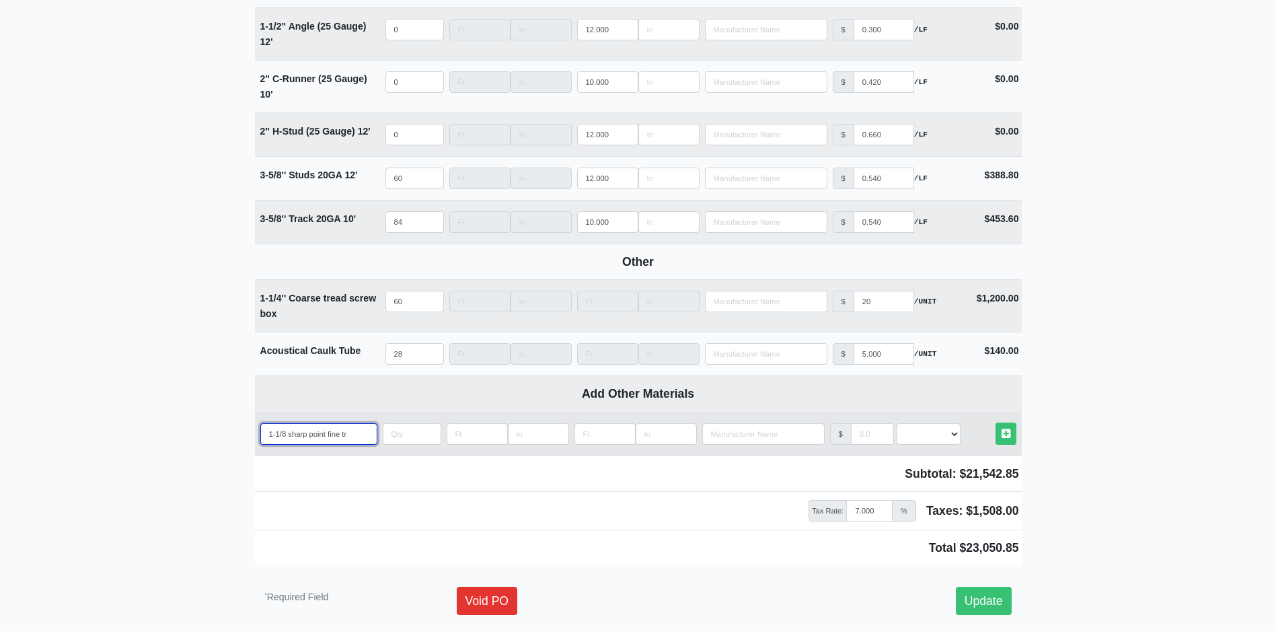
type input "1-1/8 sharp point fine tre"
select select
type input "1-1/8 sharp point fine trea"
select select
type input "1-1/8 sharp point fine tread"
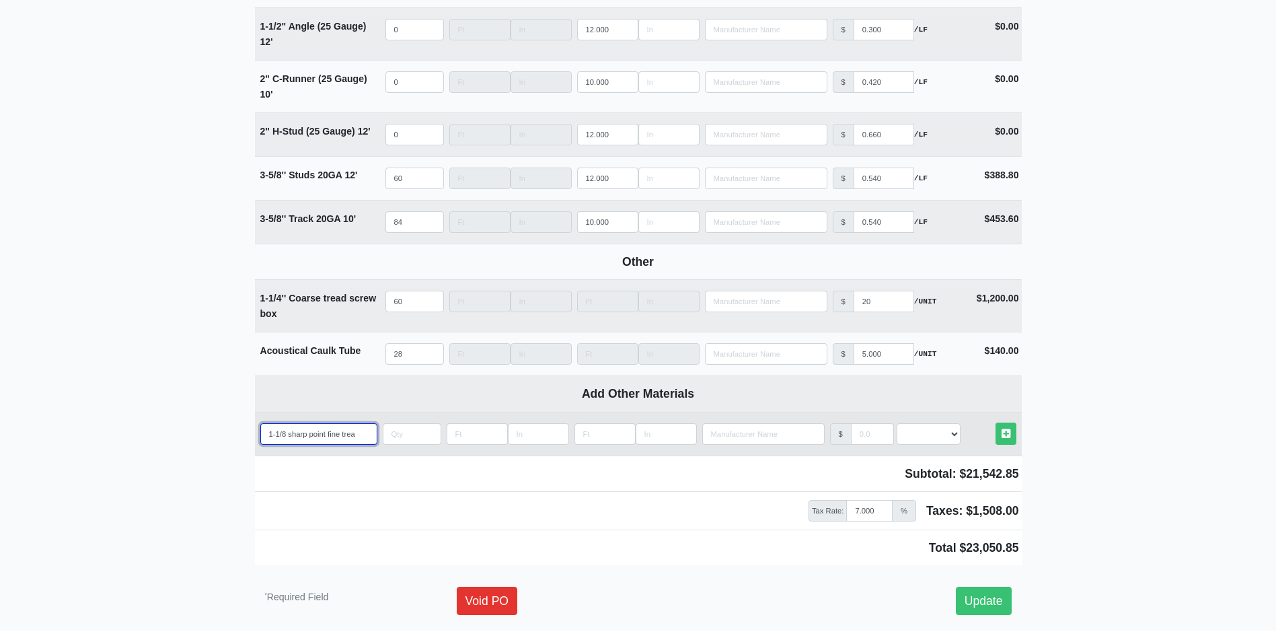
select select
type input "1-1/8 sharp point fine tread"
select select
type input "1-1/8 sharp point fine tread s"
select select
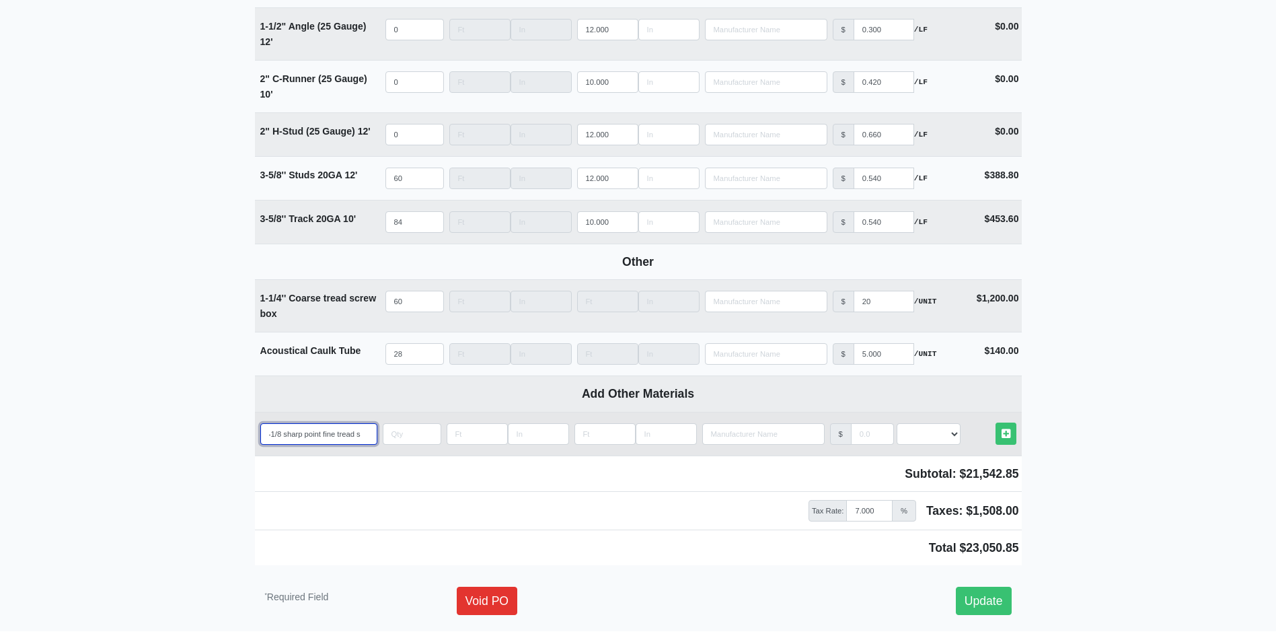
type input "1-1/8 sharp point fine tread sc"
select select
type input "1-1/8 sharp point fine tread scr"
select select
type input "1-1/8 sharp point fine tread scre"
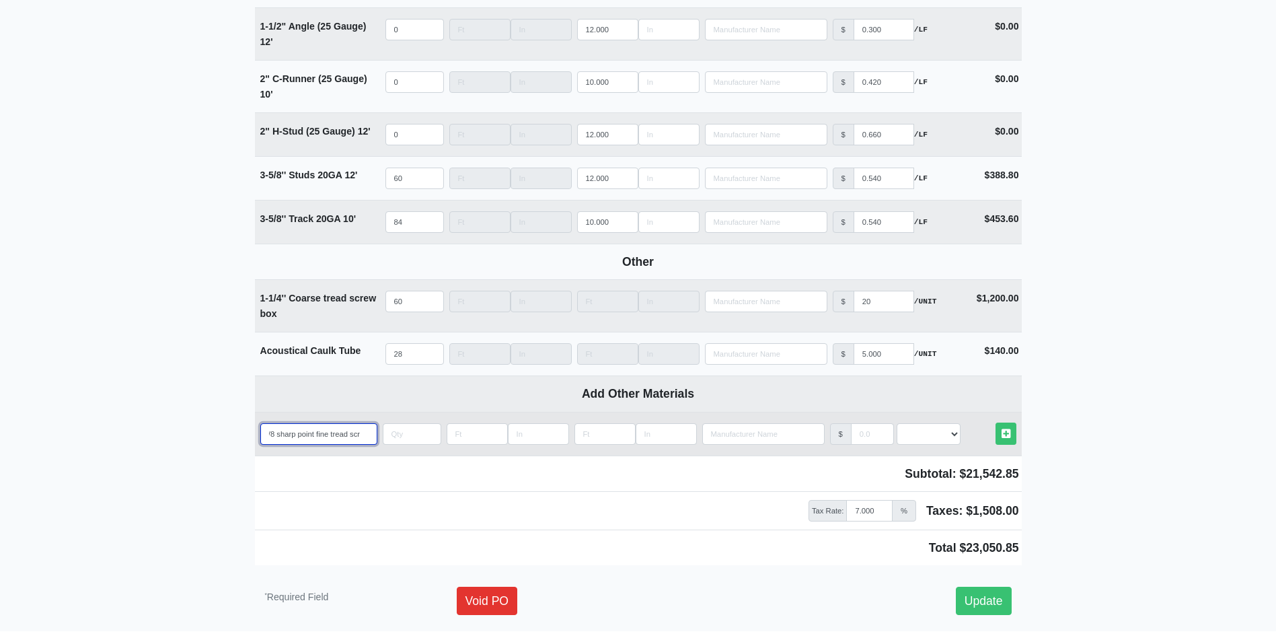
select select
type input "1-1/8 sharp point fine tread screw"
select select
type input "1-1/8 sharp point fine tread screw"
select select
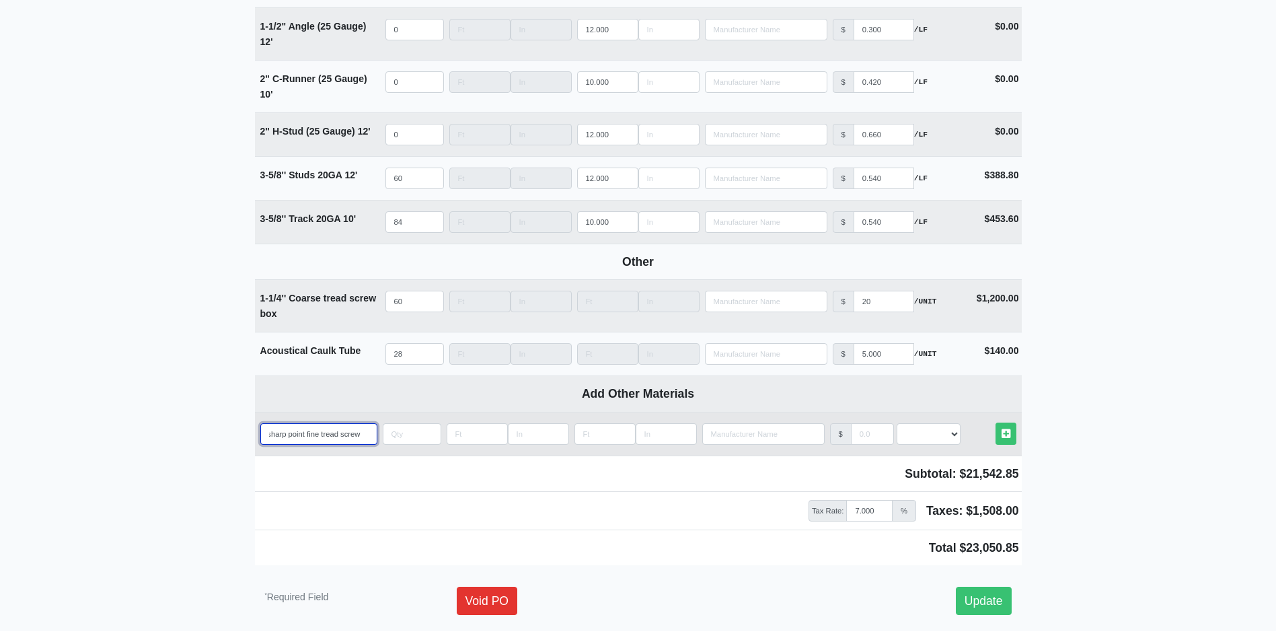
type input "1-1/8 sharp point fine tread screw b"
select select
type input "1-1/8 sharp point fine tread screw bo"
select select
type input "1-1/8 sharp point fine tread screw box"
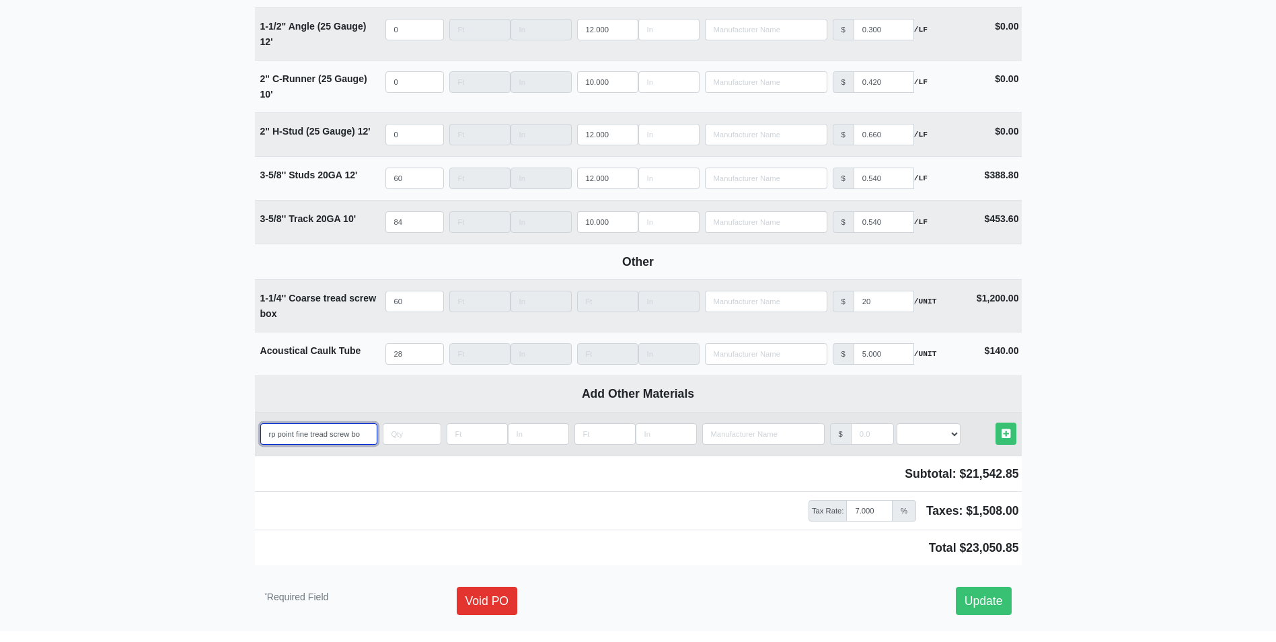
select select
type input "1-1/8 sharp point fine tread screw box"
type input "2"
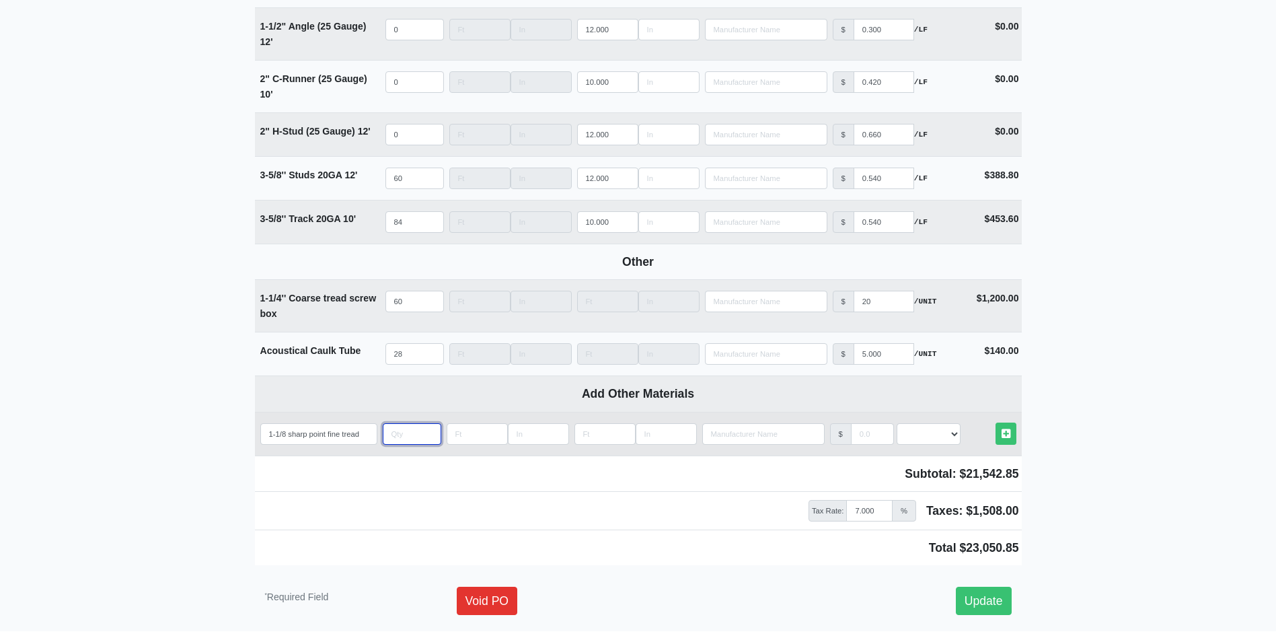
select select
type input "20"
select select
type input "20"
click at [866, 436] on input "manufacturer" at bounding box center [872, 434] width 43 height 22
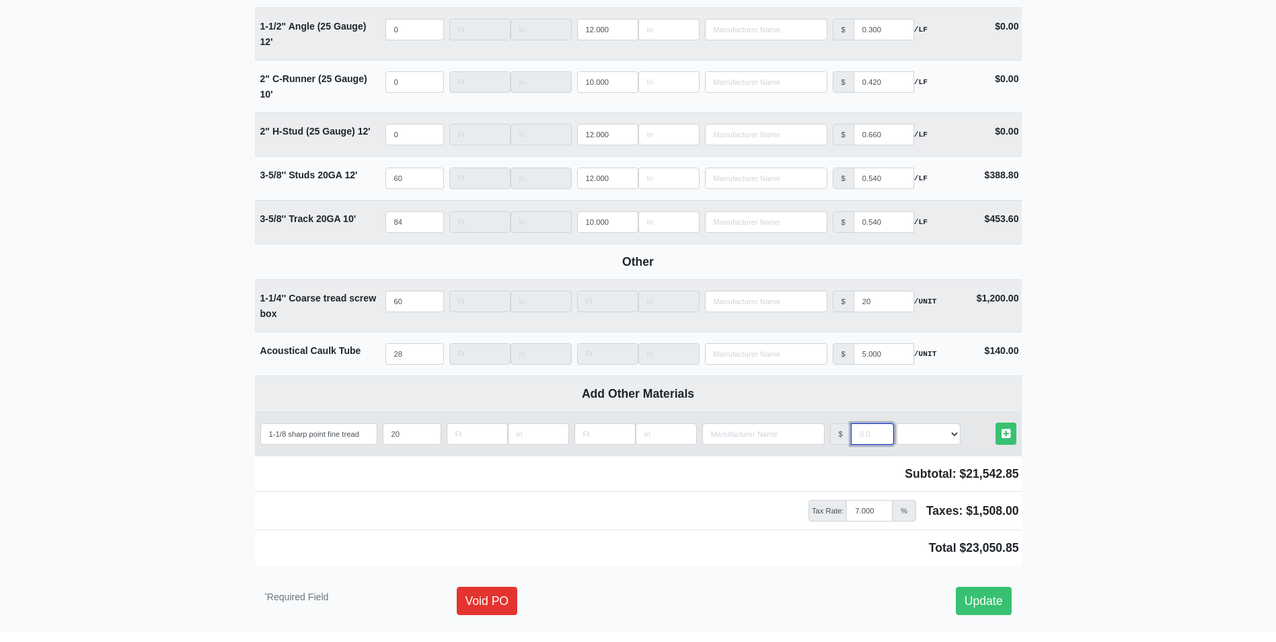
type input "3"
select select
type input "30"
select select
type input "30"
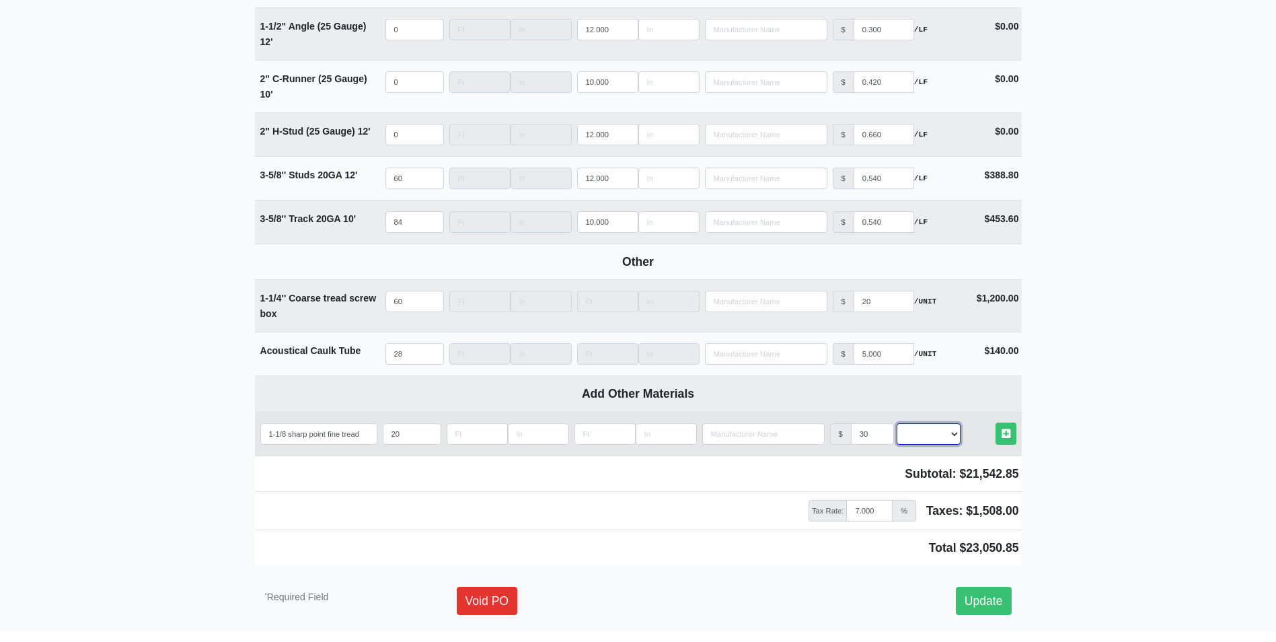
select select "2"
click at [995, 422] on link "Other Materials" at bounding box center [1005, 433] width 21 height 22
select select
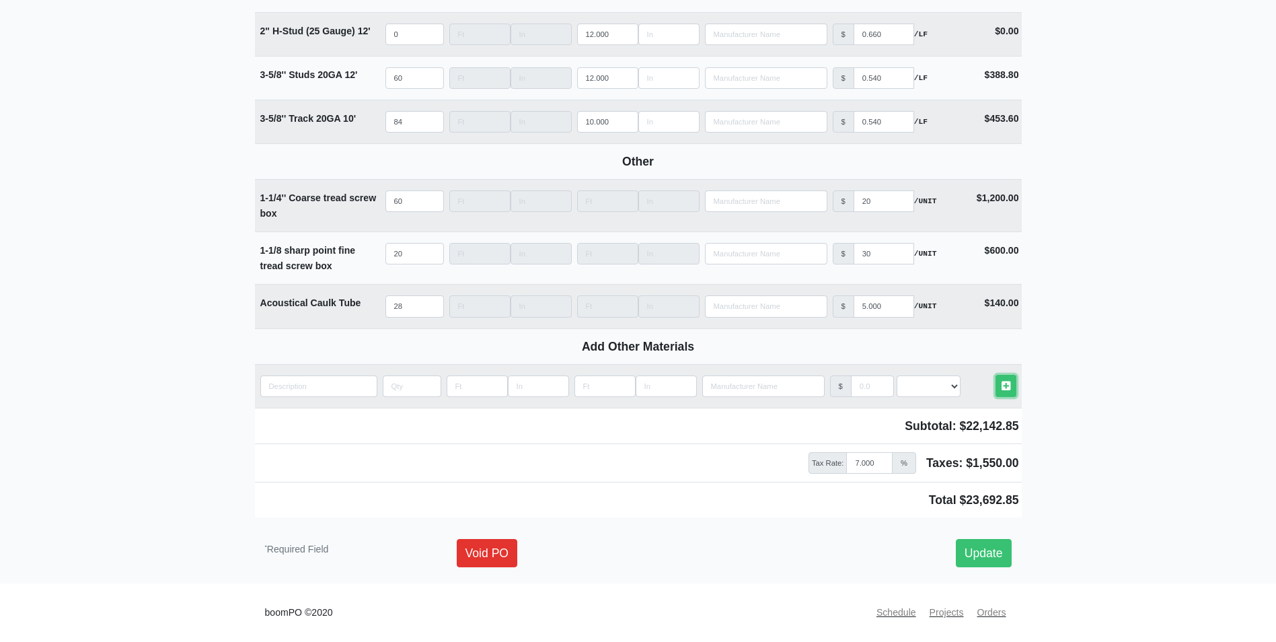
scroll to position [1815, 0]
click at [992, 545] on link "Update" at bounding box center [984, 553] width 56 height 28
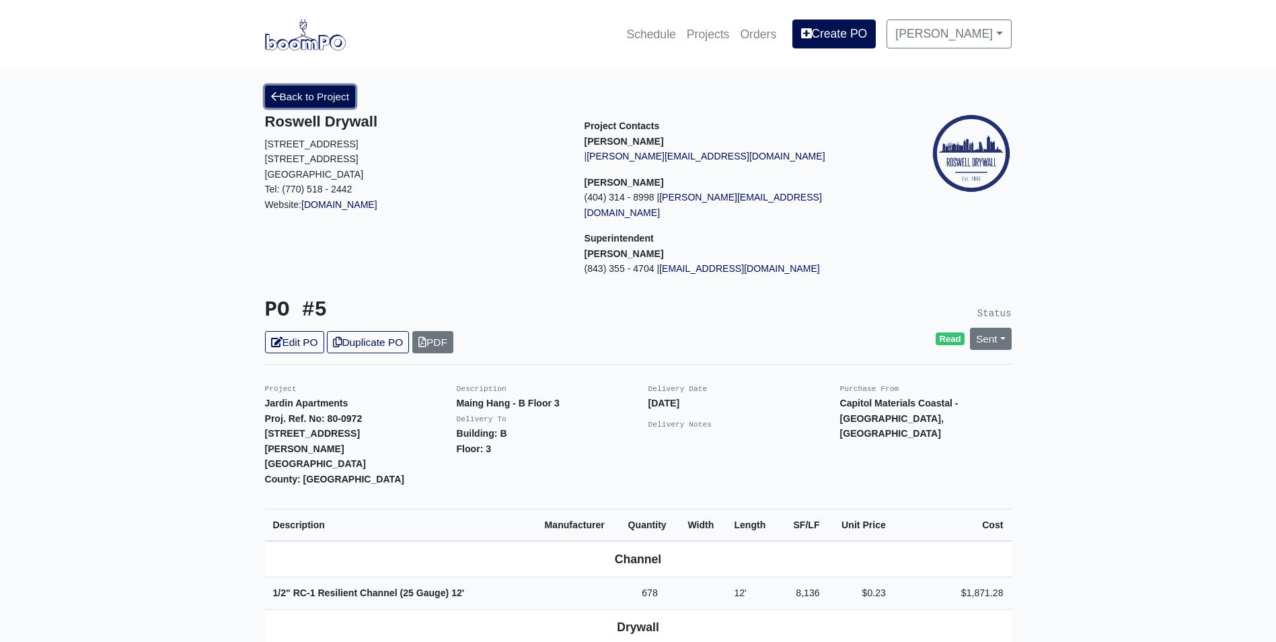
click at [321, 100] on link "Back to Project" at bounding box center [310, 96] width 91 height 22
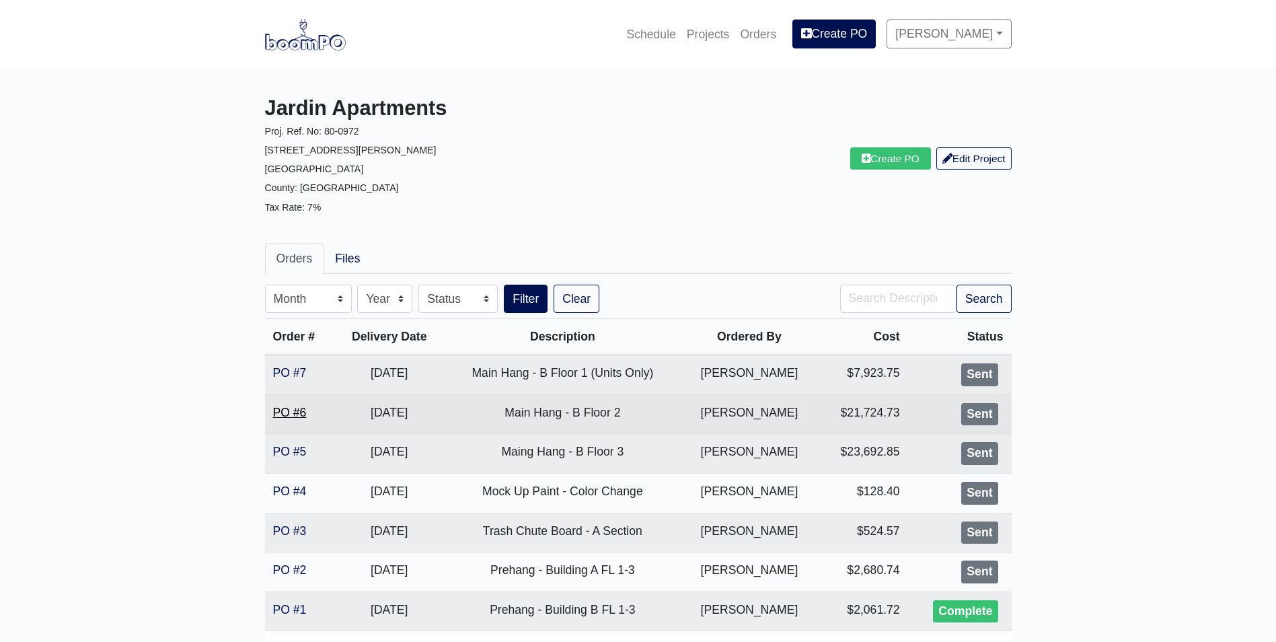
click at [299, 414] on link "PO #6" at bounding box center [290, 412] width 34 height 13
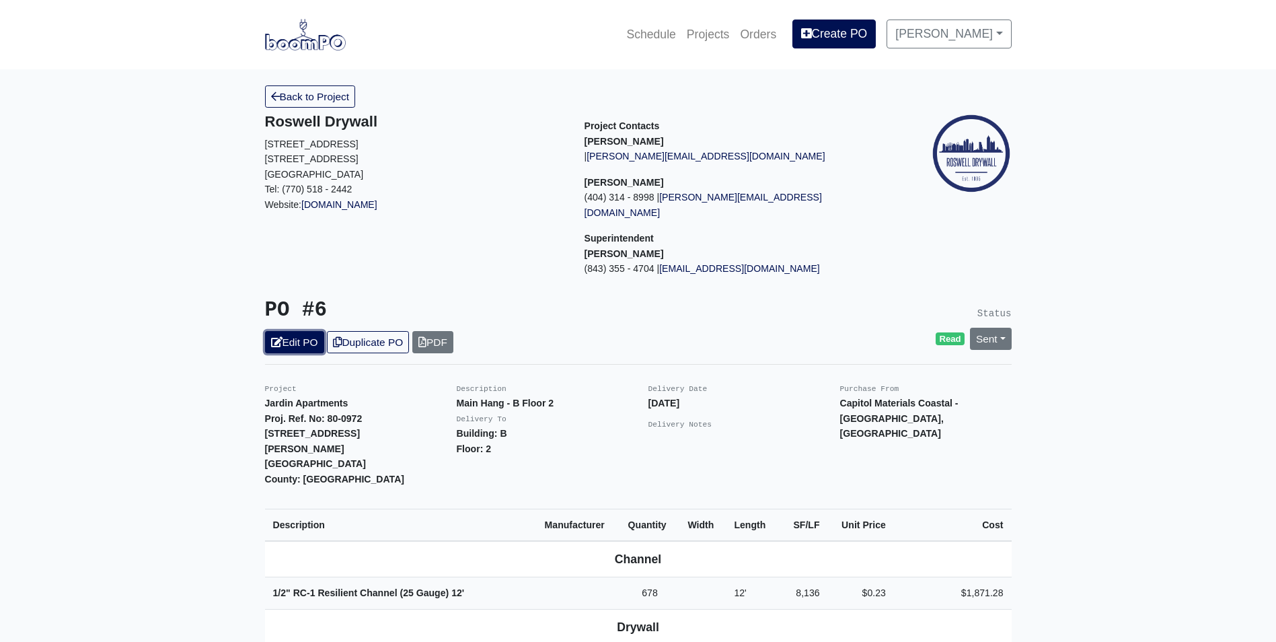
click at [295, 331] on link "Edit PO" at bounding box center [294, 342] width 59 height 22
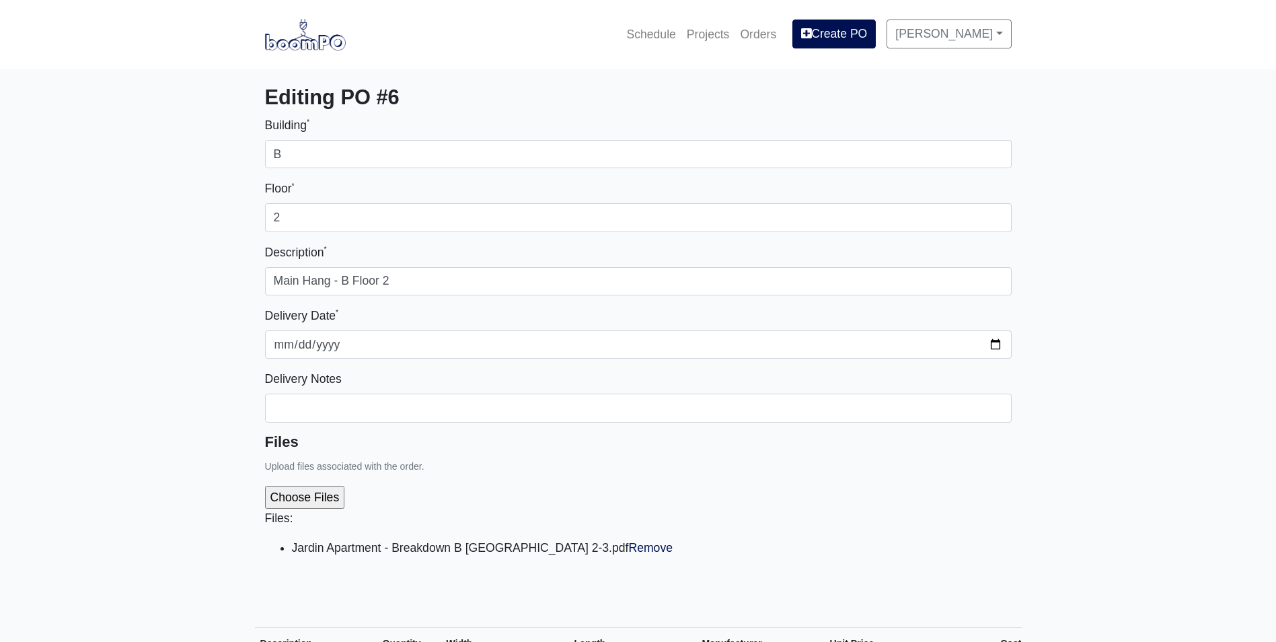
select select
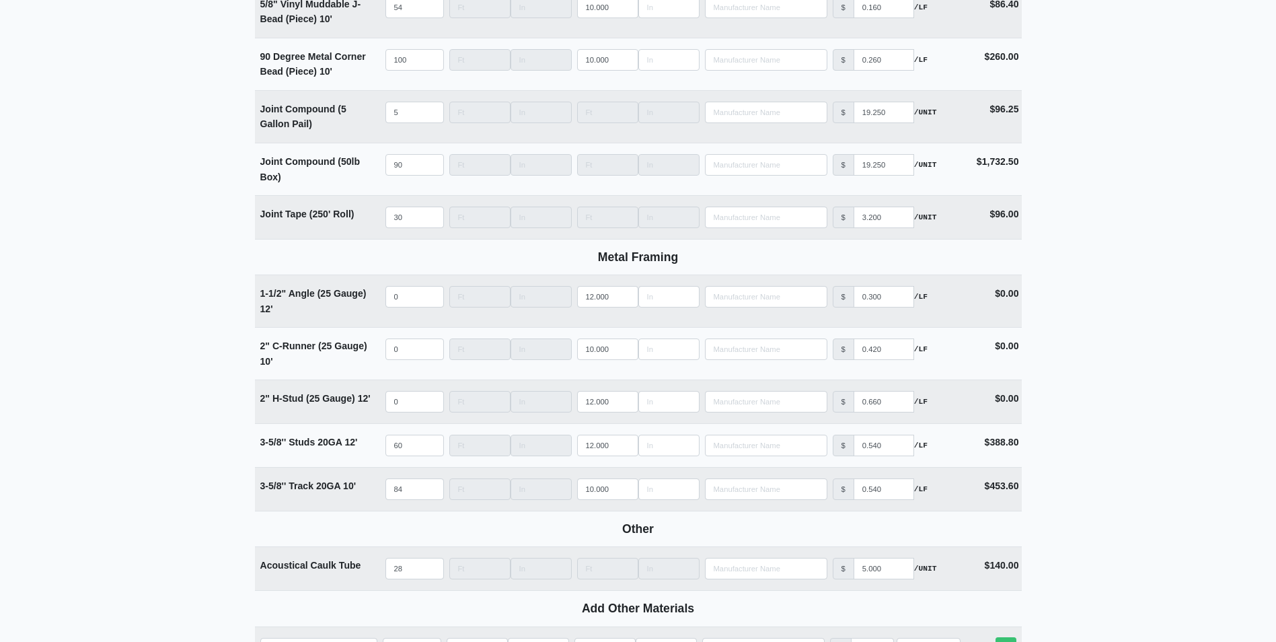
scroll to position [1710, 0]
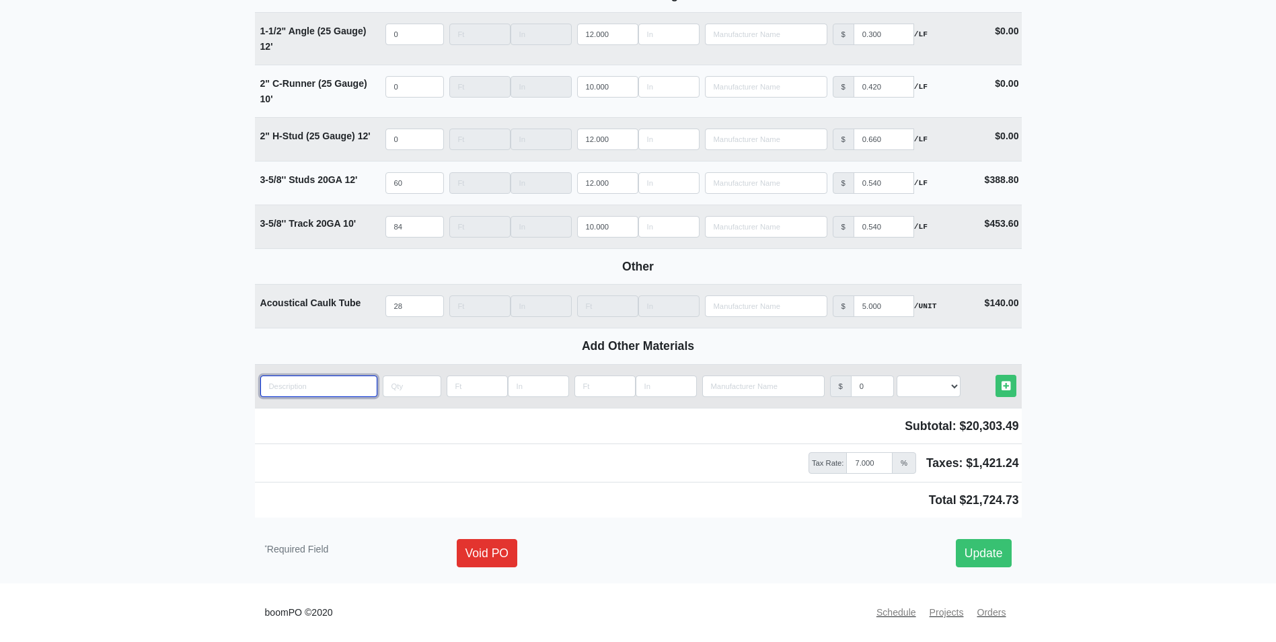
click at [311, 392] on input "quantity" at bounding box center [318, 386] width 117 height 22
paste input "1-1/4'' Coarse tread screw box"
type input "1-1/4'' Coarse tread screw box"
select select
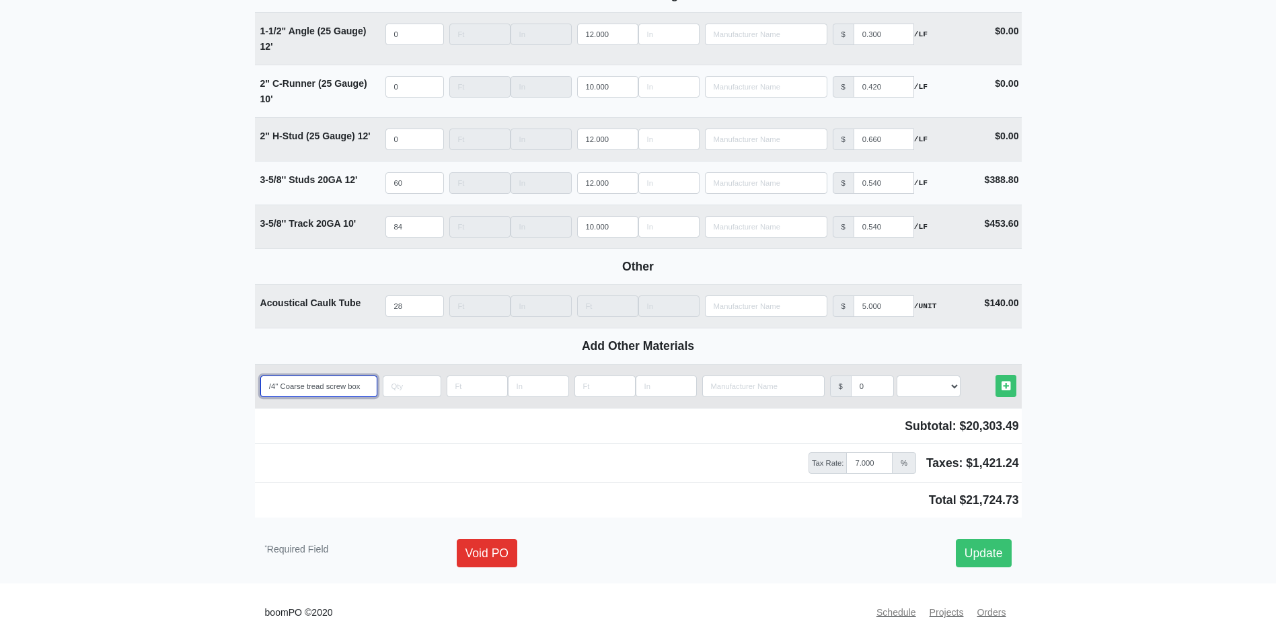
type input "1-1/4'' Coarse tread screw box"
click at [409, 387] on input "quantity" at bounding box center [412, 386] width 59 height 22
type input "6"
select select
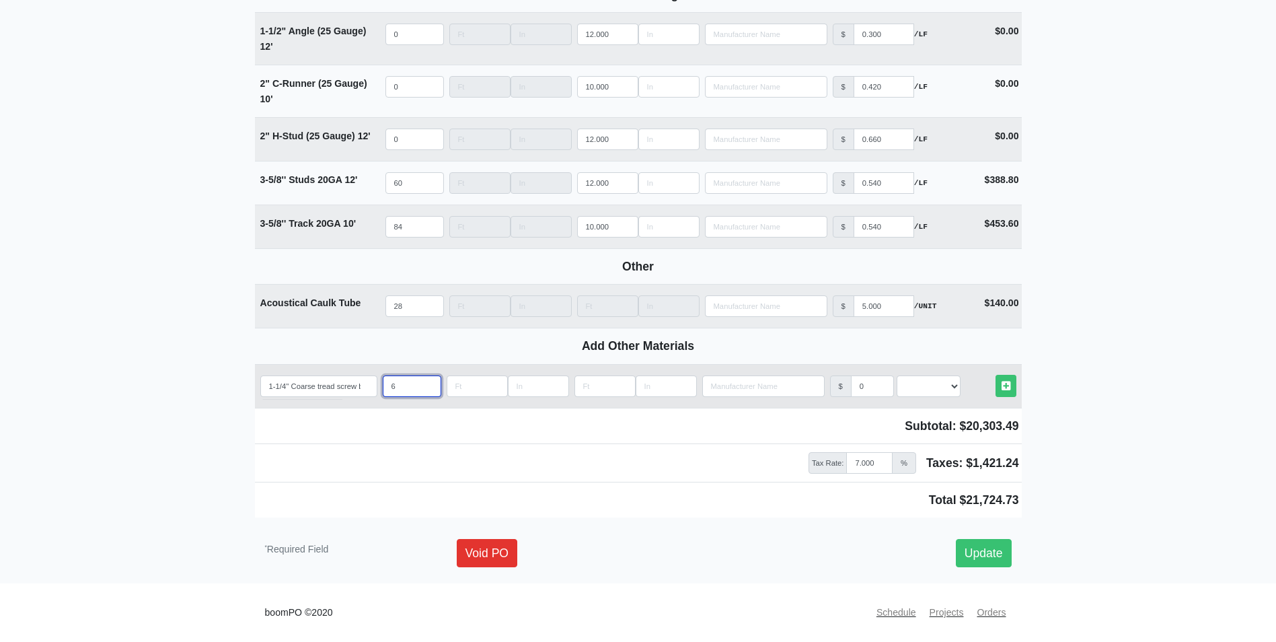
type input "60"
select select
type input "60"
click at [866, 383] on input "0" at bounding box center [872, 386] width 43 height 22
select select
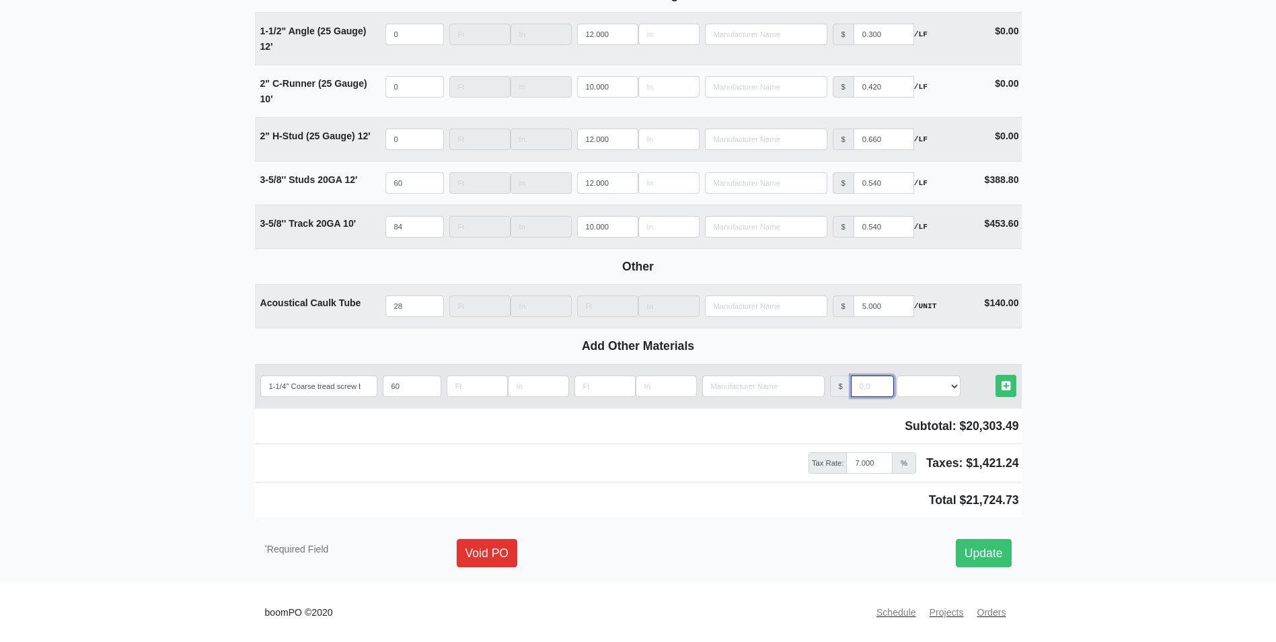
type input "2"
select select
type input "20"
select select
type input "20"
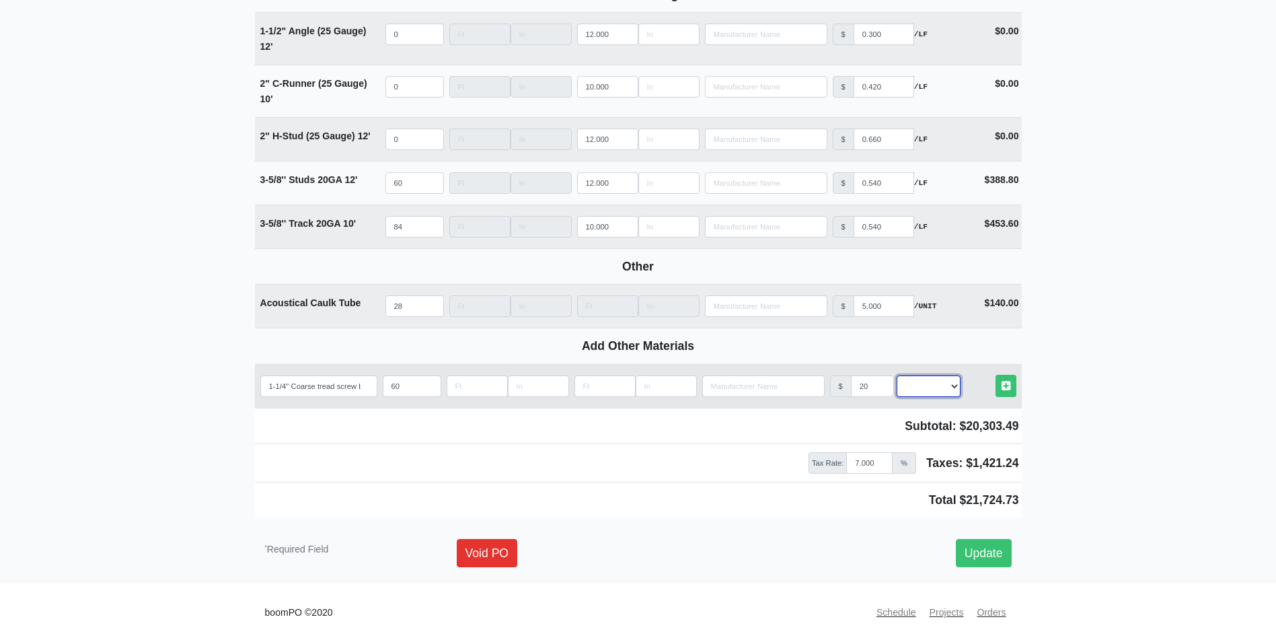
click at [903, 384] on select "Select an Option! UNIT MLF LF MSQFT SQFT" at bounding box center [929, 386] width 64 height 22
select select "2"
click at [897, 375] on select "Select an Option! UNIT MLF LF MSQFT SQFT" at bounding box center [929, 386] width 64 height 22
click at [1010, 387] on icon at bounding box center [1005, 386] width 9 height 10
select select
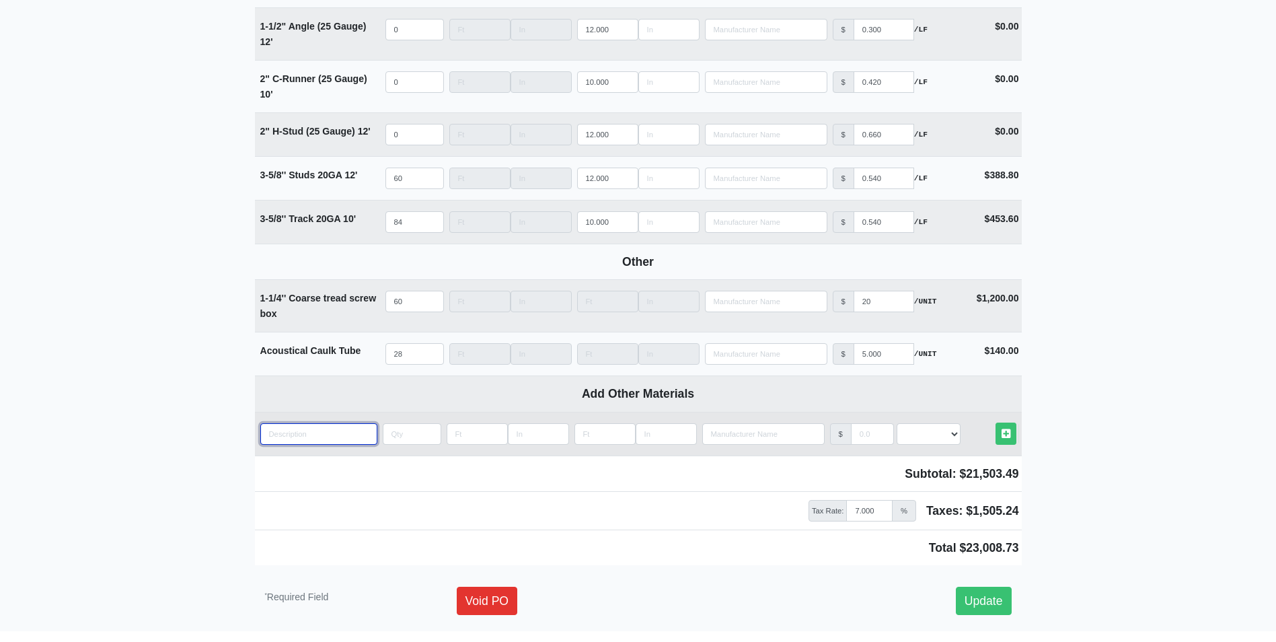
click at [329, 439] on input "quantity" at bounding box center [318, 434] width 117 height 22
paste input "1-1/8 sharp point fine tread screw box"
type input "1-1/8 sharp point fine tread screw box"
select select
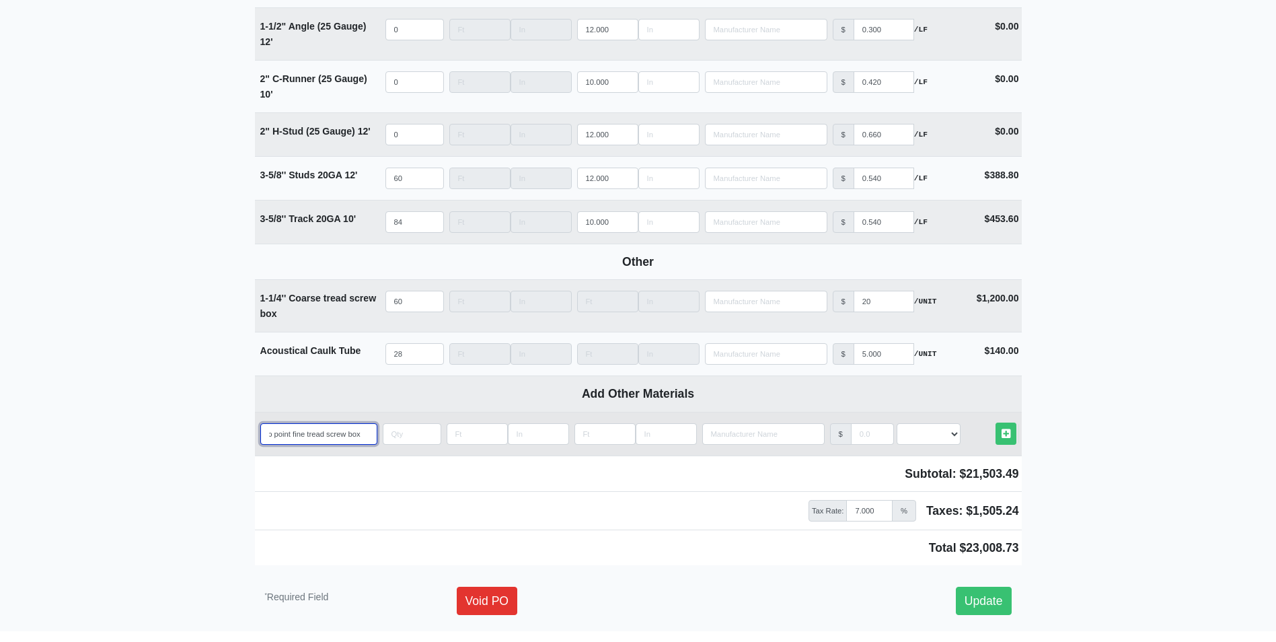
type input "1-1/8 sharp point fine tread screw box"
click at [409, 443] on input "quantity" at bounding box center [412, 434] width 59 height 22
type input "2"
select select
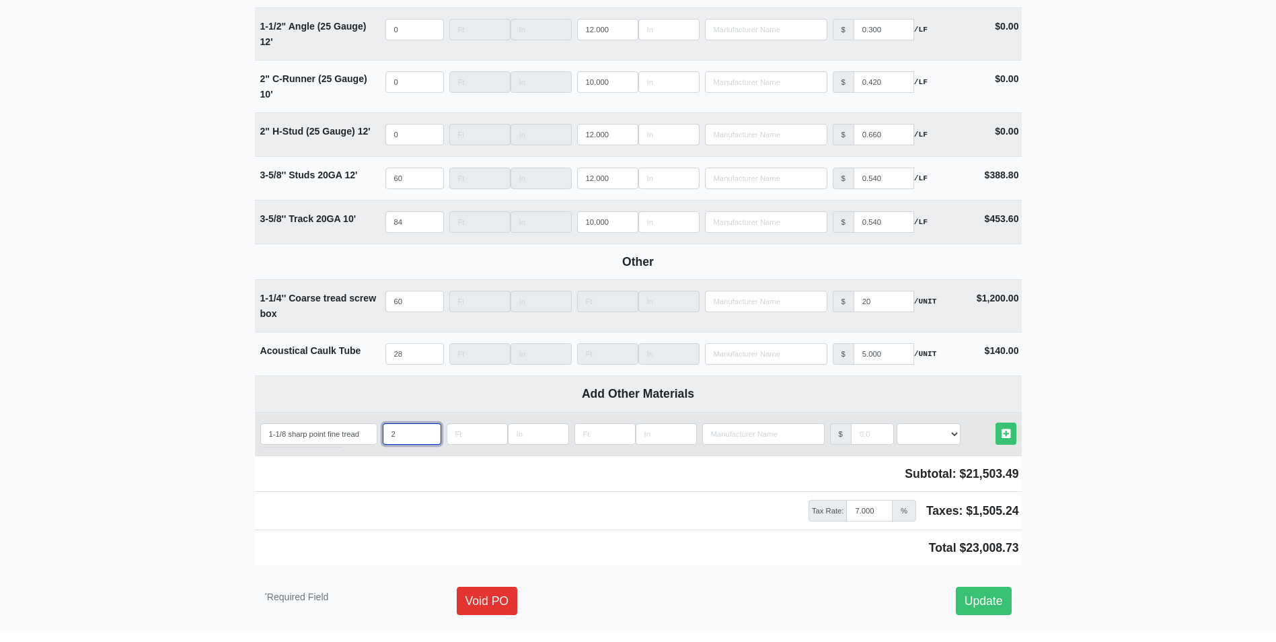
type input "20"
select select
type input "20"
click at [869, 443] on input "manufacturer" at bounding box center [872, 434] width 43 height 22
type input "3"
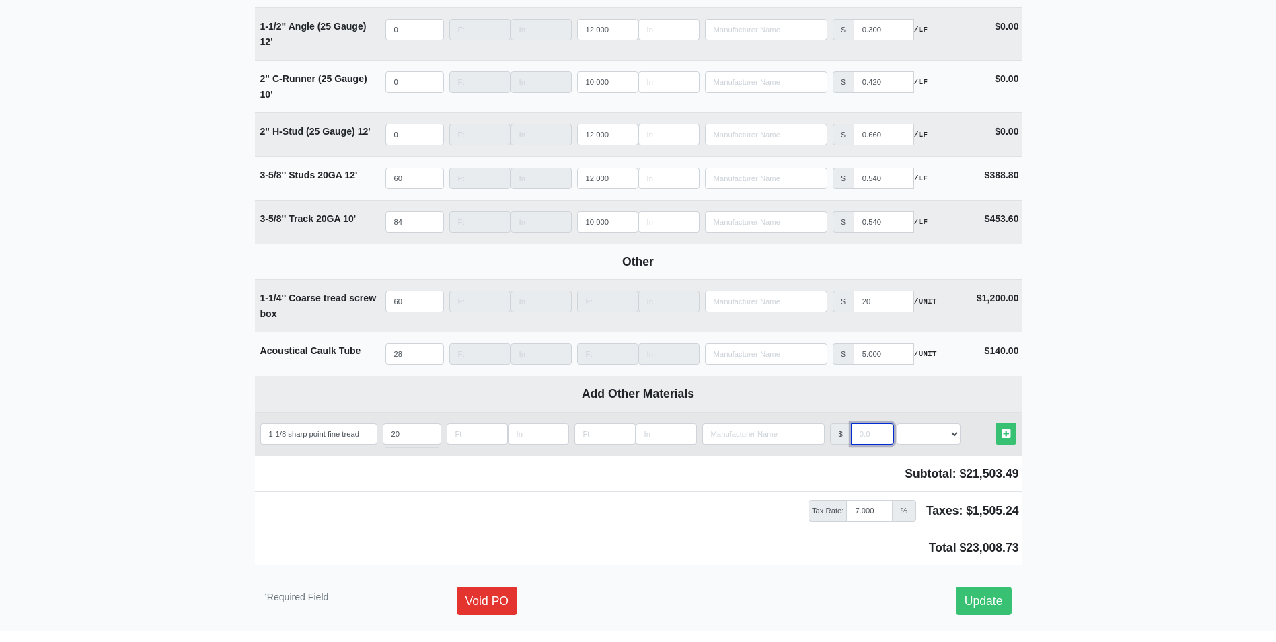
select select
type input "30"
select select
type input "30"
select select "2"
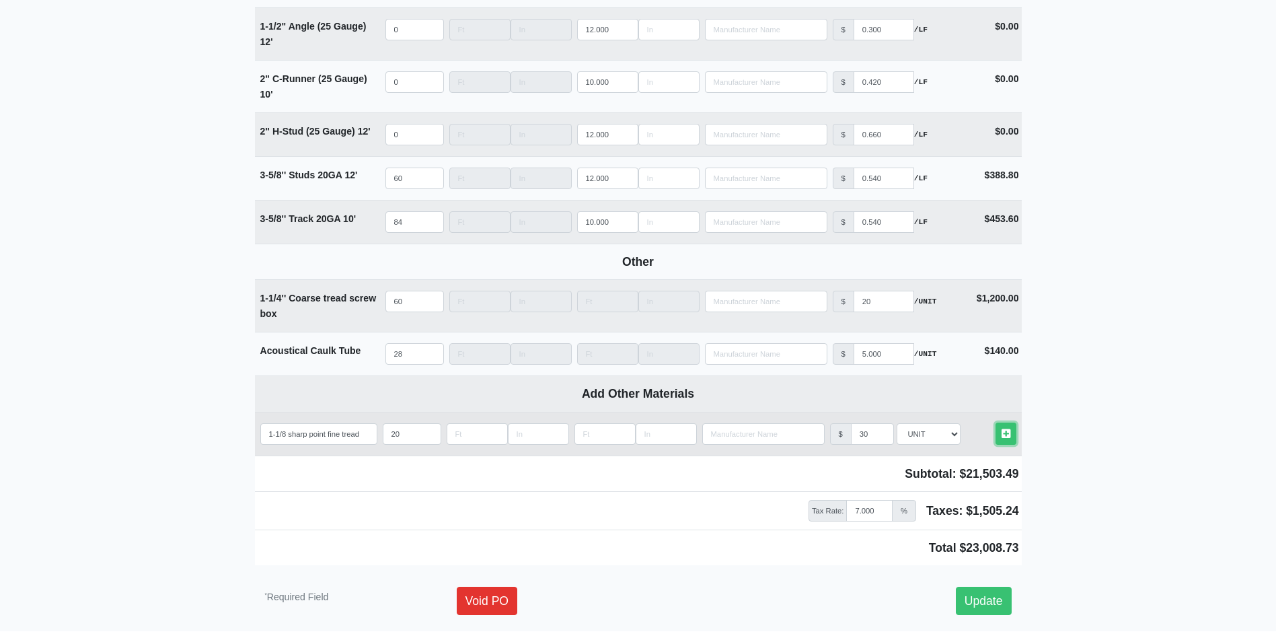
click at [995, 422] on link "Other Materials" at bounding box center [1005, 433] width 21 height 22
select select
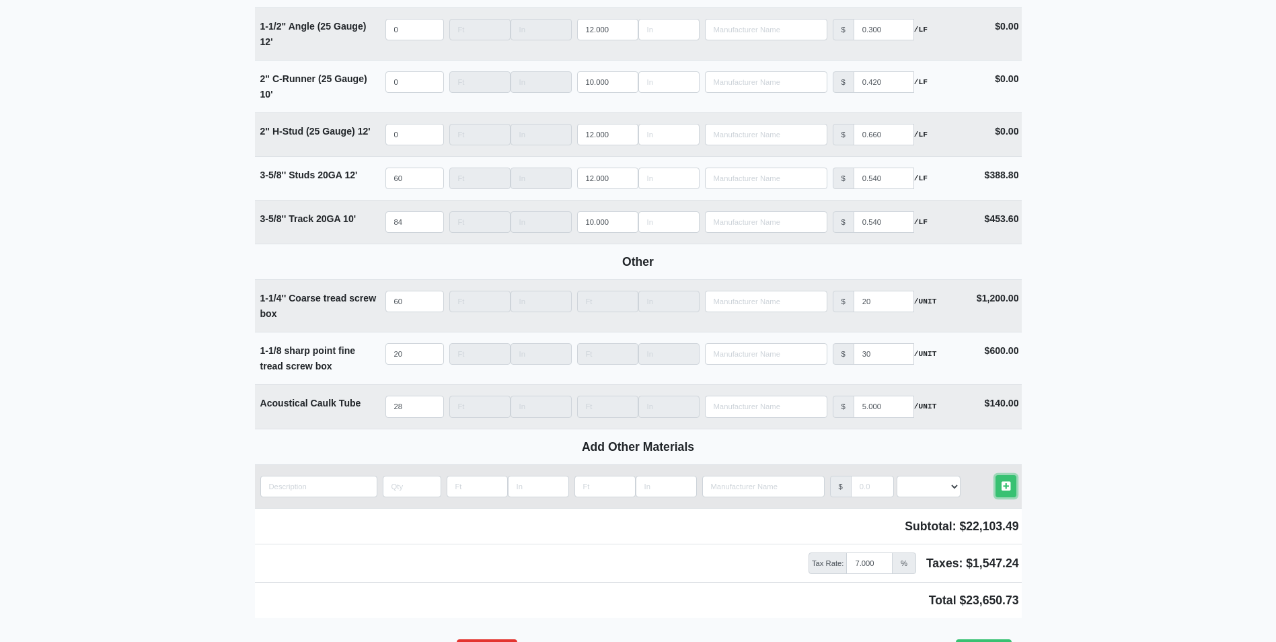
scroll to position [1815, 0]
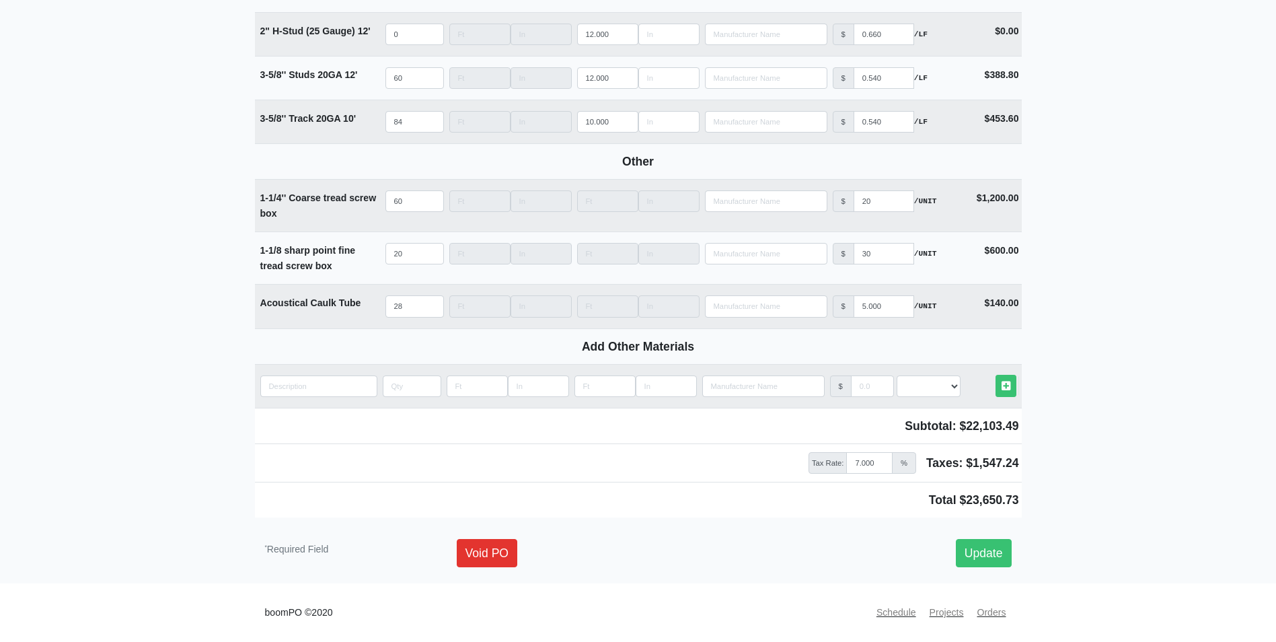
click at [1012, 562] on div "Void PO Update" at bounding box center [734, 553] width 575 height 28
click at [995, 539] on link "Update" at bounding box center [984, 553] width 56 height 28
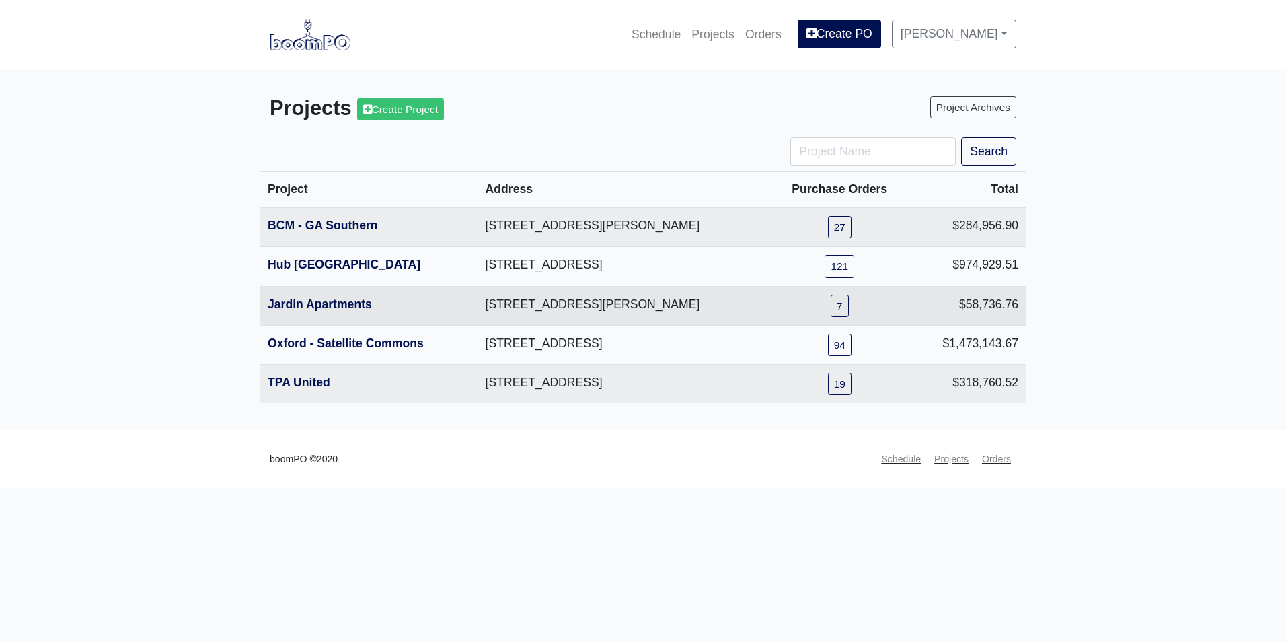
click at [310, 321] on th "Jardin Apartments" at bounding box center [369, 305] width 218 height 39
click at [317, 309] on link "Jardin Apartments" at bounding box center [320, 303] width 104 height 13
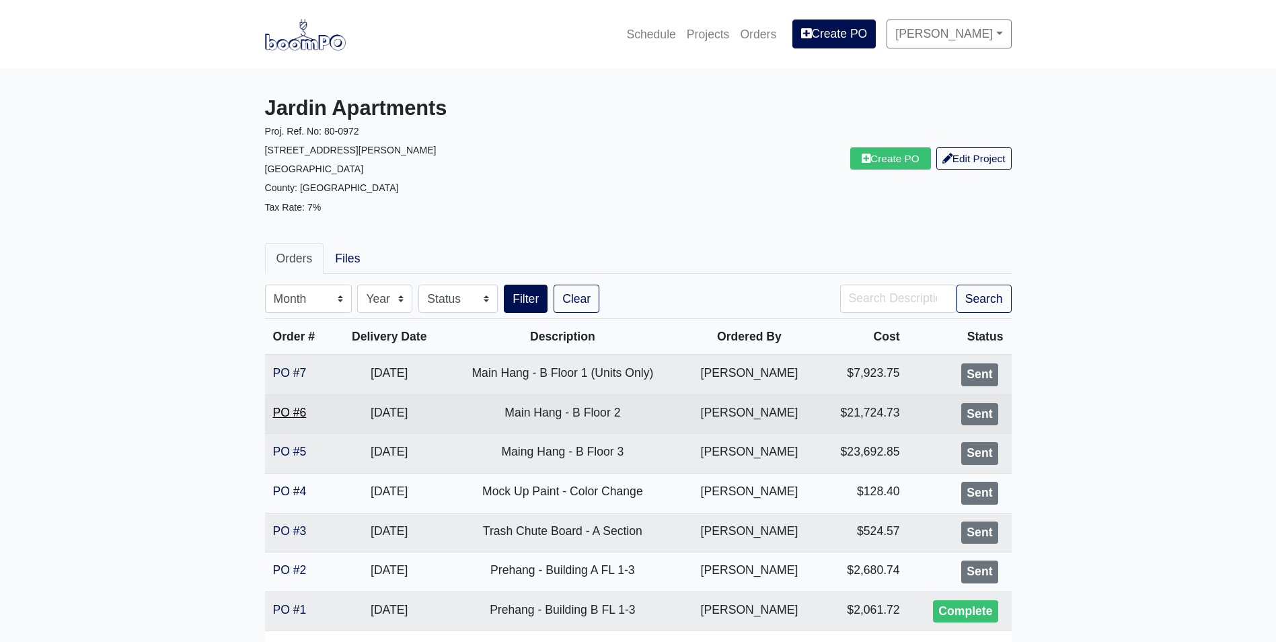
click at [278, 409] on link "PO #6" at bounding box center [290, 412] width 34 height 13
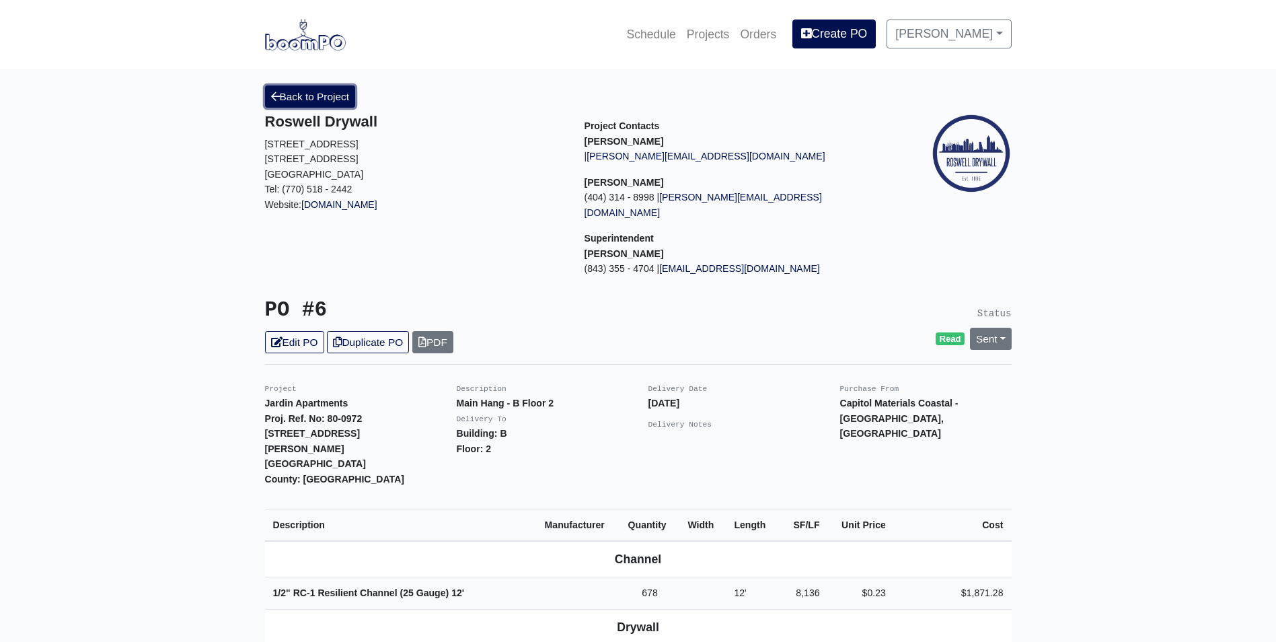
click at [323, 96] on link "Back to Project" at bounding box center [310, 96] width 91 height 22
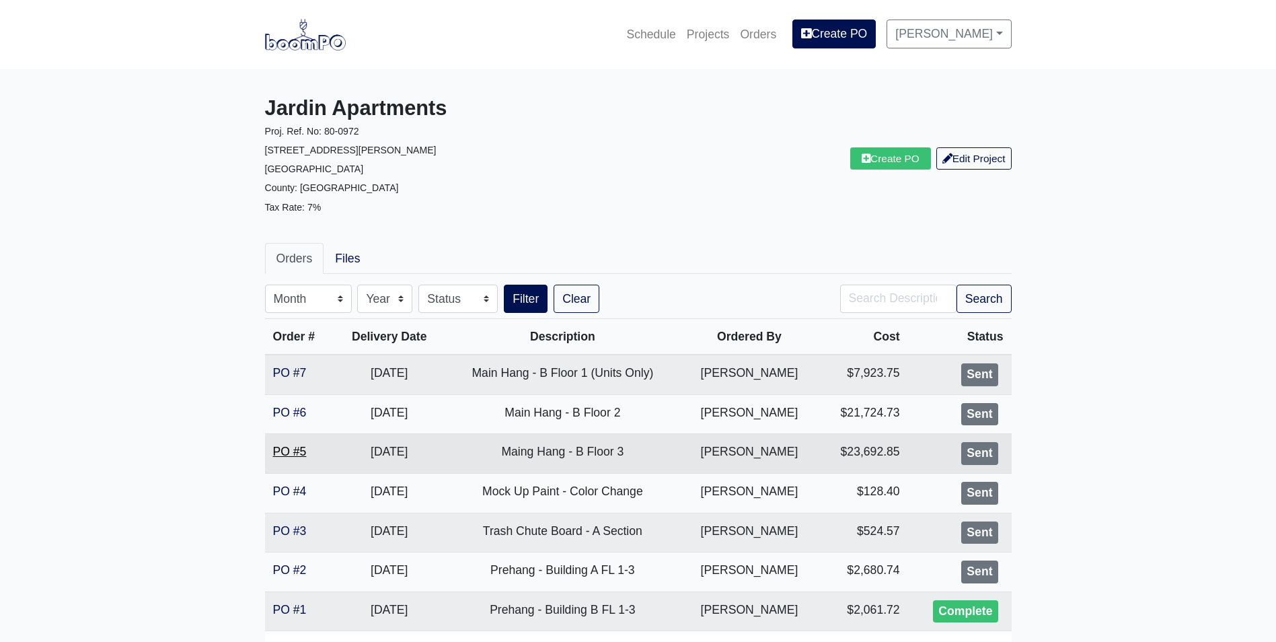
click at [291, 450] on link "PO #5" at bounding box center [290, 451] width 34 height 13
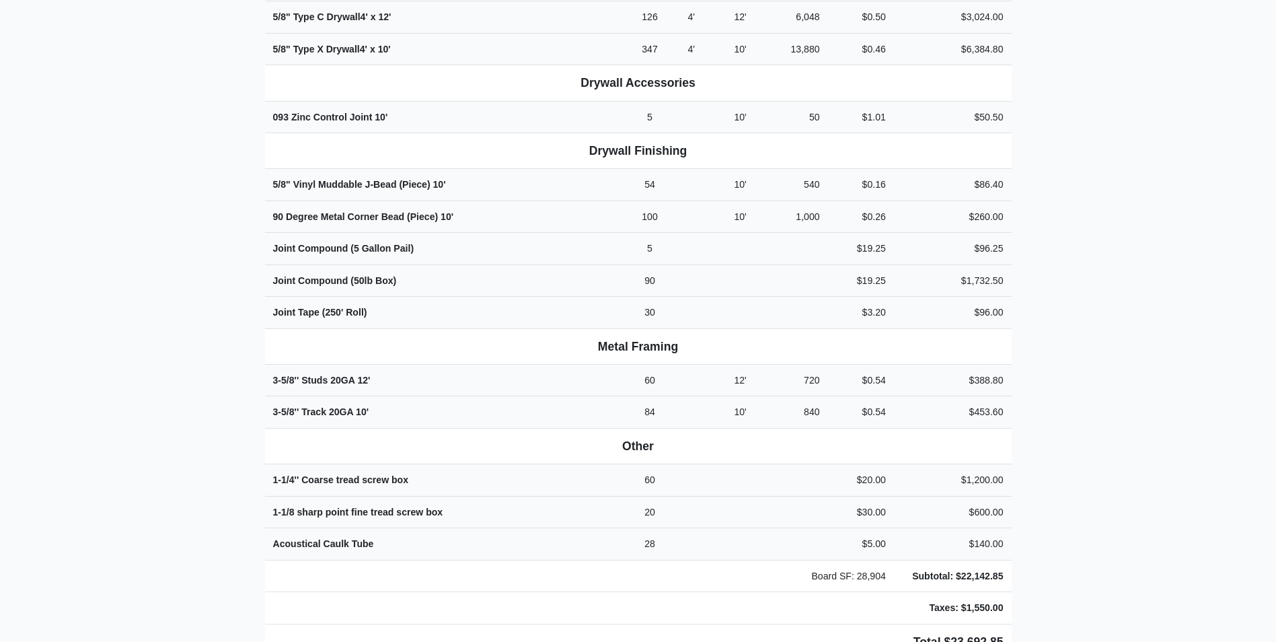
scroll to position [740, 0]
drag, startPoint x: 421, startPoint y: 454, endPoint x: 273, endPoint y: 453, distance: 148.0
click at [273, 463] on td "1-1/4'' Coarse tread screw box" at bounding box center [401, 479] width 272 height 32
copy strong "1-1/4'' Coarse tread screw box"
drag, startPoint x: 466, startPoint y: 484, endPoint x: 273, endPoint y: 478, distance: 193.1
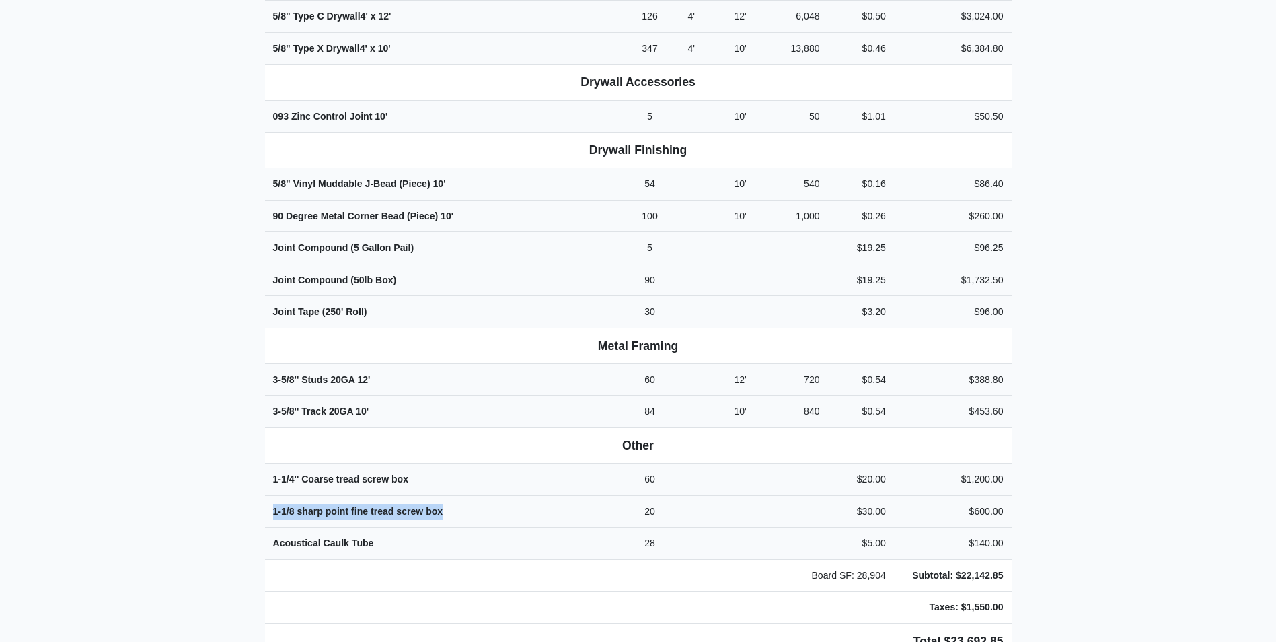
click at [273, 495] on td "1-1/8 sharp point fine tread screw box" at bounding box center [401, 511] width 272 height 32
copy strong "1-1/8 sharp point fine tread screw box"
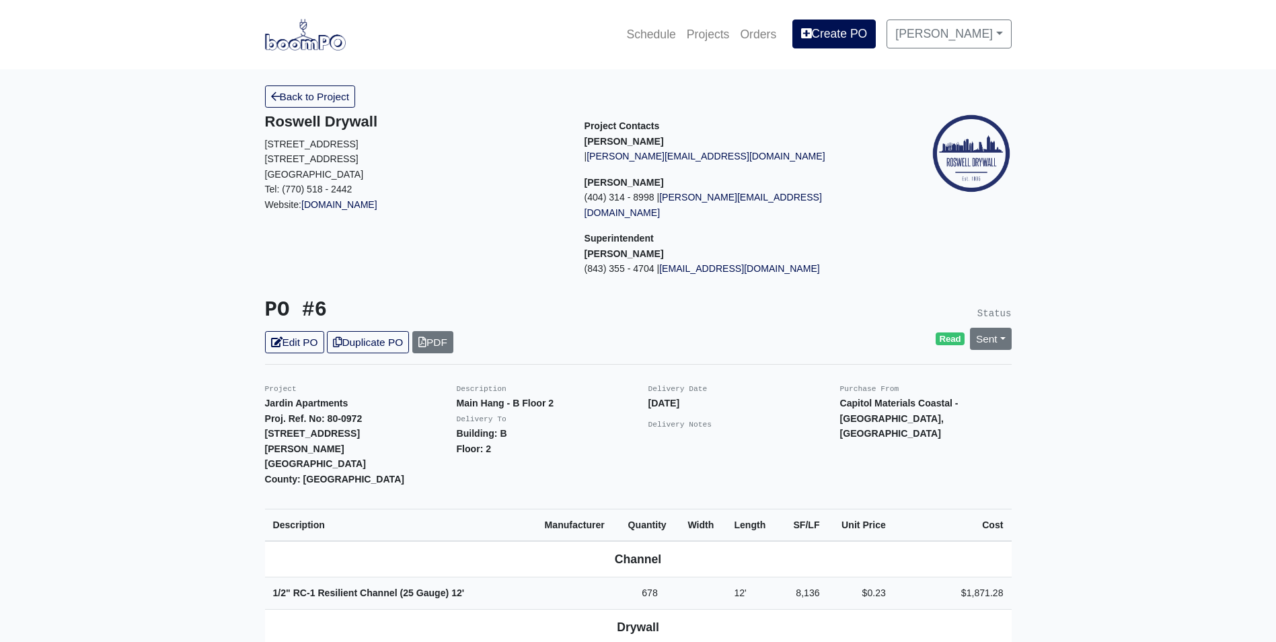
click at [287, 42] on img at bounding box center [305, 34] width 81 height 31
